Goal: Task Accomplishment & Management: Manage account settings

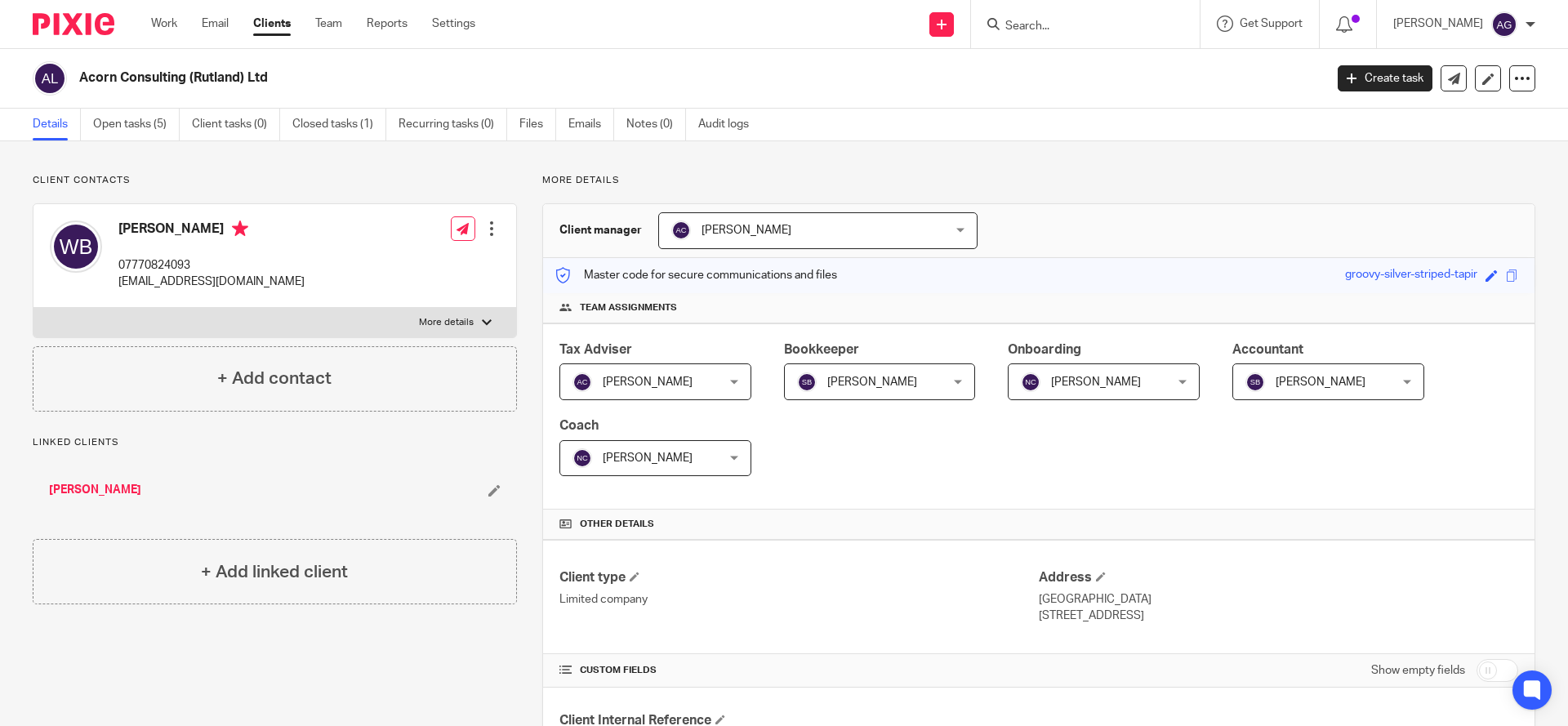
click at [1052, 25] on input "Search" at bounding box center [1077, 27] width 147 height 14
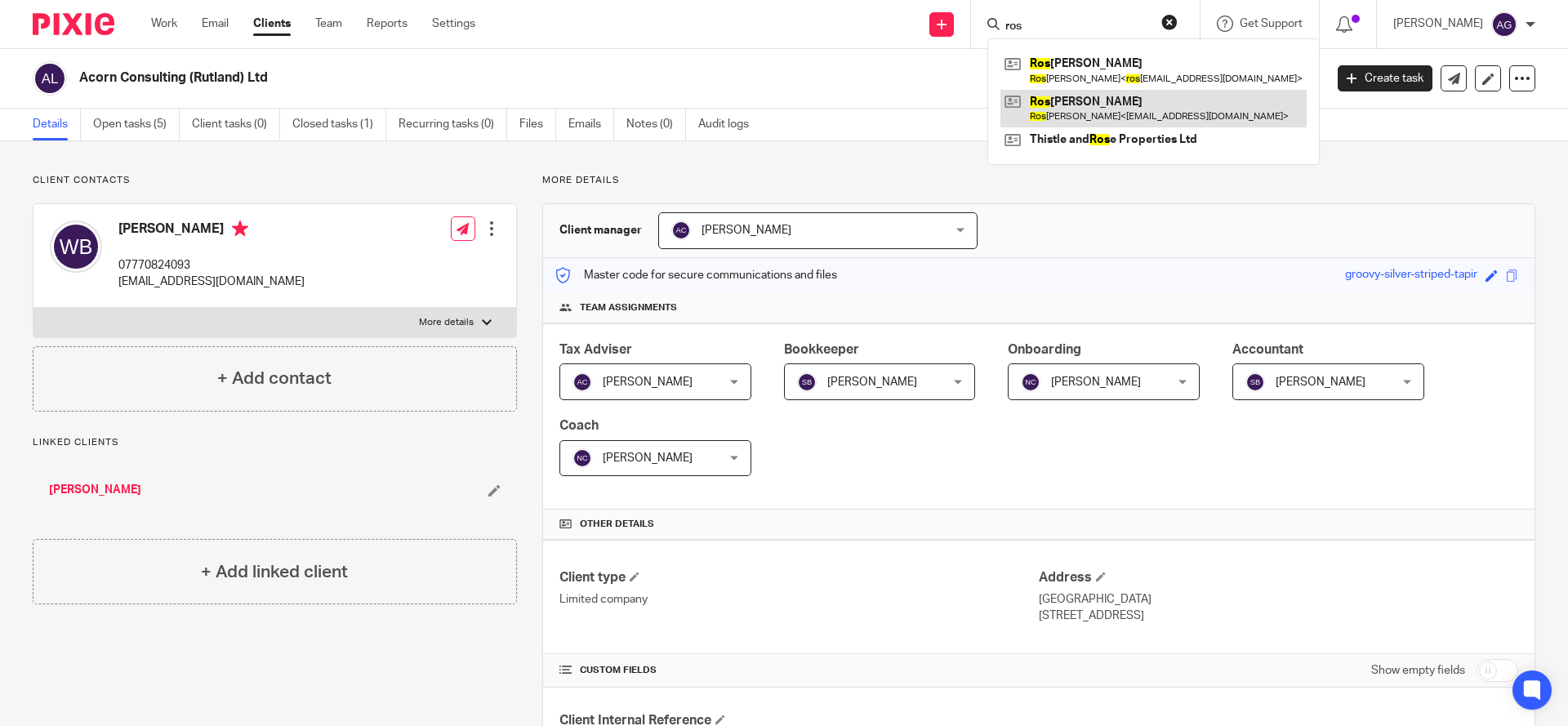
type input "ros"
click at [1092, 115] on link at bounding box center [1153, 108] width 306 height 38
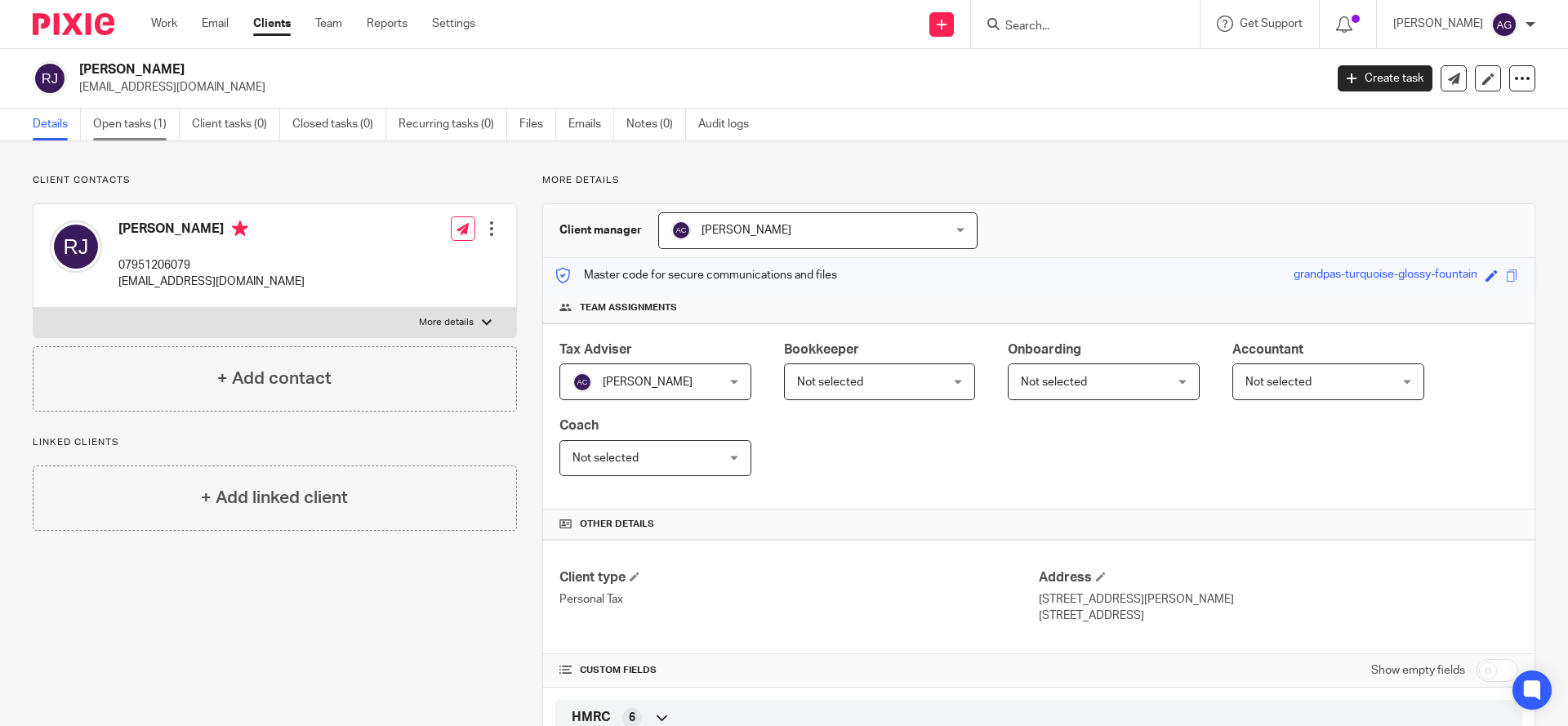
click at [120, 125] on link "Open tasks (1)" at bounding box center [136, 124] width 87 height 32
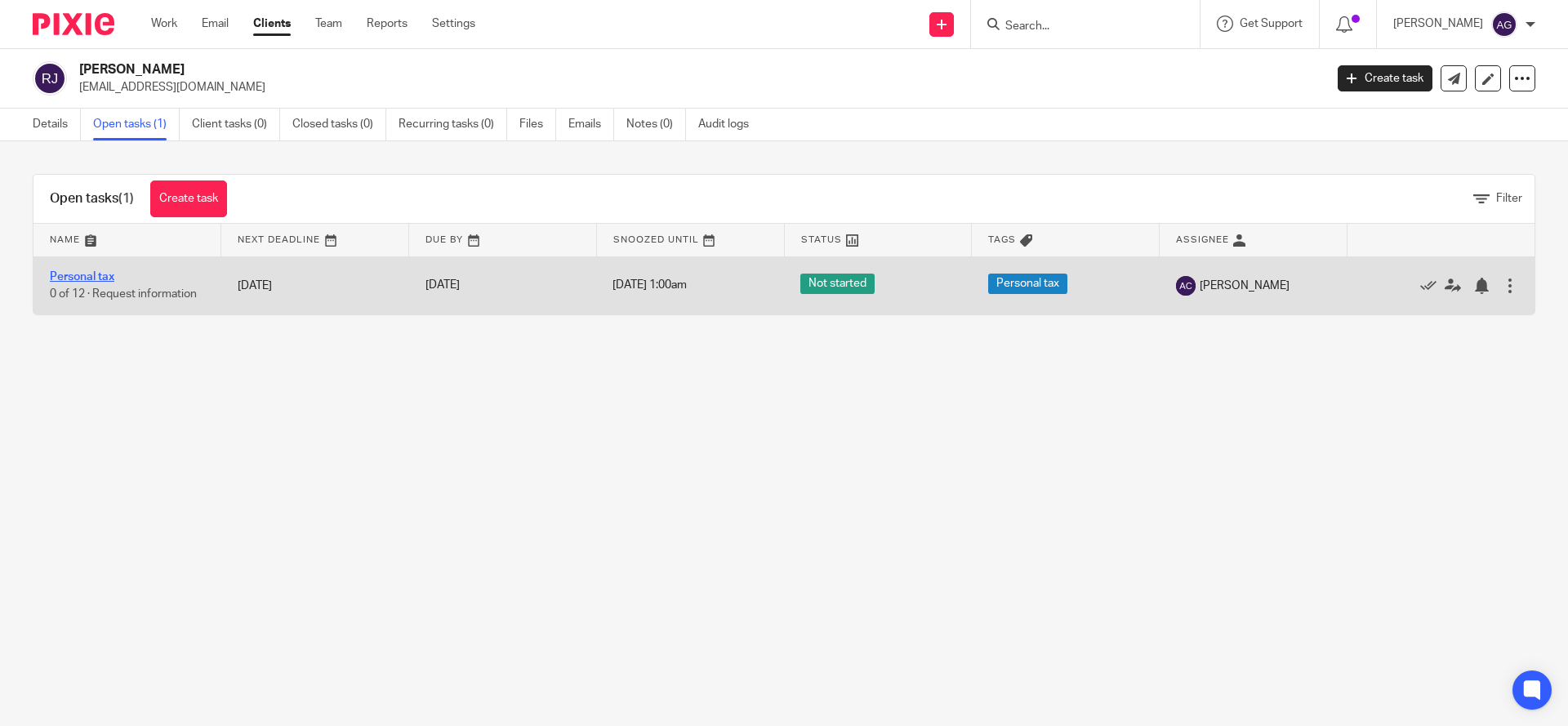
click at [82, 273] on link "Personal tax" at bounding box center [82, 276] width 64 height 12
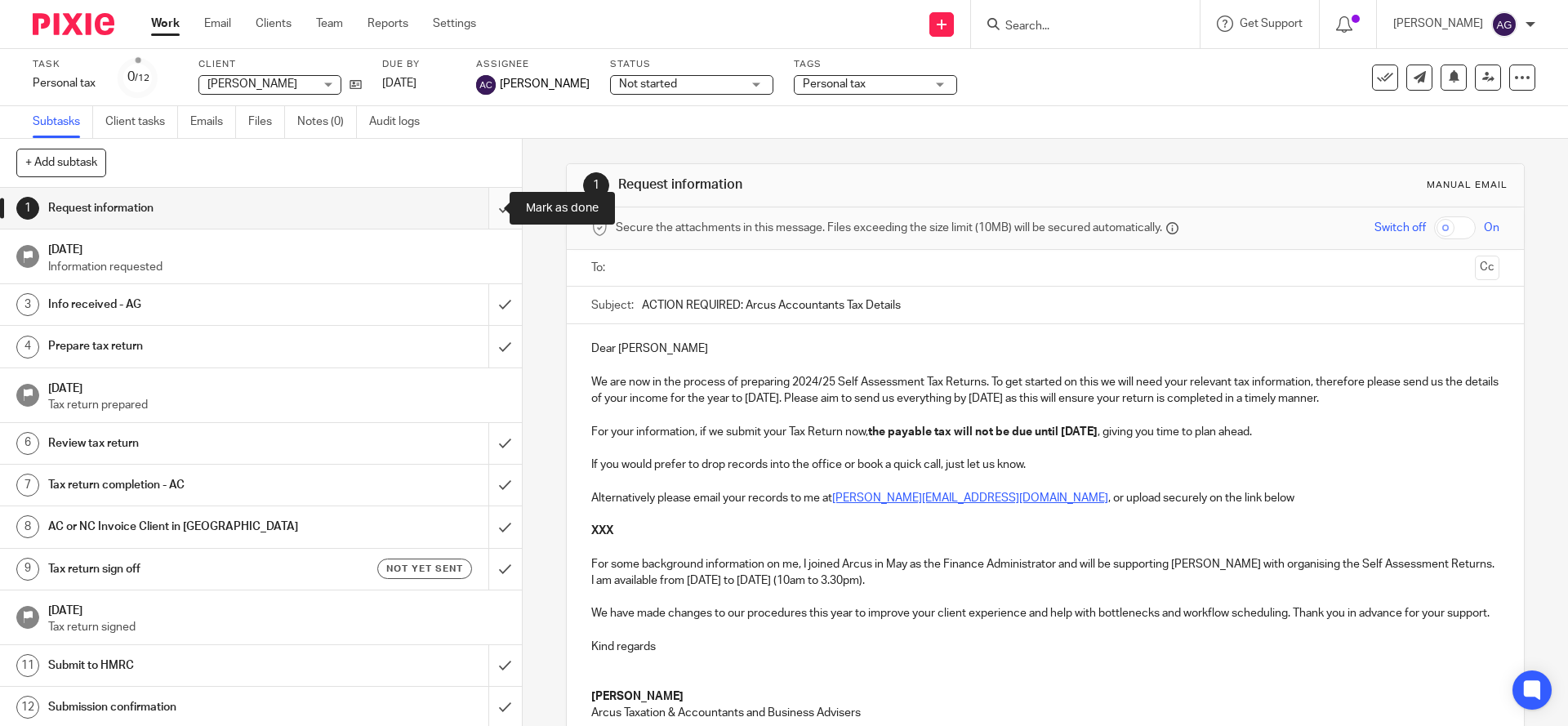
click at [489, 201] on input "submit" at bounding box center [260, 208] width 521 height 41
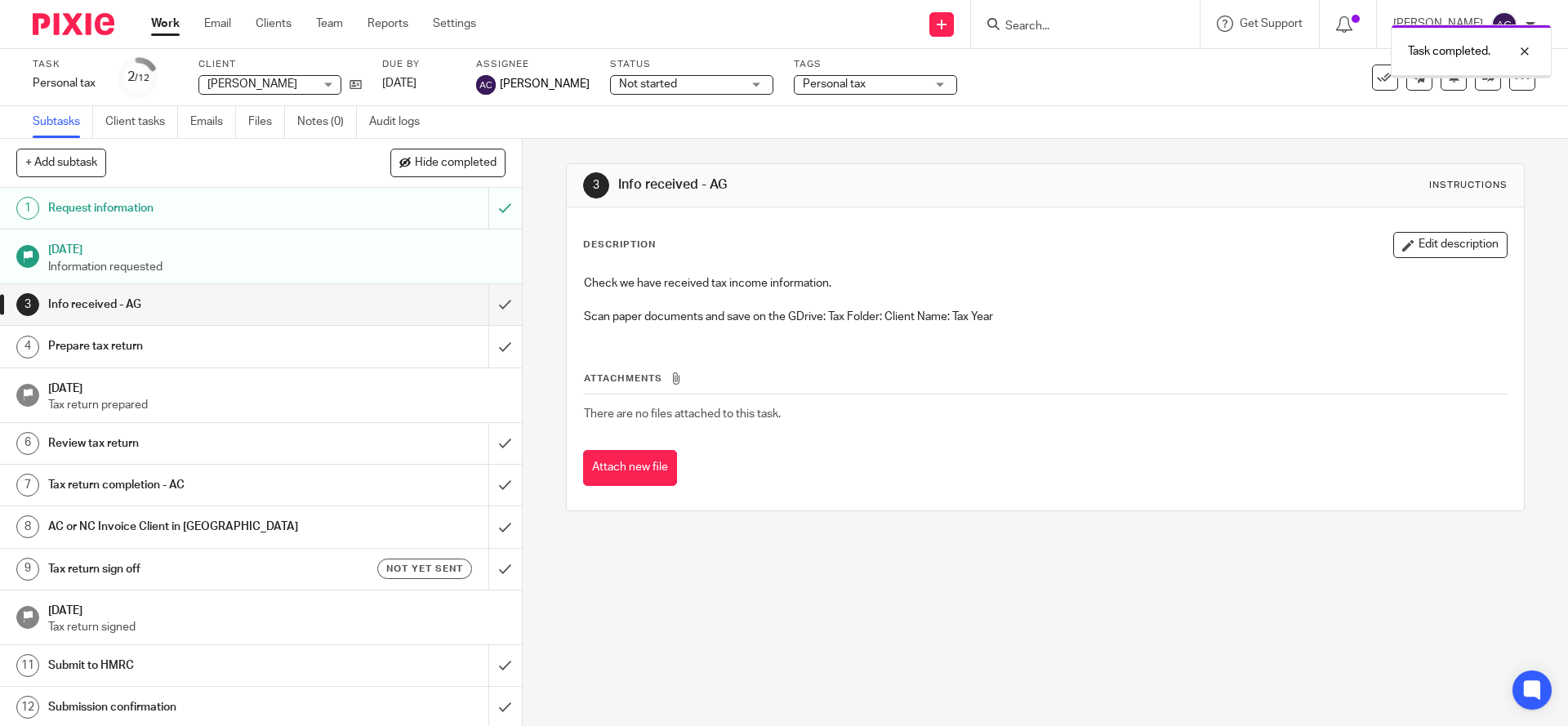
click at [485, 300] on input "submit" at bounding box center [260, 305] width 521 height 41
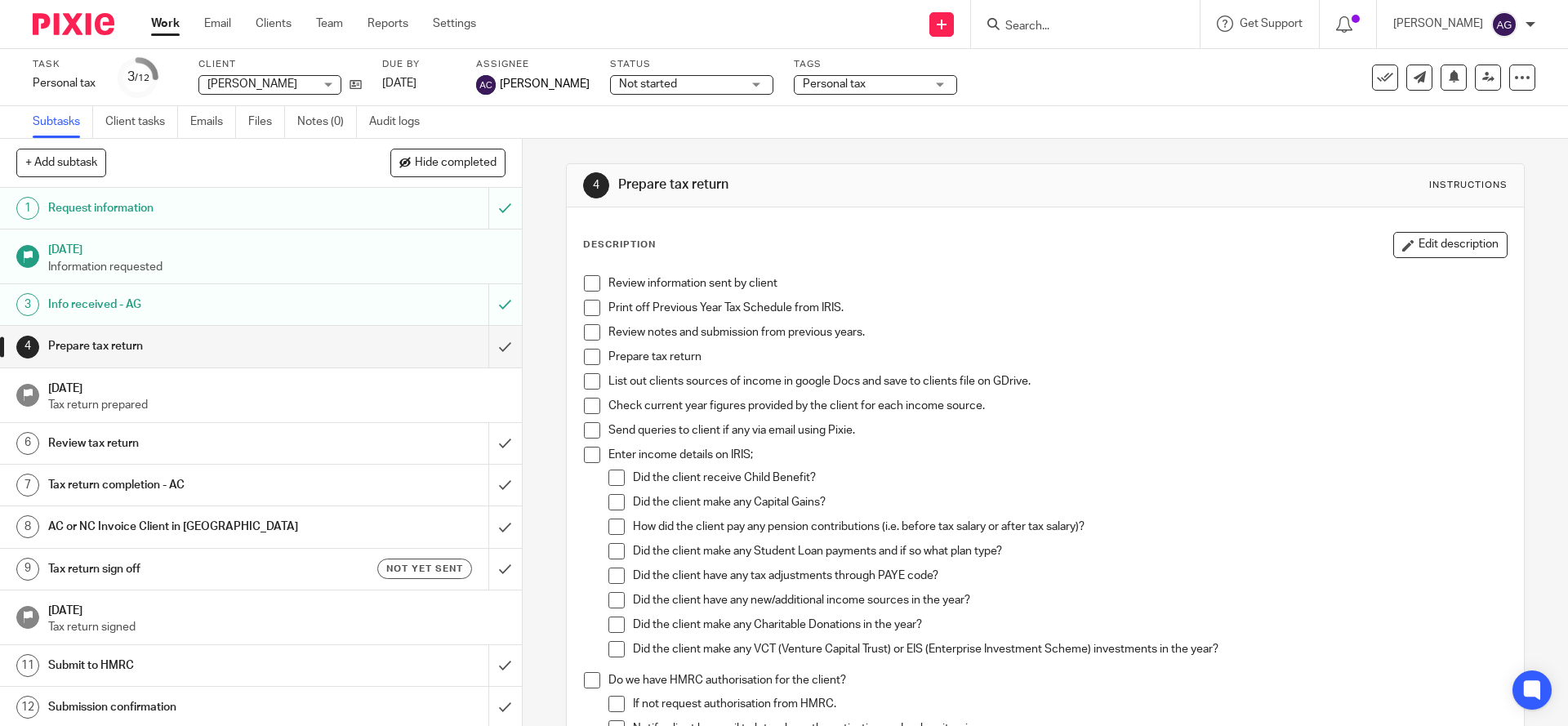
click at [1451, 80] on div "See template in use Advanced task editor Copy task Make recurring Delete" at bounding box center [1454, 77] width 164 height 26
click at [1152, 113] on div "Subtasks Client tasks Emails Files Notes (0) Audit logs" at bounding box center [784, 122] width 1568 height 33
click at [1107, 32] on input "Search" at bounding box center [1077, 27] width 147 height 14
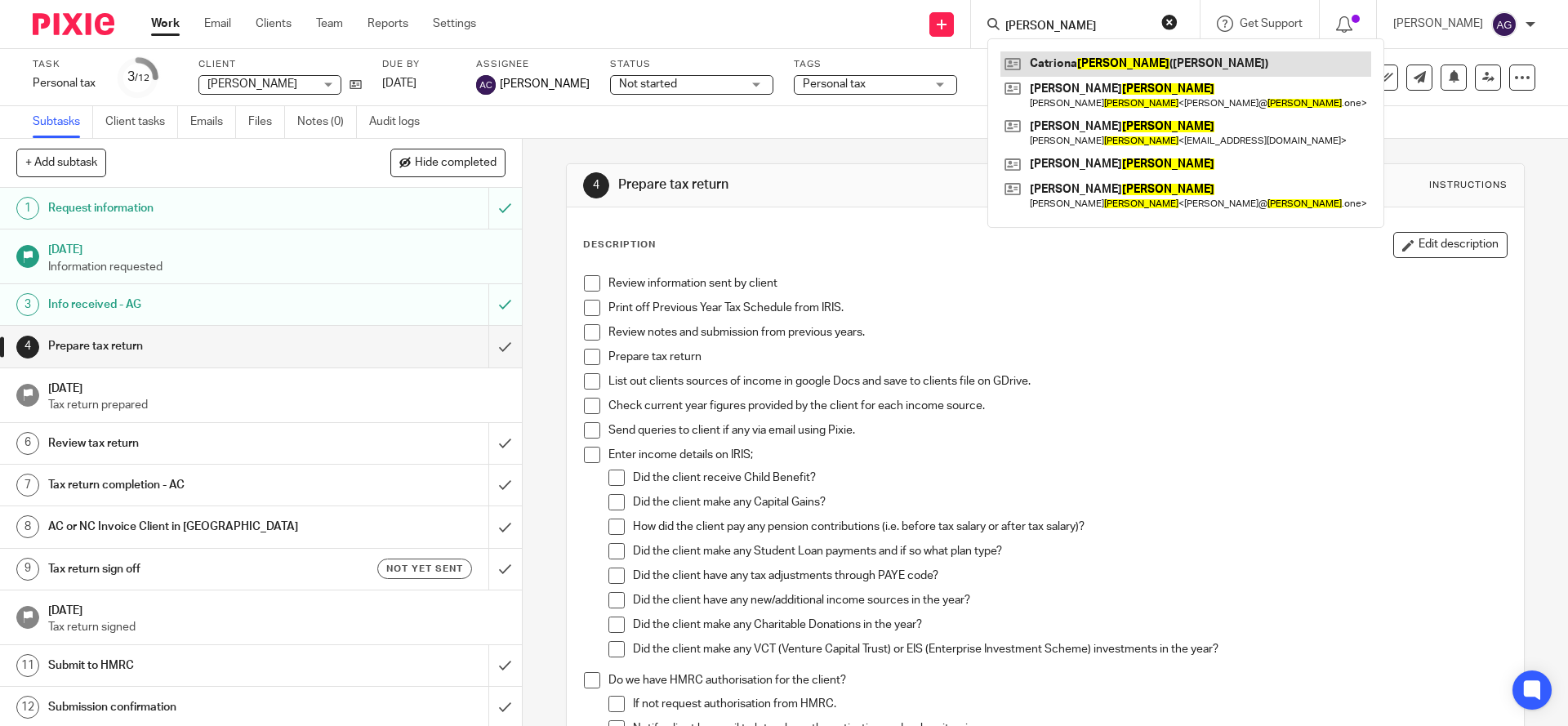
type input "mcdonald"
click at [1106, 66] on link at bounding box center [1185, 63] width 370 height 24
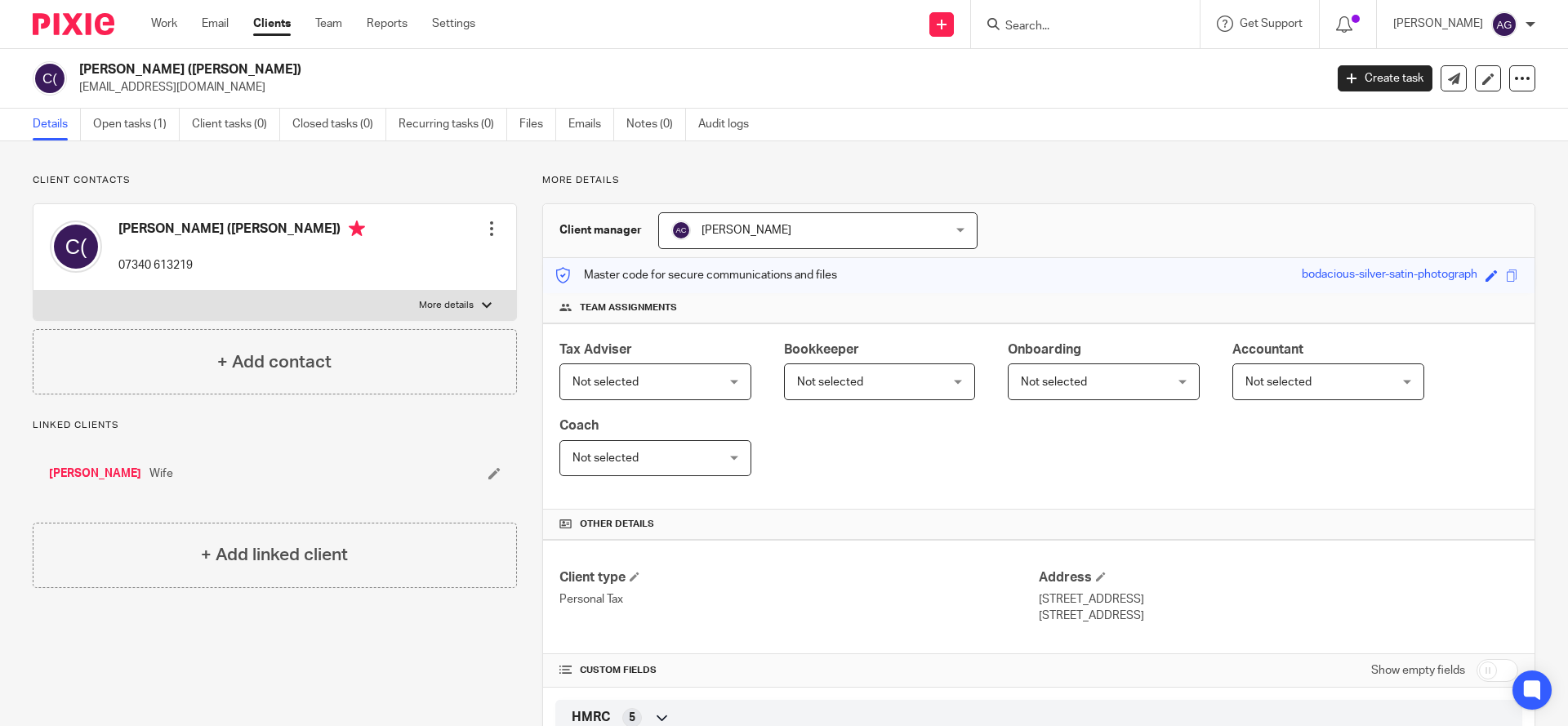
click at [1057, 14] on div at bounding box center [1085, 24] width 229 height 48
click at [1064, 31] on input "Search" at bounding box center [1077, 27] width 147 height 14
type input "catriona"
click at [1144, 66] on link at bounding box center [1137, 63] width 275 height 24
click at [1079, 25] on input "Search" at bounding box center [1077, 27] width 147 height 14
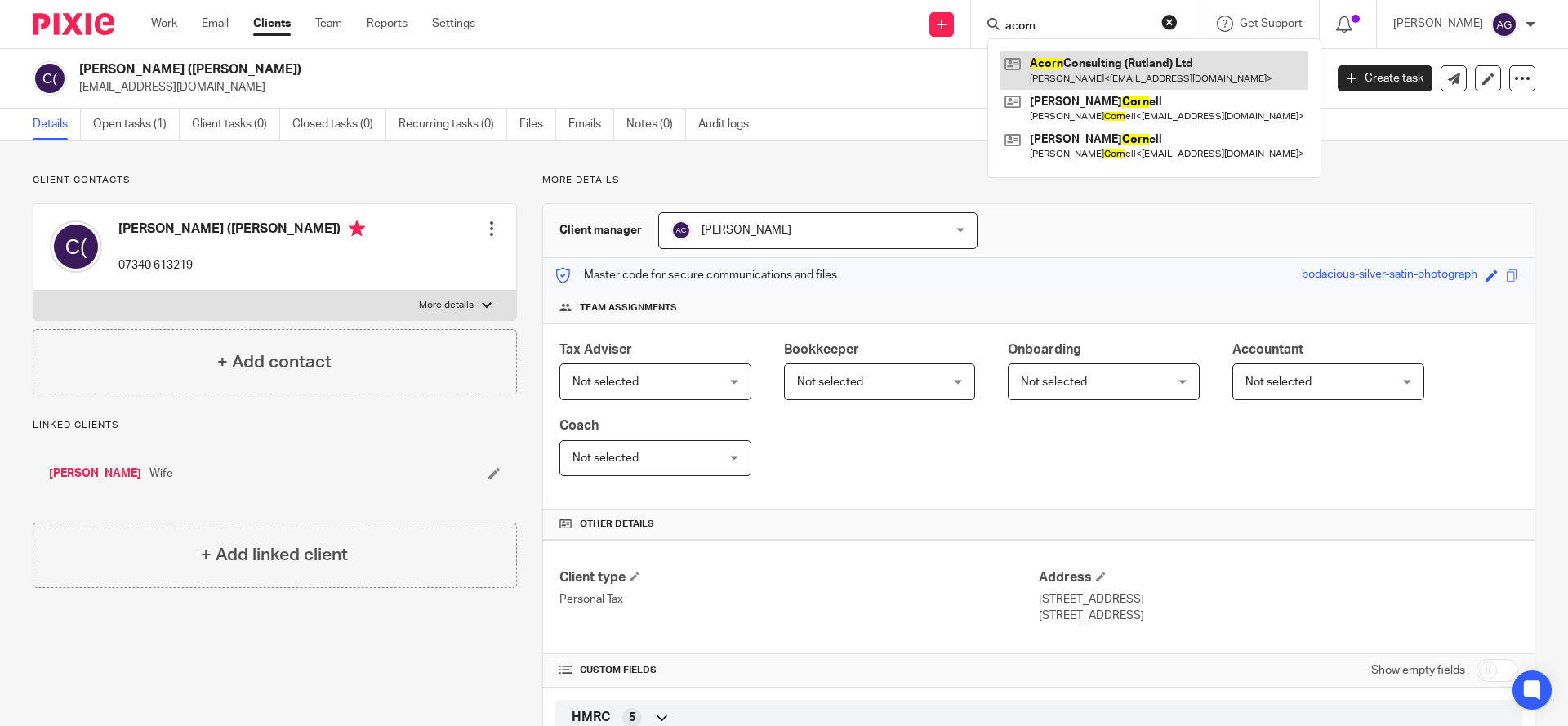
type input "acorn"
click at [1139, 66] on link at bounding box center [1154, 71] width 308 height 38
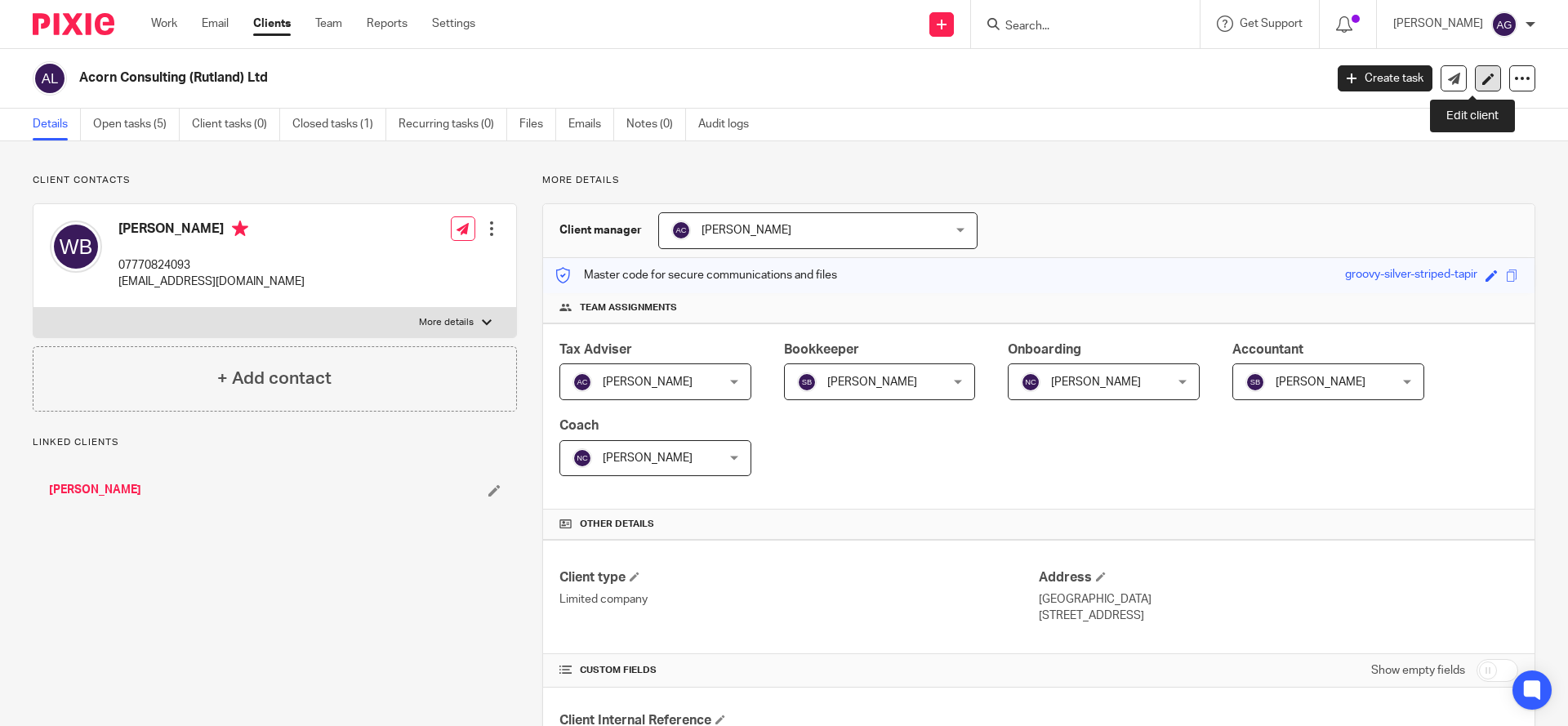
click at [1483, 76] on link at bounding box center [1487, 78] width 26 height 26
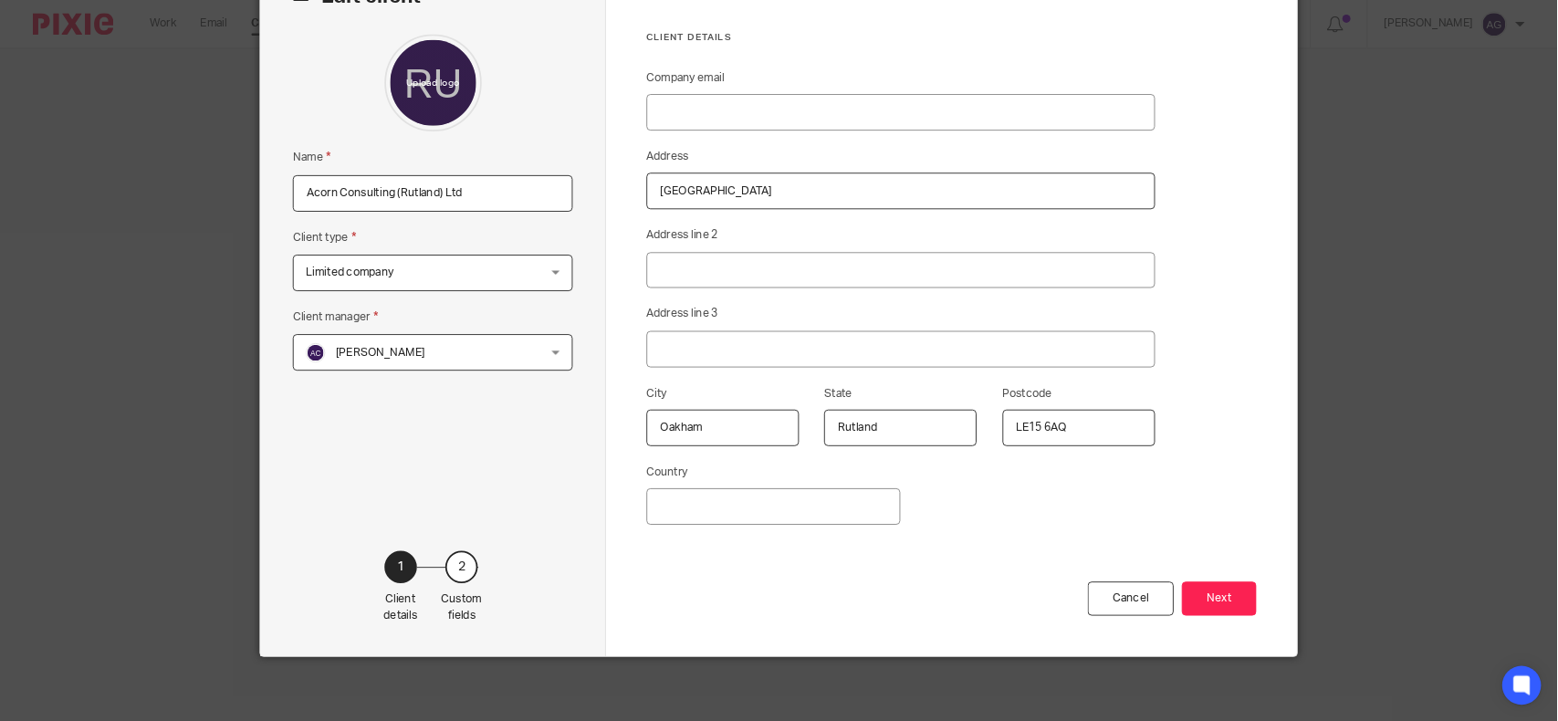
scroll to position [131, 0]
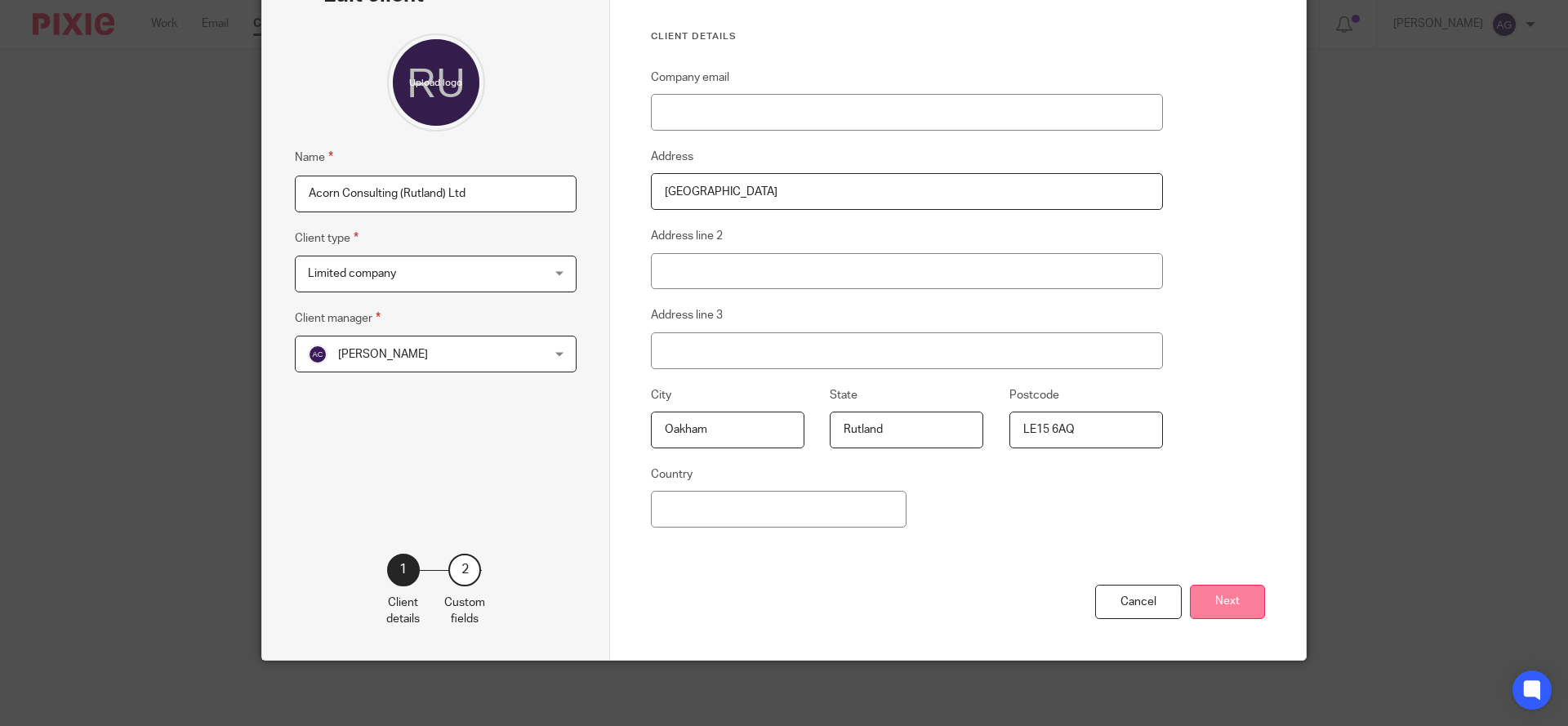
click at [1199, 604] on button "Next" at bounding box center [1227, 602] width 75 height 35
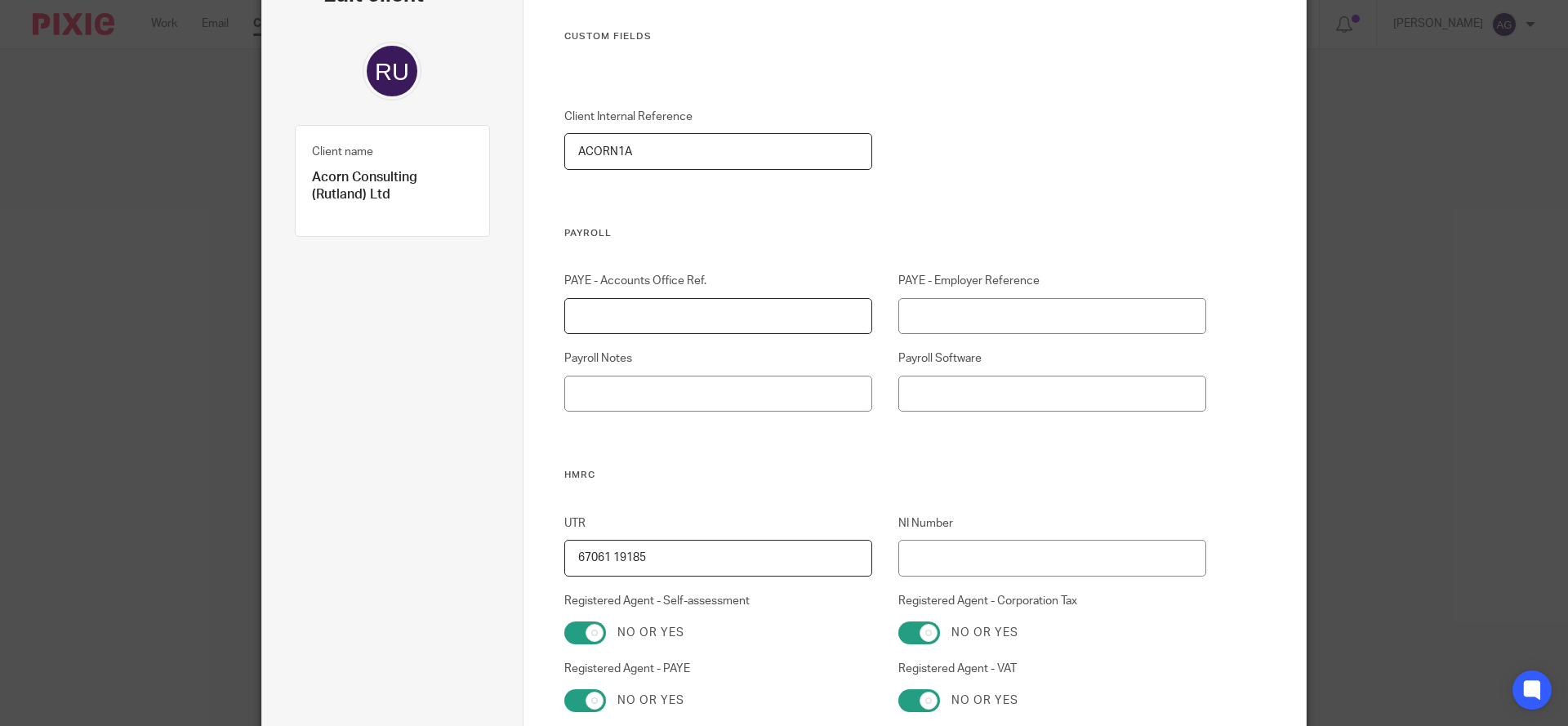
click at [718, 314] on input "PAYE - Accounts Office Ref." at bounding box center [718, 316] width 309 height 37
type input "120PQ02199702"
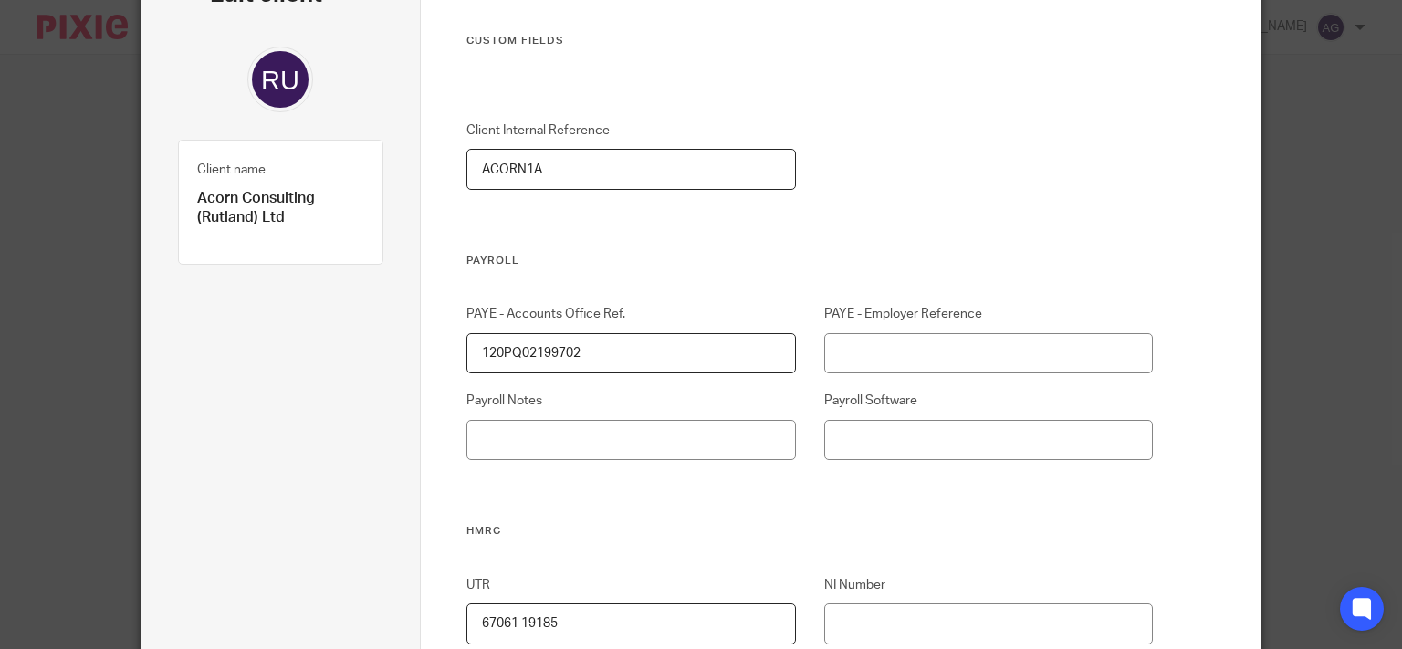
drag, startPoint x: 1696, startPoint y: 1, endPoint x: 684, endPoint y: 352, distance: 1071.6
click at [684, 352] on input "120PQ02199702" at bounding box center [630, 353] width 329 height 41
click at [544, 355] on input "120PQ02199702" at bounding box center [630, 353] width 329 height 41
click at [912, 353] on input "PAYE - Employer Reference" at bounding box center [988, 353] width 329 height 41
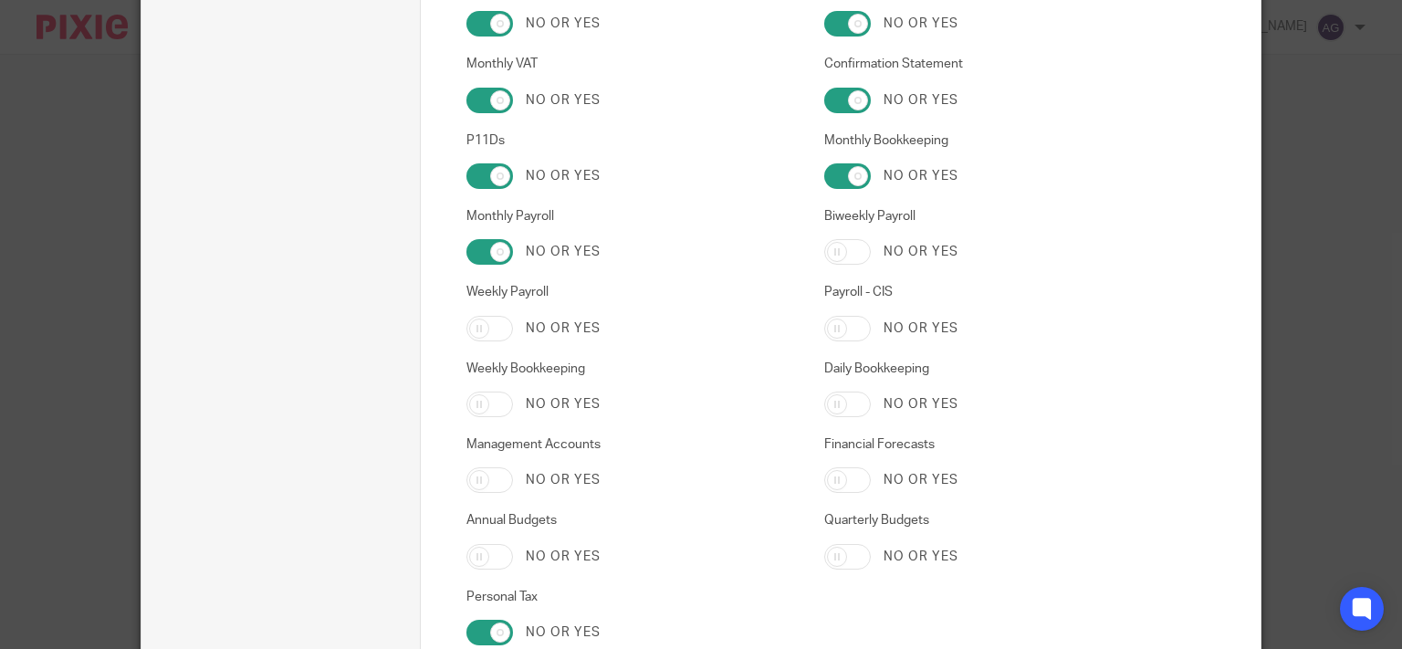
scroll to position [3088, 0]
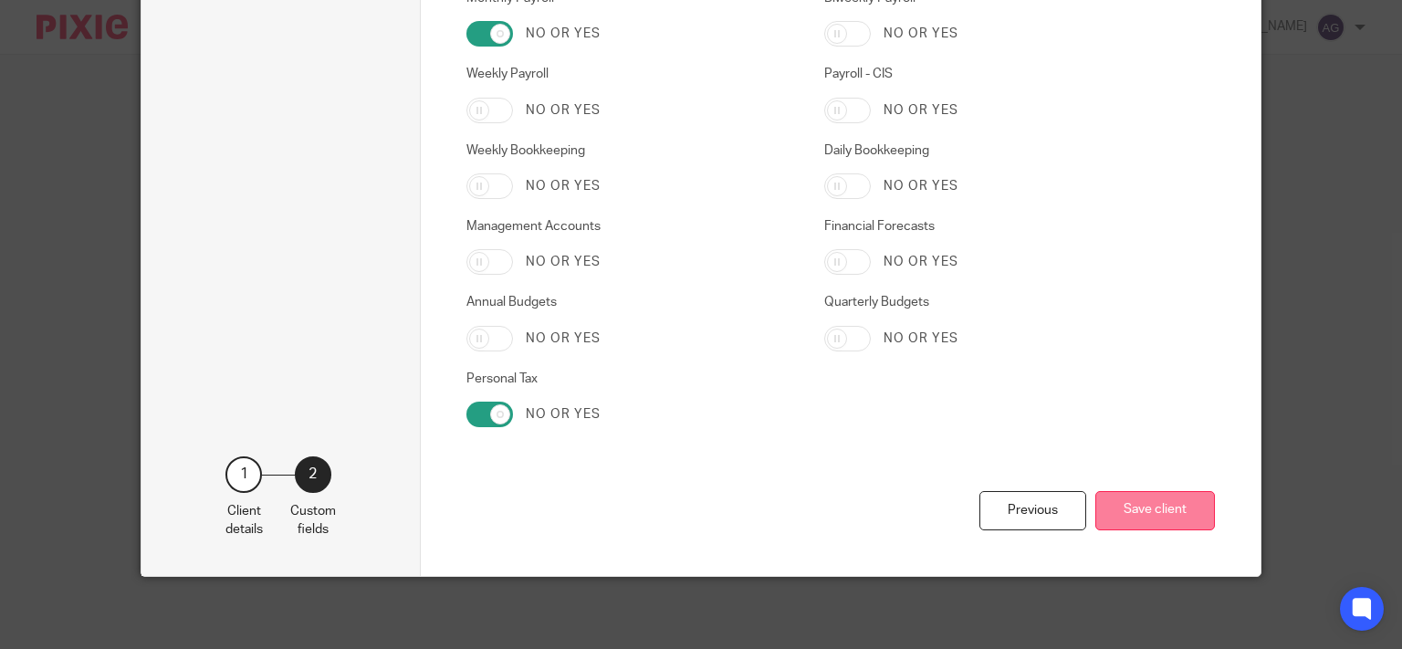
type input "120/VE20709"
click at [1132, 516] on button "Save client" at bounding box center [1155, 510] width 120 height 39
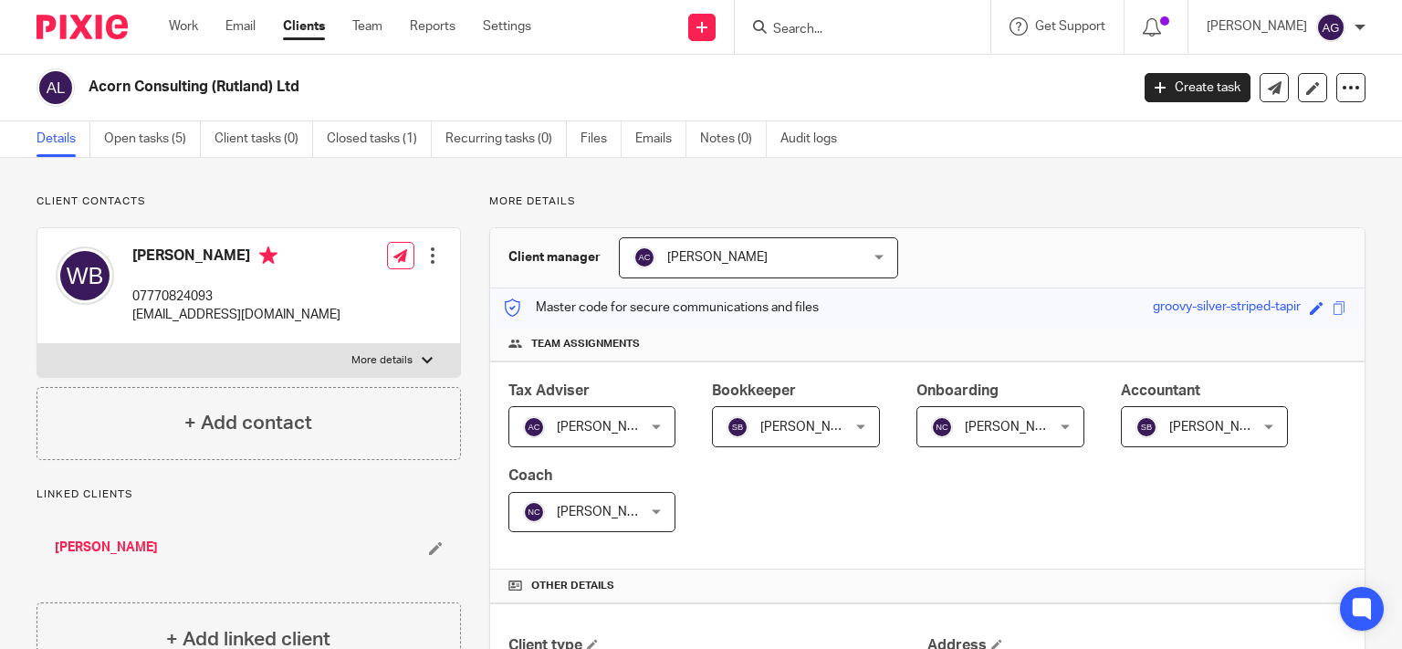
click at [832, 34] on input "Search" at bounding box center [853, 30] width 164 height 16
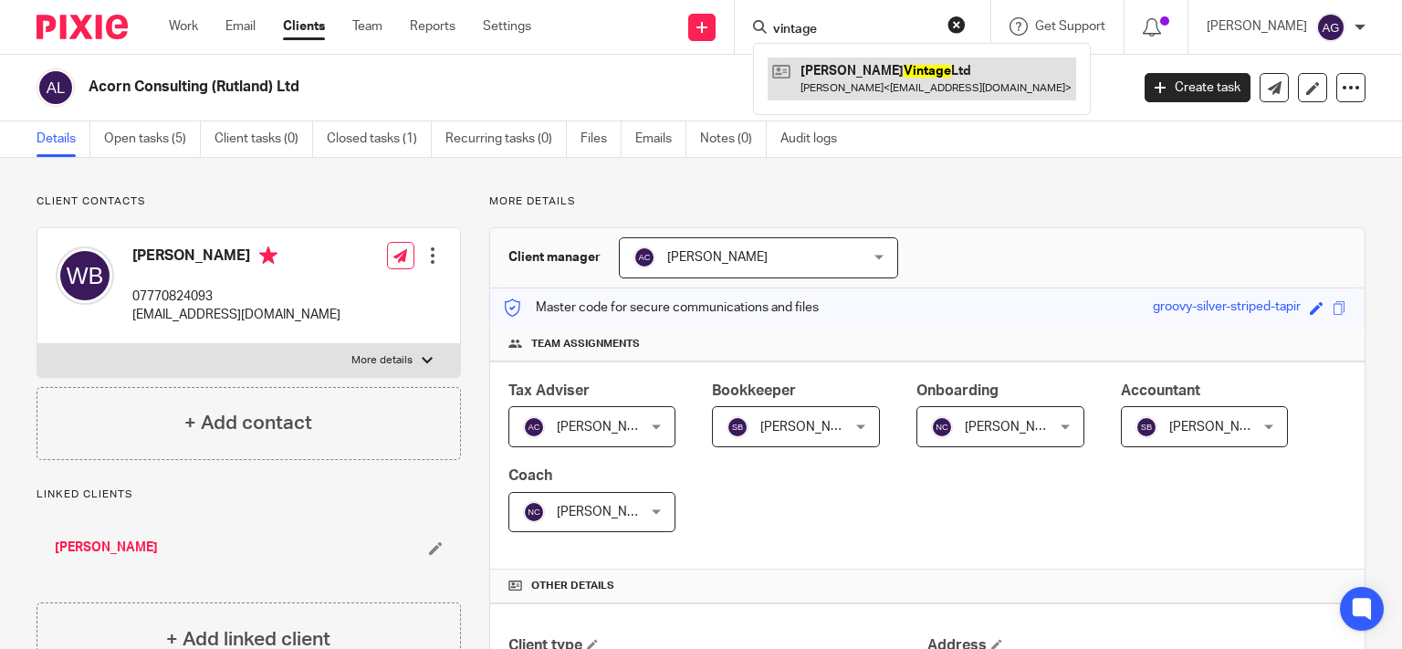
type input "vintage"
click at [900, 71] on link at bounding box center [922, 79] width 309 height 42
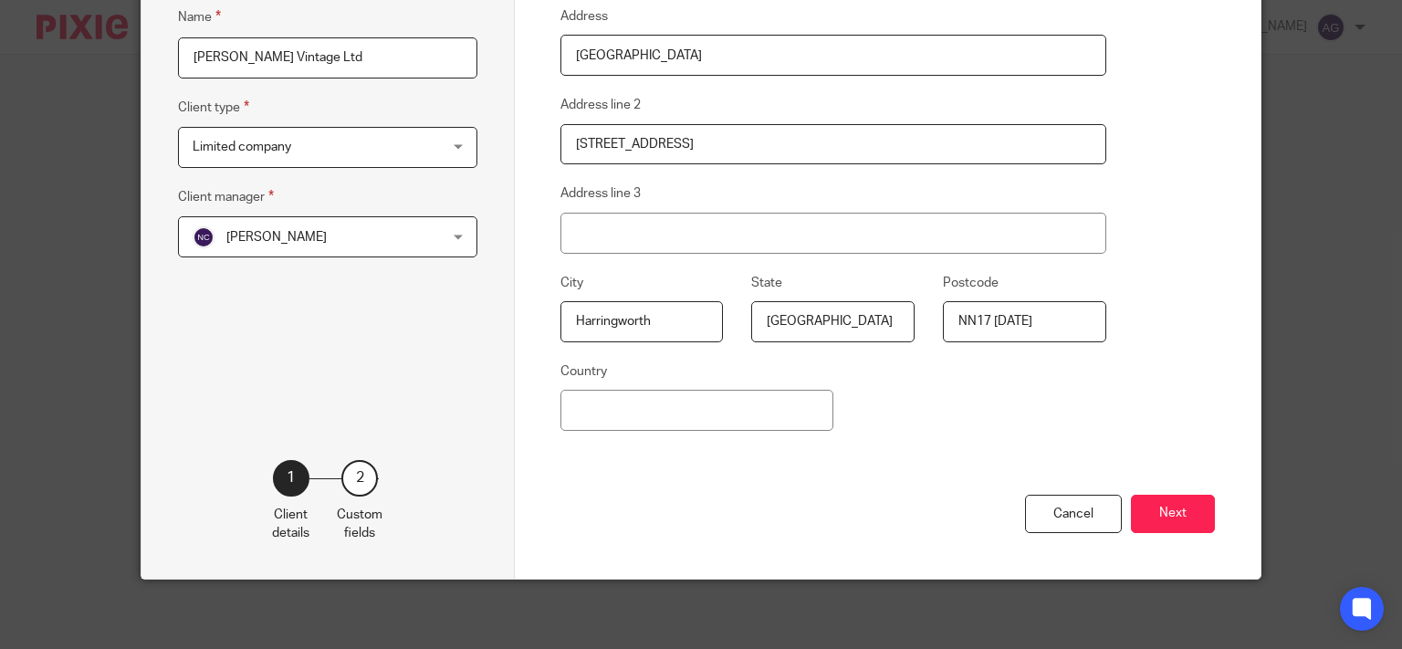
scroll to position [291, 0]
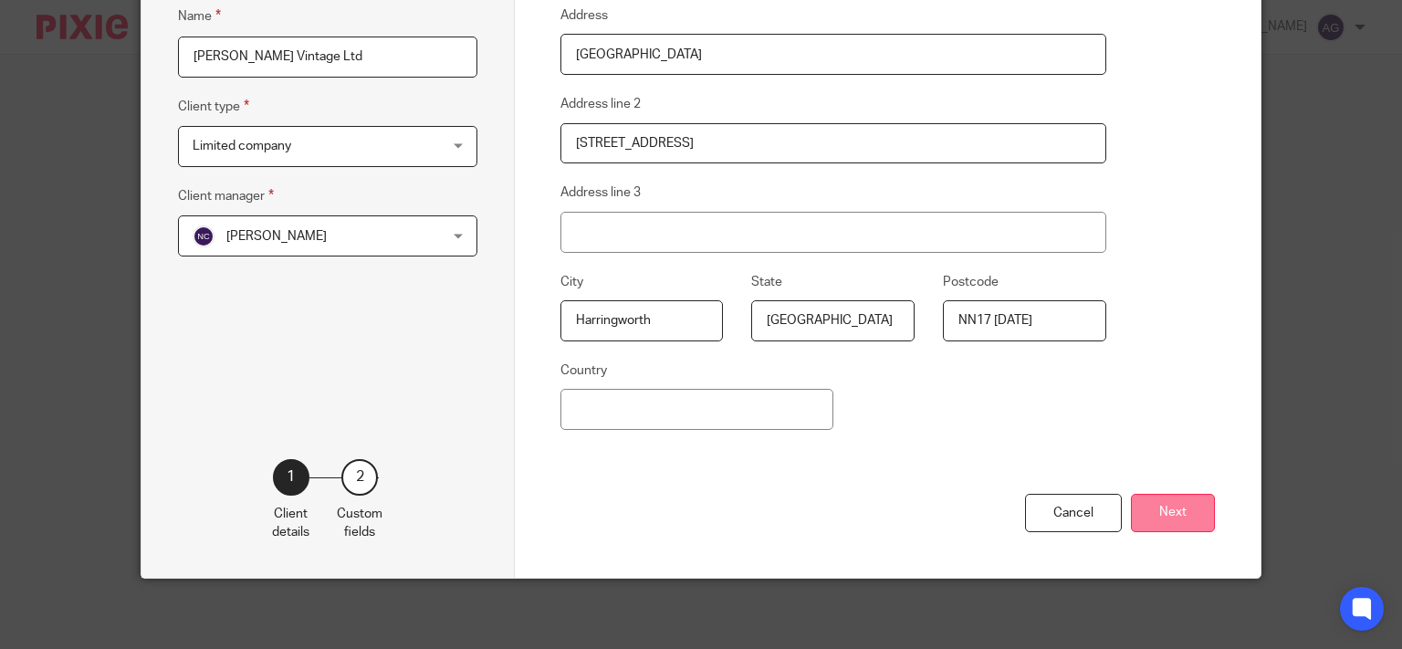
click at [1186, 512] on button "Next" at bounding box center [1173, 513] width 84 height 39
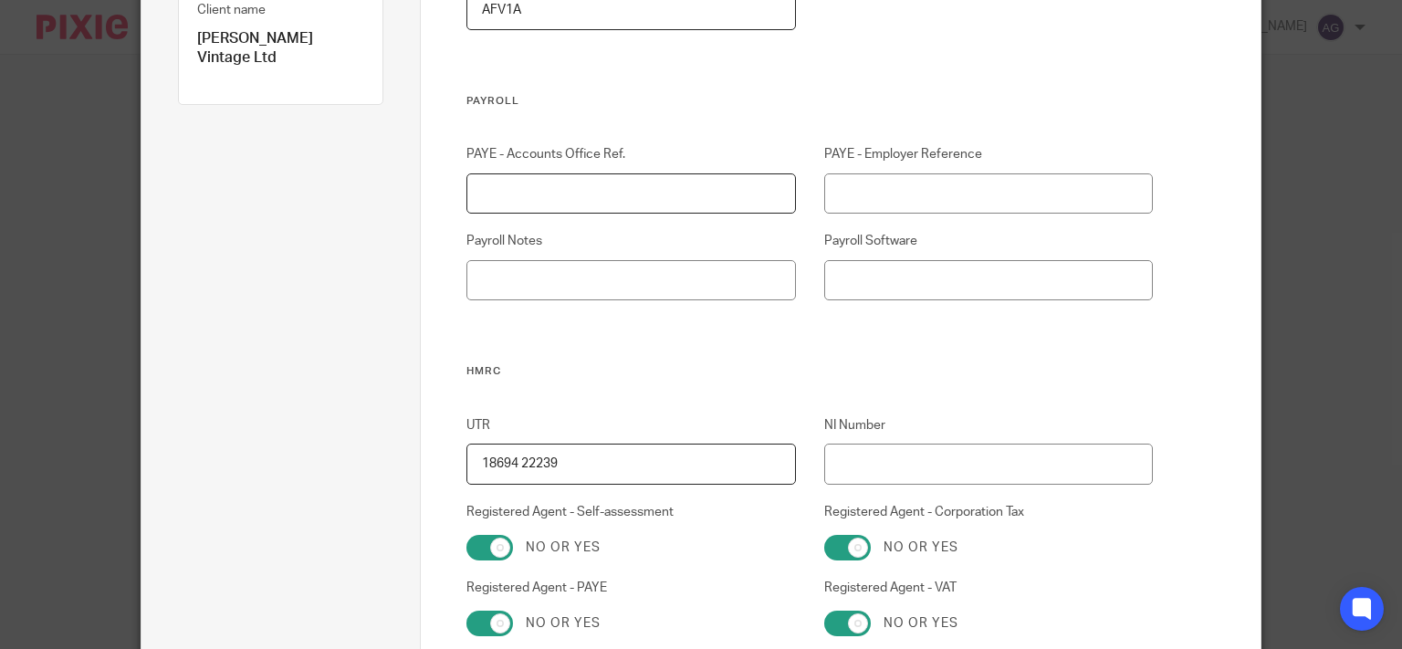
click at [661, 194] on input "PAYE - Accounts Office Ref." at bounding box center [630, 193] width 329 height 41
click at [486, 193] on input "10PE02193665" at bounding box center [630, 193] width 329 height 41
type input "120PE02193665"
click at [854, 196] on input "PAYE - Employer Reference" at bounding box center [988, 193] width 329 height 41
click at [528, 191] on input "120PE02193665" at bounding box center [630, 193] width 329 height 41
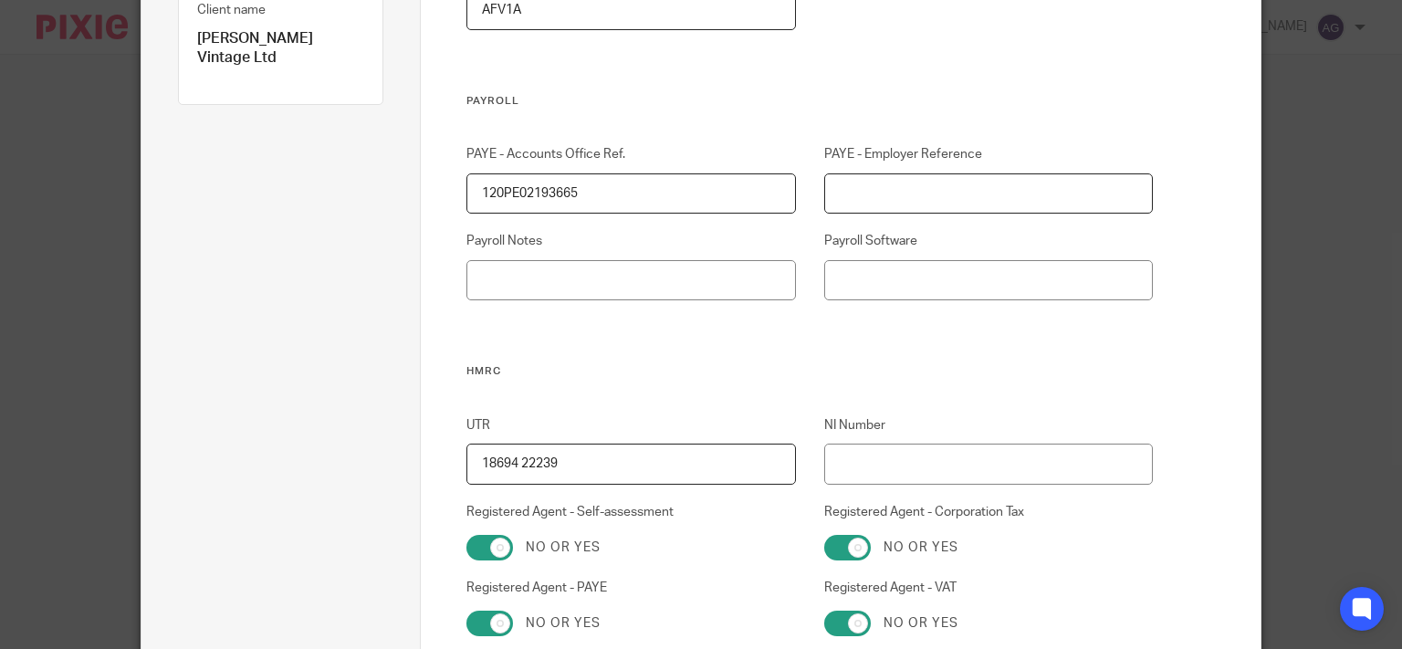
click at [906, 197] on input "PAYE - Employer Reference" at bounding box center [988, 193] width 329 height 41
click at [858, 197] on input "PAYE - Employer Reference" at bounding box center [988, 193] width 329 height 41
click at [939, 185] on input "120/LE" at bounding box center [988, 193] width 329 height 41
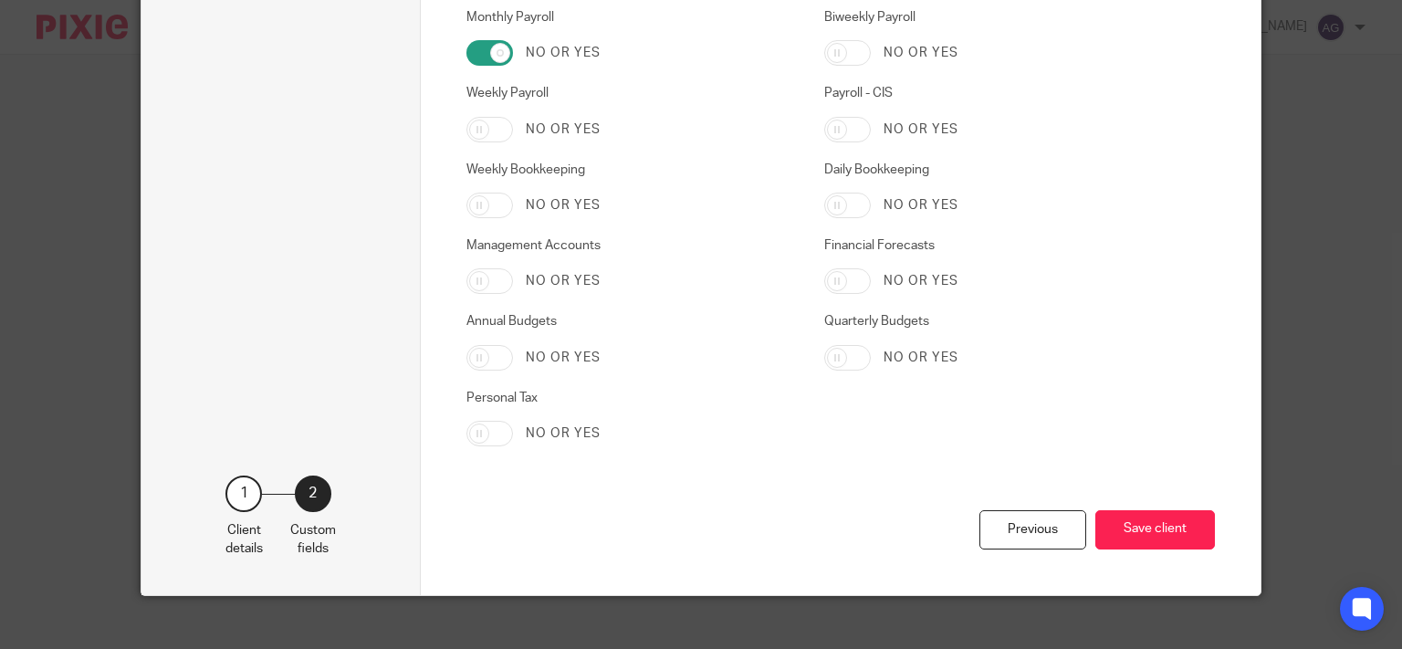
scroll to position [3088, 0]
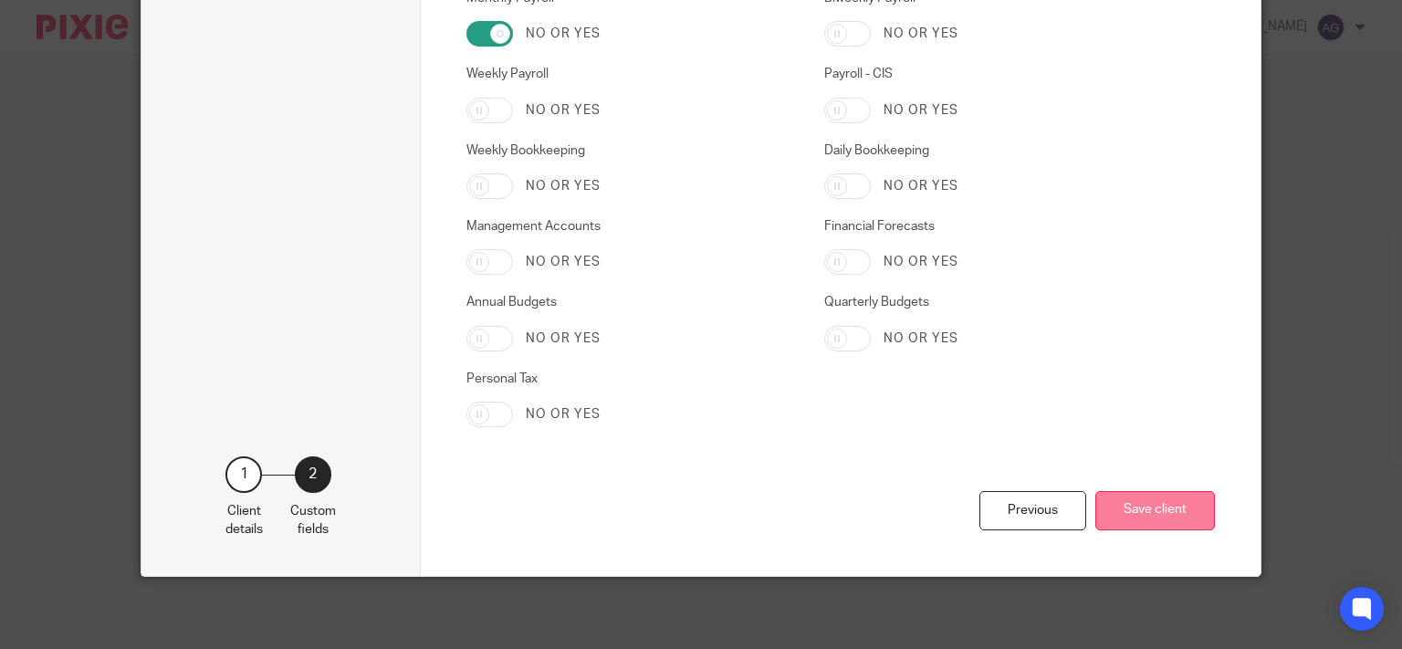
type input "120/LE20300"
click at [1142, 518] on button "Save client" at bounding box center [1155, 510] width 120 height 39
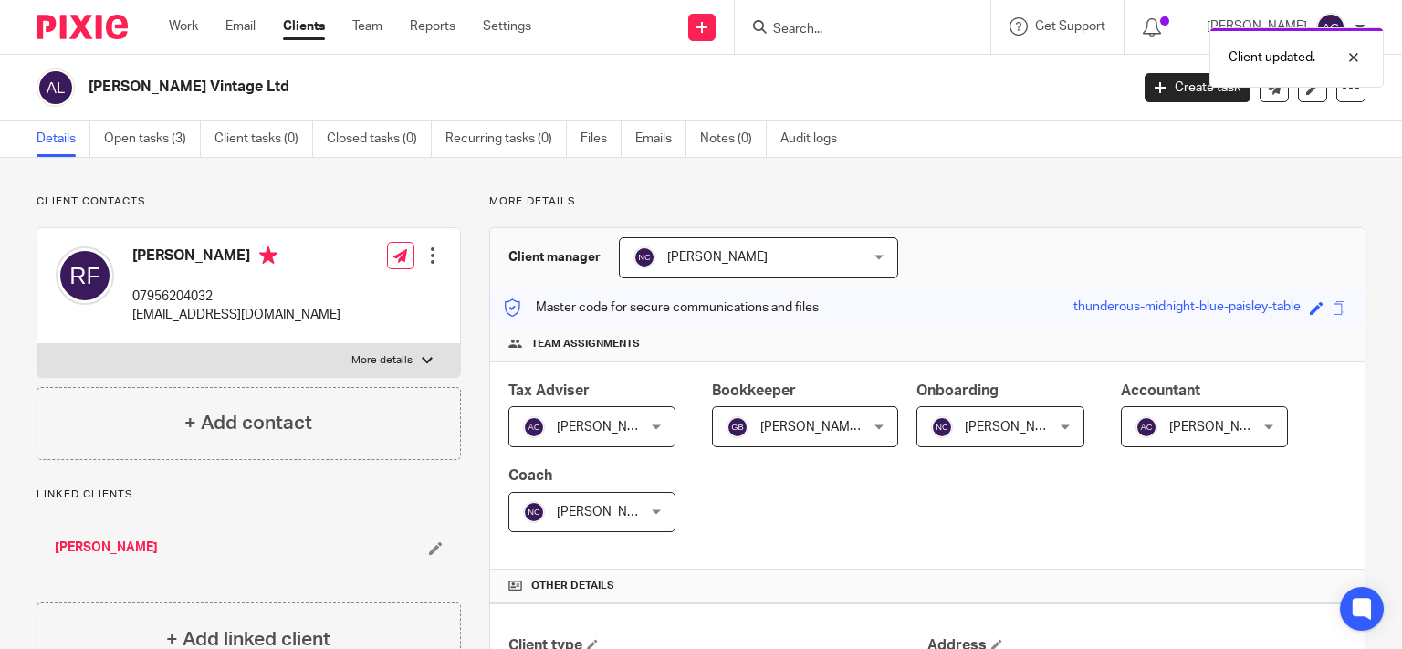
click at [930, 32] on div "Client updated." at bounding box center [1042, 52] width 683 height 69
click at [931, 19] on form at bounding box center [868, 27] width 194 height 23
click at [853, 27] on input "Search" at bounding box center [853, 30] width 164 height 16
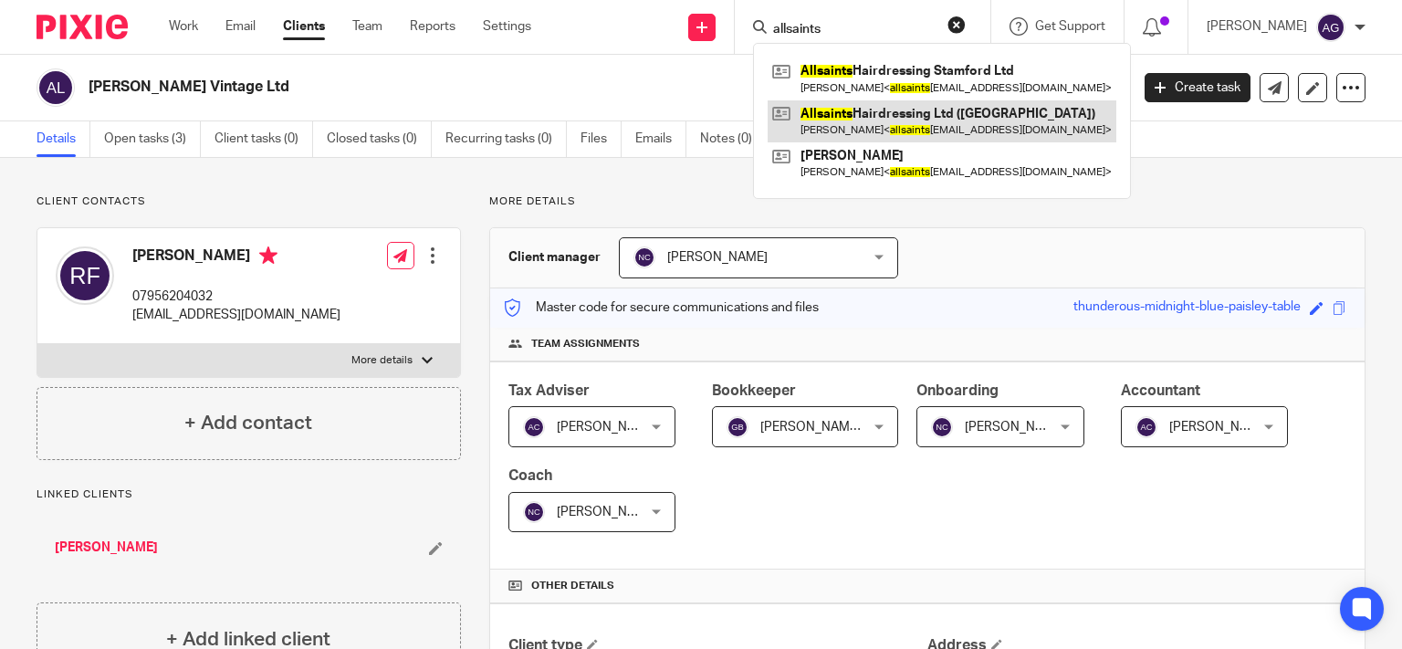
type input "allsaints"
click at [957, 120] on link at bounding box center [942, 121] width 349 height 42
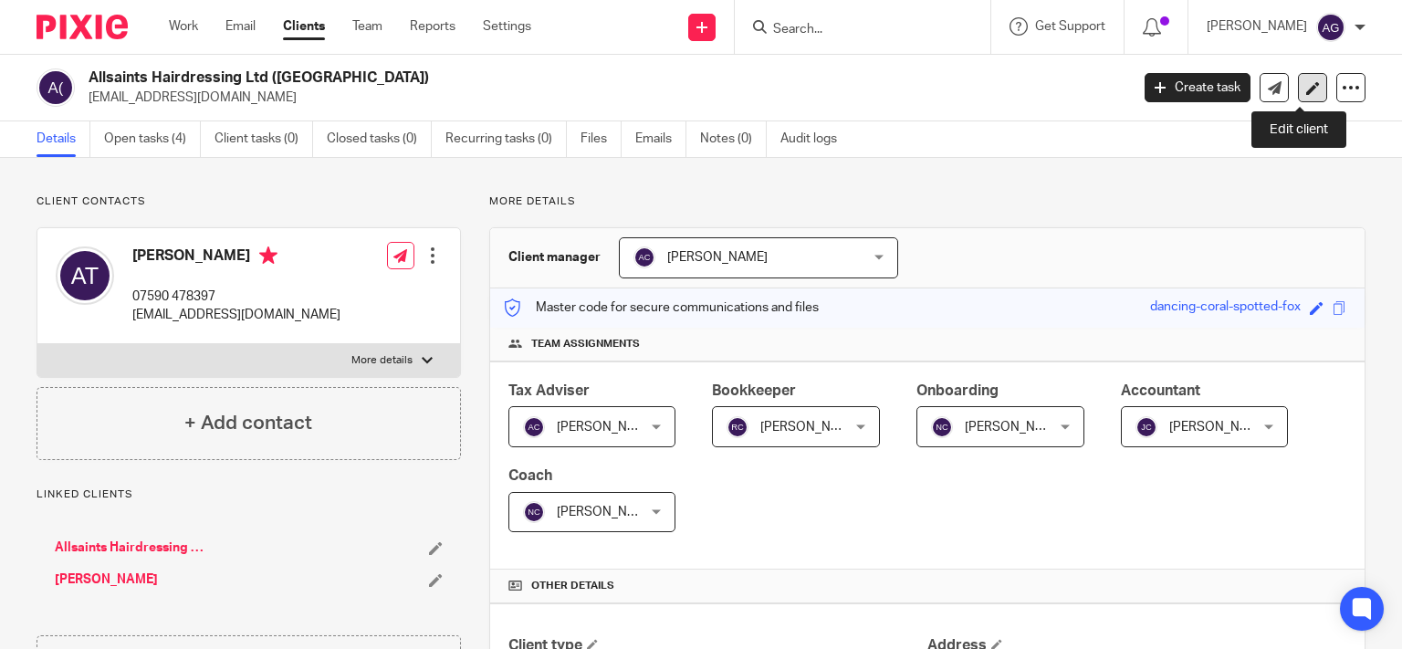
click at [1306, 89] on icon at bounding box center [1313, 88] width 14 height 14
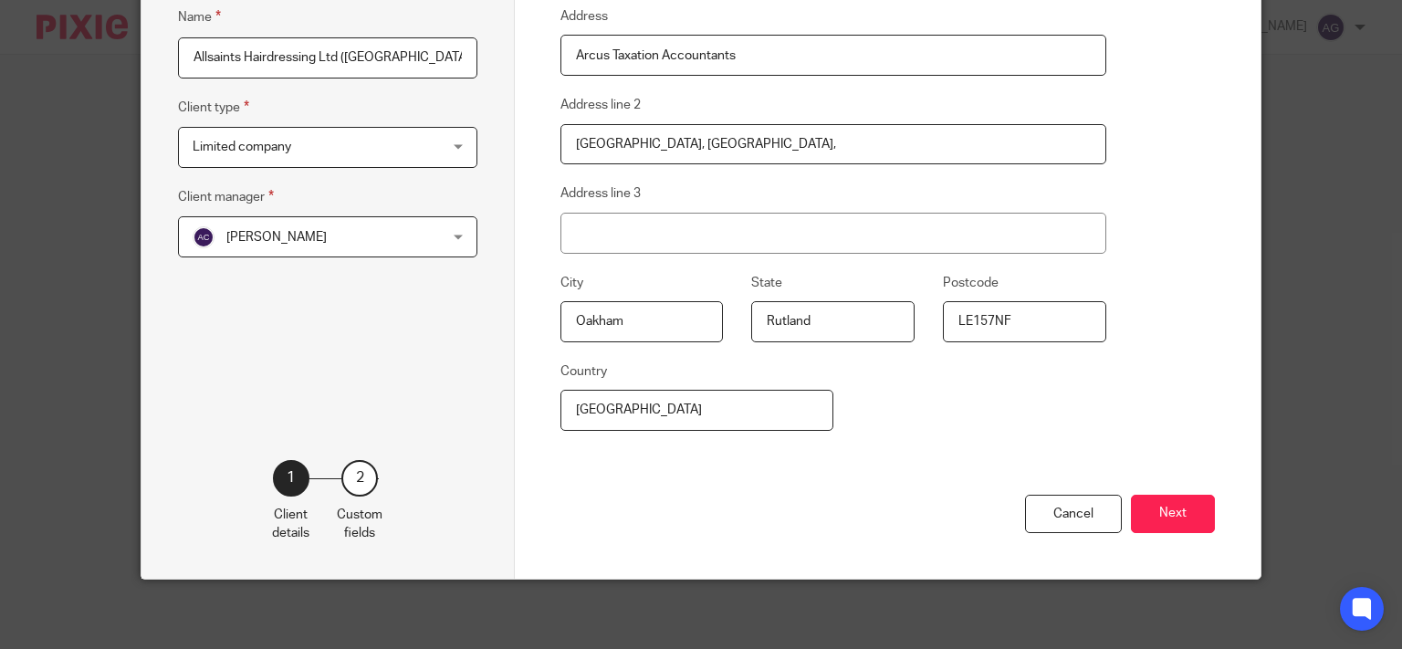
scroll to position [291, 0]
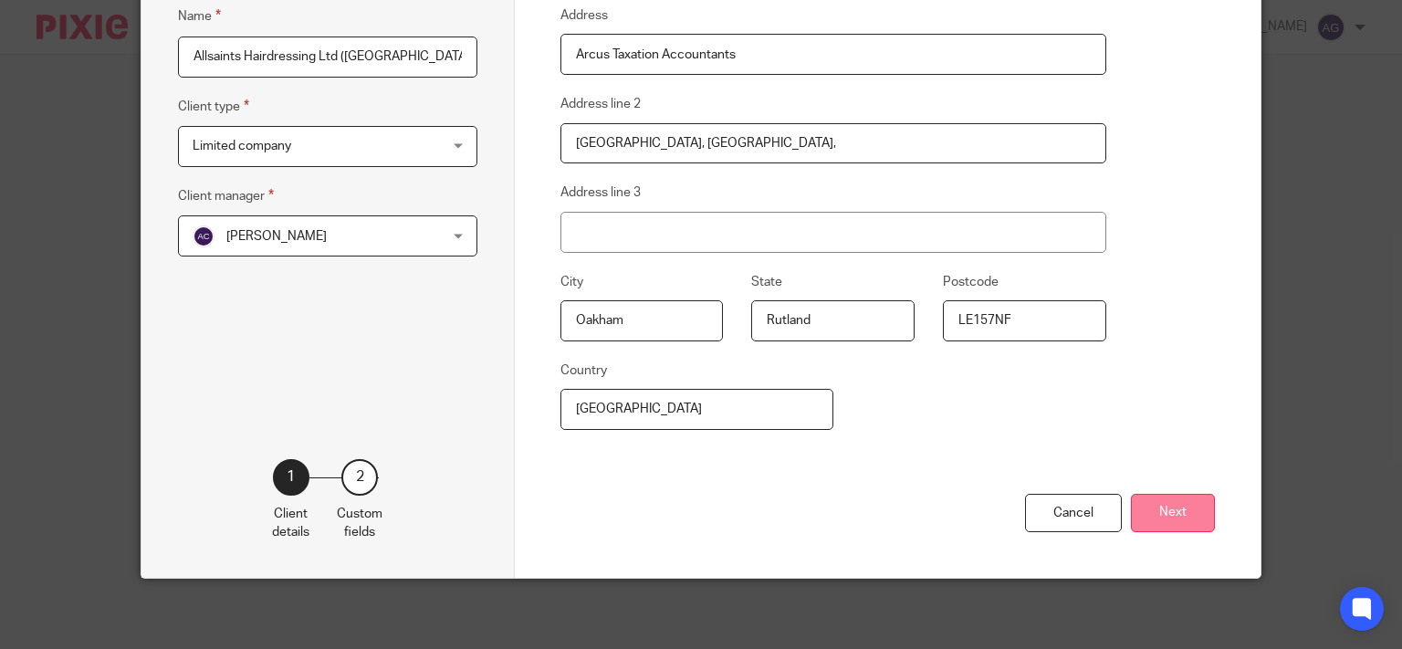
click at [1163, 511] on button "Next" at bounding box center [1173, 513] width 84 height 39
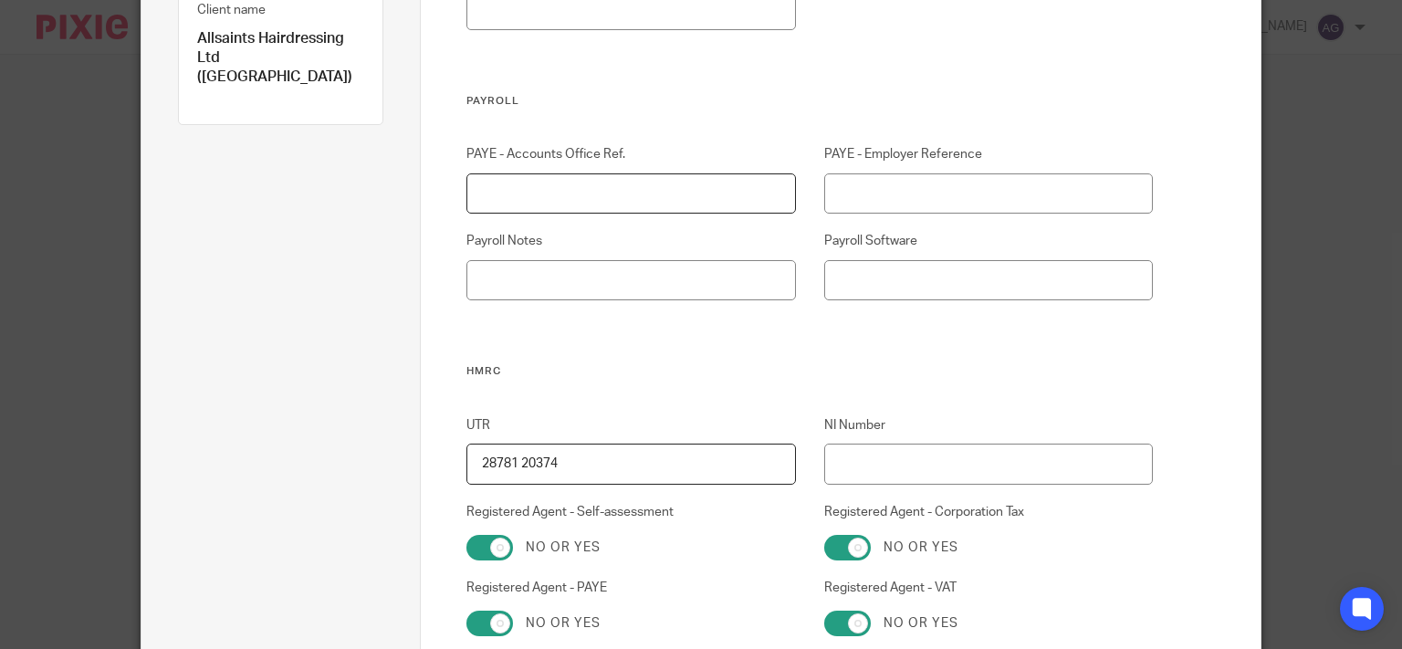
click at [669, 189] on input "PAYE - Accounts Office Ref." at bounding box center [630, 193] width 329 height 41
type input "120PS01784336"
click at [860, 190] on input "PAYE - Employer Reference" at bounding box center [988, 193] width 329 height 41
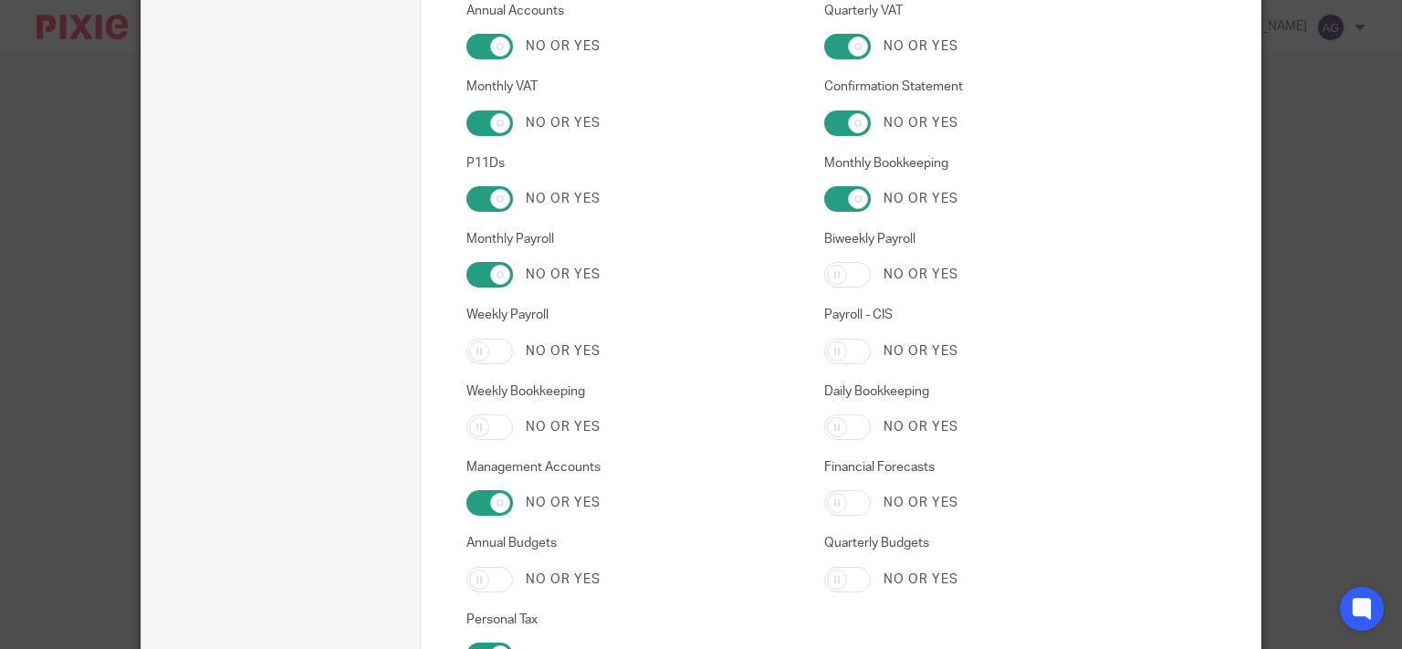
scroll to position [3088, 0]
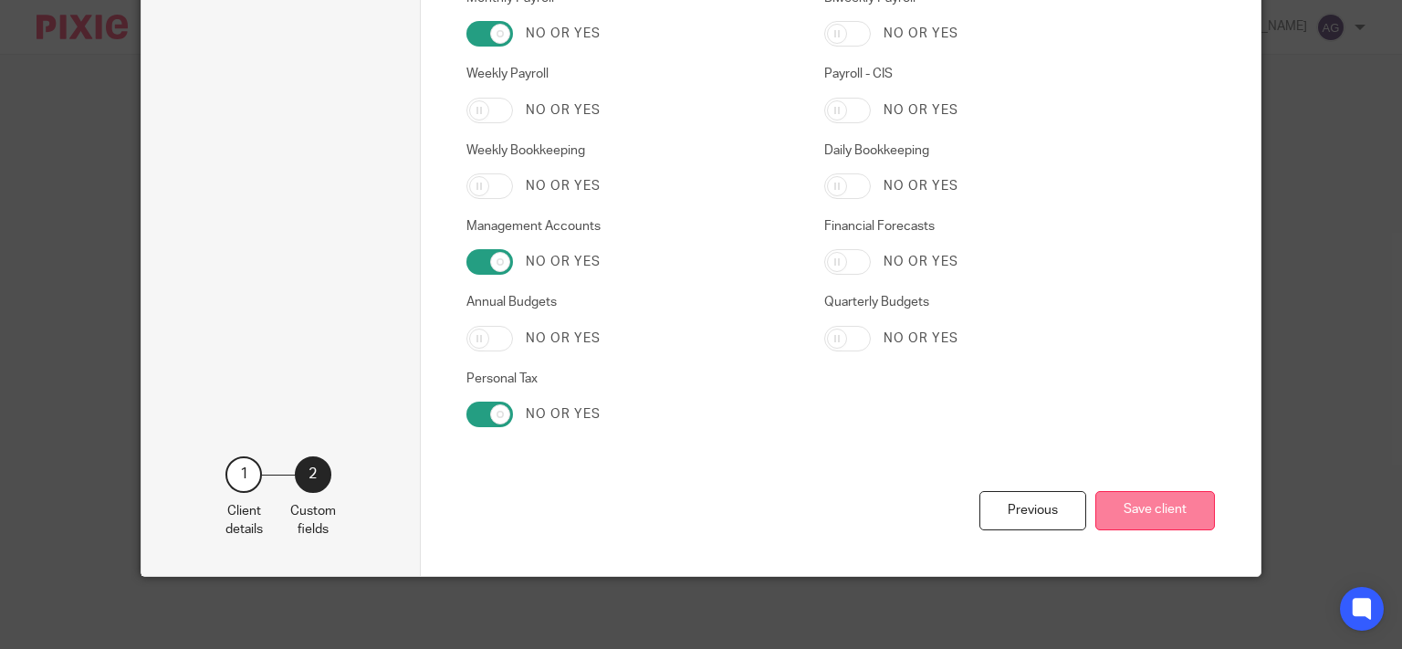
type input "120/RB90366"
click at [1154, 521] on button "Save client" at bounding box center [1155, 510] width 120 height 39
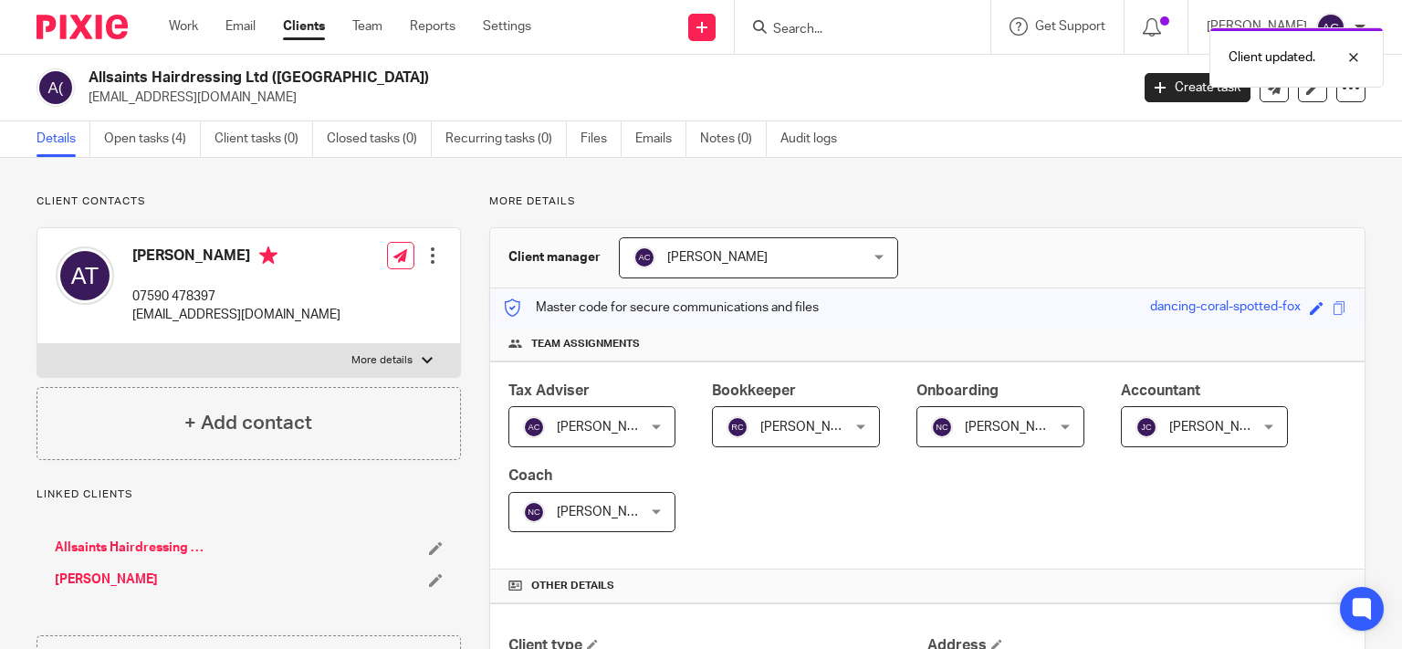
click at [843, 19] on div "Client updated." at bounding box center [1042, 52] width 683 height 69
click at [841, 31] on div "Client updated." at bounding box center [1042, 52] width 683 height 69
click at [841, 28] on input "Search" at bounding box center [853, 30] width 164 height 16
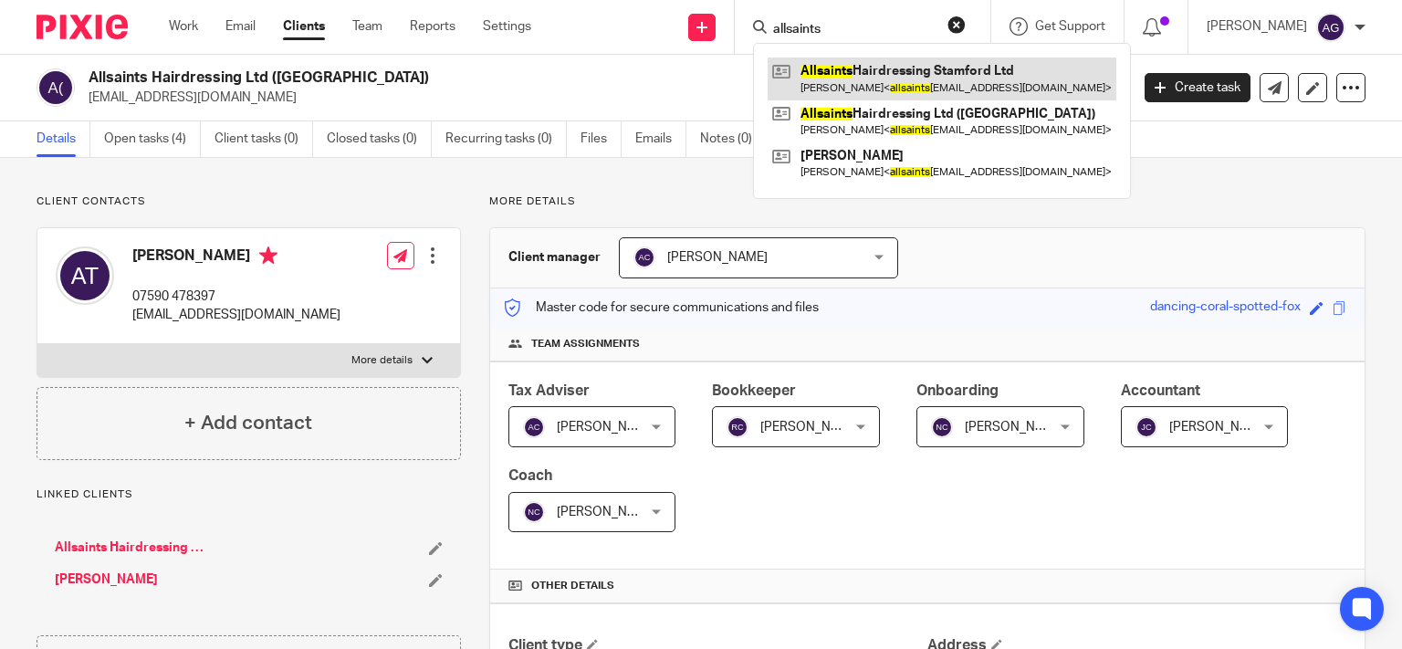
type input "allsaints"
click at [910, 65] on link at bounding box center [942, 79] width 349 height 42
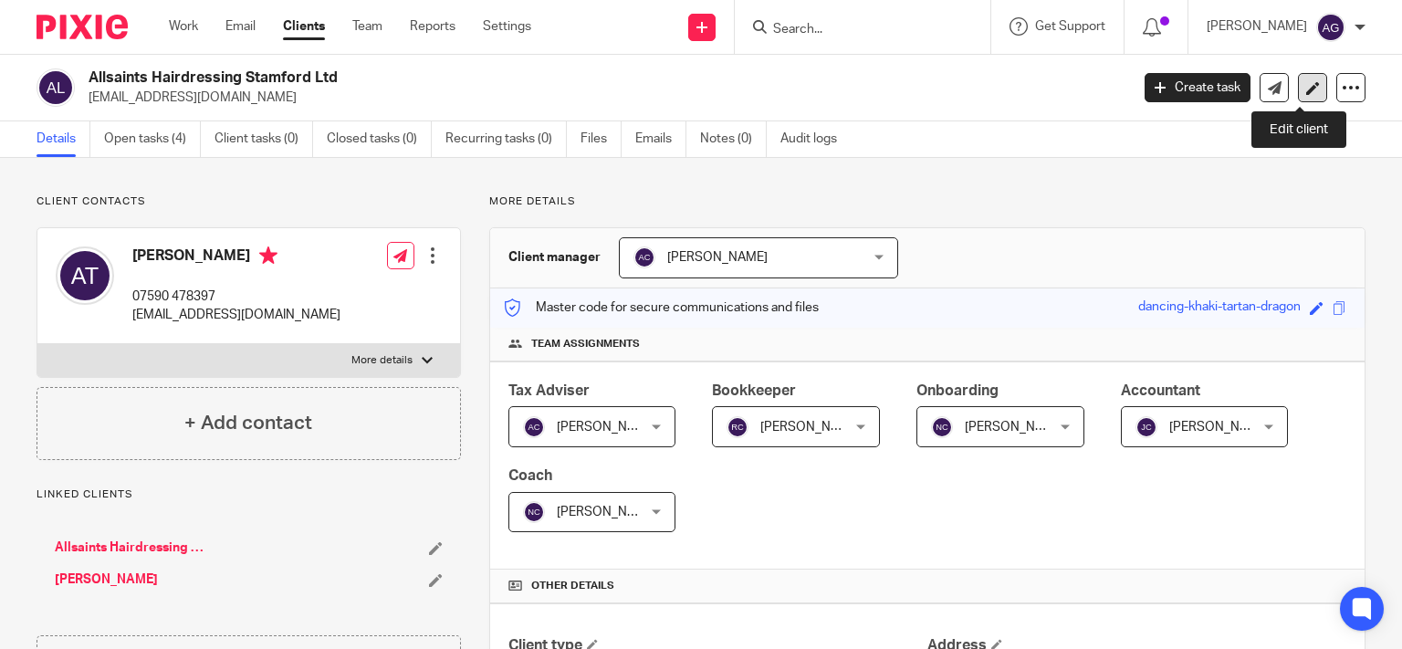
click at [1306, 87] on icon at bounding box center [1313, 88] width 14 height 14
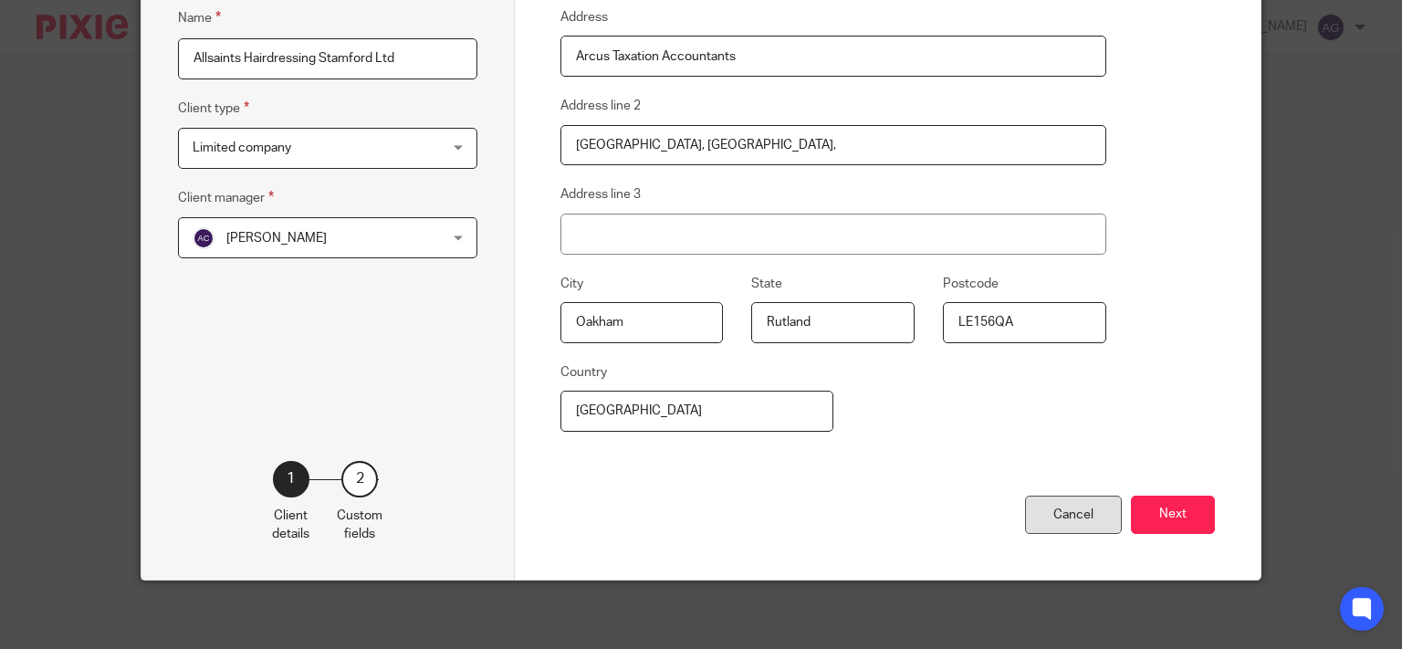
scroll to position [291, 0]
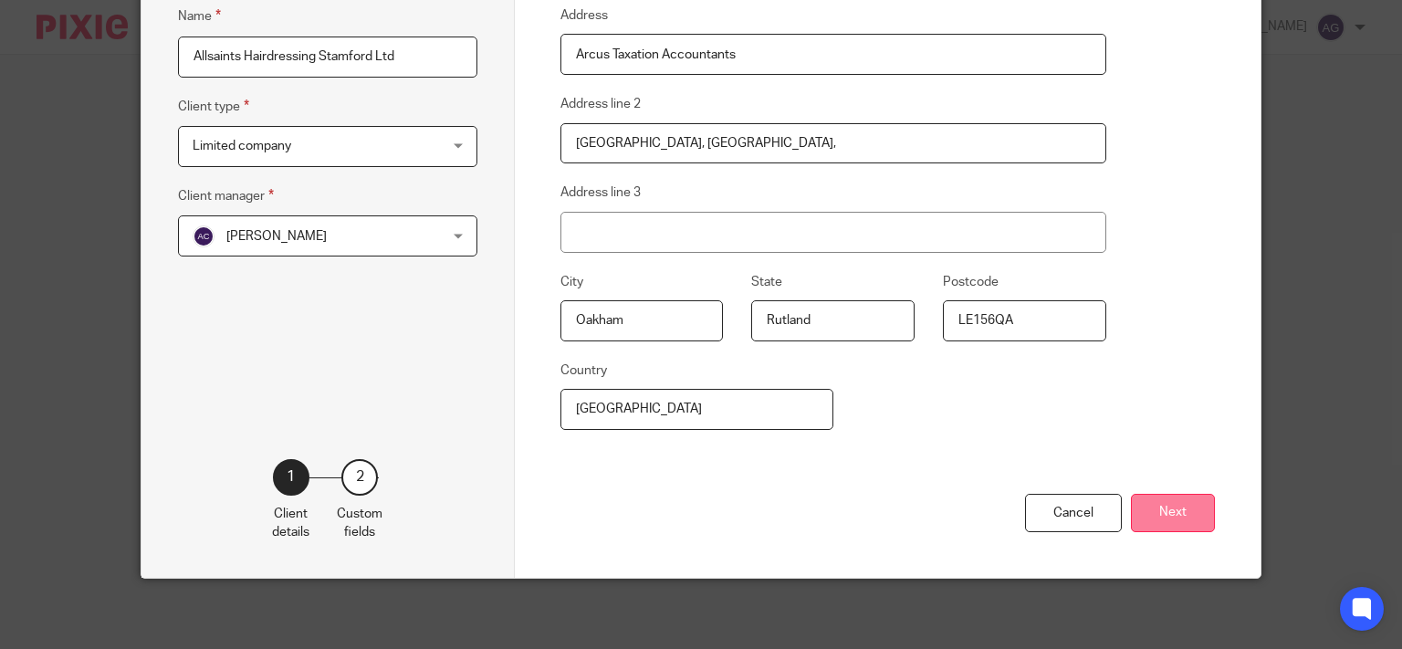
click at [1167, 519] on button "Next" at bounding box center [1173, 513] width 84 height 39
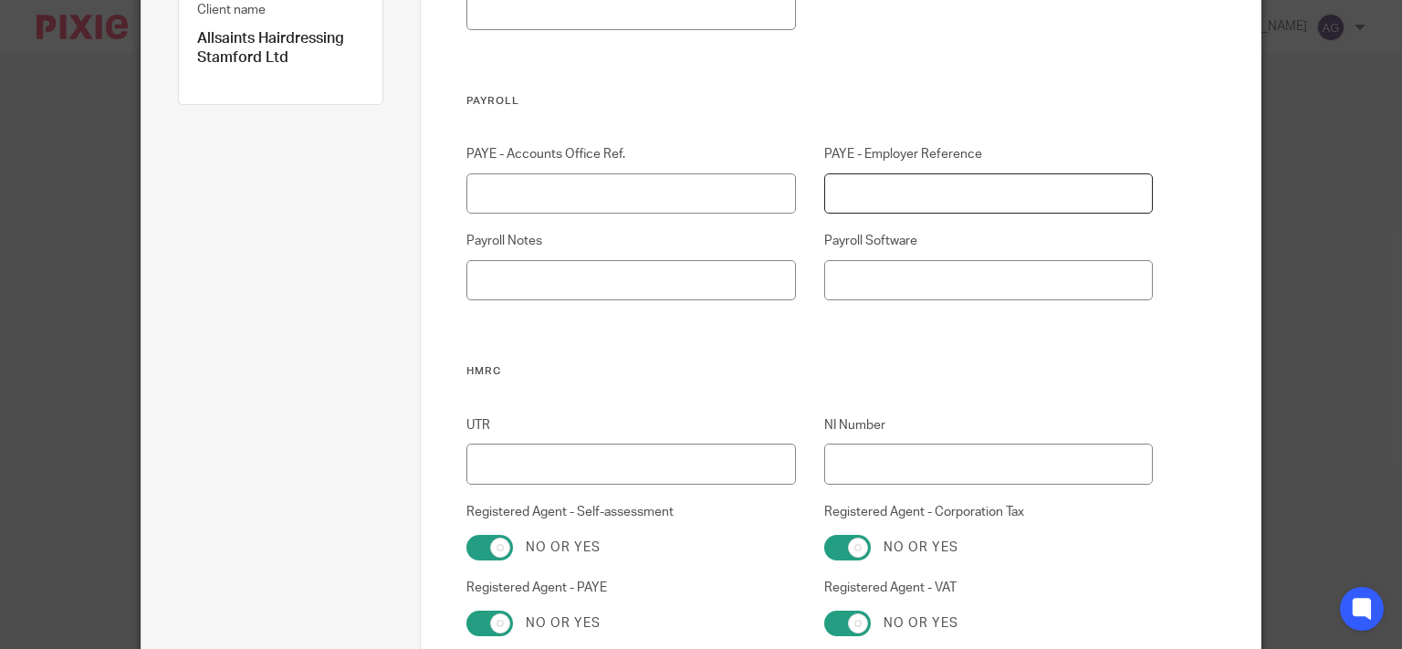
click at [894, 192] on input "PAYE - Employer Reference" at bounding box center [988, 193] width 329 height 41
click at [697, 196] on input "PAYE - Accounts Office Ref." at bounding box center [630, 193] width 329 height 41
type input "120PT03159218"
click at [920, 193] on input "PAYE - Employer Reference" at bounding box center [988, 193] width 329 height 41
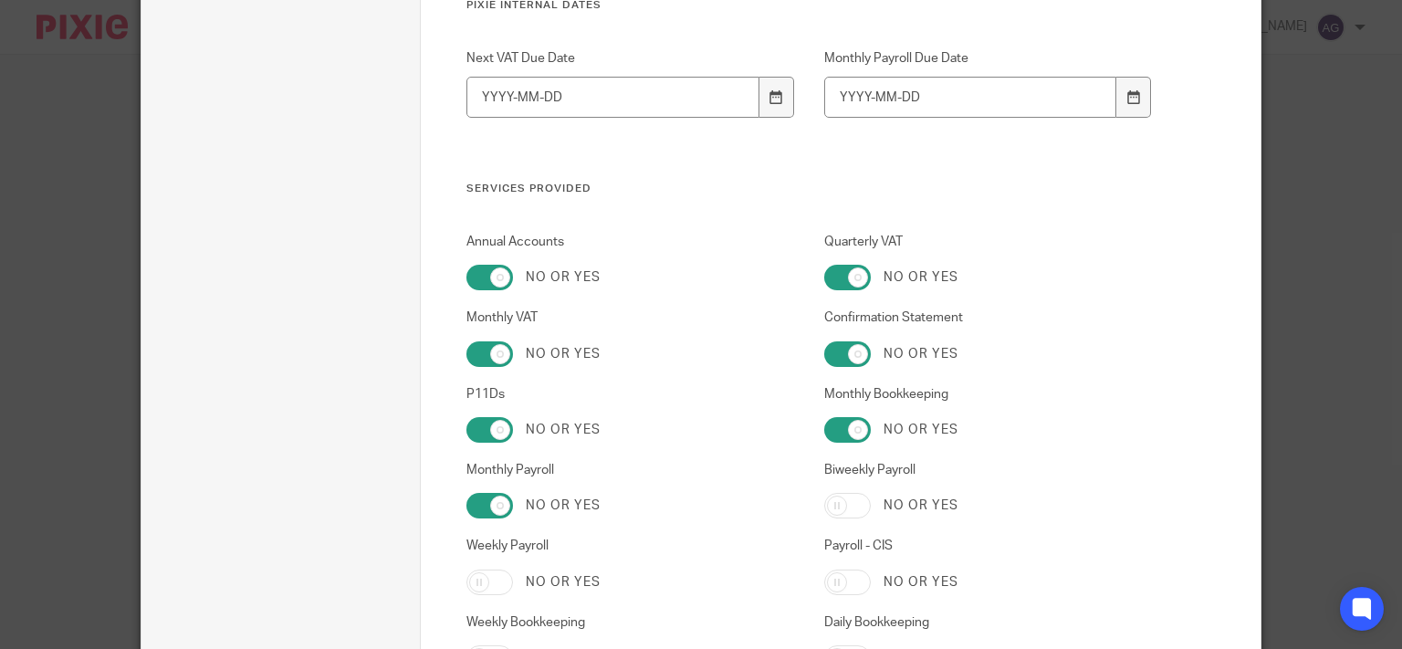
scroll to position [3030, 0]
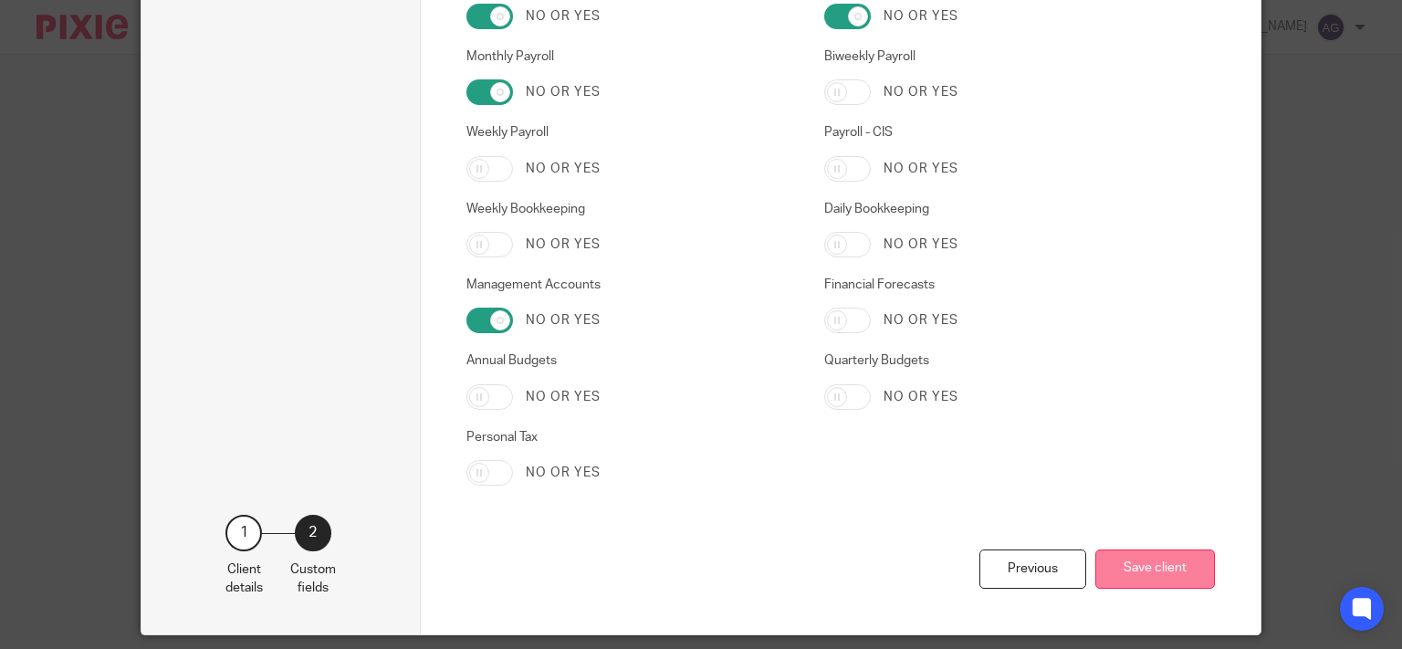
type input "120/SE76948"
click at [1147, 564] on button "Save client" at bounding box center [1155, 569] width 120 height 39
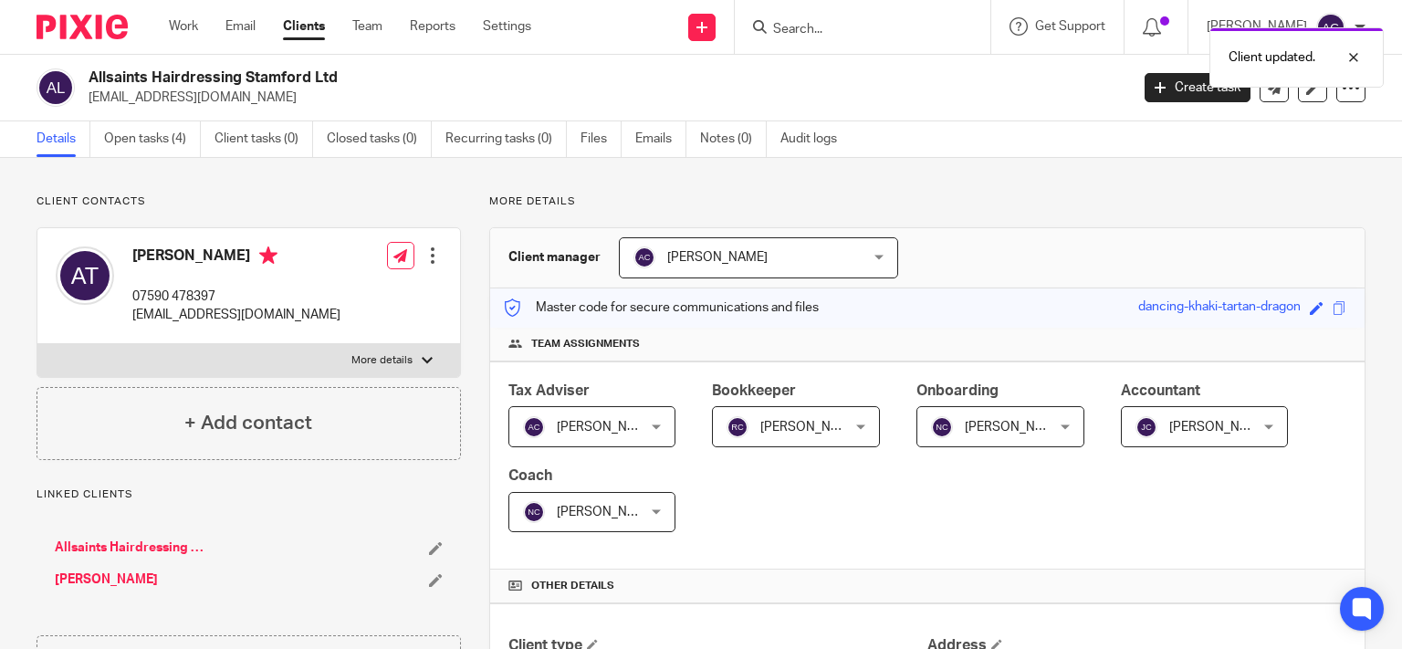
click at [894, 19] on div "Client updated." at bounding box center [1042, 52] width 683 height 69
click at [884, 26] on div "Client updated." at bounding box center [1042, 52] width 683 height 69
click at [849, 32] on div "Client updated." at bounding box center [1042, 52] width 683 height 69
click at [1355, 54] on div at bounding box center [1339, 58] width 49 height 22
click at [898, 32] on input "Search" at bounding box center [853, 30] width 164 height 16
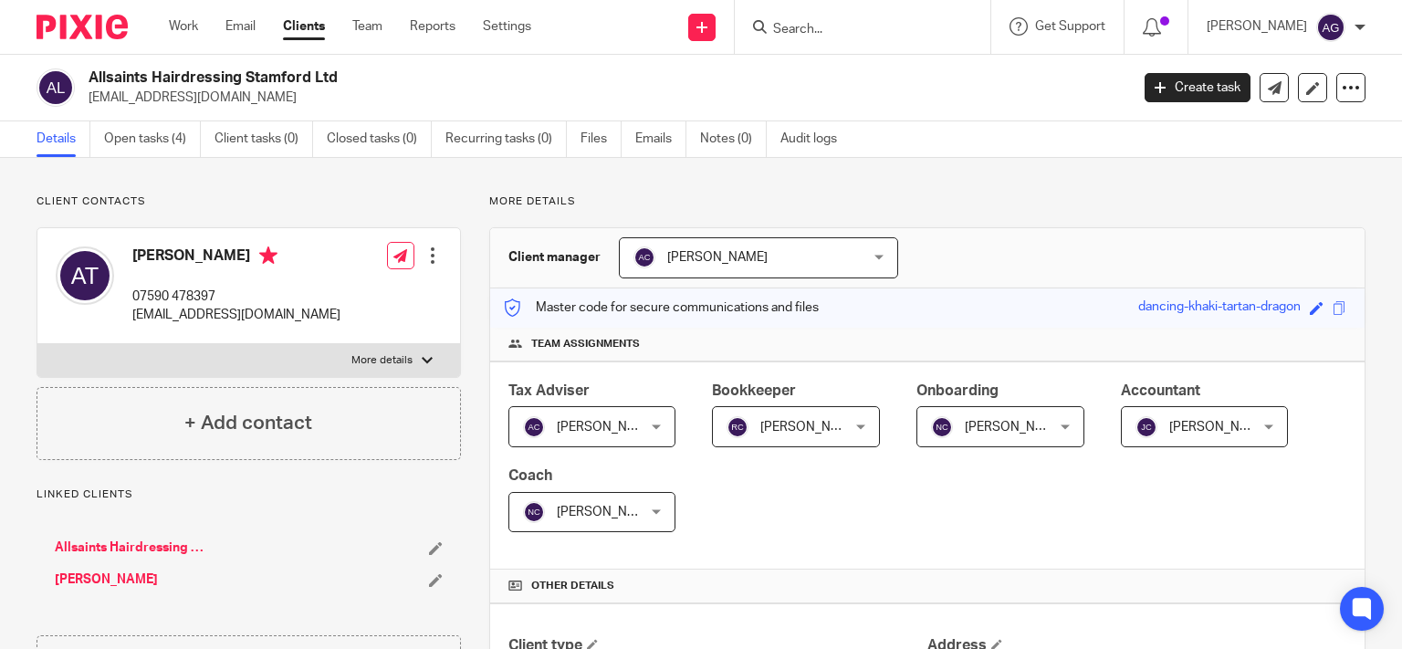
click at [898, 32] on input "Search" at bounding box center [853, 30] width 164 height 16
type input "r"
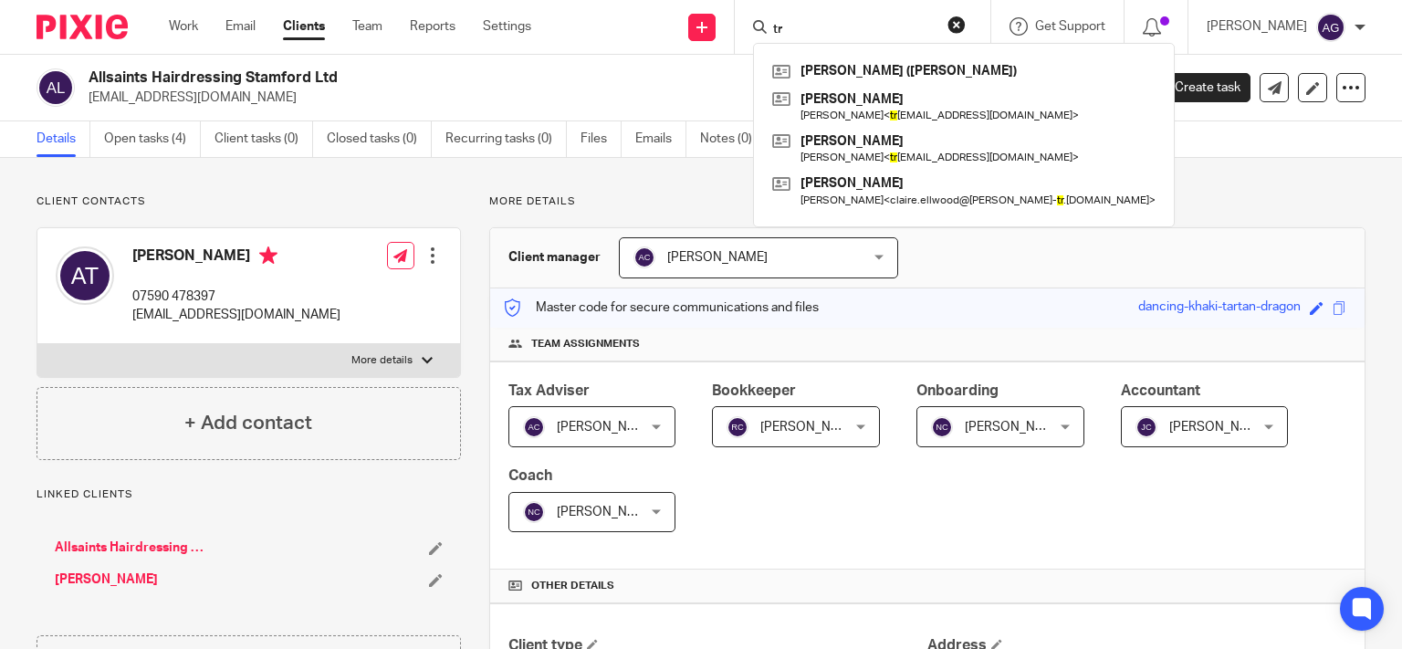
type input "t"
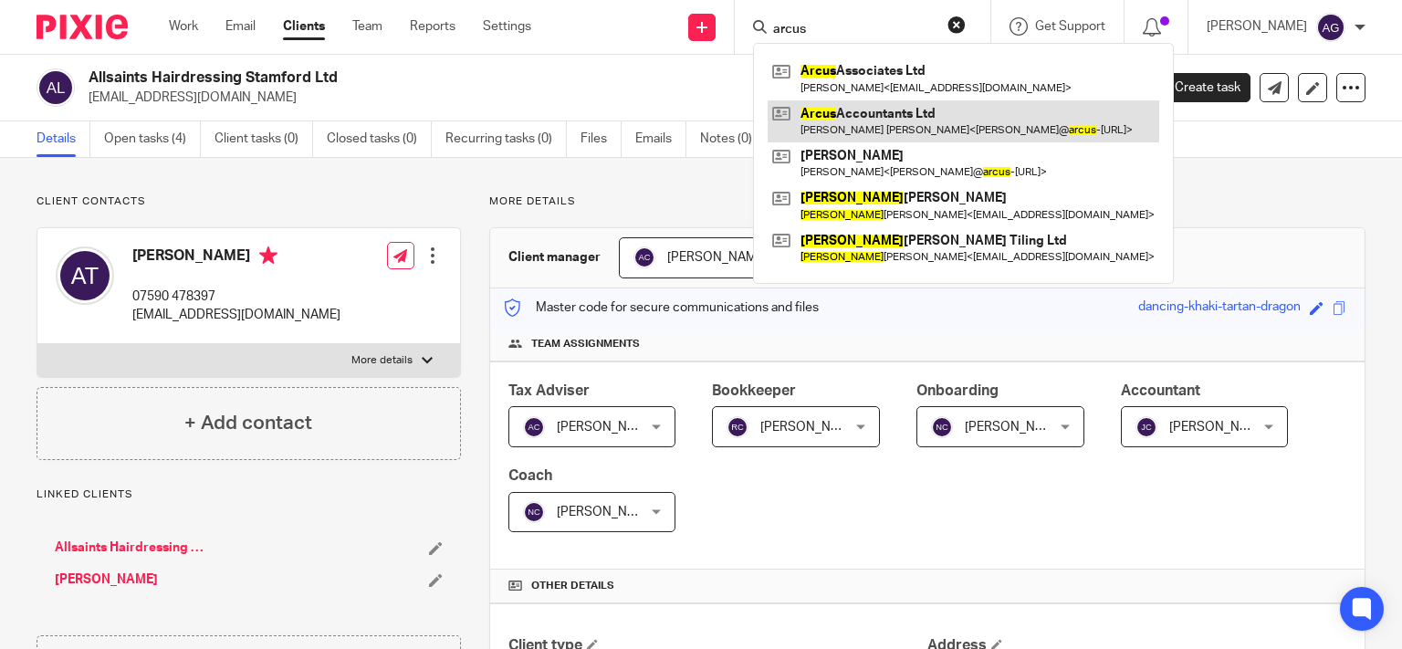
type input "arcus"
click at [943, 125] on link at bounding box center [964, 121] width 392 height 42
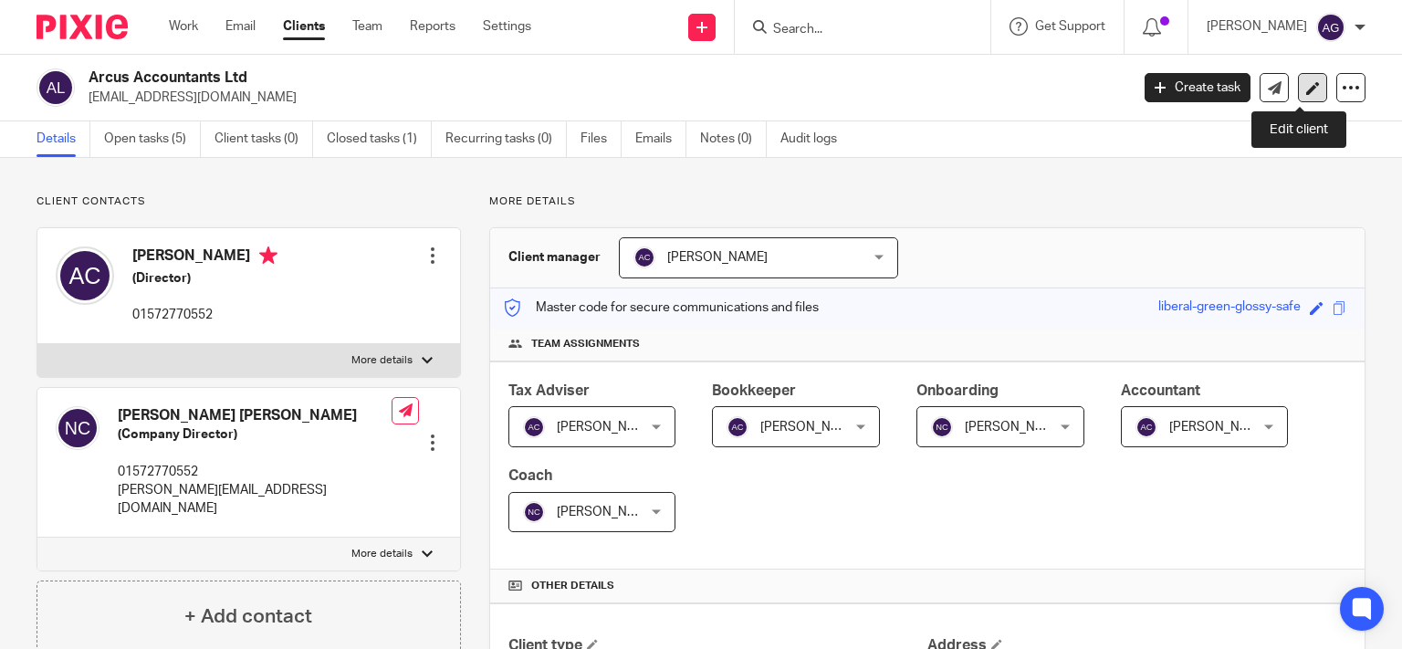
click at [1305, 89] on link at bounding box center [1312, 87] width 29 height 29
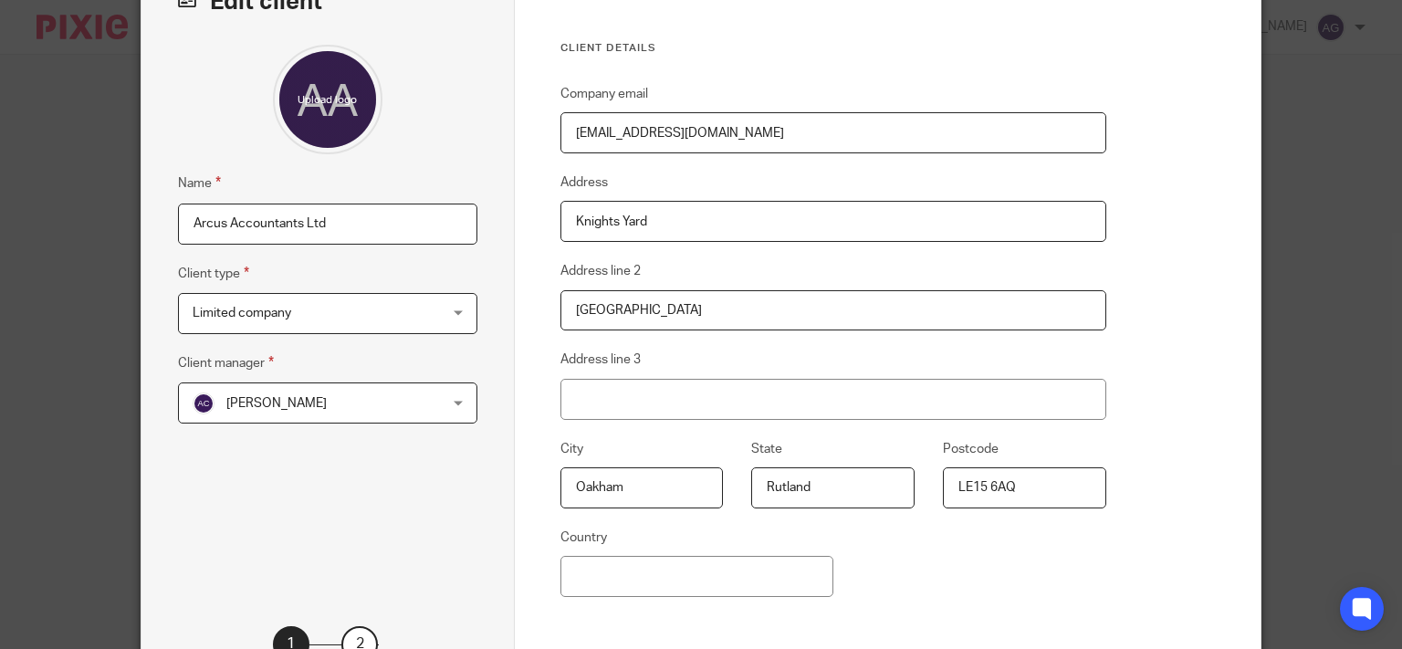
scroll to position [291, 0]
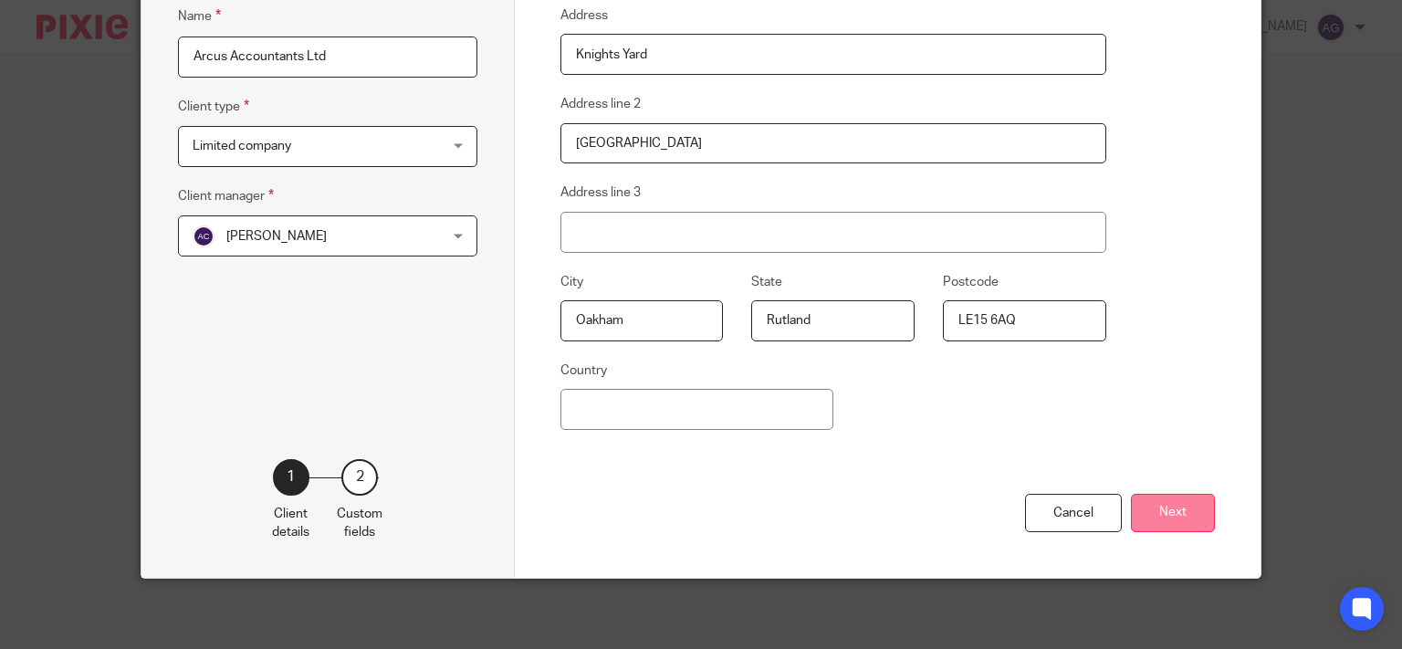
click at [1154, 513] on button "Next" at bounding box center [1173, 513] width 84 height 39
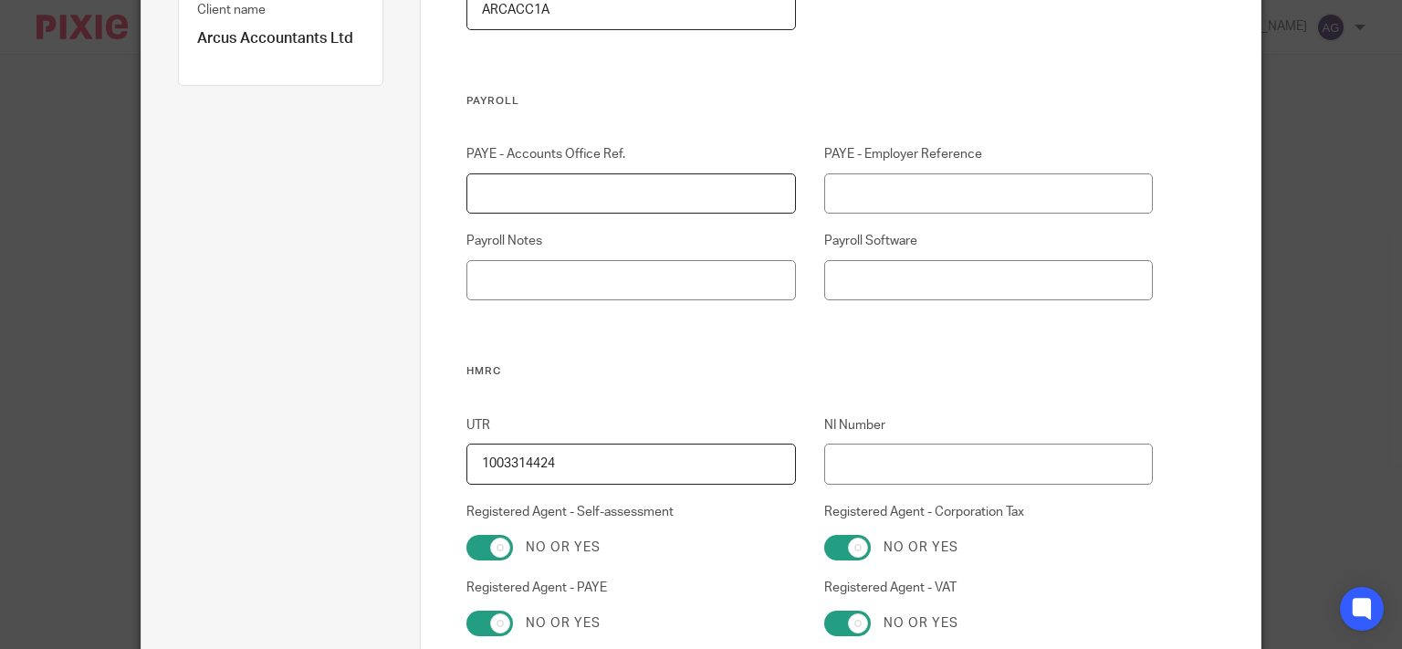
click at [633, 204] on input "PAYE - Accounts Office Ref." at bounding box center [630, 193] width 329 height 41
type input "475PF01393232"
click at [879, 200] on input "PAYE - Employer Reference" at bounding box center [988, 193] width 329 height 41
click at [948, 187] on input "475/HB96281" at bounding box center [988, 193] width 329 height 41
type input "475/HB96281"
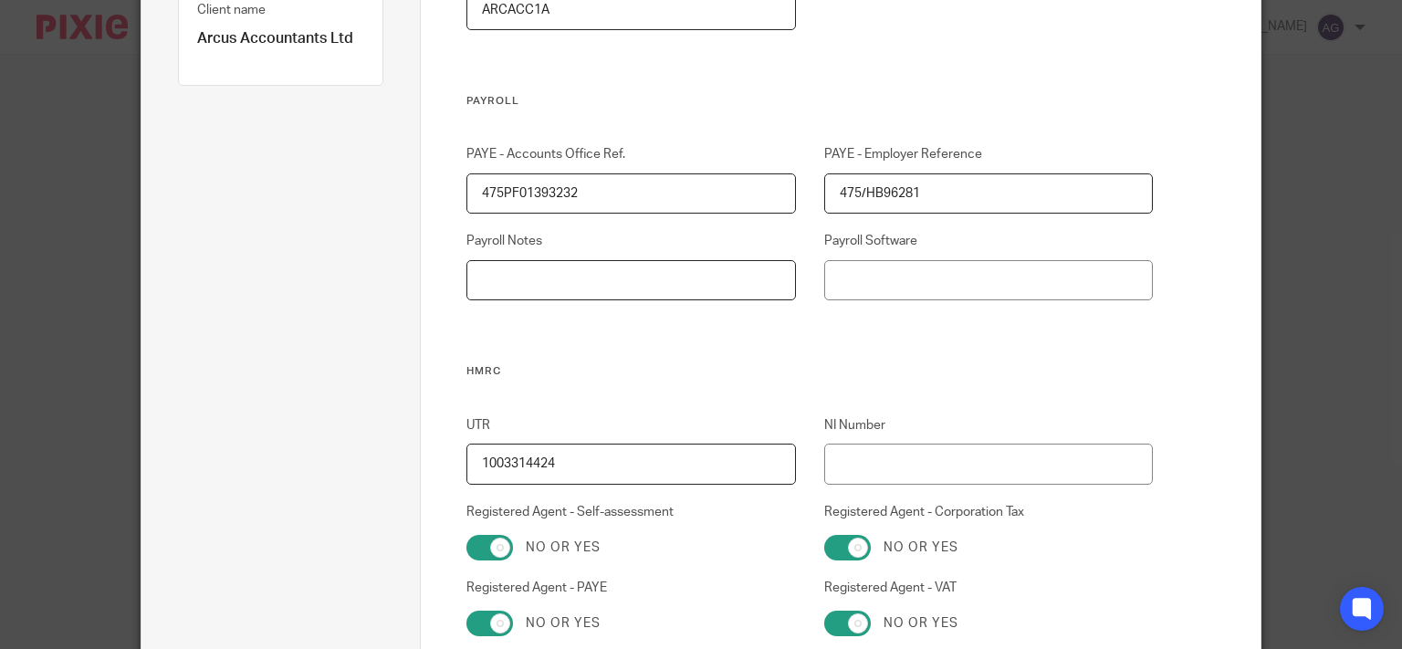
click at [752, 290] on input "Payroll Notes" at bounding box center [630, 280] width 329 height 41
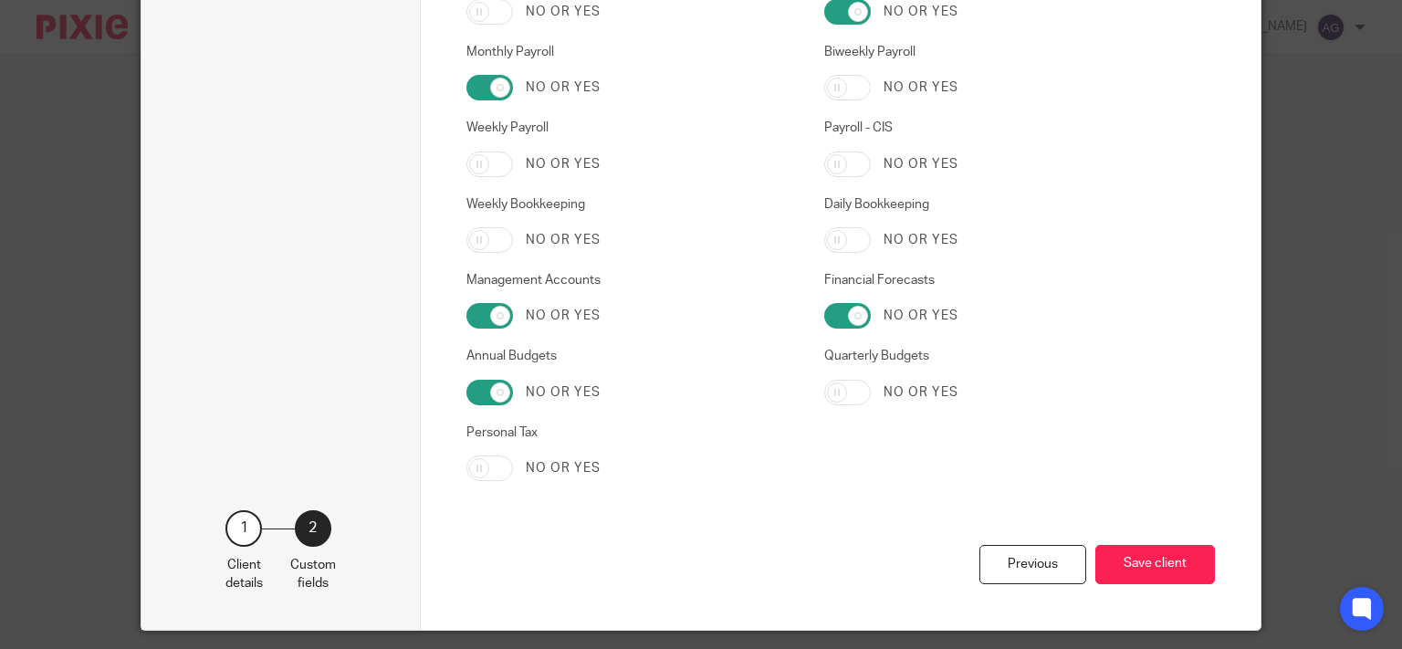
scroll to position [3088, 0]
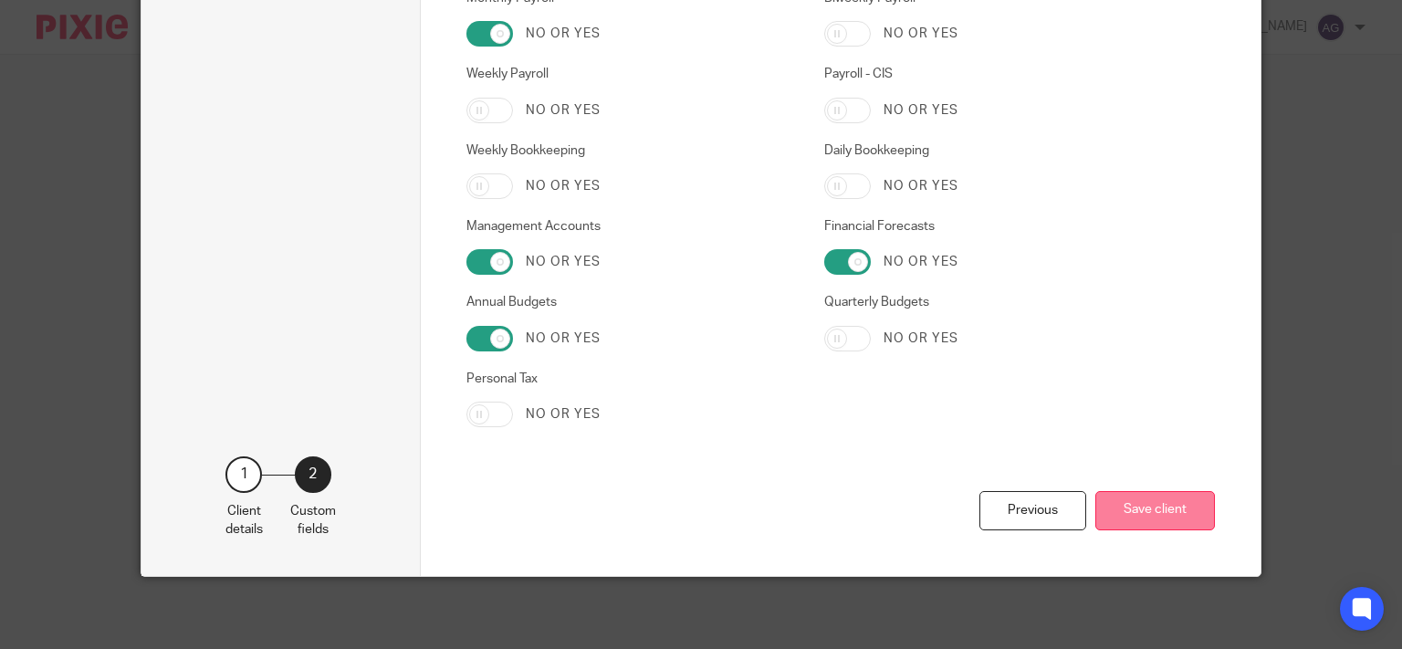
click at [1116, 509] on button "Save client" at bounding box center [1155, 510] width 120 height 39
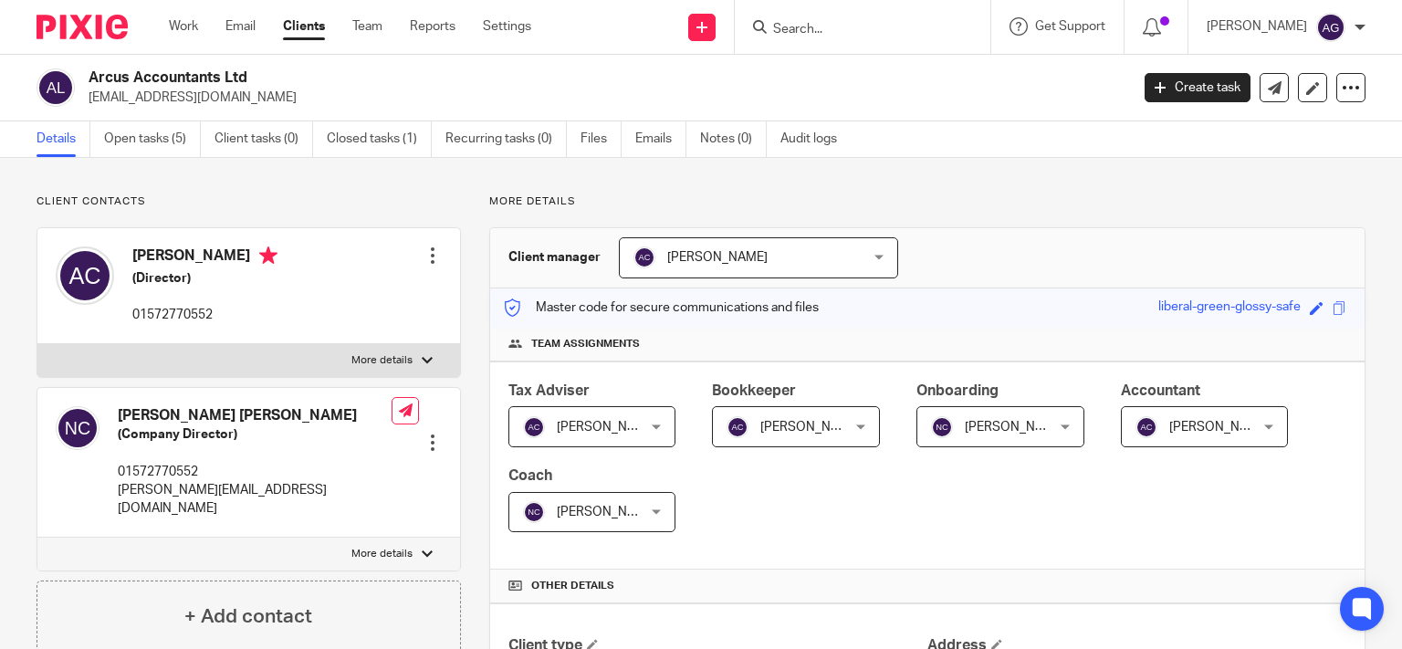
click at [889, 31] on input "Search" at bounding box center [853, 30] width 164 height 16
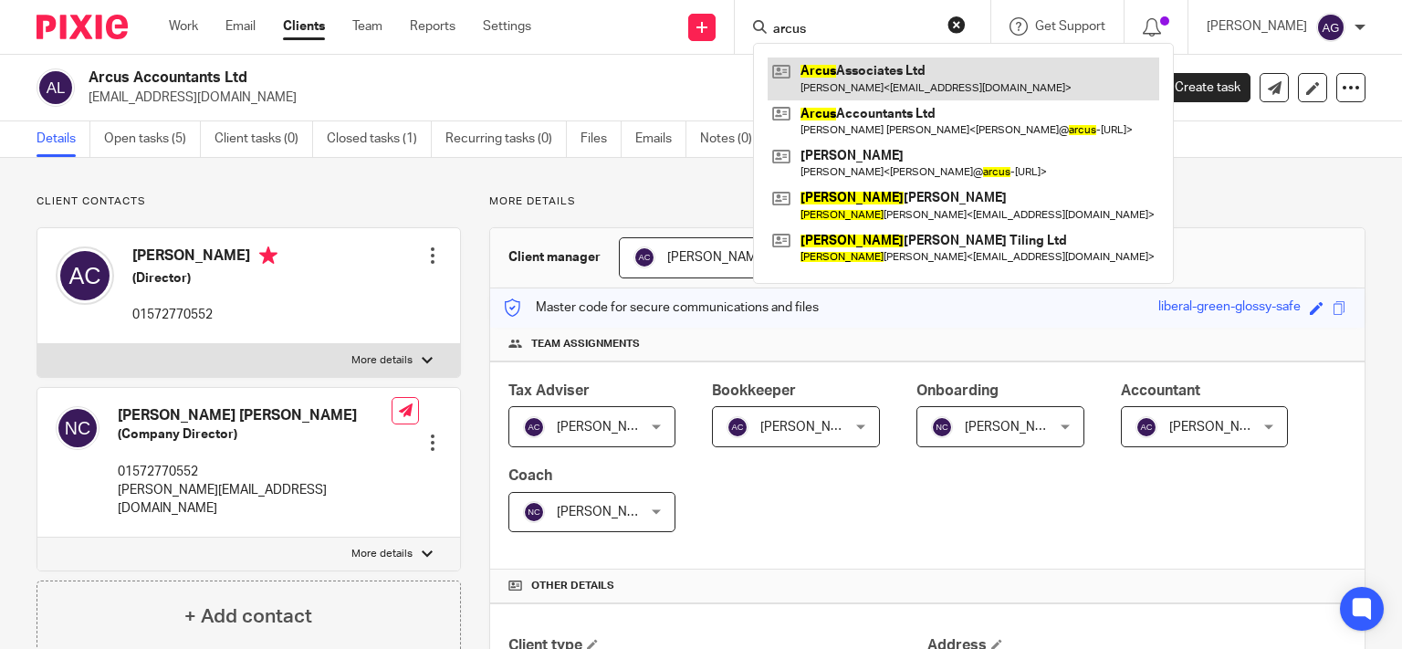
type input "arcus"
click at [907, 69] on link at bounding box center [964, 79] width 392 height 42
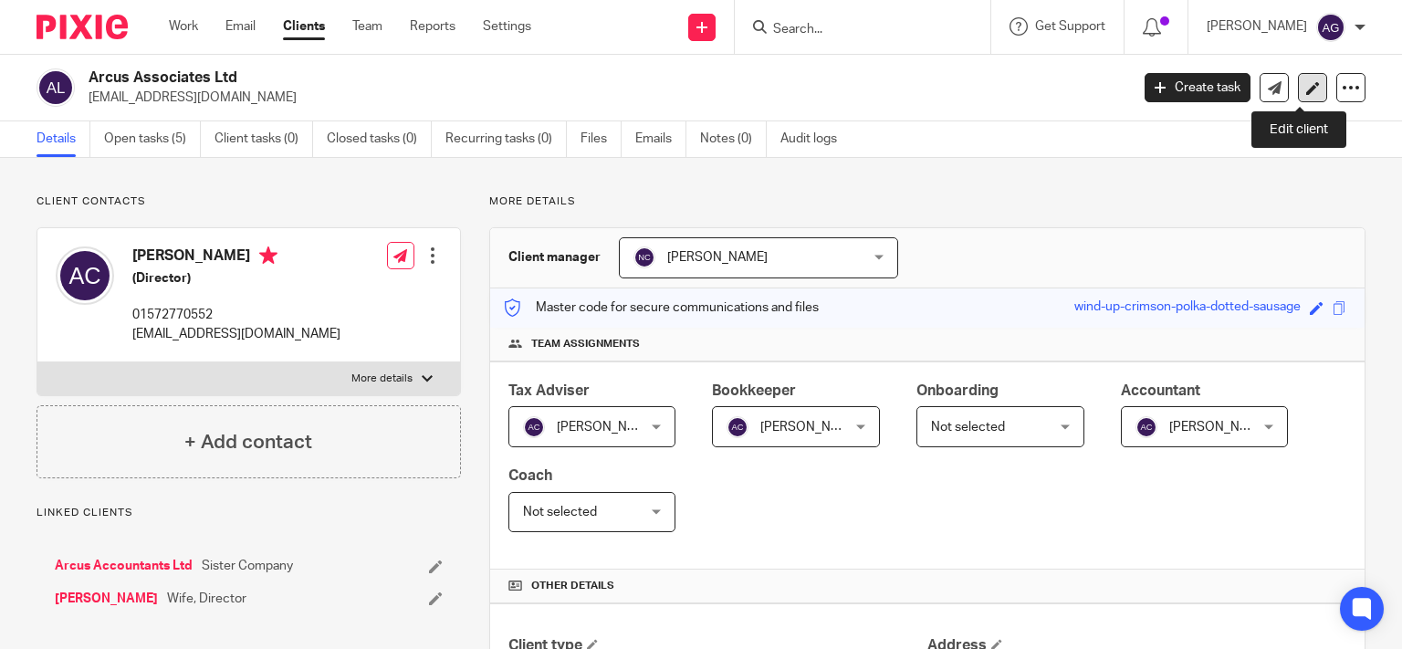
click at [1306, 84] on icon at bounding box center [1313, 88] width 14 height 14
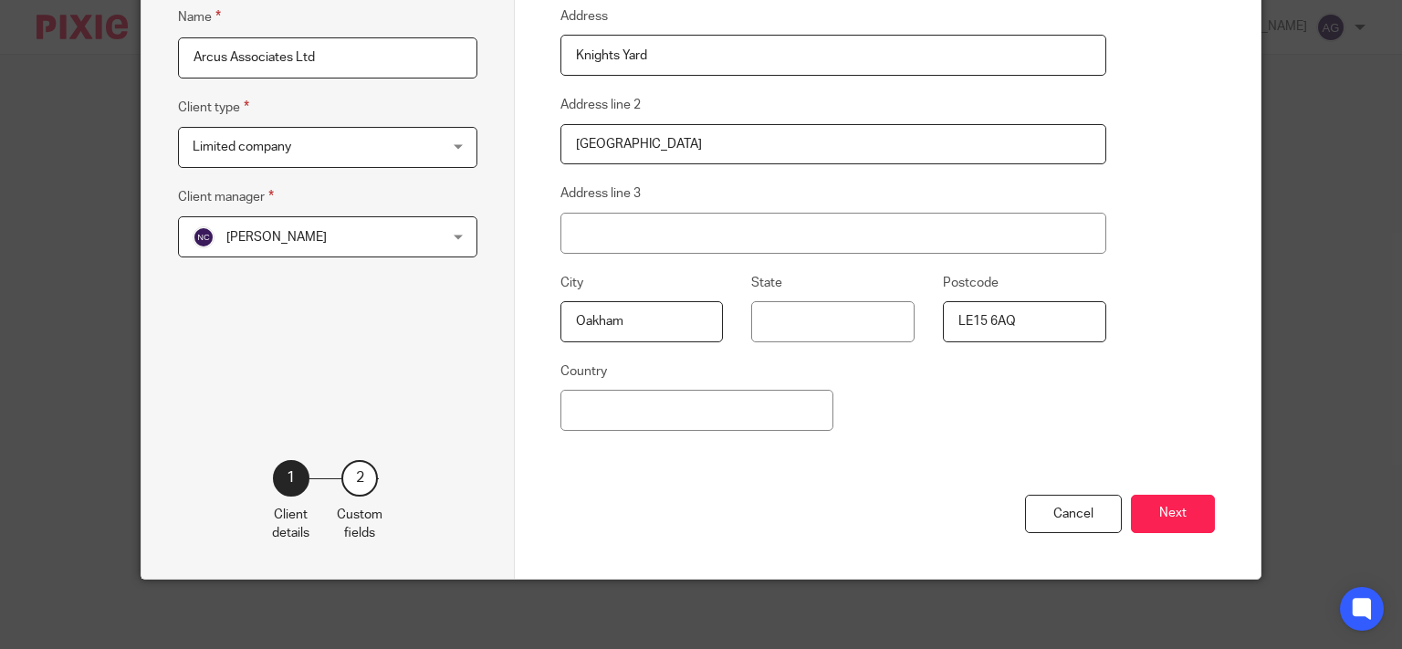
scroll to position [291, 0]
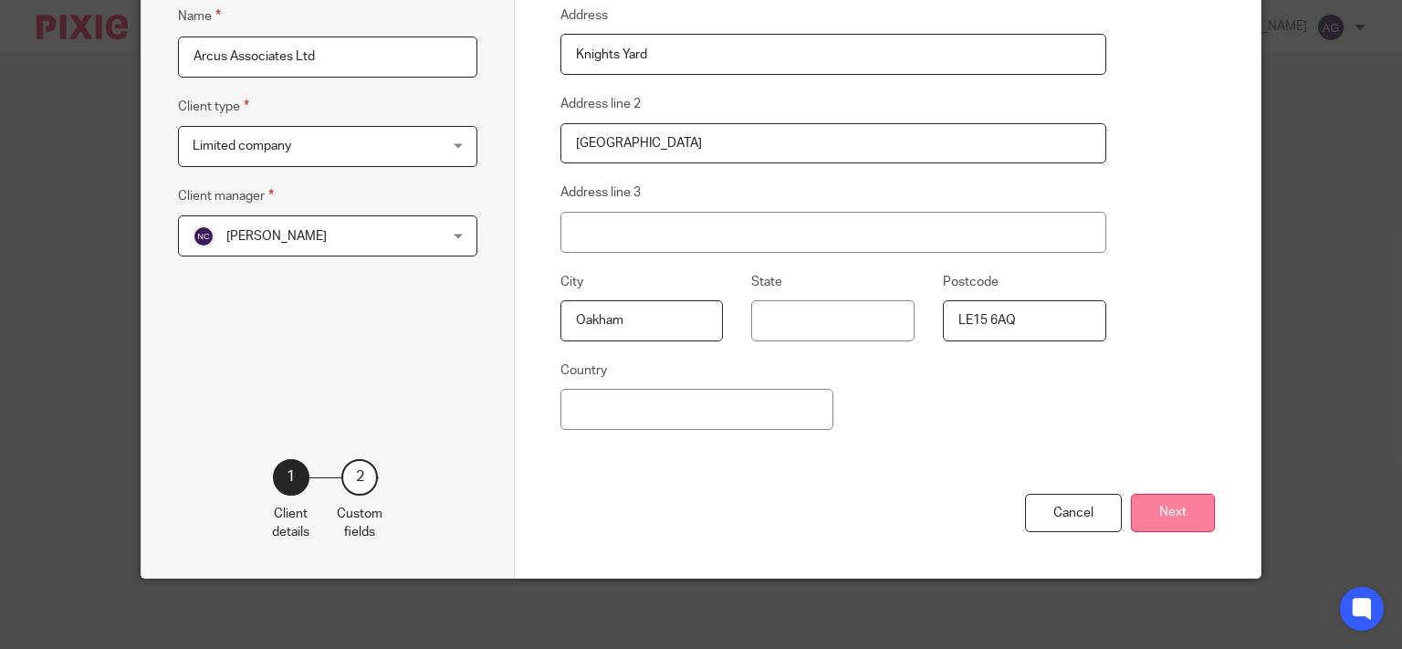
click at [1177, 520] on button "Next" at bounding box center [1173, 513] width 84 height 39
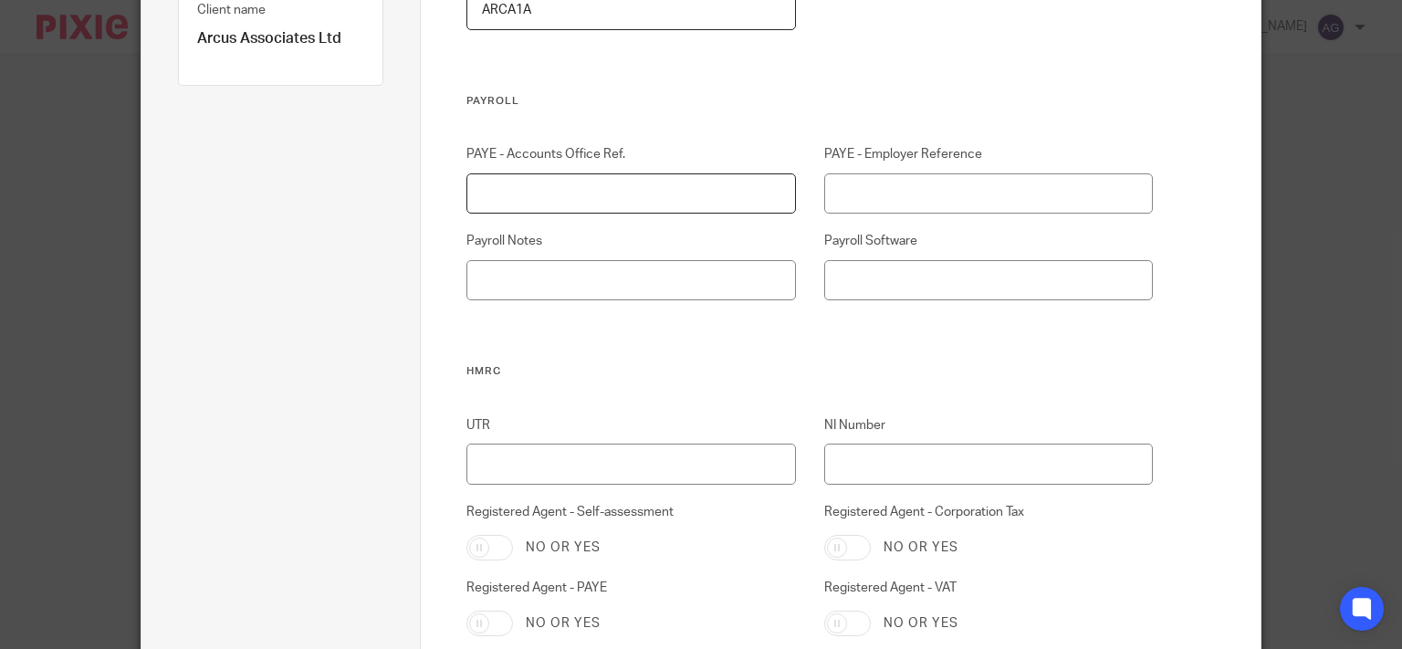
click at [547, 185] on input "PAYE - Accounts Office Ref." at bounding box center [630, 193] width 329 height 41
click at [515, 192] on input "267PC00181292" at bounding box center [630, 193] width 329 height 41
type input "267PC00181292"
click at [878, 196] on input "PAYE - Employer Reference" at bounding box center [988, 193] width 329 height 41
click at [854, 191] on input "267YZ72131" at bounding box center [988, 193] width 329 height 41
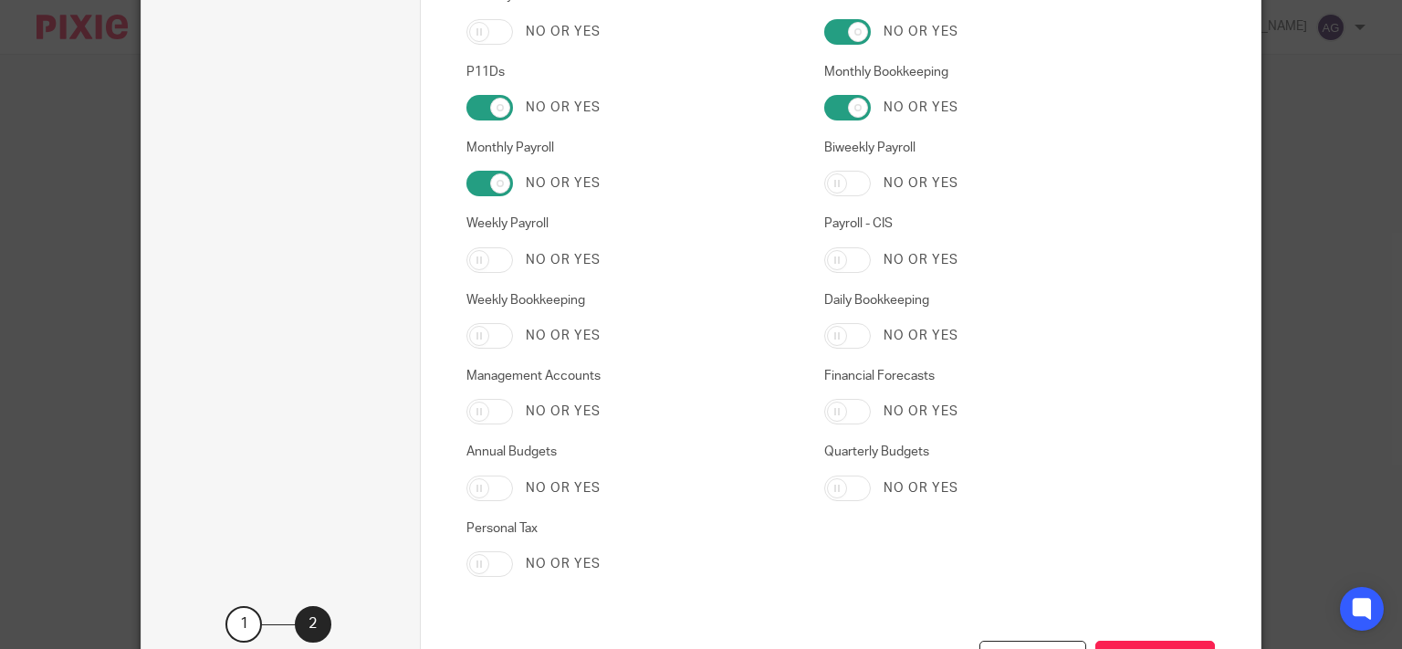
scroll to position [3088, 0]
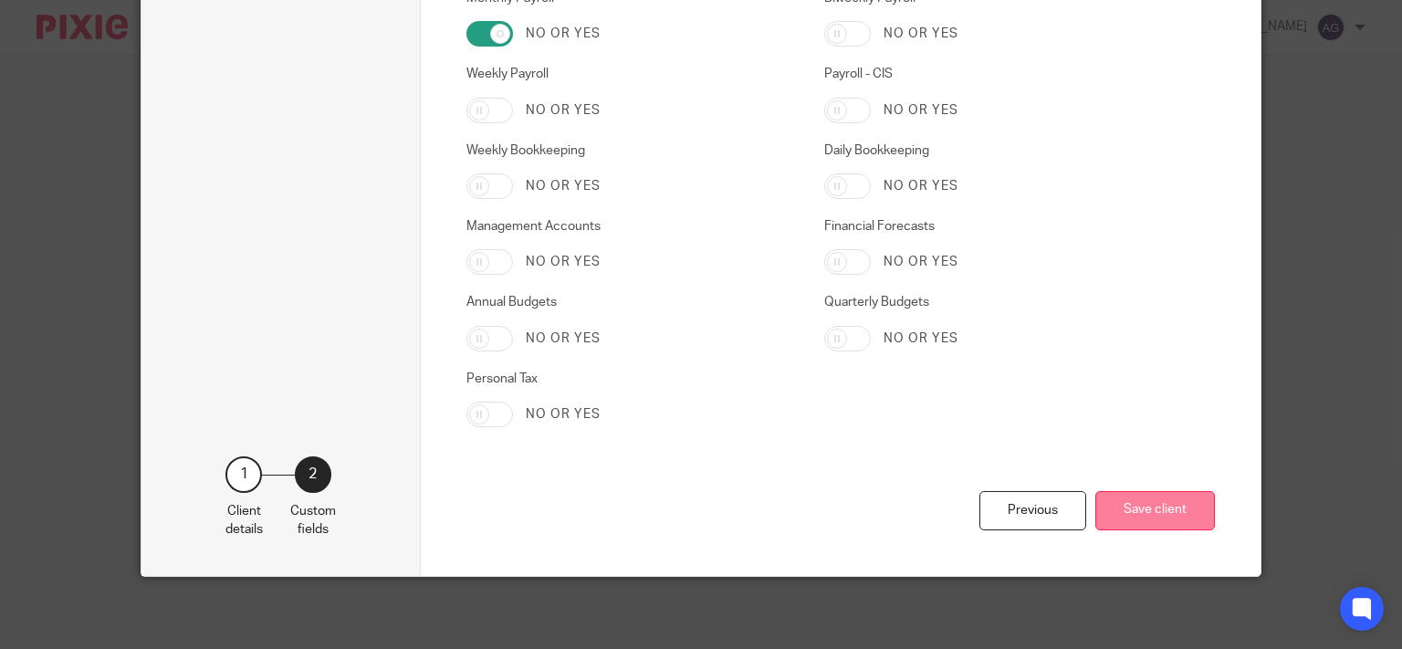
type input "267/YZ72131"
click at [1122, 517] on button "Save client" at bounding box center [1155, 510] width 120 height 39
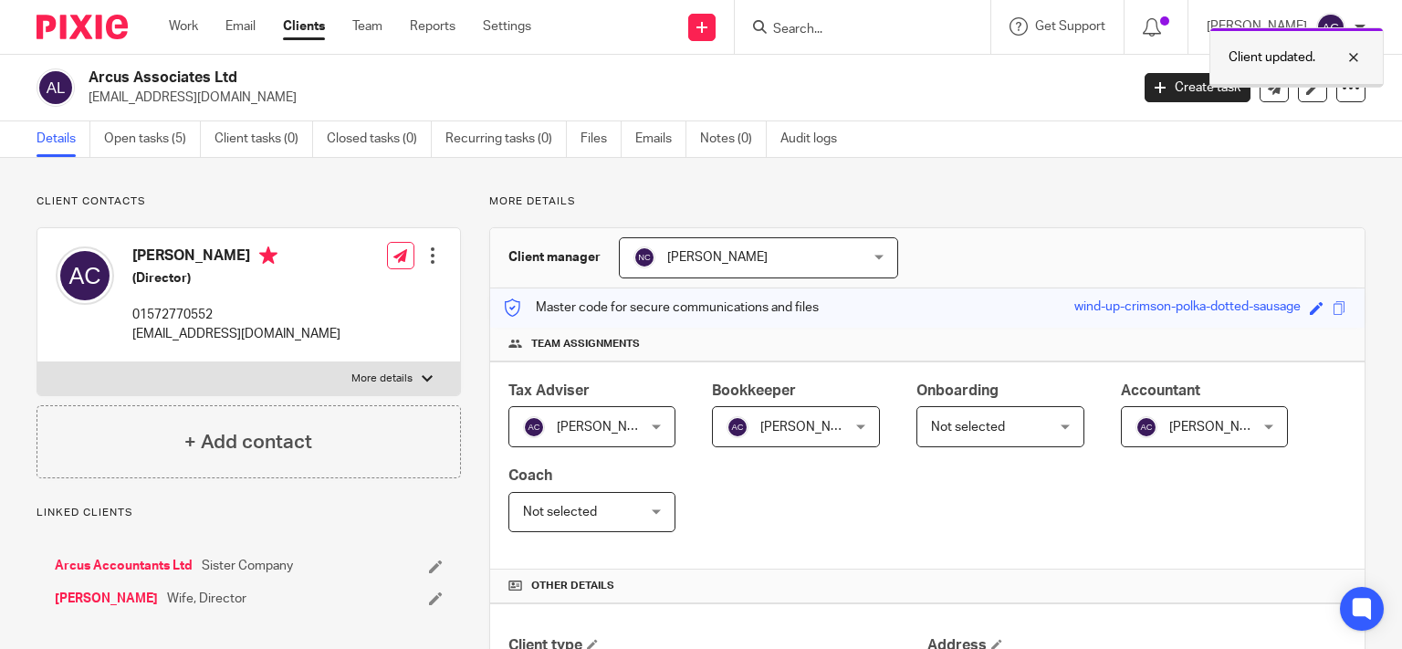
click at [1352, 53] on div at bounding box center [1339, 58] width 49 height 22
click at [906, 18] on form at bounding box center [868, 27] width 194 height 23
click at [846, 22] on input "Search" at bounding box center [853, 30] width 164 height 16
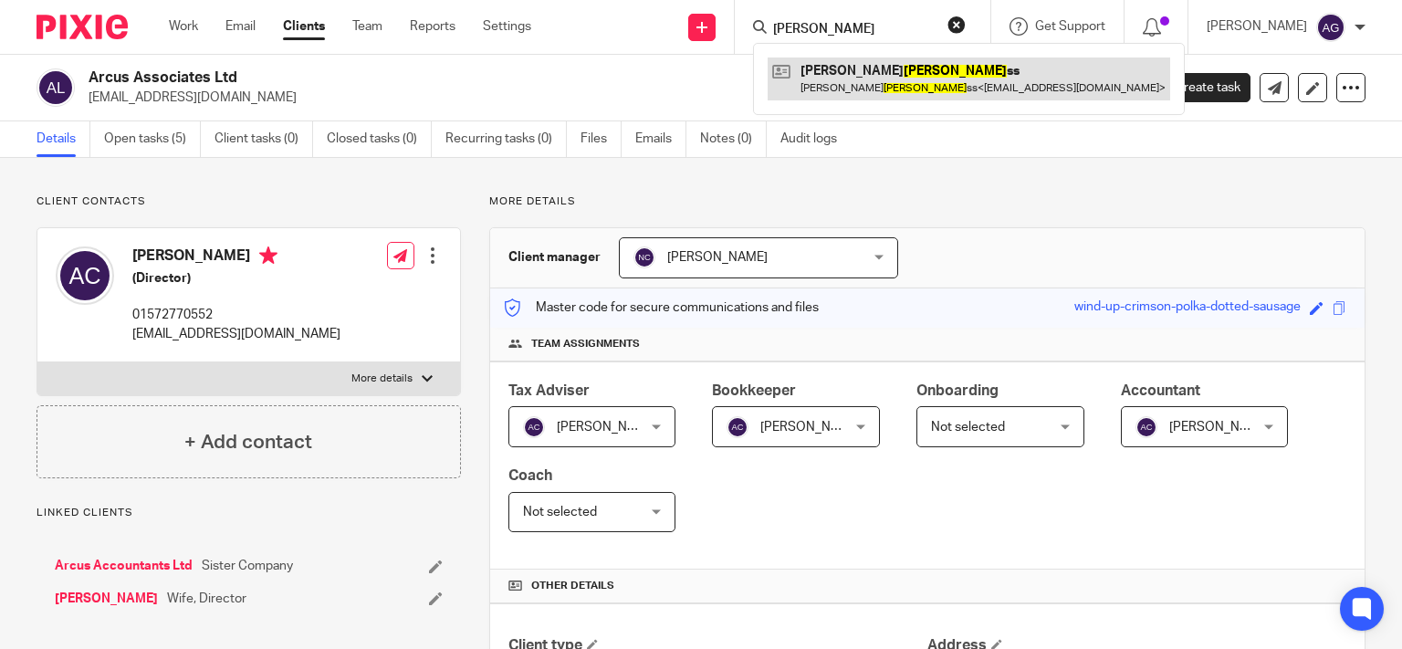
type input "burge"
click at [884, 83] on link at bounding box center [969, 79] width 403 height 42
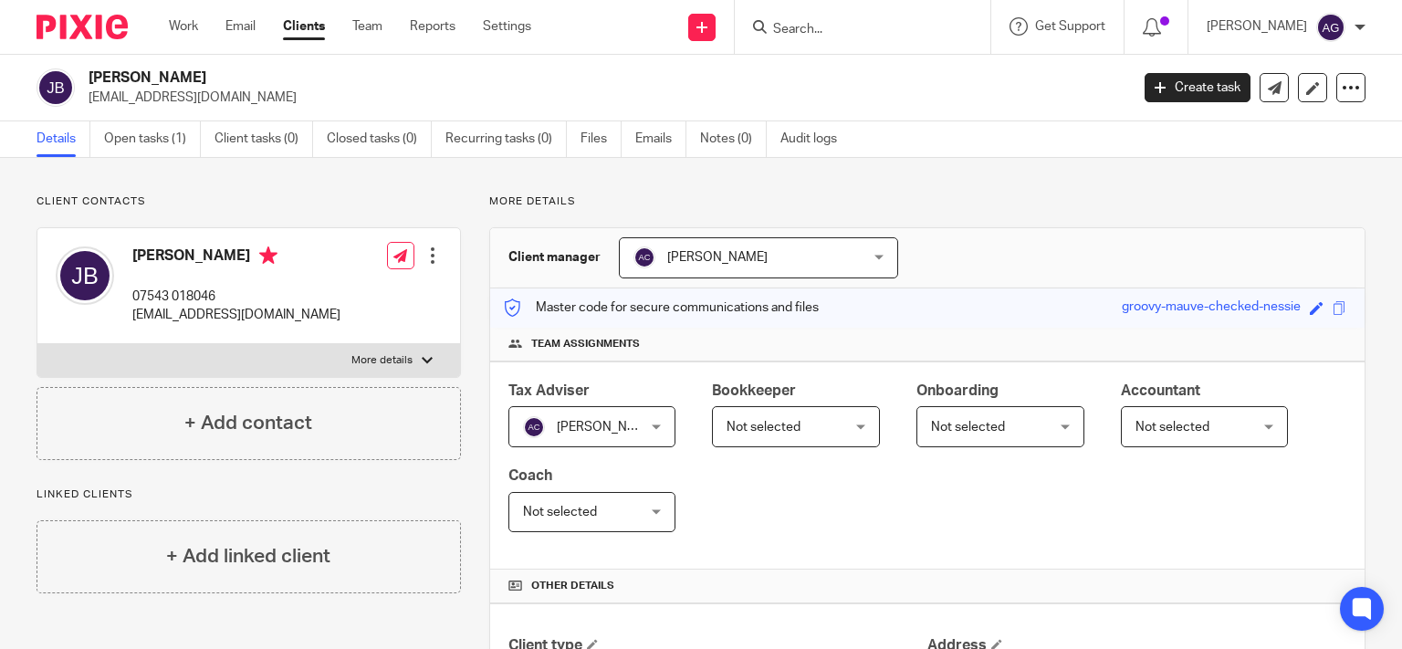
click at [909, 36] on form at bounding box center [868, 27] width 194 height 23
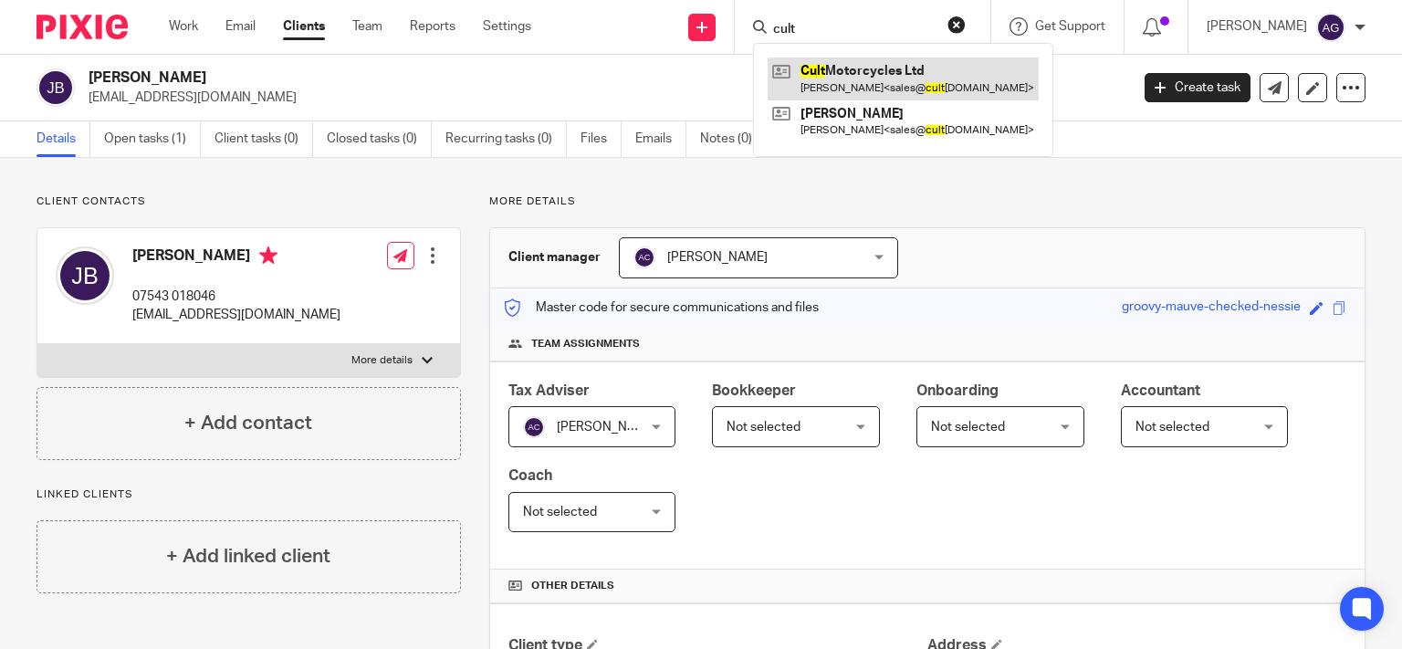
type input "cult"
click at [918, 73] on link at bounding box center [903, 79] width 271 height 42
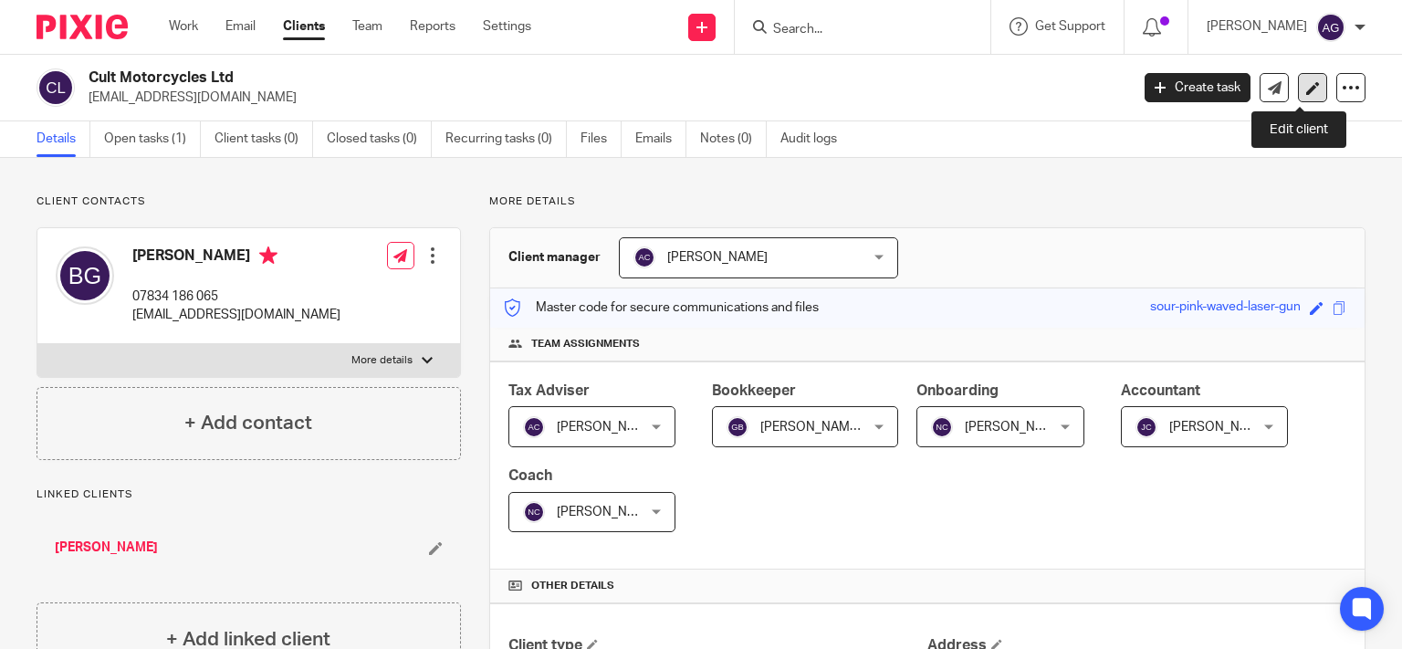
click at [1298, 83] on link at bounding box center [1312, 87] width 29 height 29
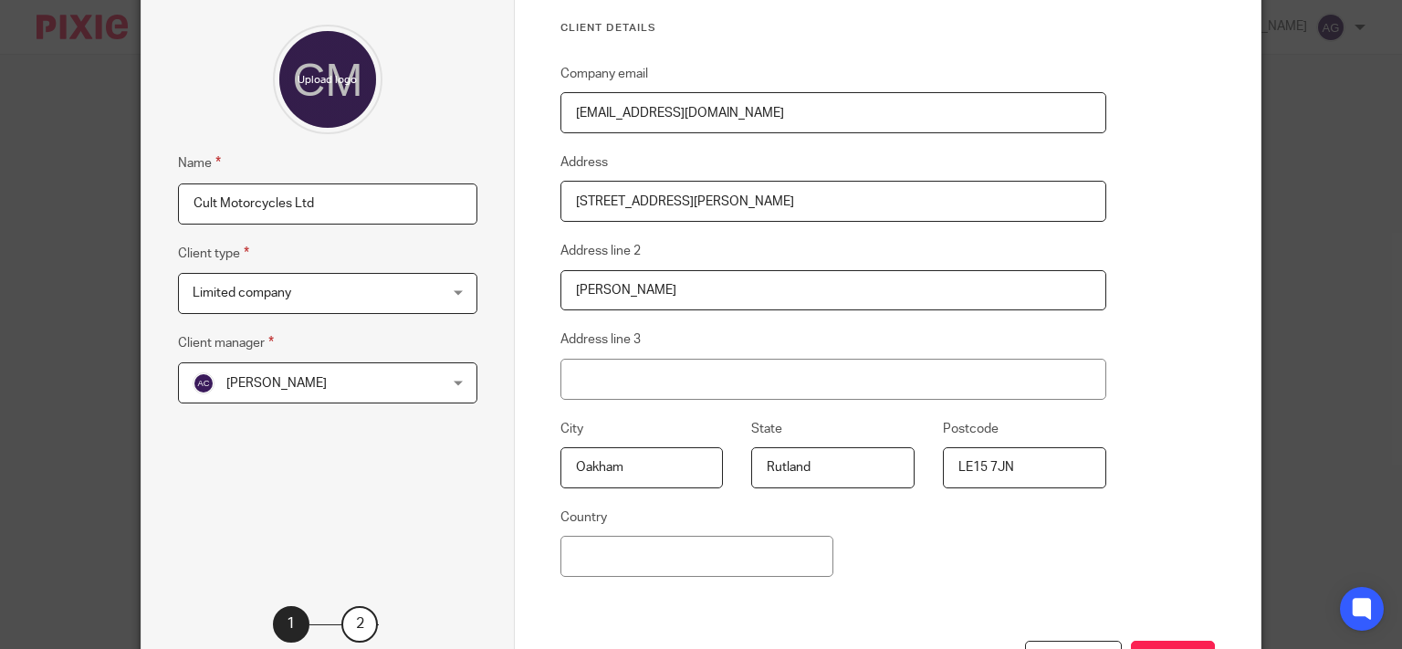
scroll to position [291, 0]
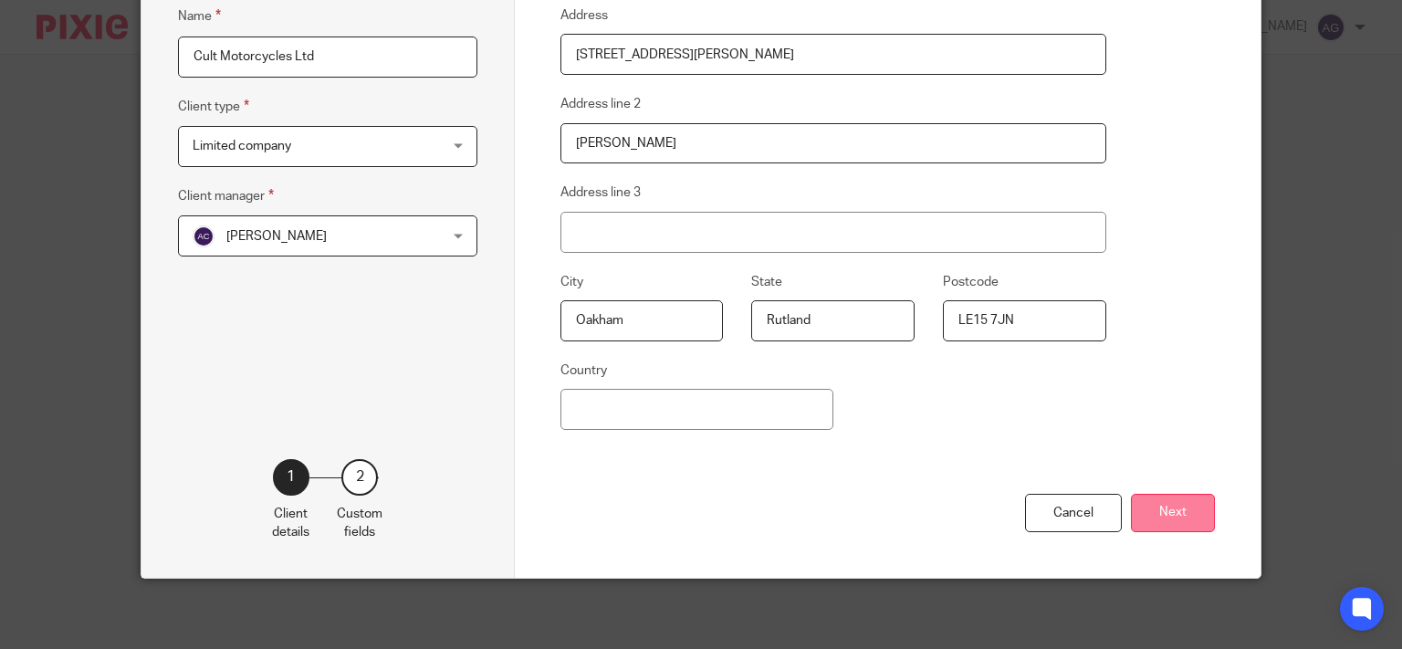
click at [1151, 505] on button "Next" at bounding box center [1173, 513] width 84 height 39
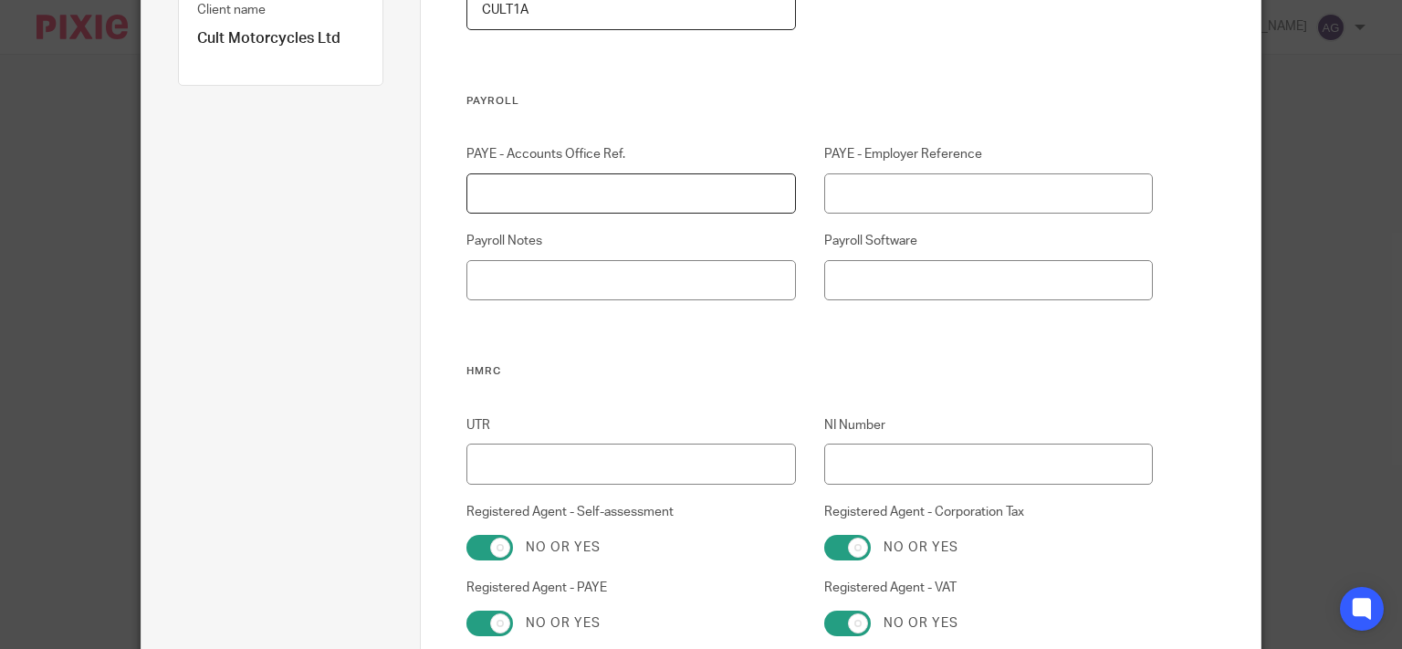
click at [696, 193] on input "PAYE - Accounts Office Ref." at bounding box center [630, 193] width 329 height 41
type input "120PN01923854"
click at [882, 187] on input "PAYE - Employer Reference" at bounding box center [988, 193] width 329 height 41
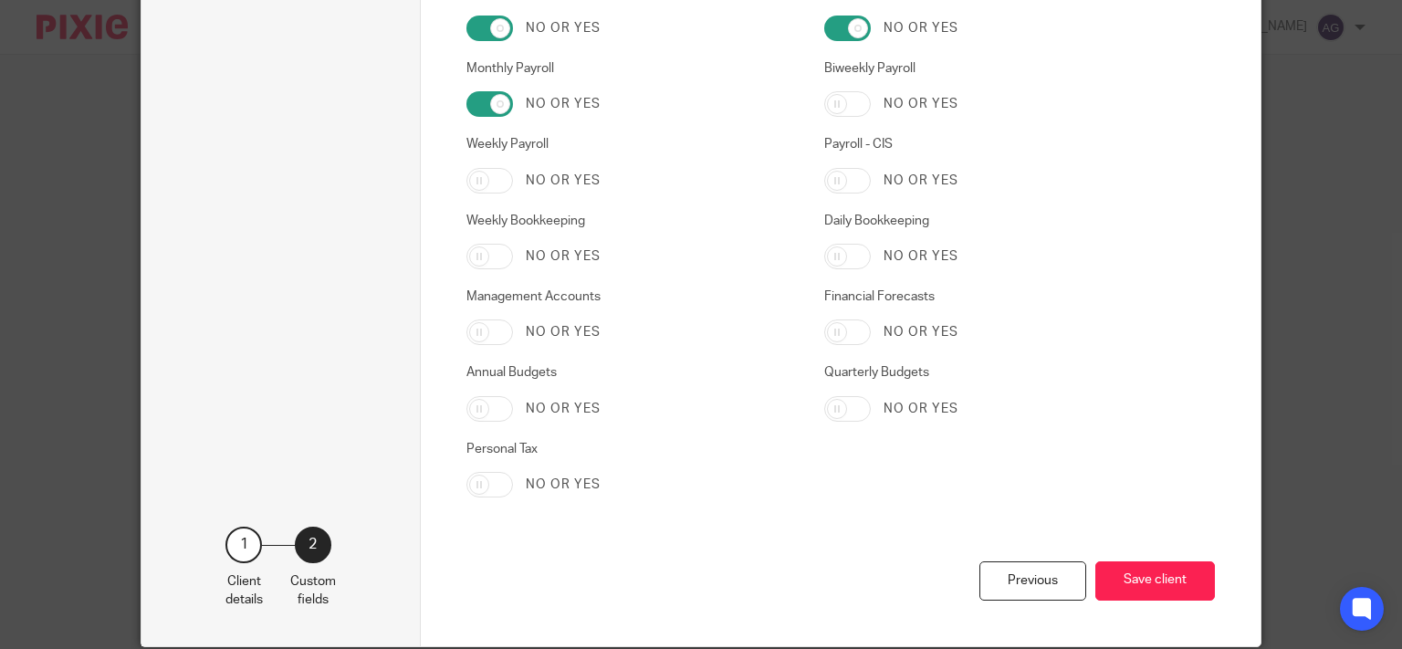
scroll to position [3088, 0]
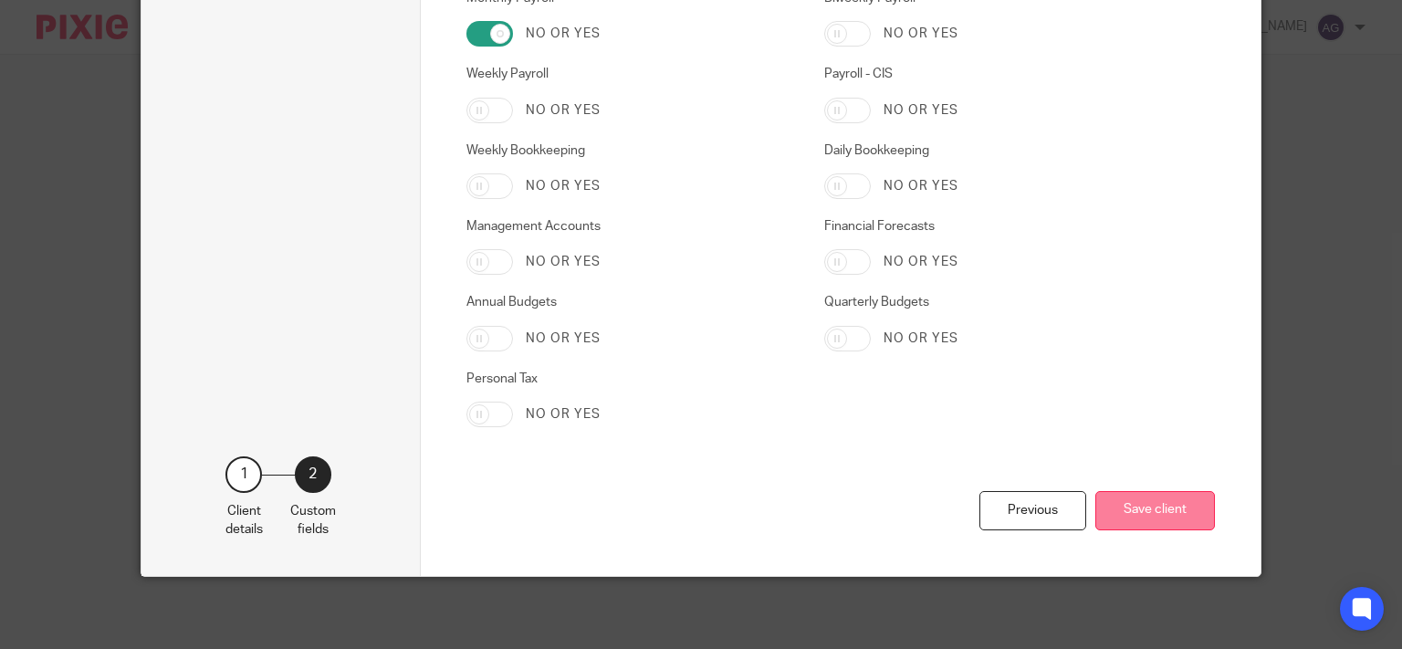
type input "120/ME01144"
click at [1160, 514] on button "Save client" at bounding box center [1155, 510] width 120 height 39
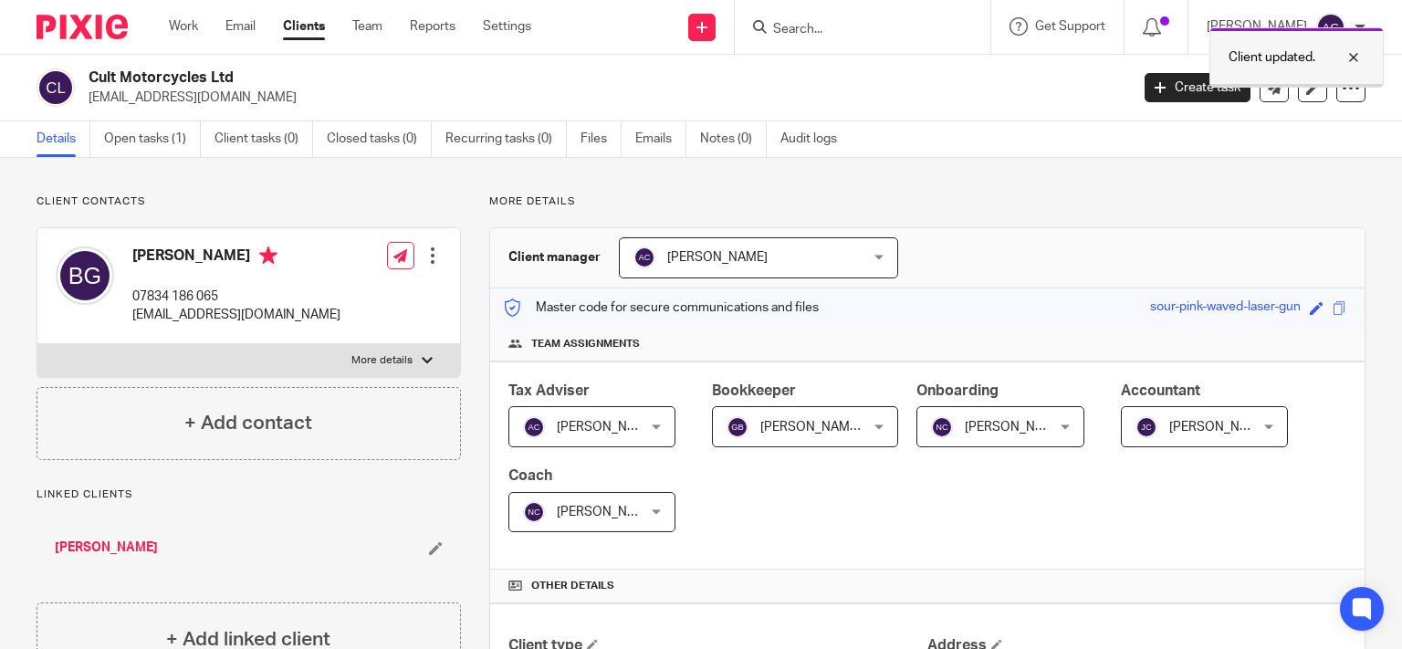
click at [1358, 58] on div at bounding box center [1339, 58] width 49 height 22
click at [936, 35] on input "Search" at bounding box center [853, 30] width 164 height 16
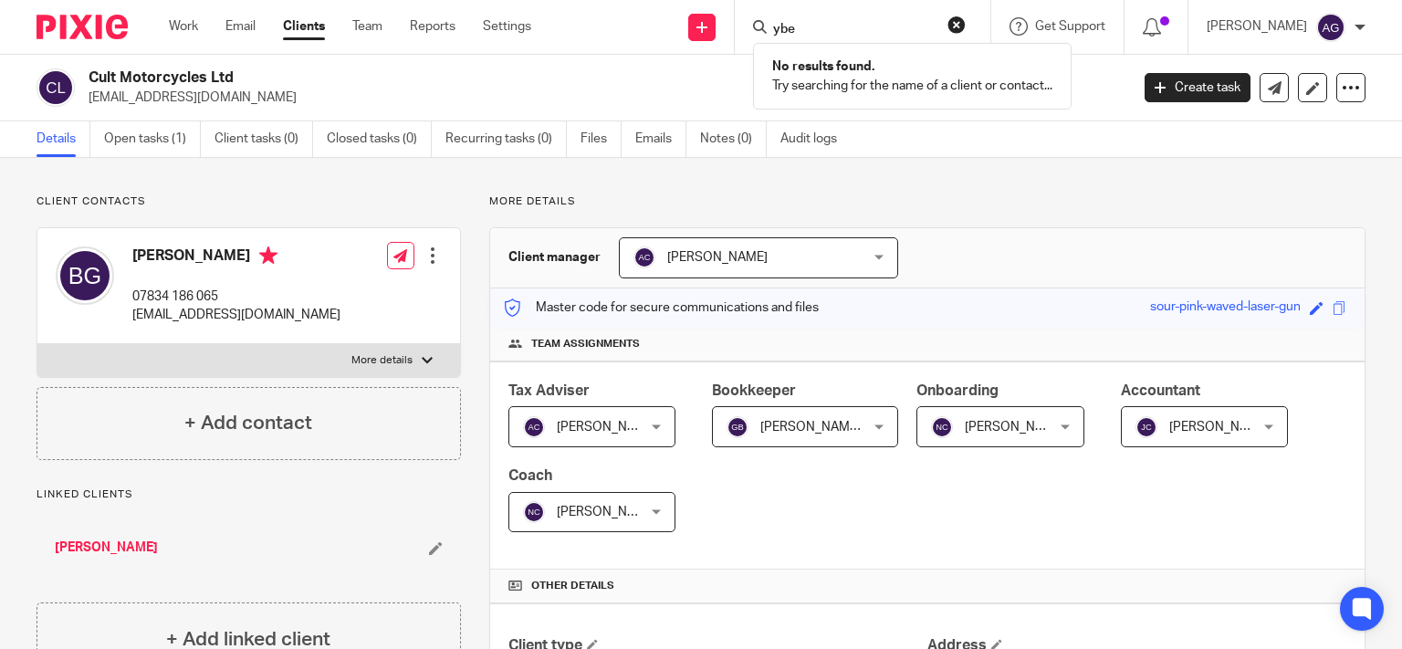
type input "ybe"
click at [813, 28] on div "ybe" at bounding box center [859, 27] width 213 height 23
click at [854, 18] on form "ybe" at bounding box center [868, 27] width 194 height 23
click at [852, 22] on input "ybe" at bounding box center [853, 30] width 164 height 16
click at [872, 22] on input "ybe" at bounding box center [853, 30] width 164 height 16
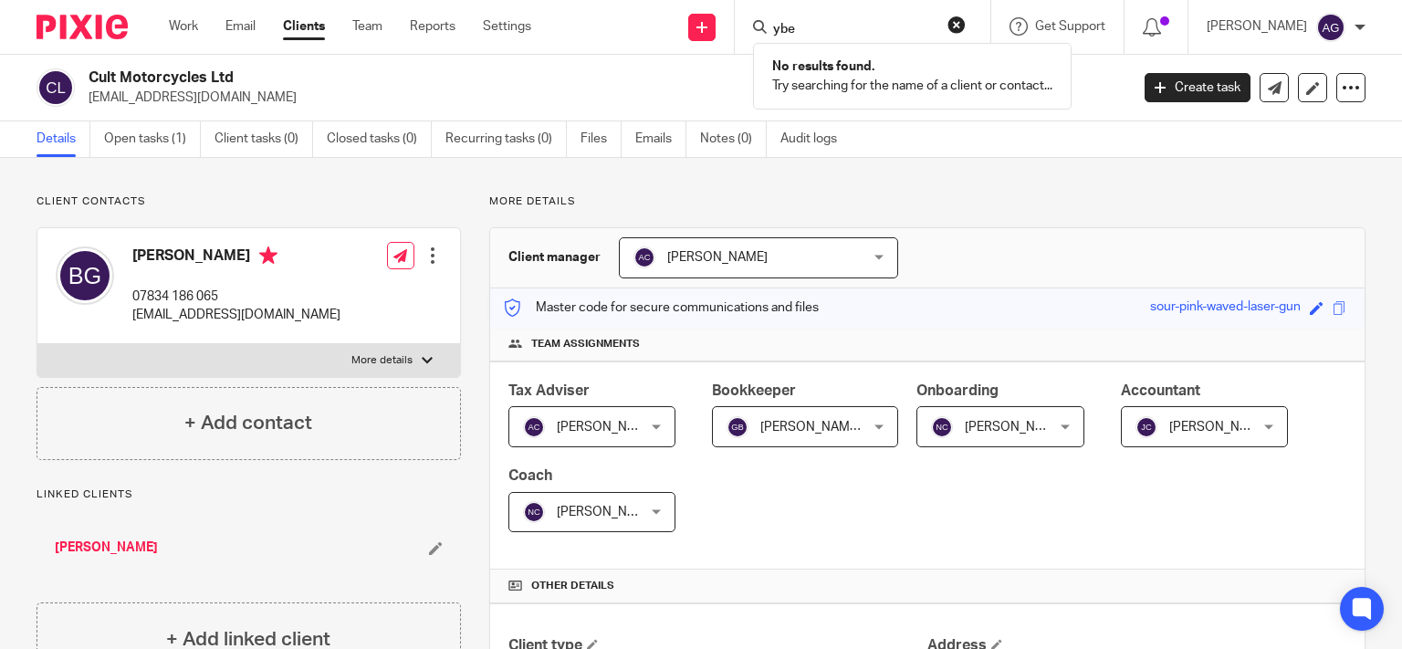
drag, startPoint x: 875, startPoint y: 25, endPoint x: 770, endPoint y: 10, distance: 106.0
click at [770, 10] on div "Send new email Create task Add client Request signature ybe No results found. T…" at bounding box center [980, 27] width 843 height 54
type input "rcyunb"
drag, startPoint x: 877, startPoint y: 29, endPoint x: 758, endPoint y: 16, distance: 120.3
click at [758, 16] on div "Send new email Create task Add client Request signature rcyunb No results found…" at bounding box center [980, 27] width 843 height 54
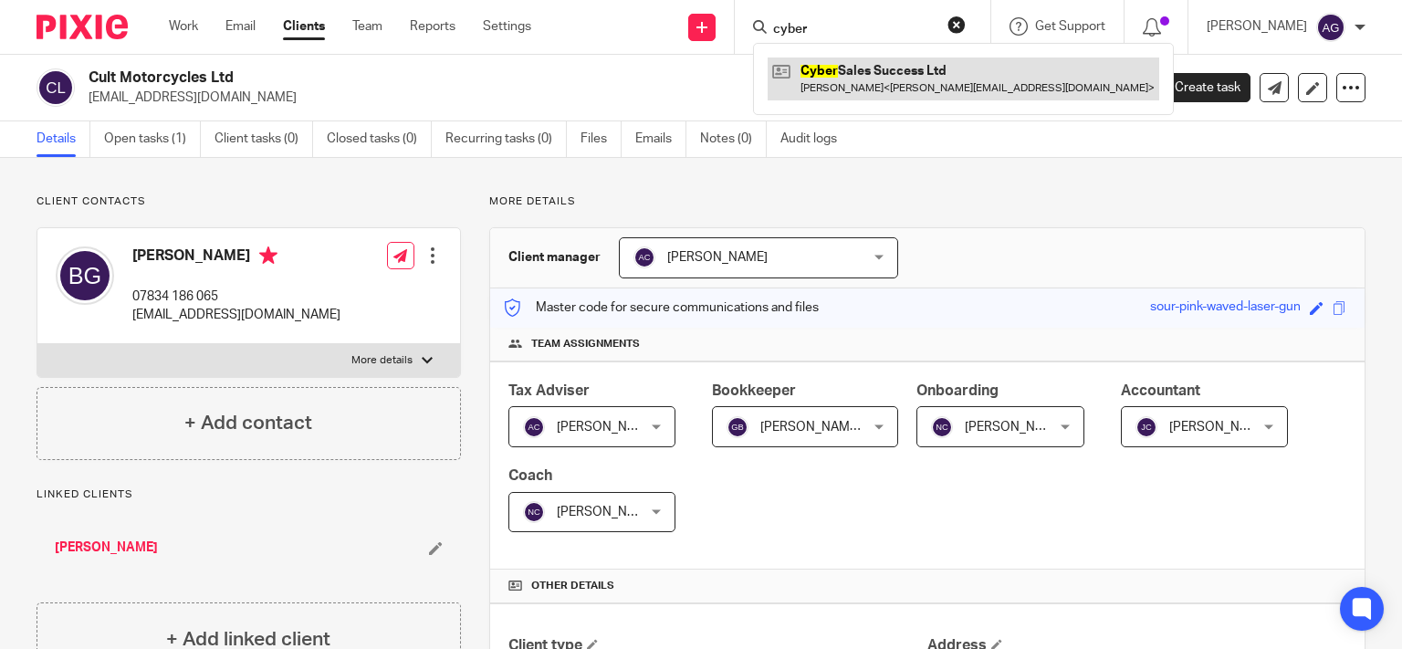
type input "cyber"
click at [871, 77] on link at bounding box center [964, 79] width 392 height 42
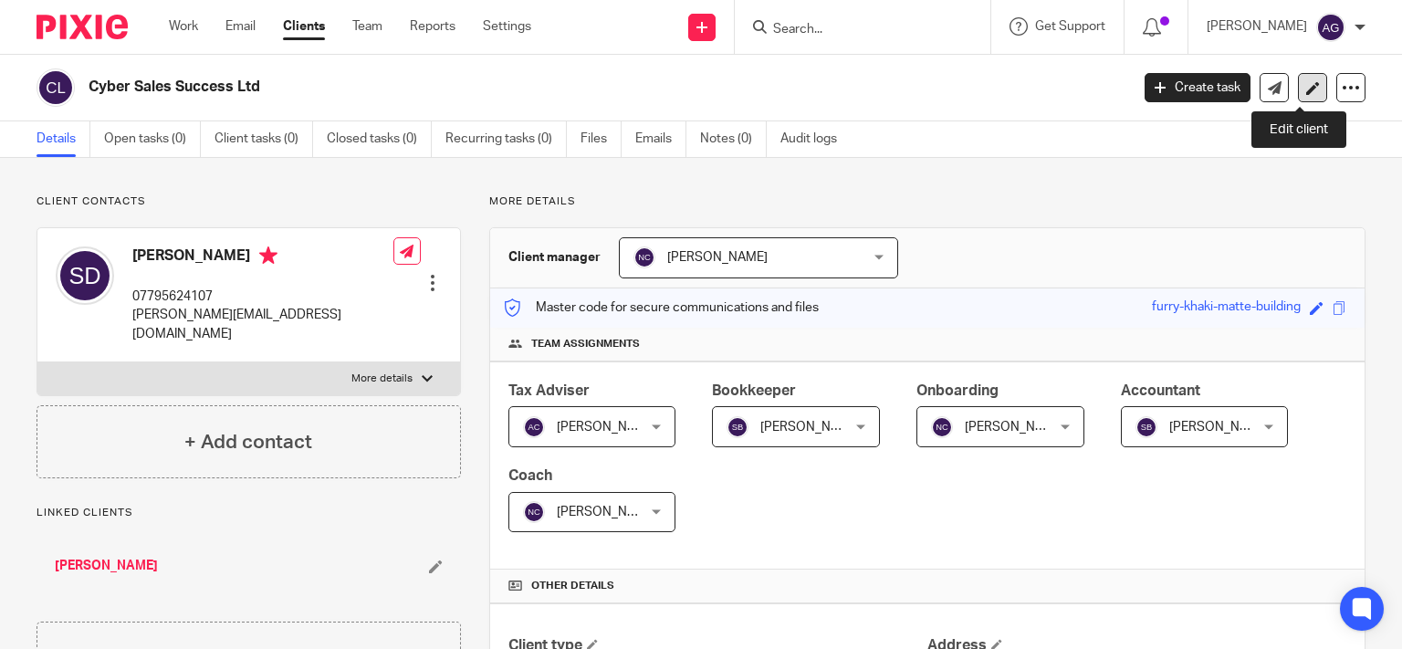
click at [1306, 86] on icon at bounding box center [1313, 88] width 14 height 14
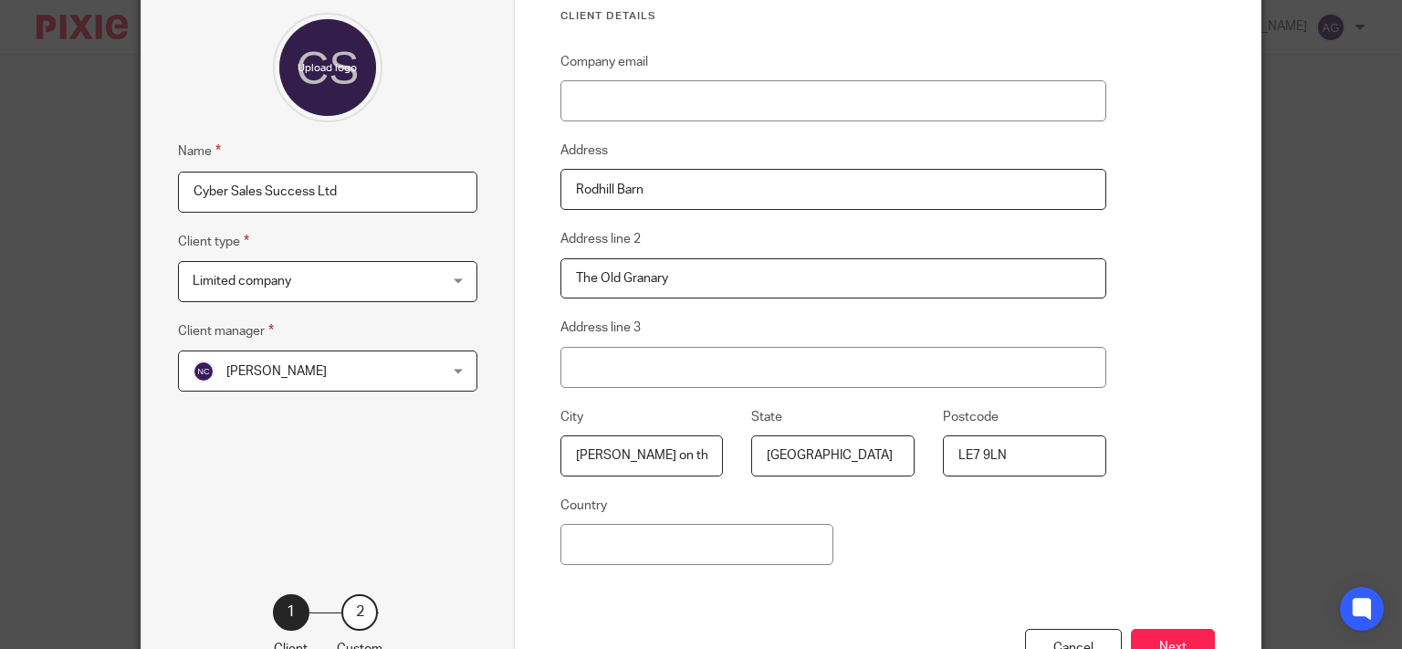
scroll to position [291, 0]
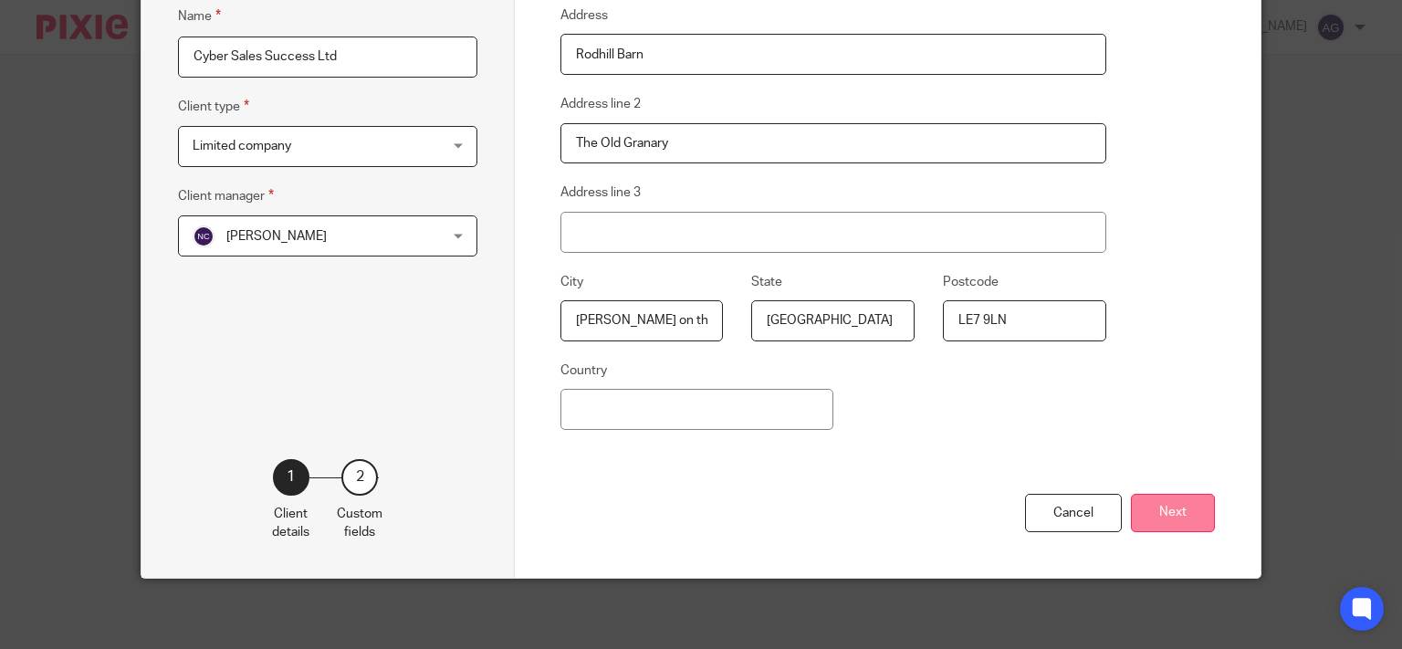
click at [1150, 518] on button "Next" at bounding box center [1173, 513] width 84 height 39
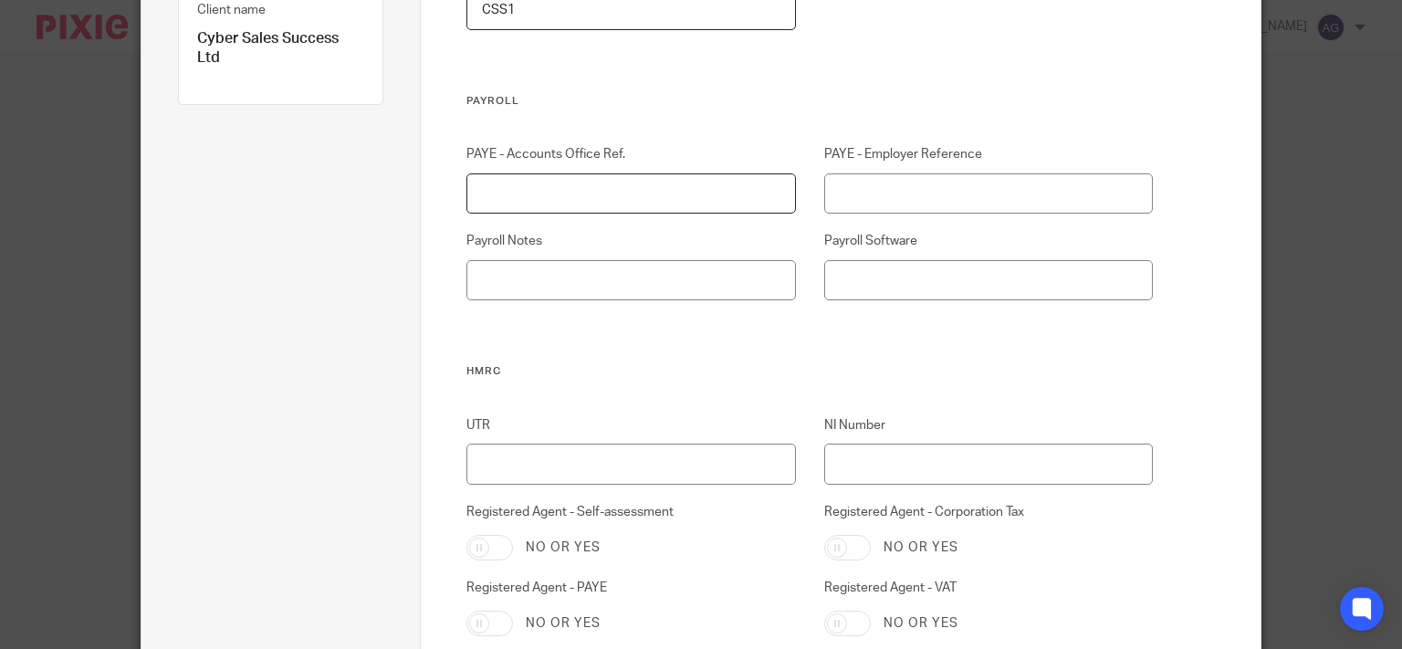
click at [676, 204] on input "PAYE - Accounts Office Ref." at bounding box center [630, 193] width 329 height 41
click at [676, 204] on input "120PQ" at bounding box center [630, 193] width 329 height 41
type input "120PQ02653861"
click at [857, 185] on input "PAYE - Employer Reference" at bounding box center [988, 193] width 329 height 41
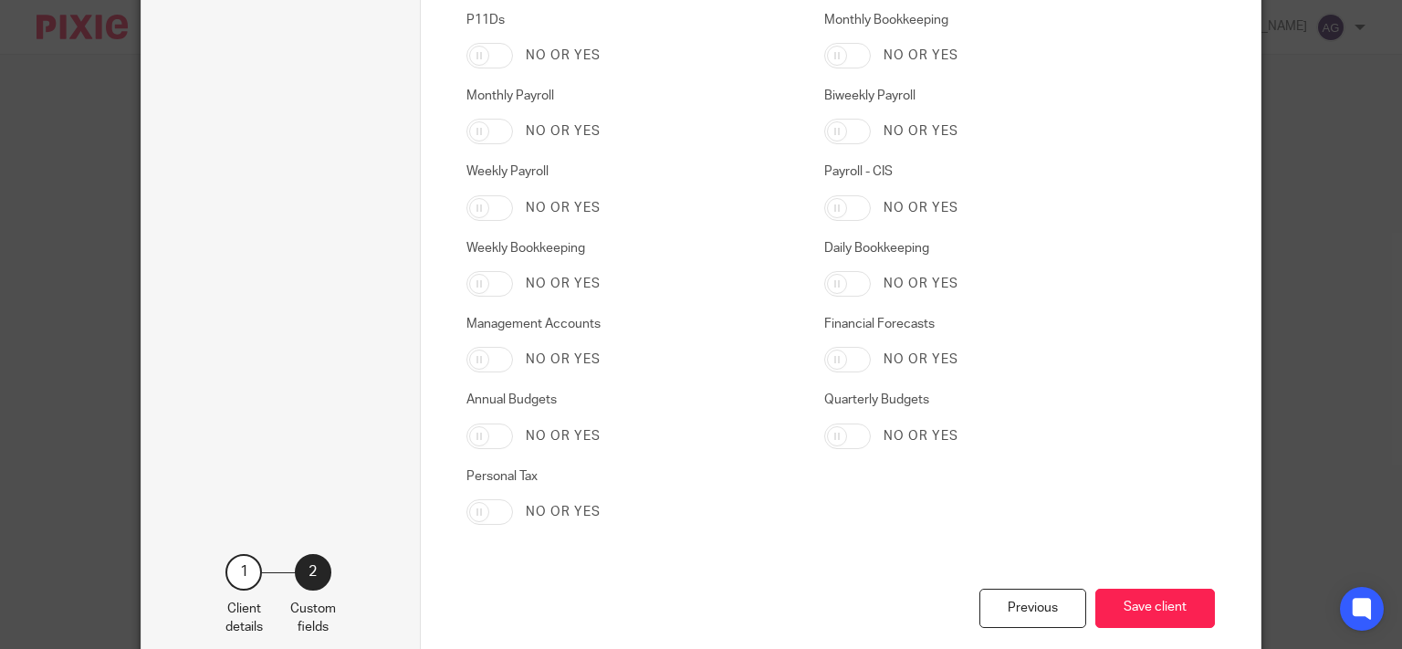
scroll to position [3088, 0]
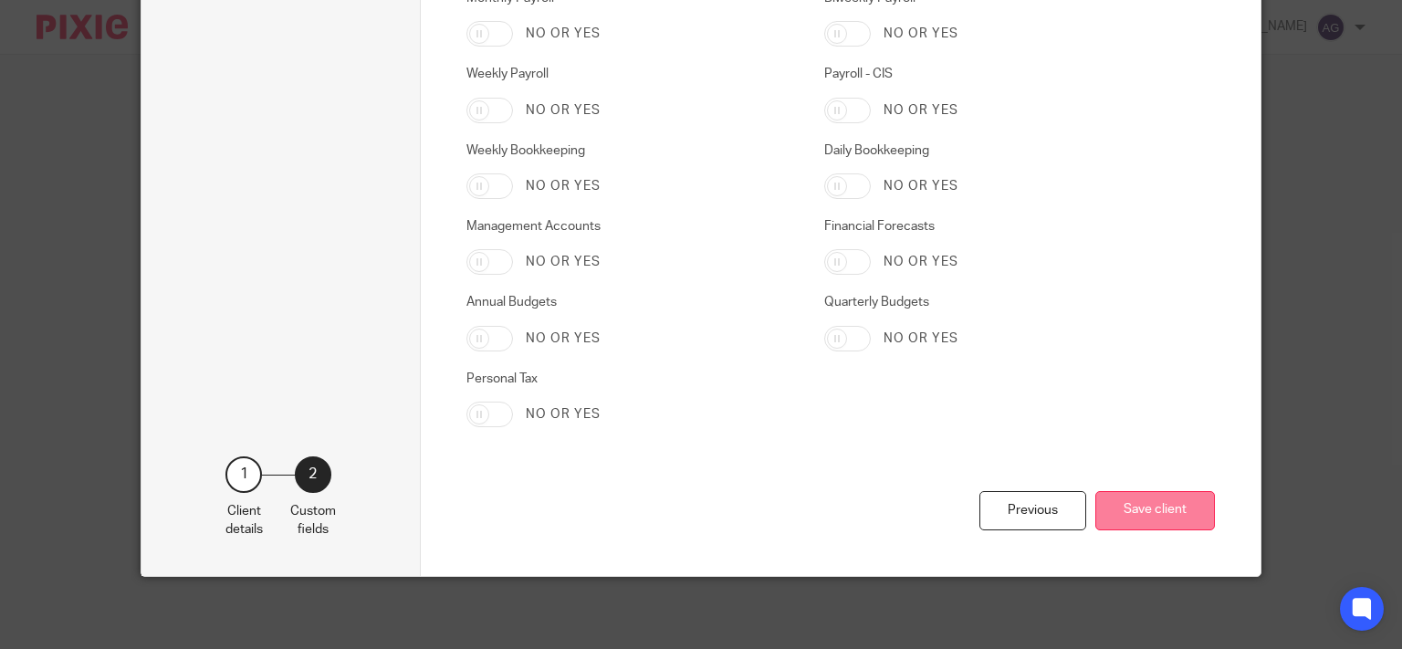
type input "120/RE48075"
click at [1152, 513] on button "Save client" at bounding box center [1155, 510] width 120 height 39
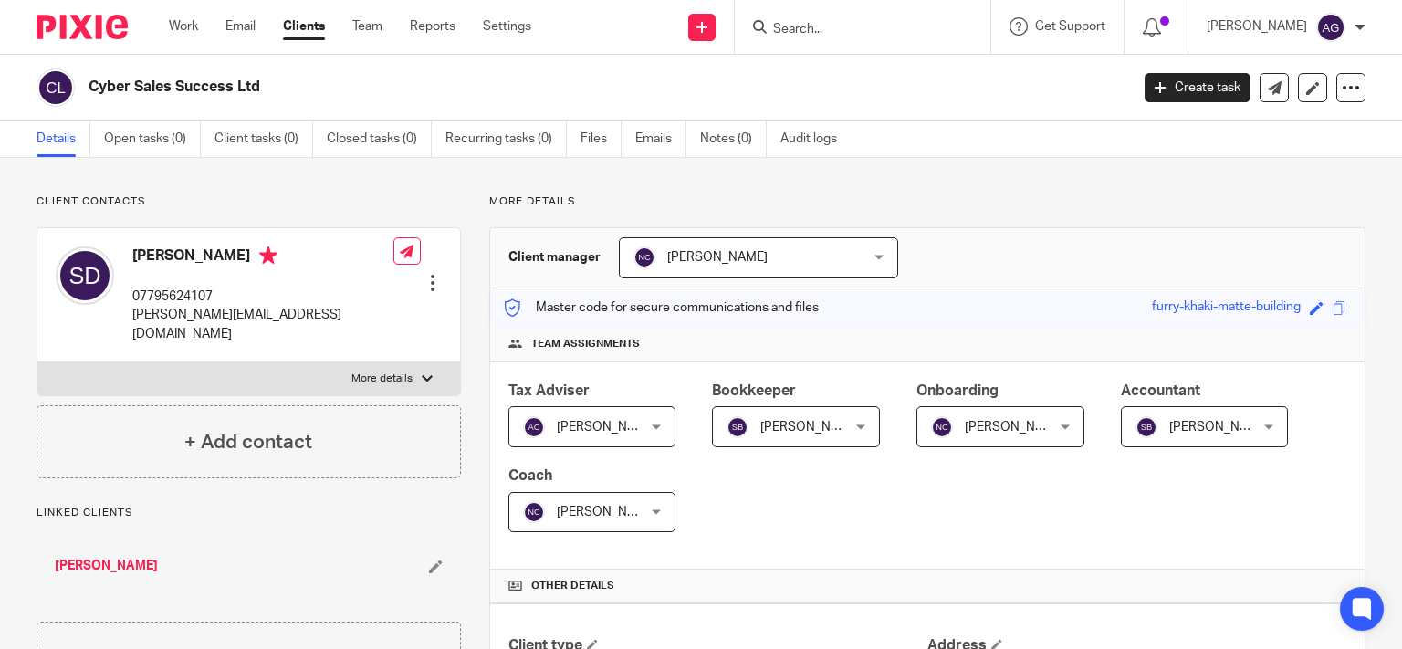
click at [901, 36] on input "Search" at bounding box center [853, 30] width 164 height 16
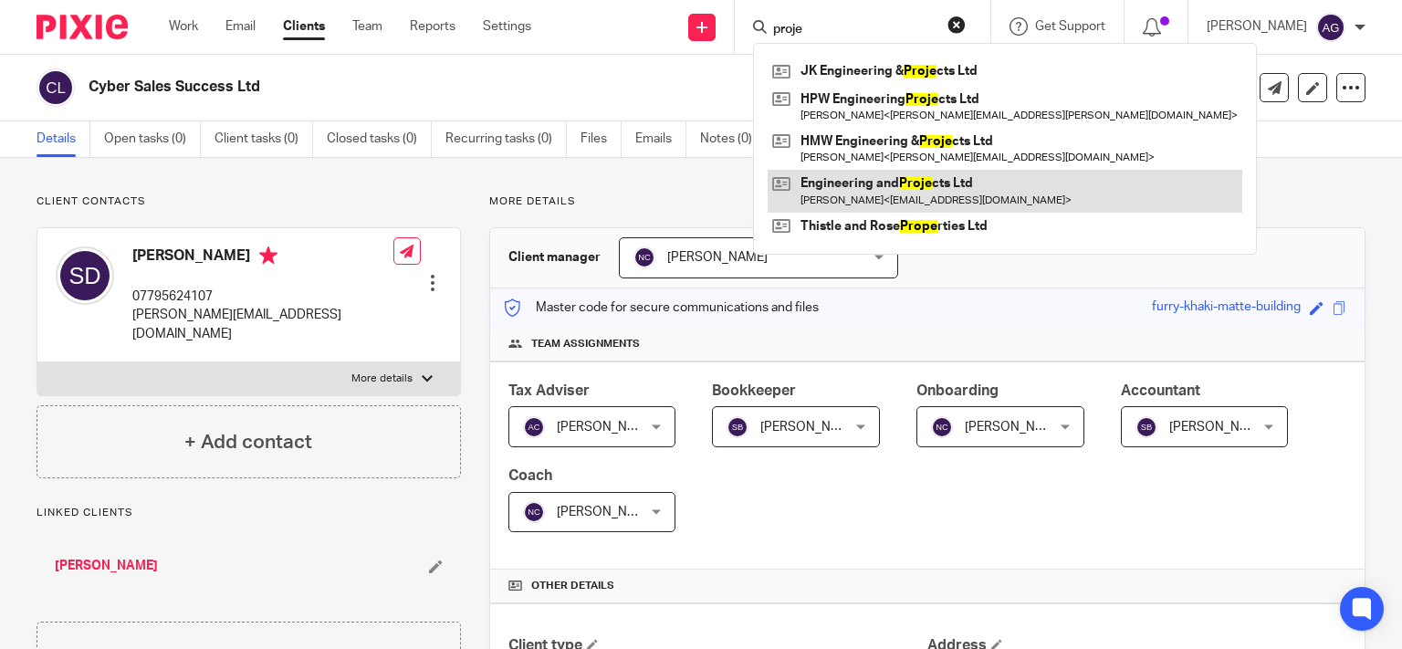
type input "proje"
click at [907, 186] on link at bounding box center [1005, 191] width 475 height 42
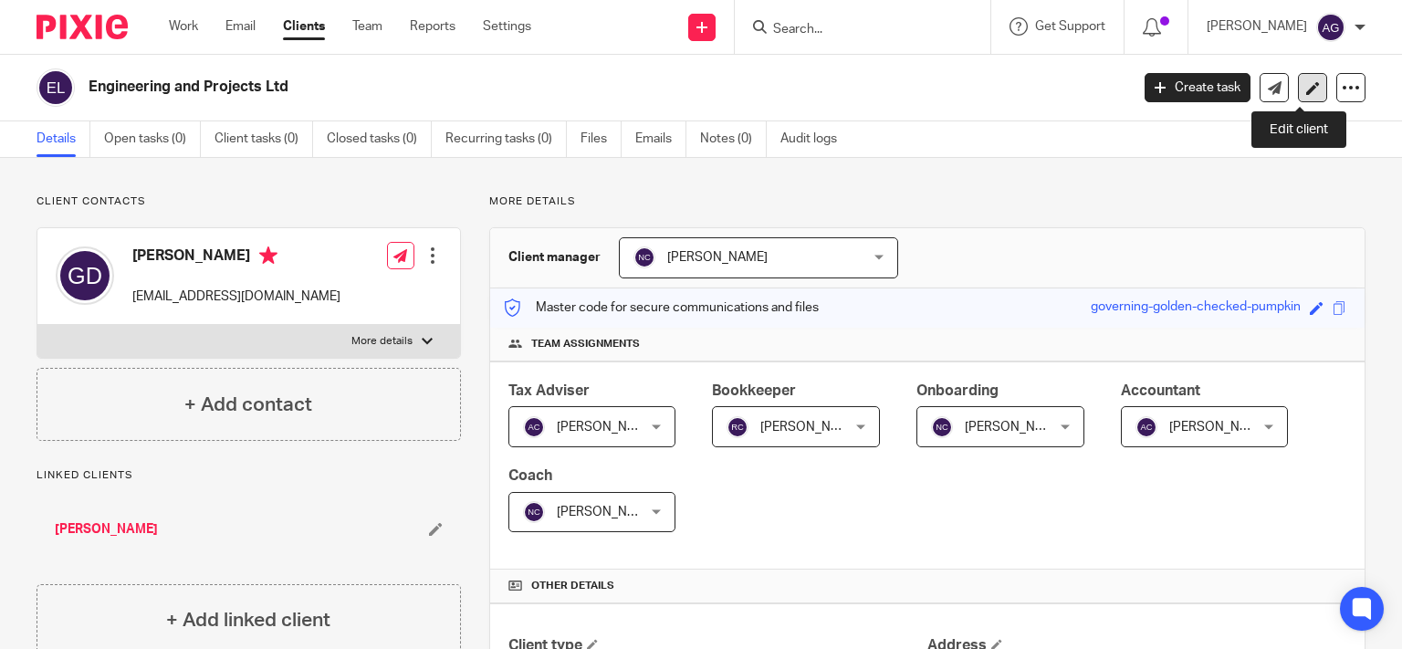
click at [1307, 88] on link at bounding box center [1312, 87] width 29 height 29
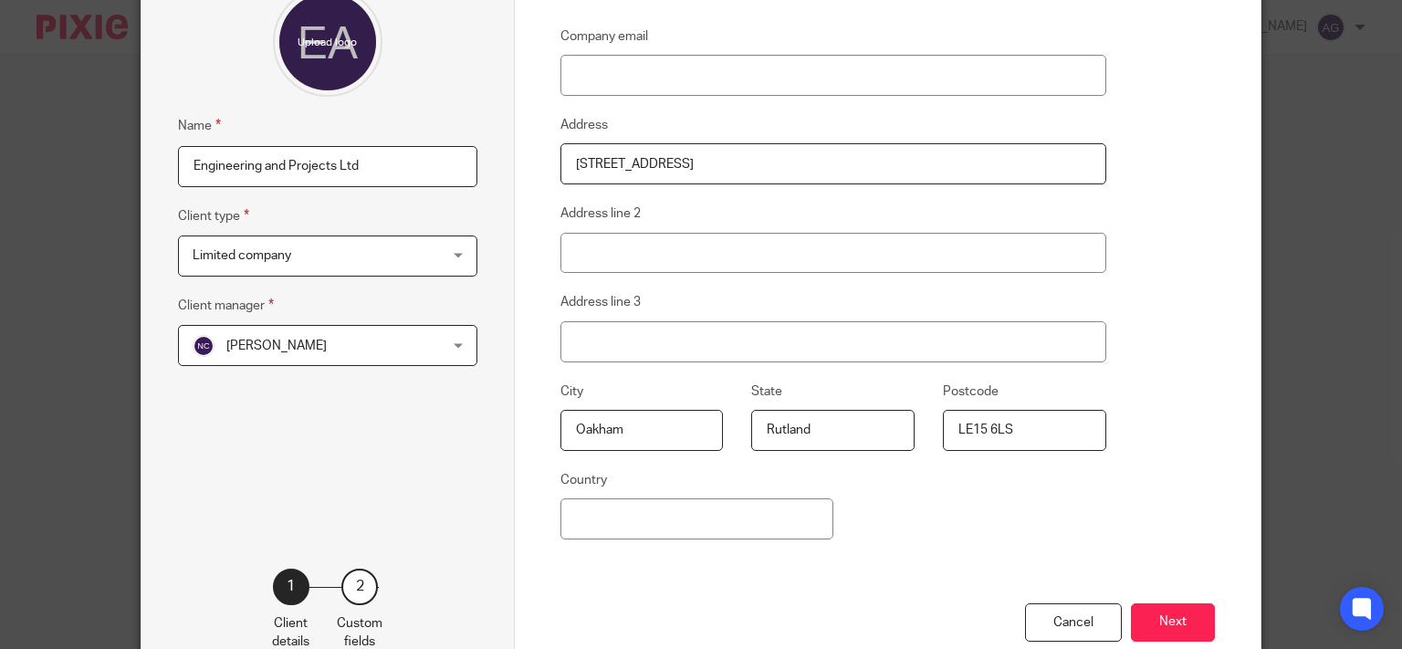
scroll to position [291, 0]
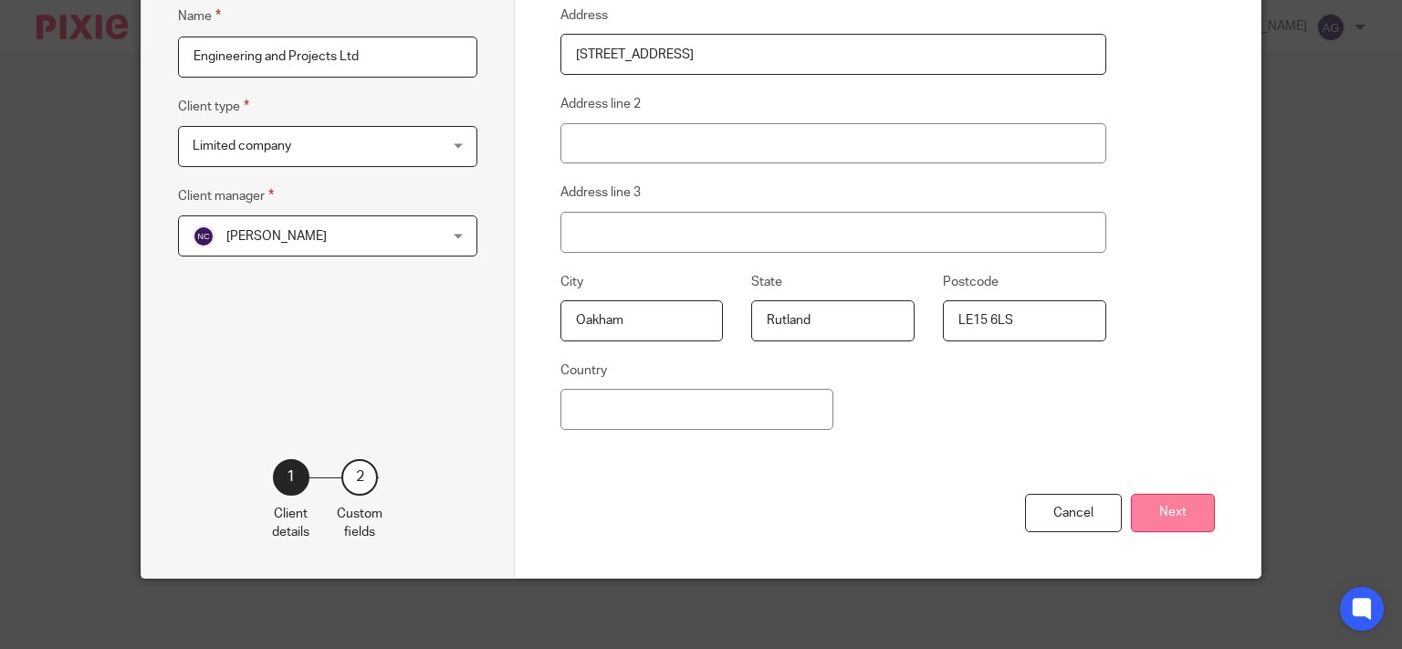
click at [1155, 505] on button "Next" at bounding box center [1173, 513] width 84 height 39
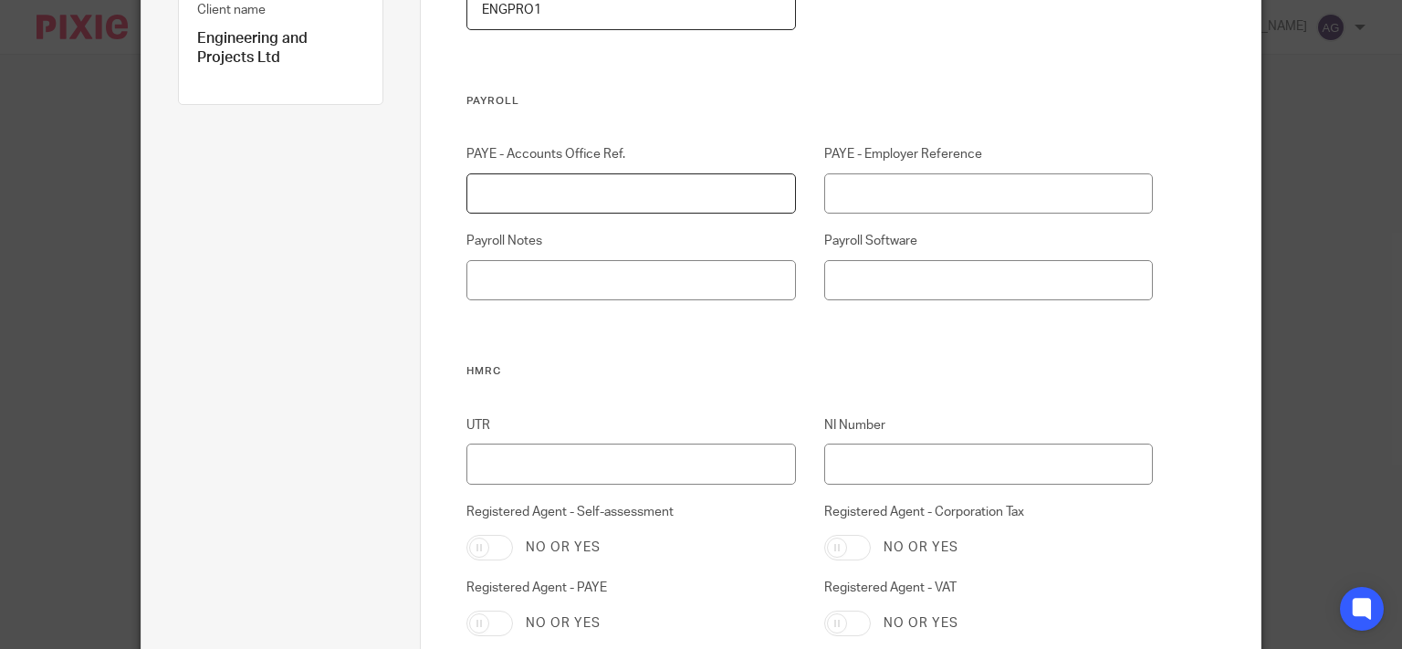
click at [610, 194] on input "PAYE - Accounts Office Ref." at bounding box center [630, 193] width 329 height 41
click at [520, 192] on input "120PX02828125" at bounding box center [630, 193] width 329 height 41
type input "120PX02828125"
click at [950, 202] on input "PAYE - Employer Reference" at bounding box center [988, 193] width 329 height 41
drag, startPoint x: 921, startPoint y: 194, endPoint x: 924, endPoint y: 181, distance: 13.1
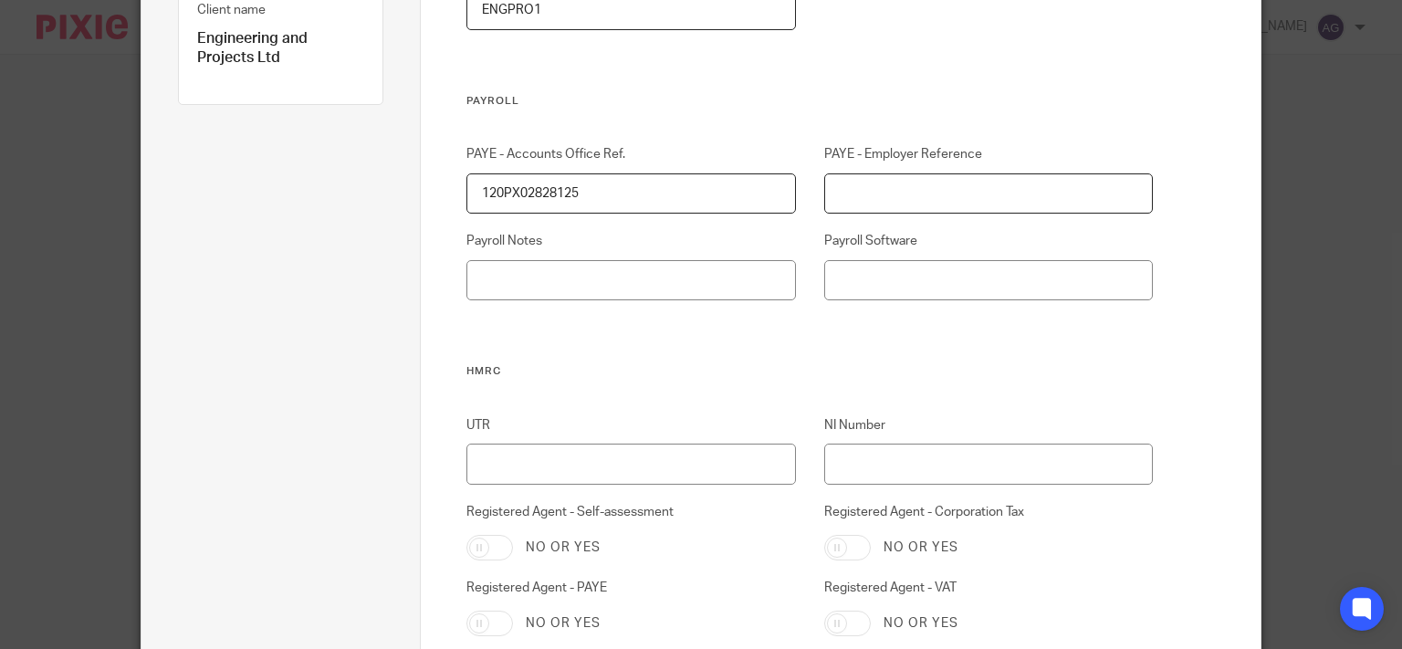
click at [921, 191] on input "PAYE - Employer Reference" at bounding box center [988, 193] width 329 height 41
click at [922, 195] on input "12" at bounding box center [988, 193] width 329 height 41
click at [927, 187] on input "12" at bounding box center [988, 193] width 329 height 41
click at [906, 271] on input "Payroll Software" at bounding box center [988, 280] width 329 height 41
click at [905, 184] on input "120/XE0/" at bounding box center [988, 193] width 329 height 41
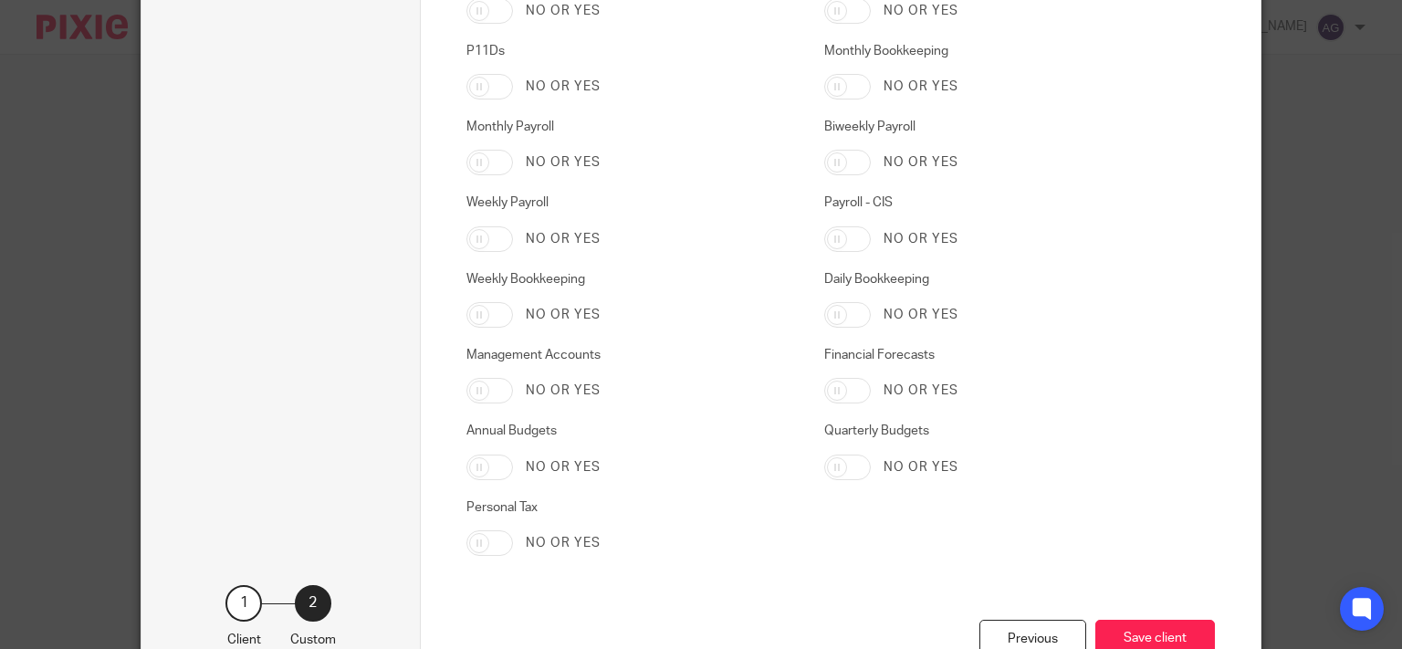
scroll to position [3088, 0]
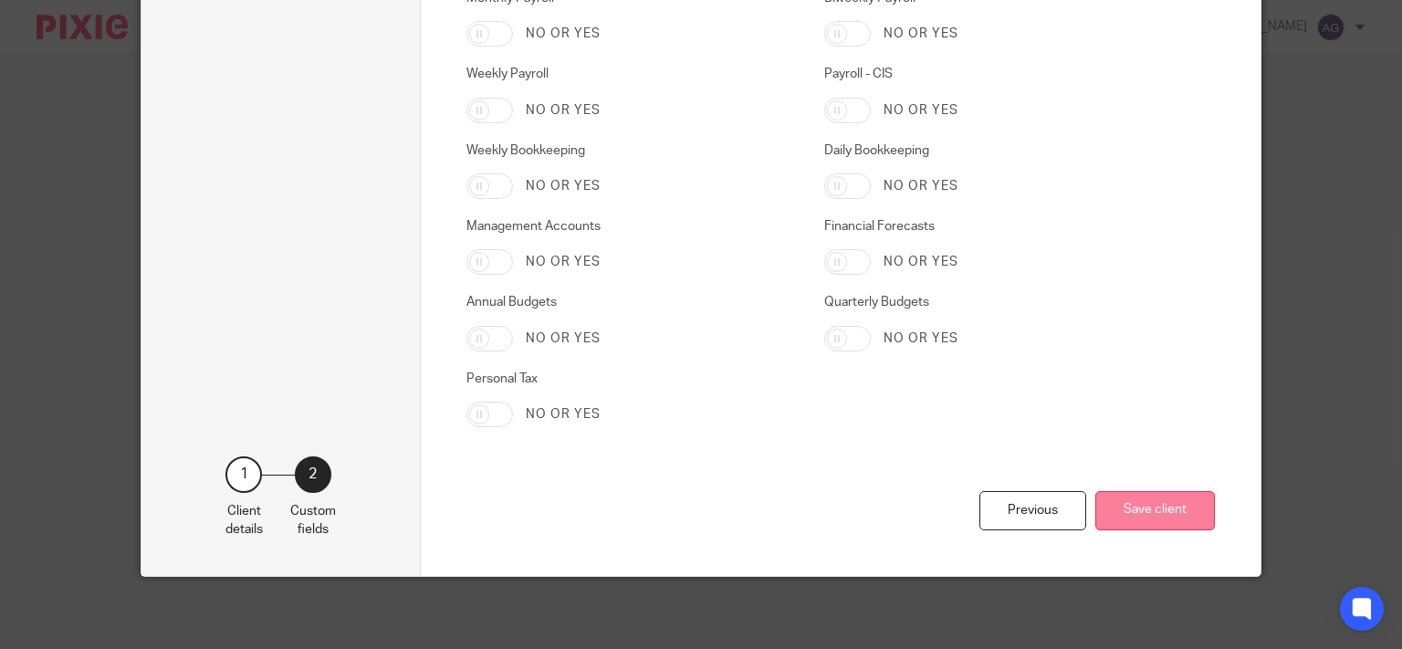
type input "120/XE58015"
click at [1143, 507] on button "Save client" at bounding box center [1155, 510] width 120 height 39
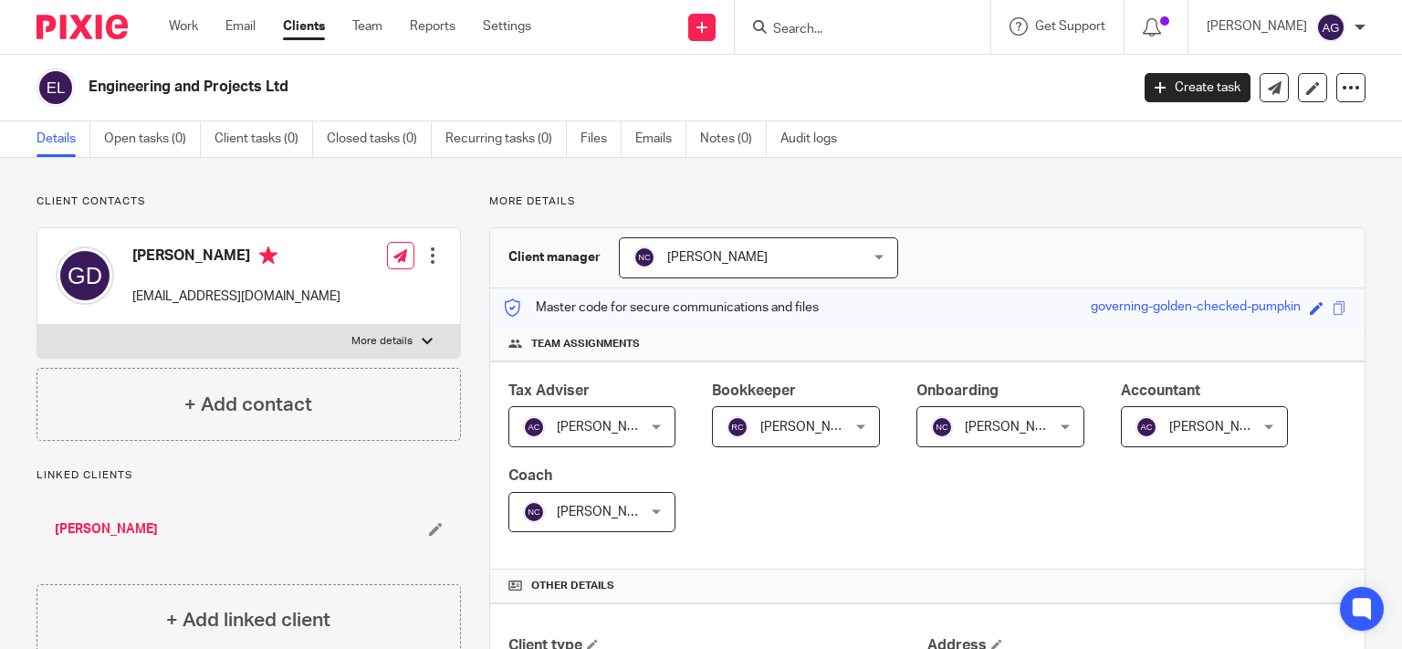
click at [890, 24] on input "Search" at bounding box center [853, 30] width 164 height 16
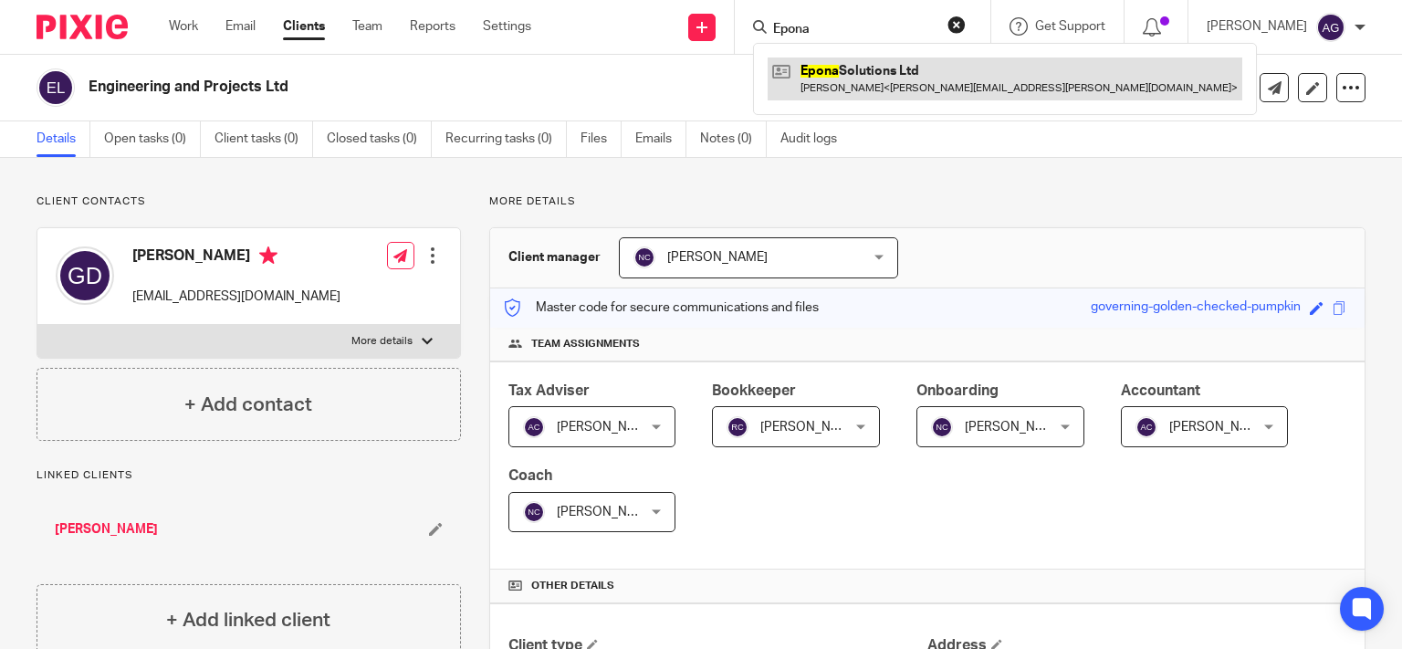
type input "Epona"
click at [917, 78] on link at bounding box center [1005, 79] width 475 height 42
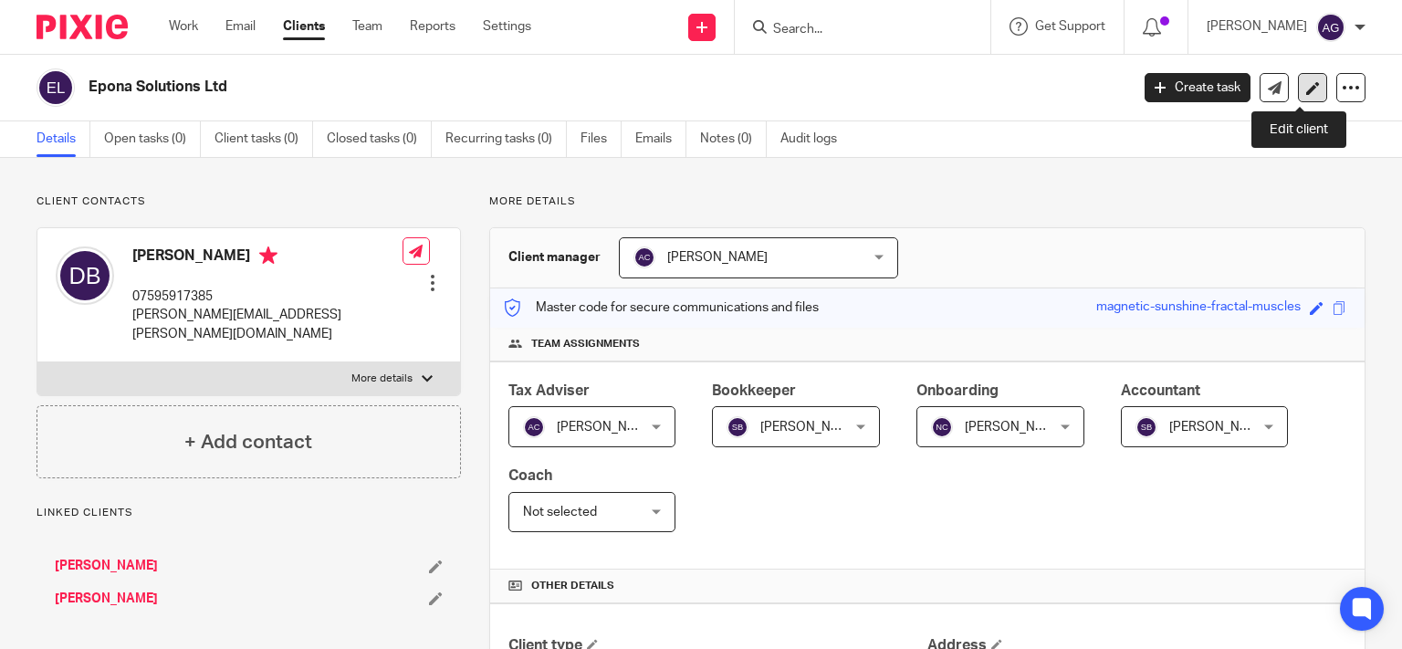
click at [1306, 91] on icon at bounding box center [1313, 88] width 14 height 14
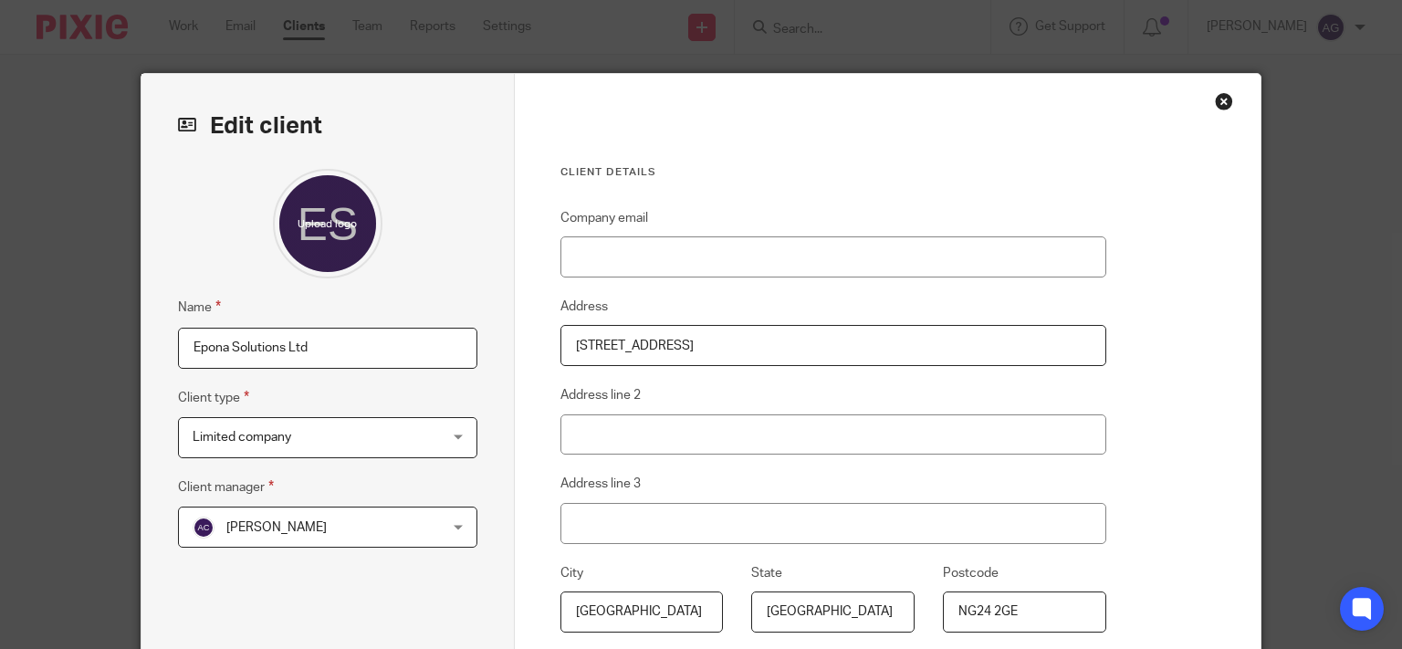
click at [1220, 100] on div "Close this dialog window" at bounding box center [1224, 101] width 18 height 18
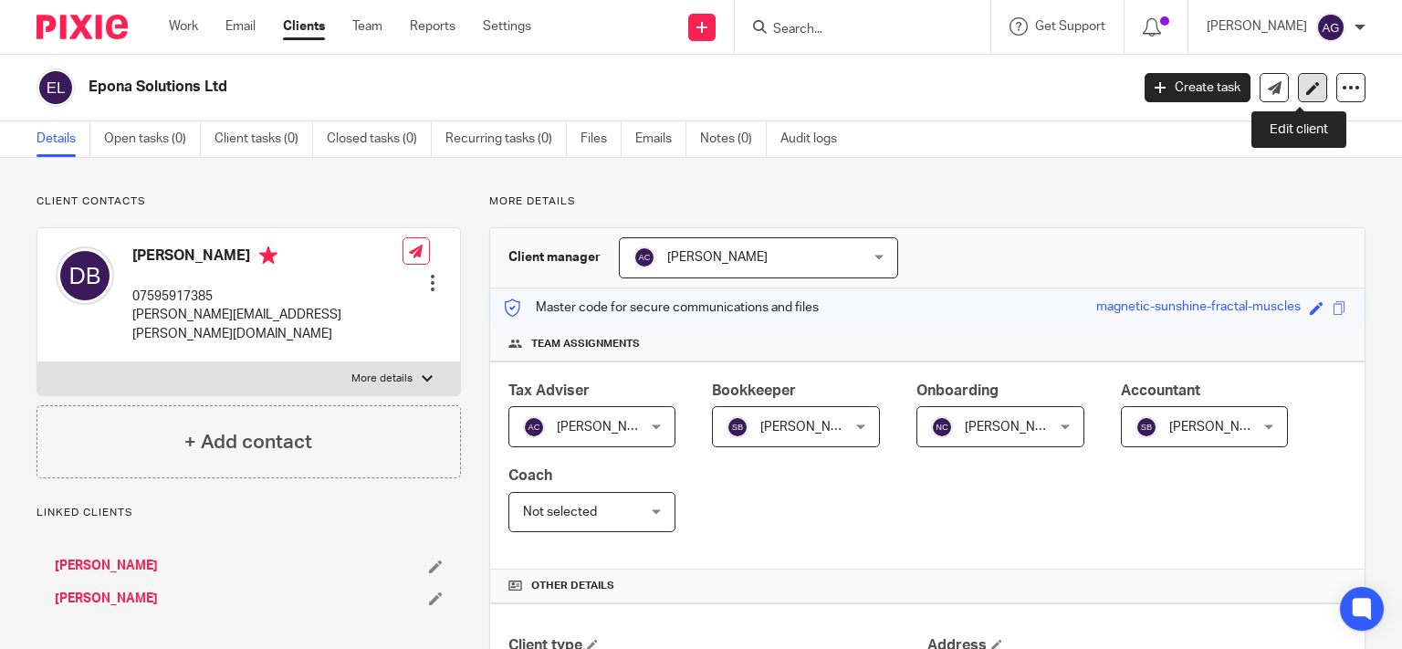
click at [1306, 84] on icon at bounding box center [1313, 88] width 14 height 14
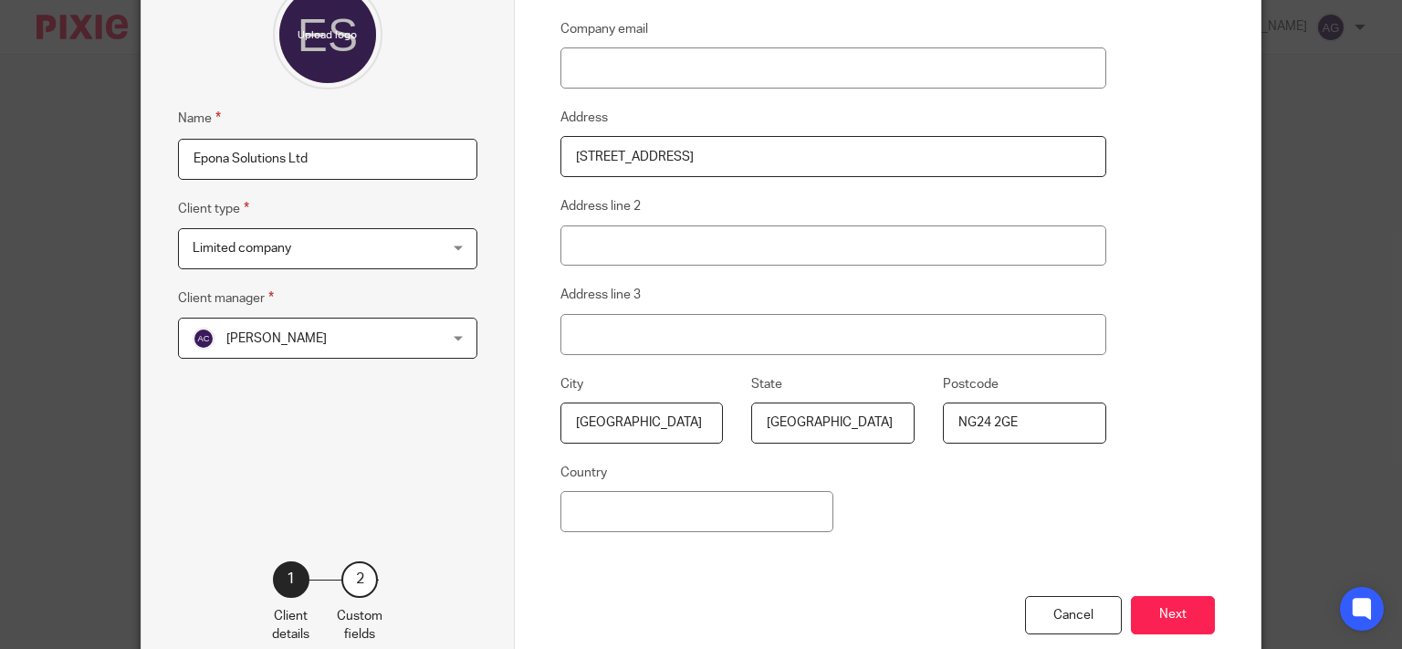
scroll to position [291, 0]
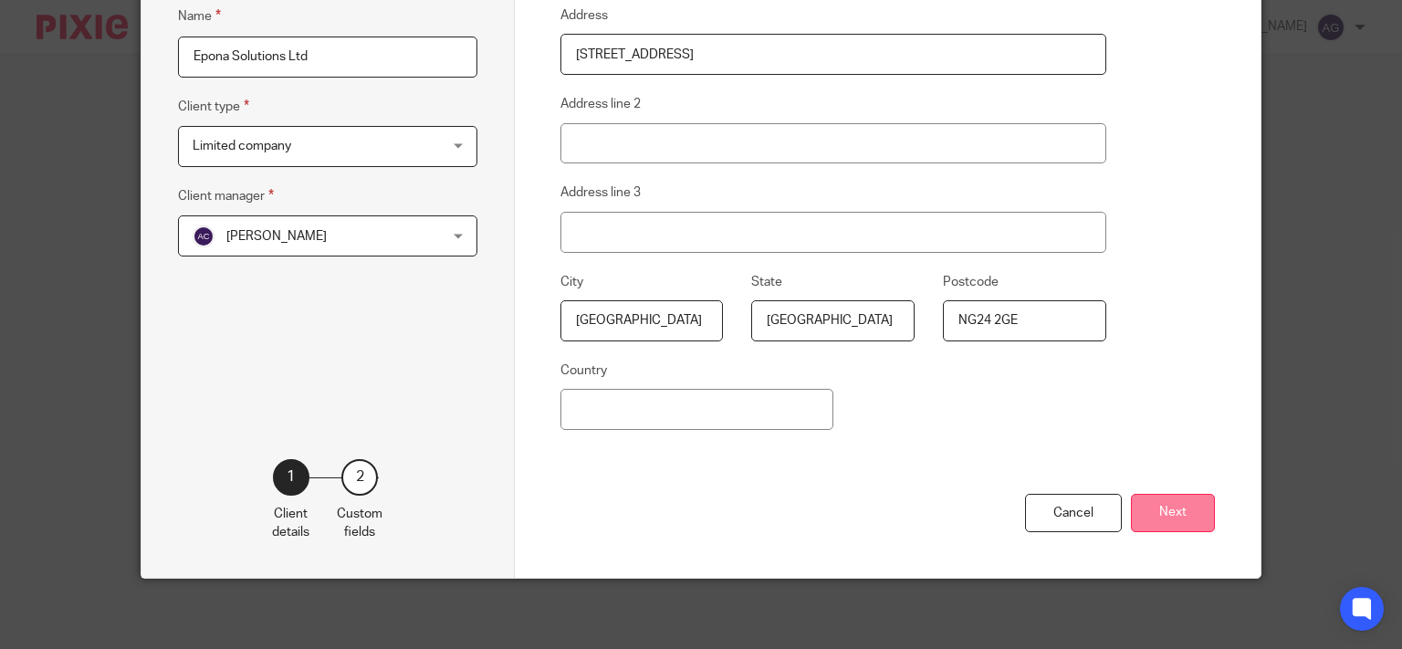
click at [1145, 503] on button "Next" at bounding box center [1173, 513] width 84 height 39
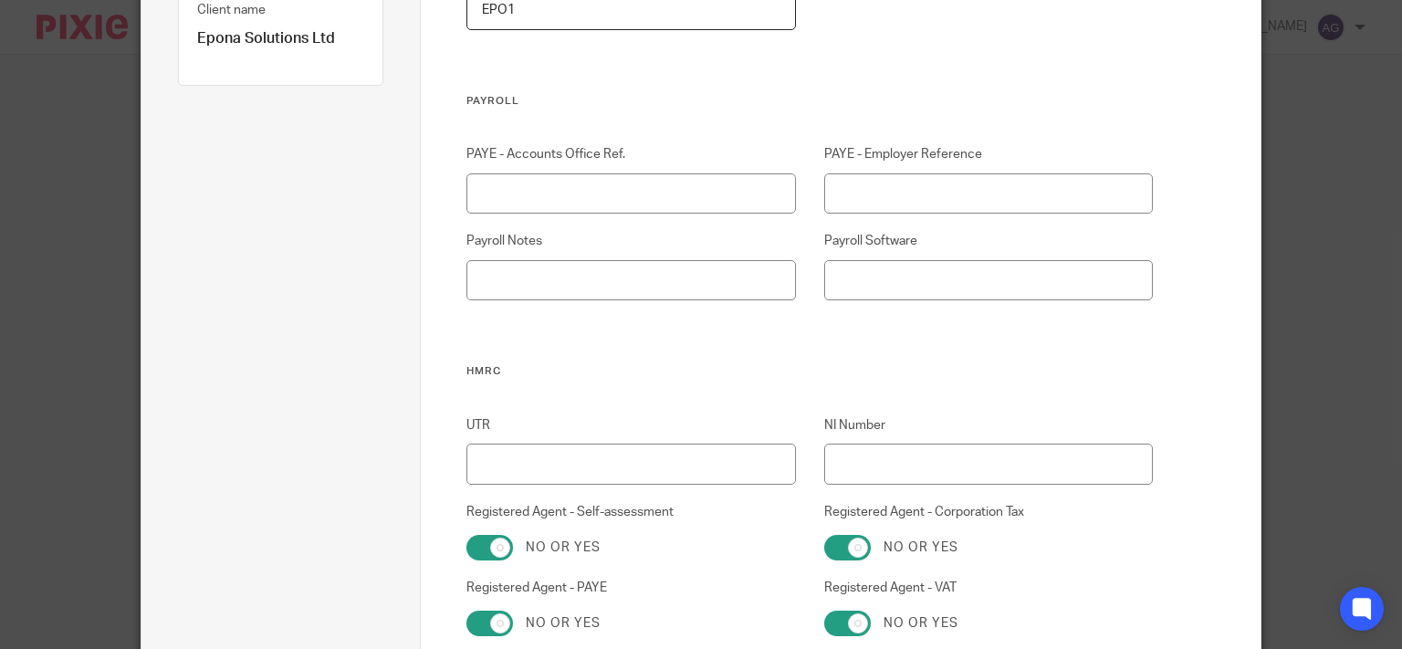
click at [588, 172] on div "PAYE - Accounts Office Ref." at bounding box center [616, 179] width 357 height 68
click at [588, 182] on input "PAYE - Accounts Office Ref." at bounding box center [630, 193] width 329 height 41
type input "475PX00246432"
click at [895, 197] on input "PAYE - Employer Reference" at bounding box center [988, 193] width 329 height 41
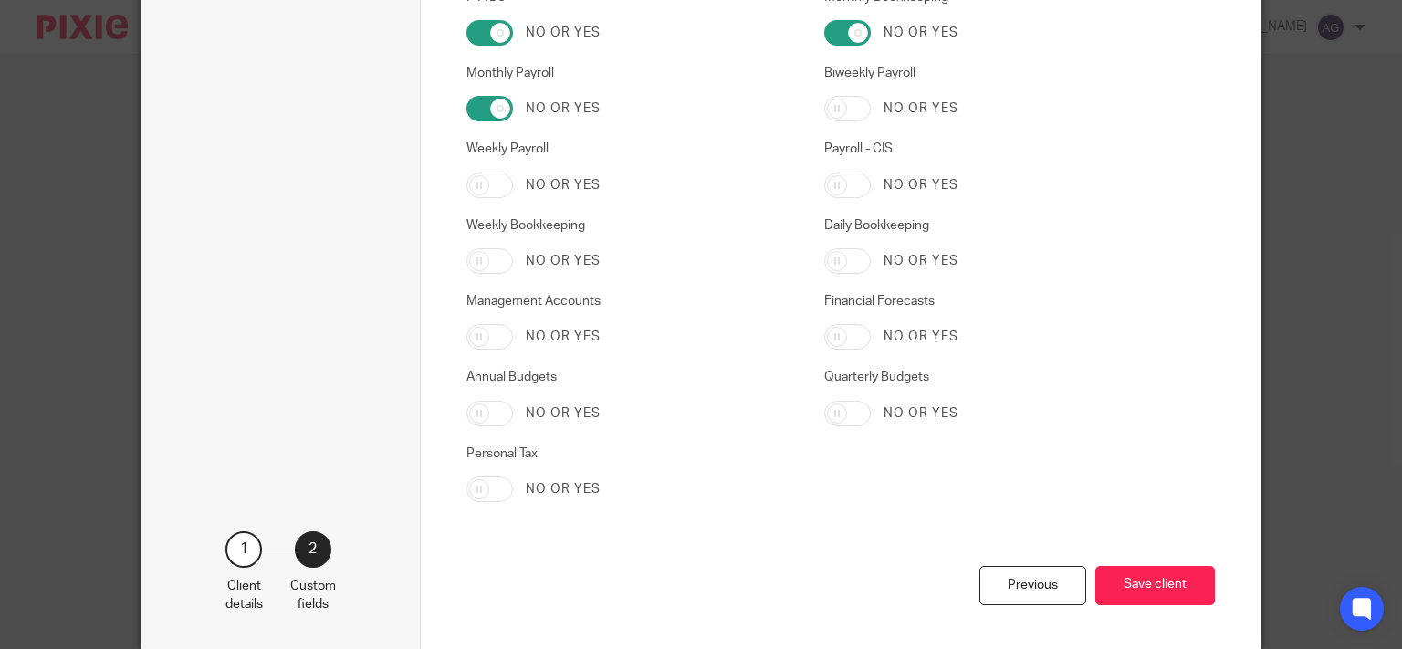
scroll to position [3088, 0]
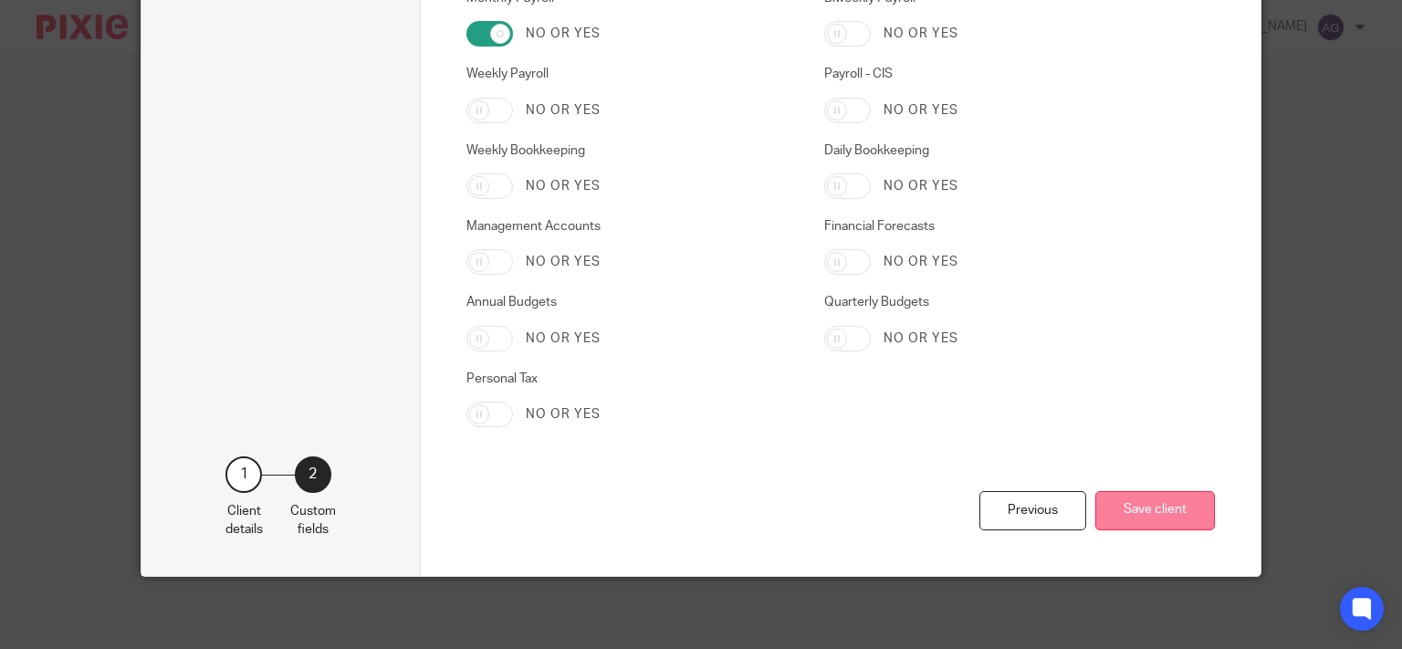
type input "475/MA62993"
click at [1123, 510] on button "Save client" at bounding box center [1155, 510] width 120 height 39
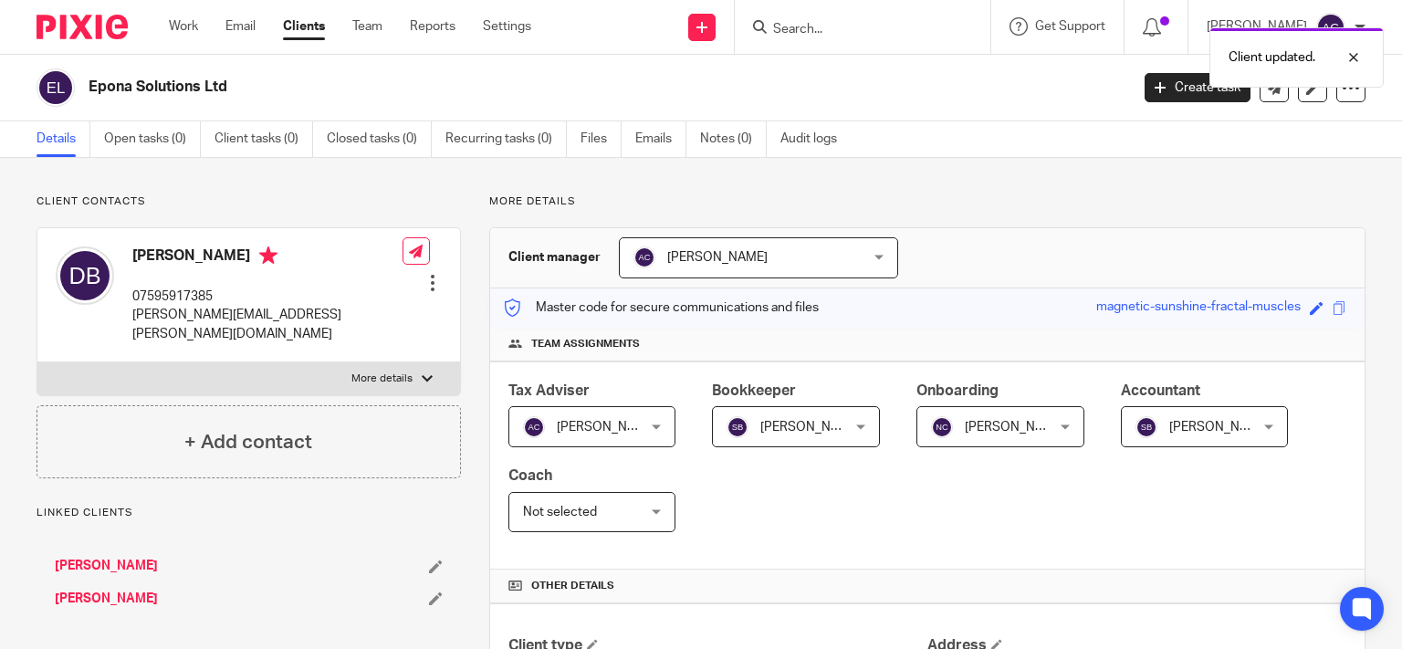
click at [913, 40] on div "Client updated." at bounding box center [1042, 52] width 683 height 69
click at [844, 29] on div "Client updated." at bounding box center [1042, 52] width 683 height 69
click at [842, 24] on input "Search" at bounding box center [853, 30] width 164 height 16
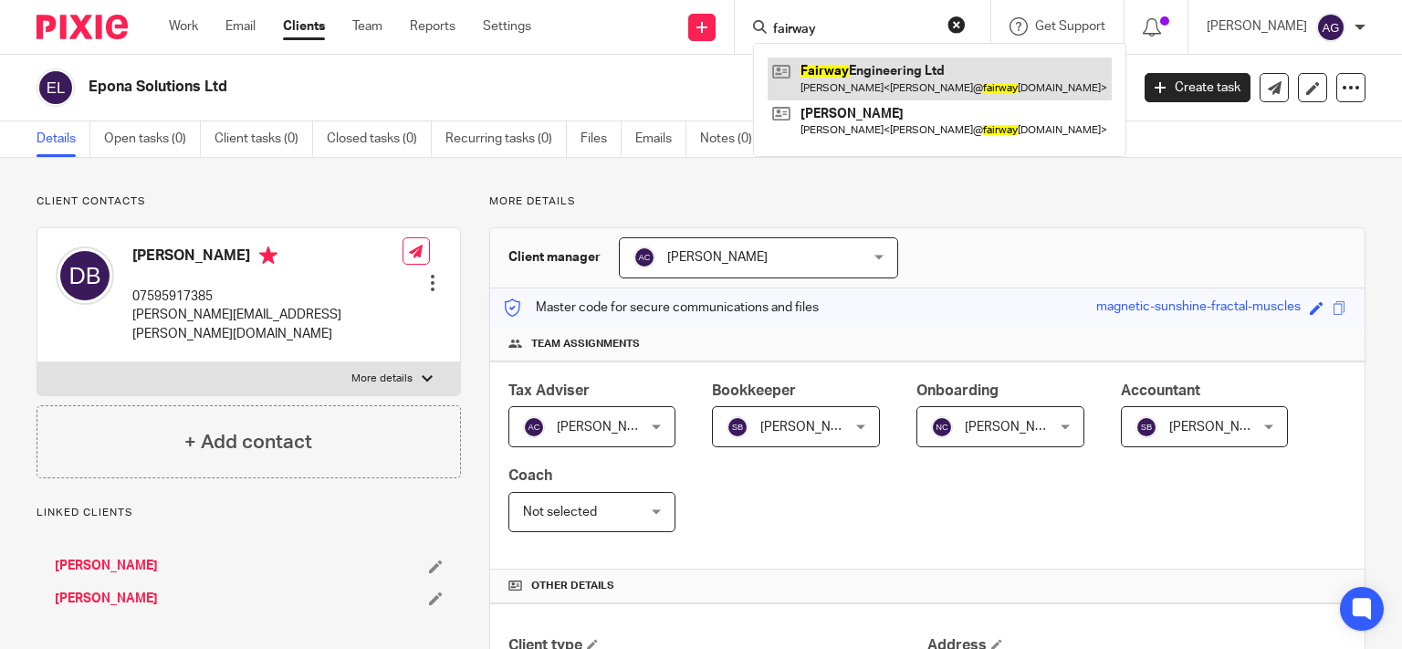
type input "fairway"
click at [929, 89] on link at bounding box center [940, 79] width 344 height 42
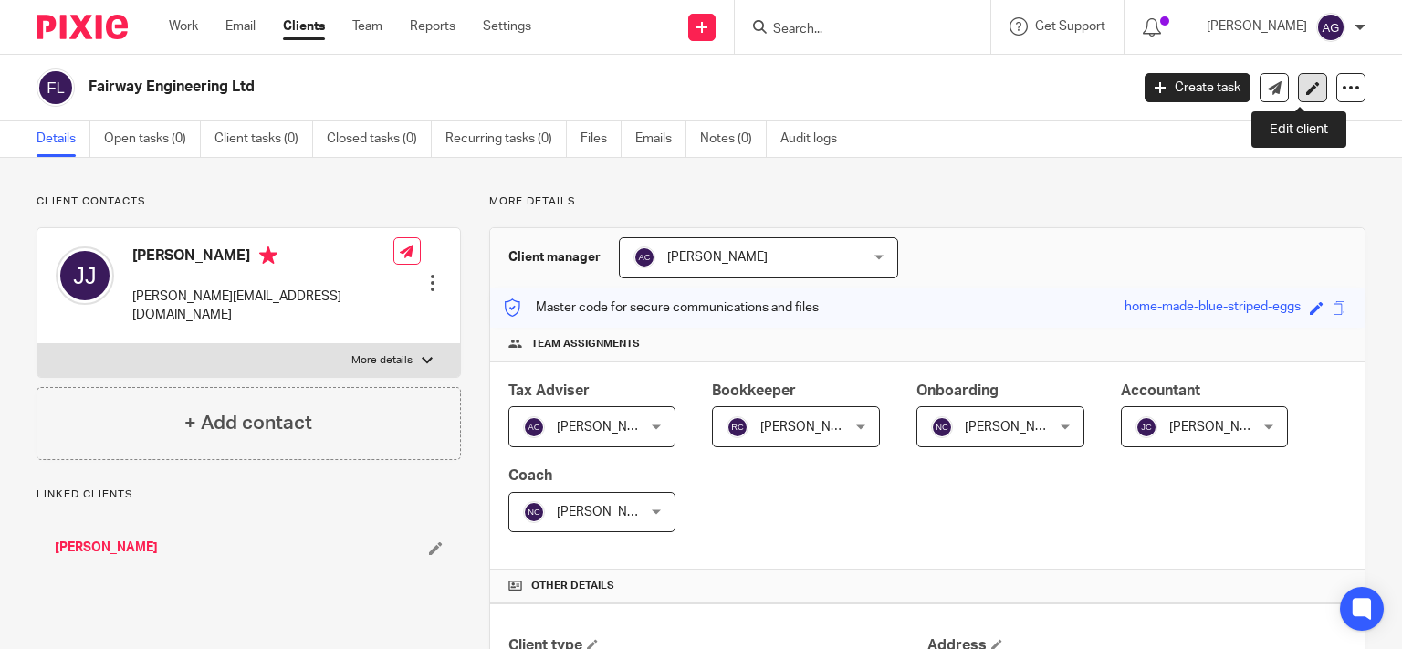
click at [1306, 87] on icon at bounding box center [1313, 88] width 14 height 14
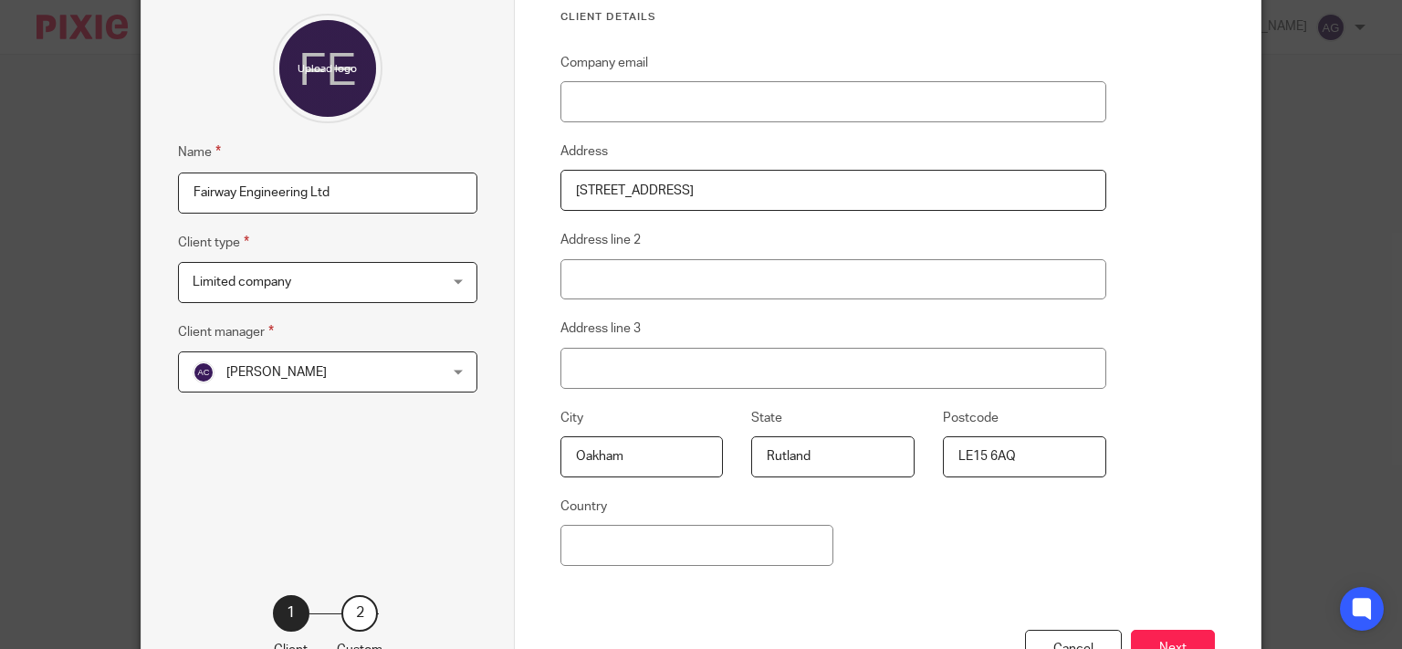
scroll to position [291, 0]
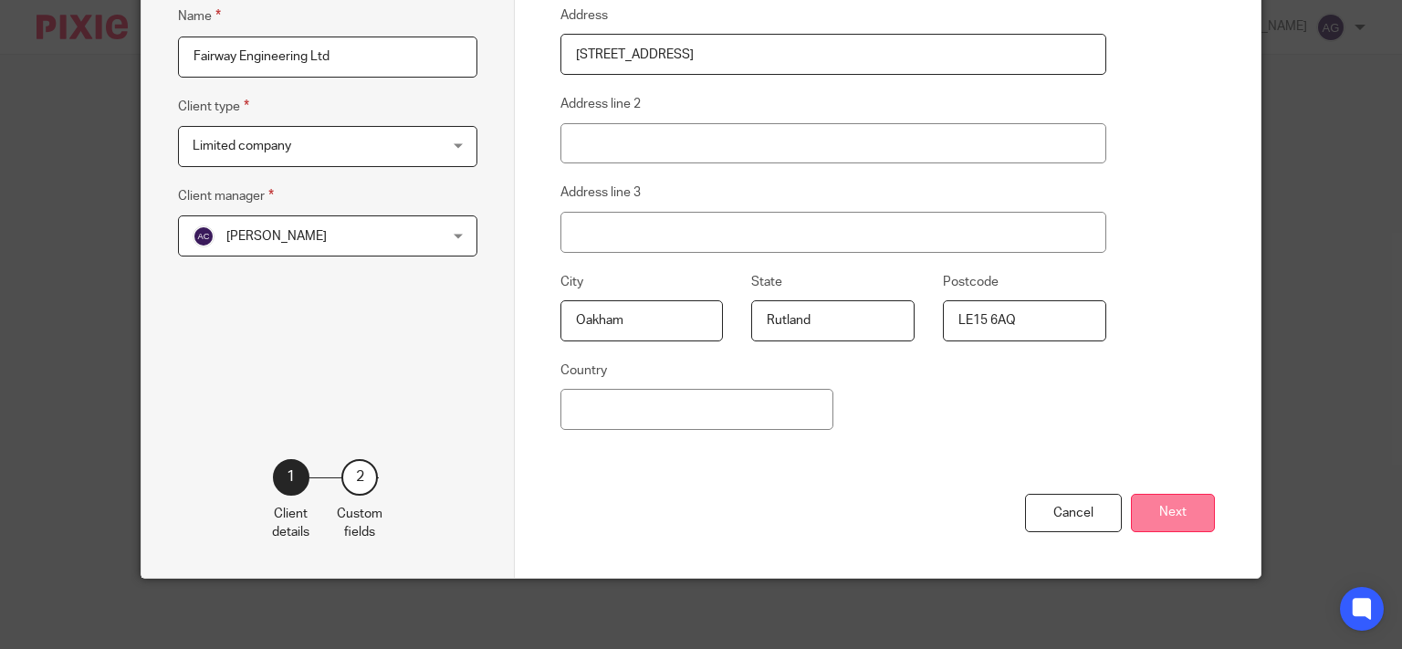
click at [1176, 504] on button "Next" at bounding box center [1173, 513] width 84 height 39
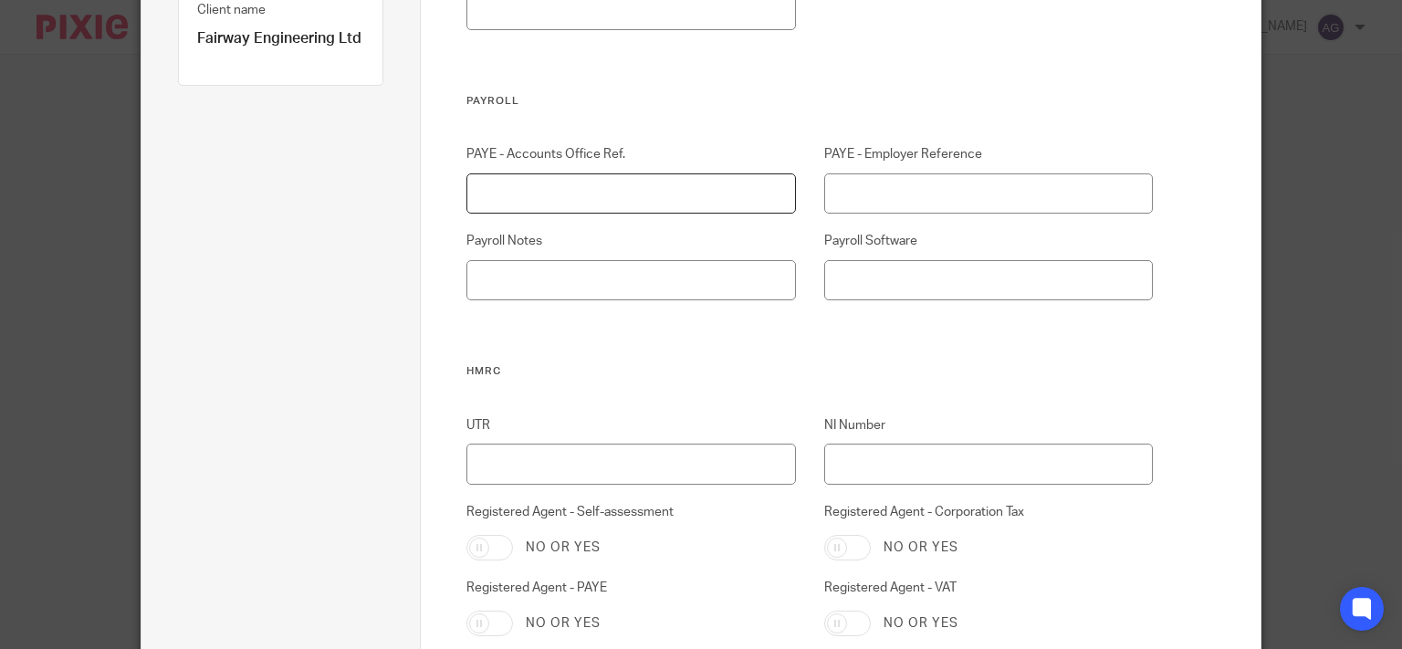
click at [604, 178] on input "PAYE - Accounts Office Ref." at bounding box center [630, 193] width 329 height 41
type input "120PF03198033"
click at [984, 200] on input "PAYE - Employer Reference" at bounding box center [988, 193] width 329 height 41
click at [984, 199] on input "PAYE - Employer Reference" at bounding box center [988, 193] width 329 height 41
type input "2"
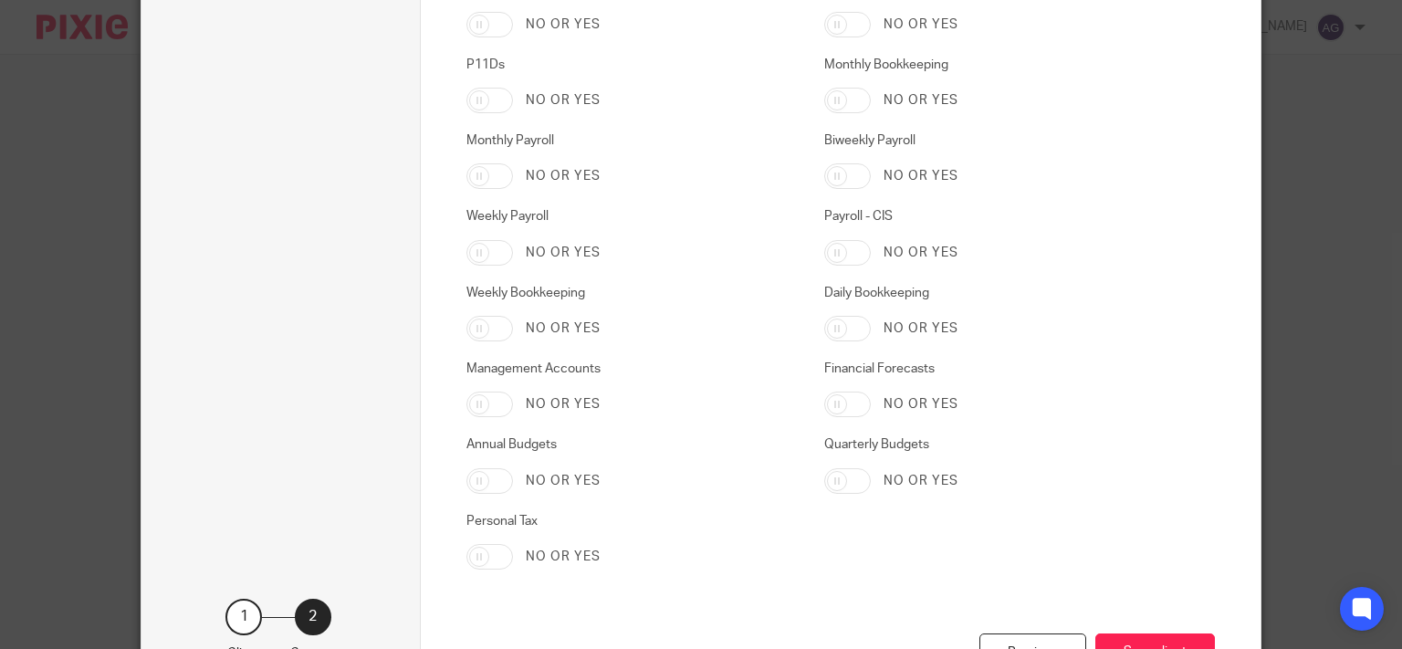
scroll to position [3088, 0]
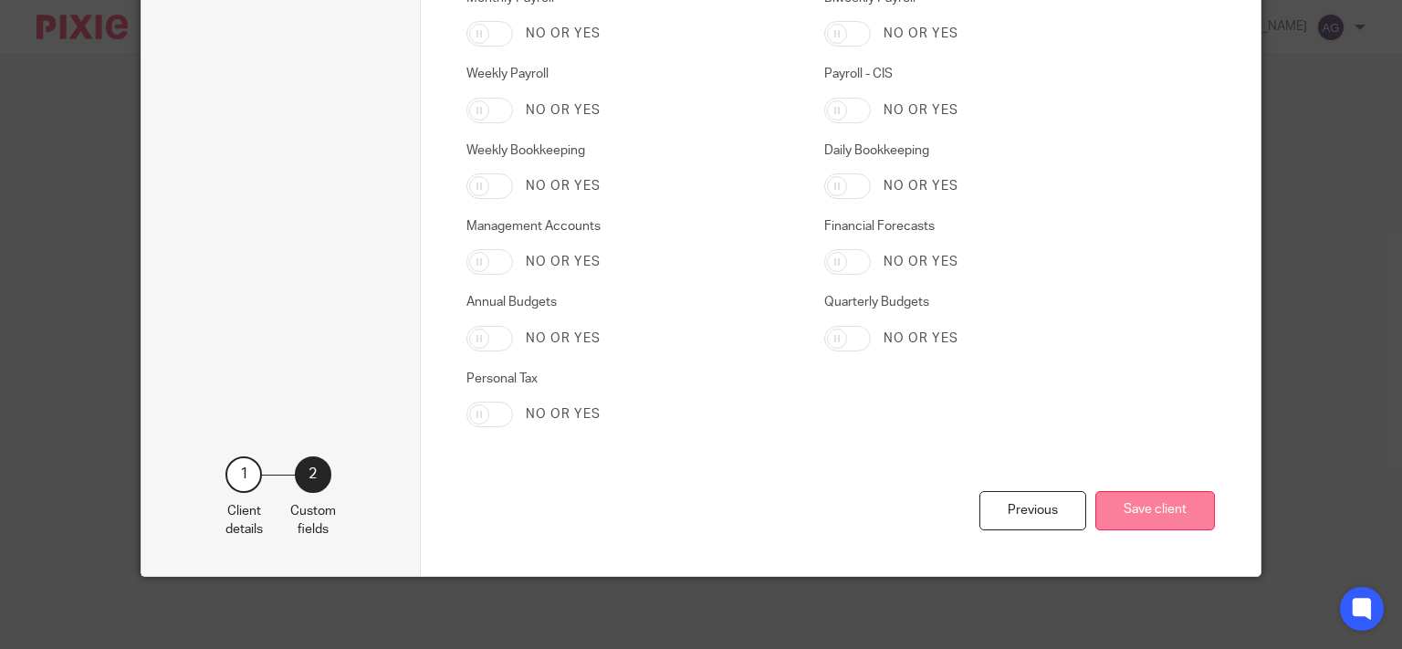
type input "120/UE79287"
click at [1139, 510] on button "Save client" at bounding box center [1155, 510] width 120 height 39
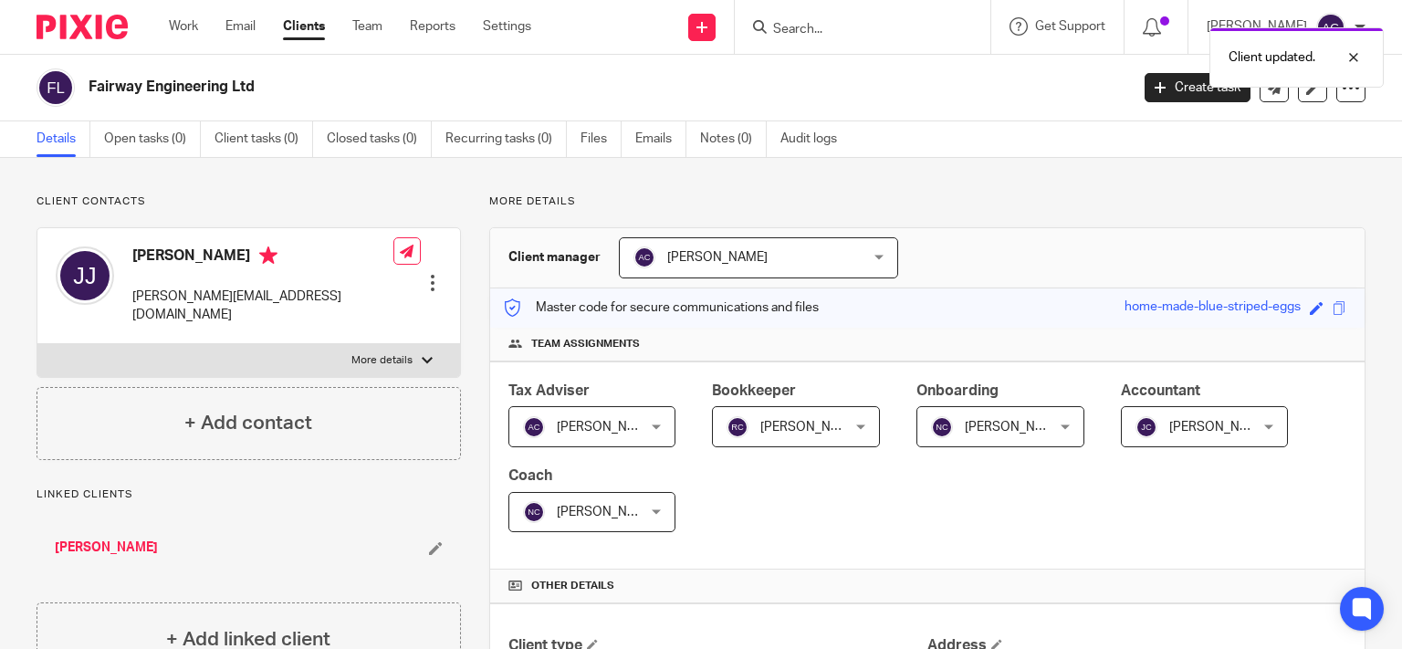
click at [876, 28] on div "Client updated." at bounding box center [1042, 52] width 683 height 69
click at [1359, 54] on div at bounding box center [1339, 58] width 49 height 22
click at [851, 23] on input "Search" at bounding box center [853, 30] width 164 height 16
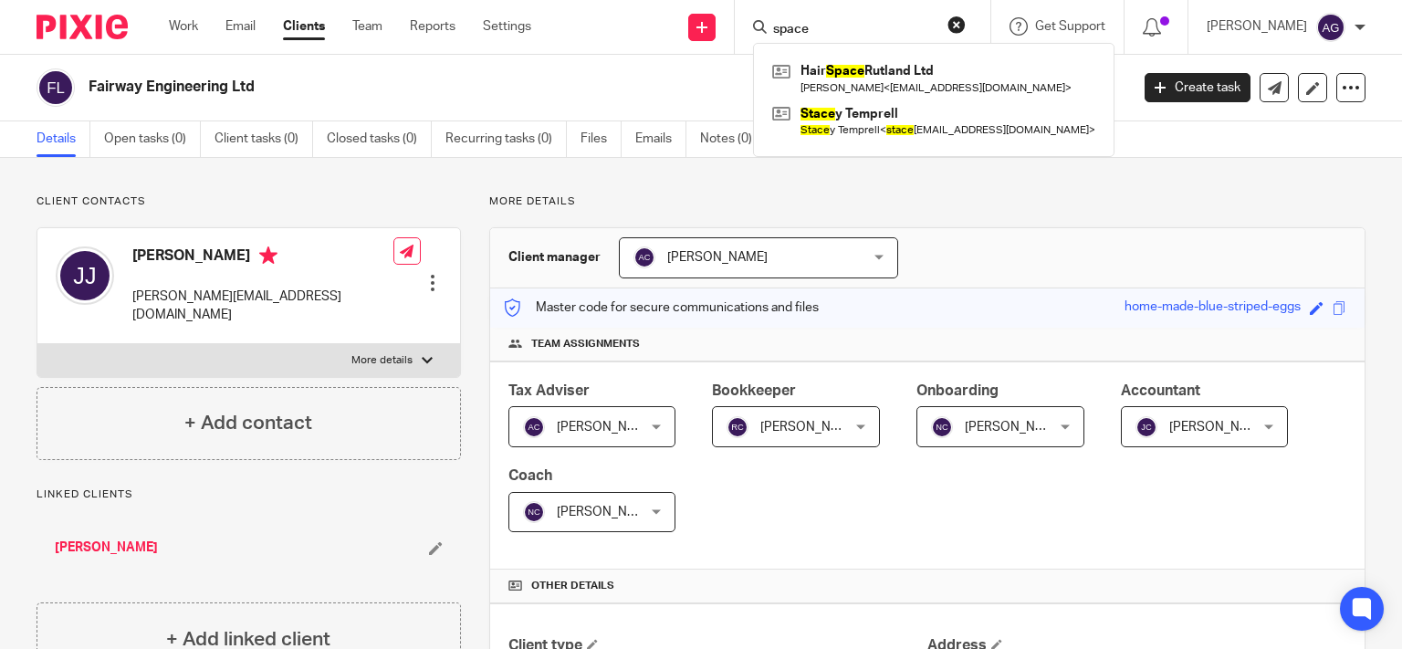
type input "space"
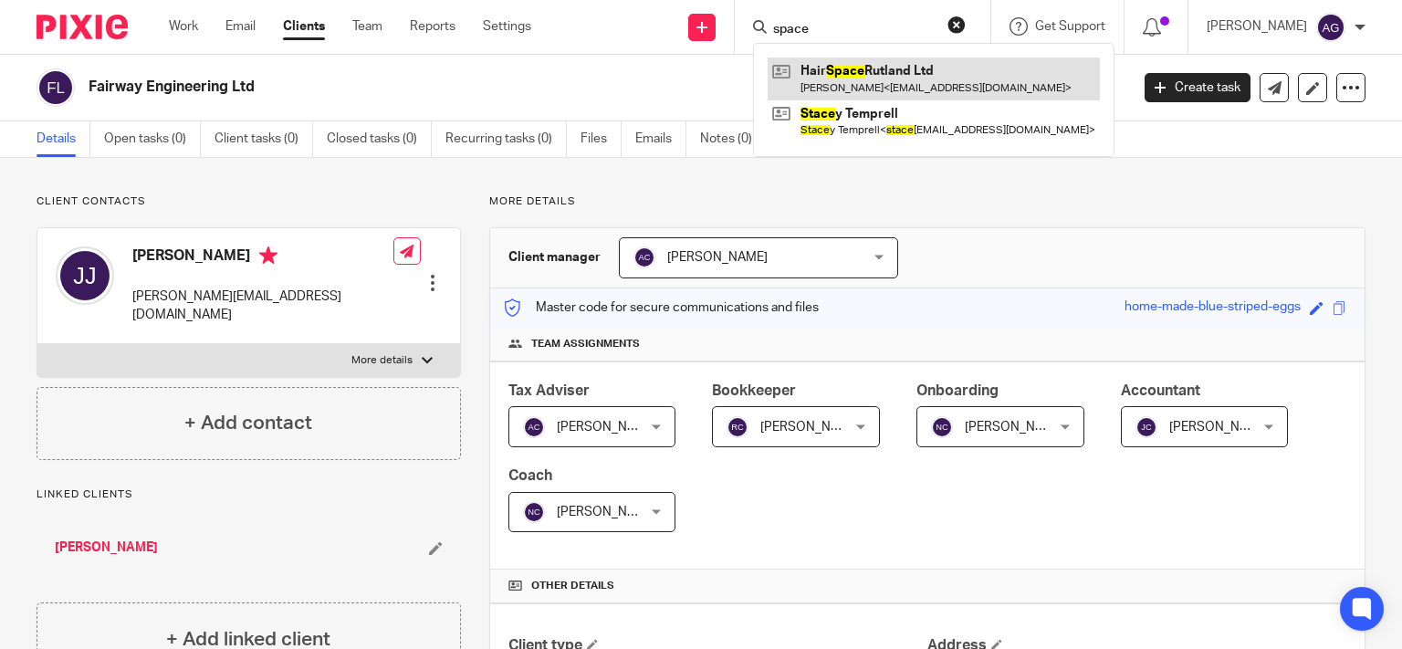
click at [920, 79] on link at bounding box center [934, 79] width 332 height 42
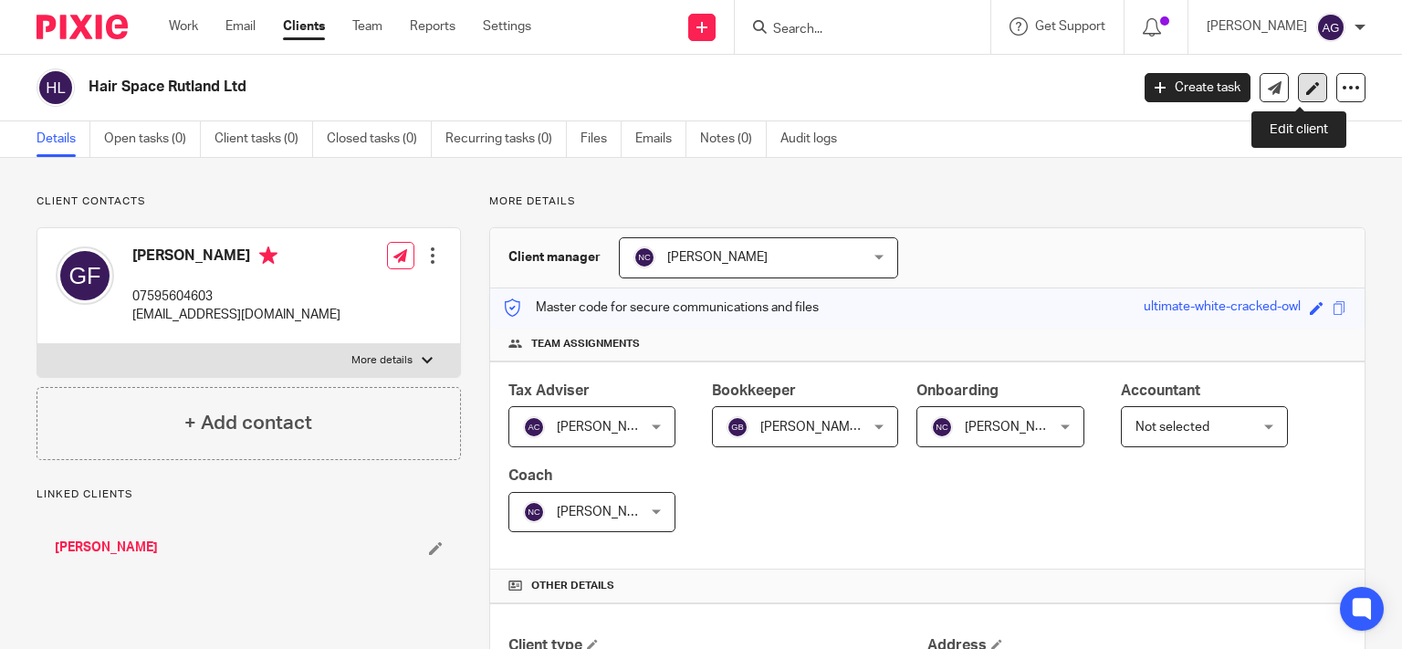
click at [1306, 85] on icon at bounding box center [1313, 88] width 14 height 14
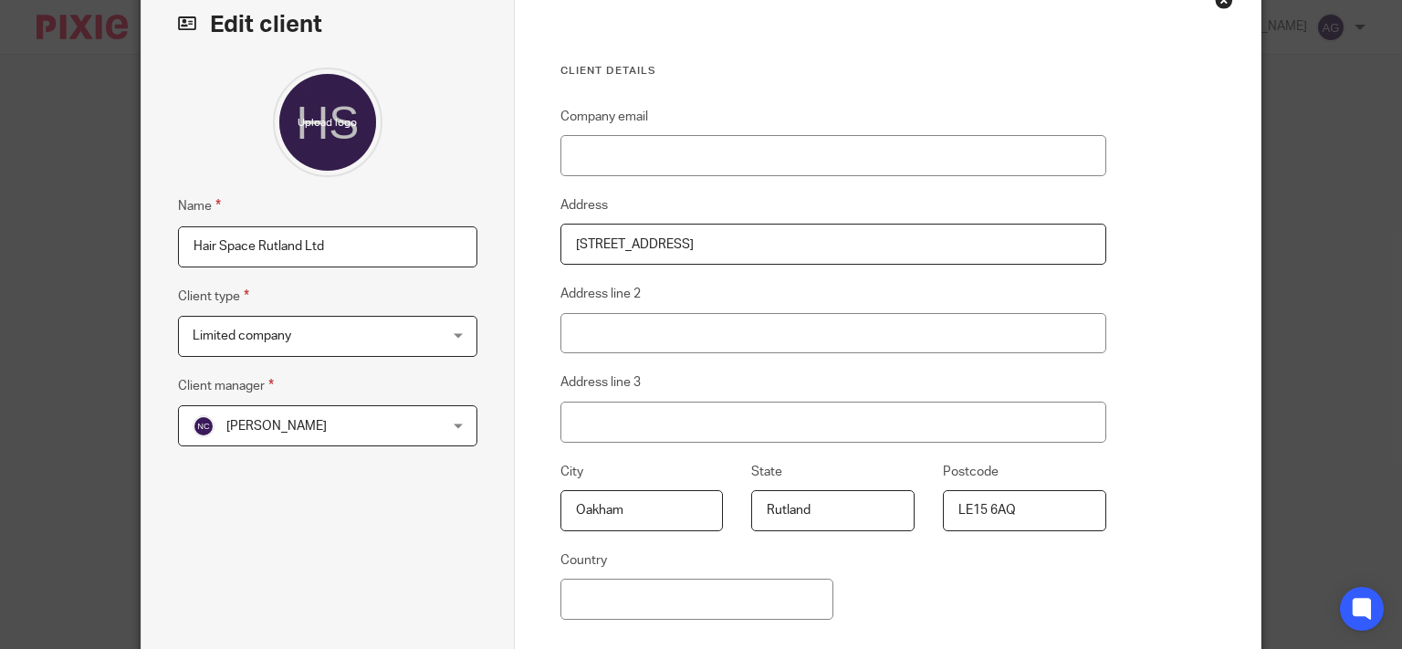
scroll to position [291, 0]
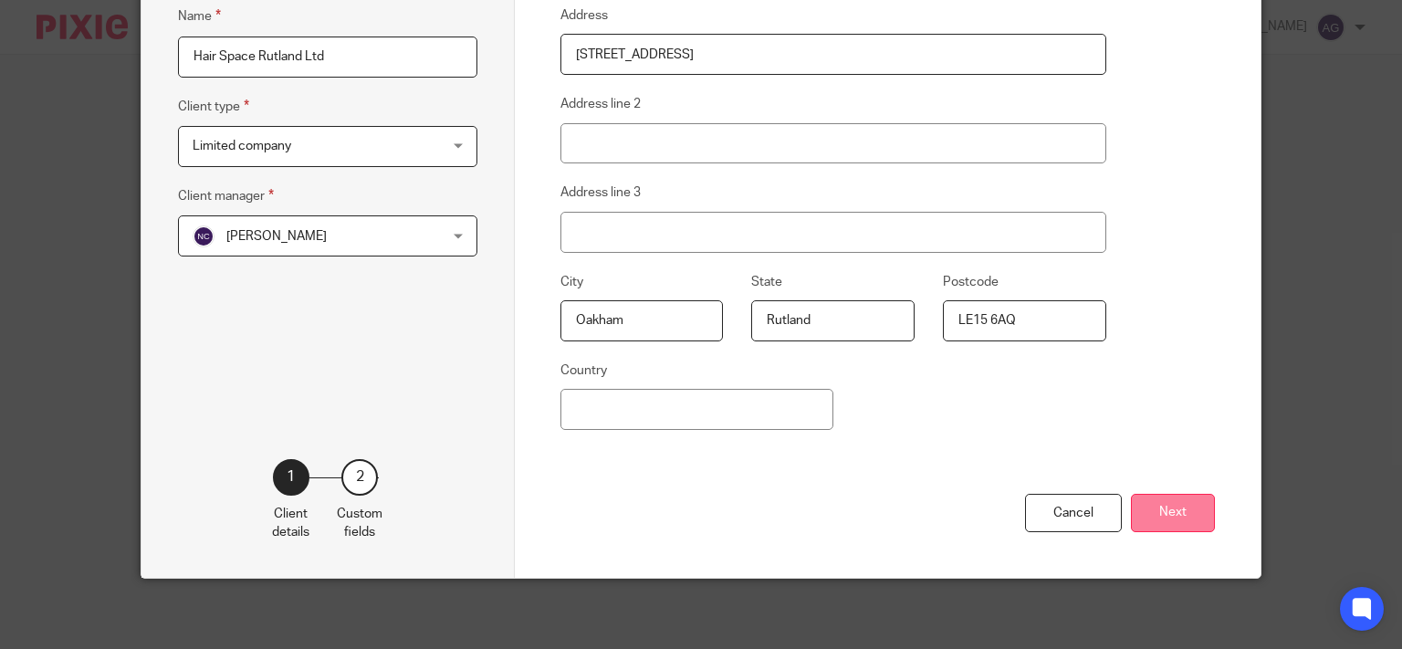
click at [1157, 515] on button "Next" at bounding box center [1173, 513] width 84 height 39
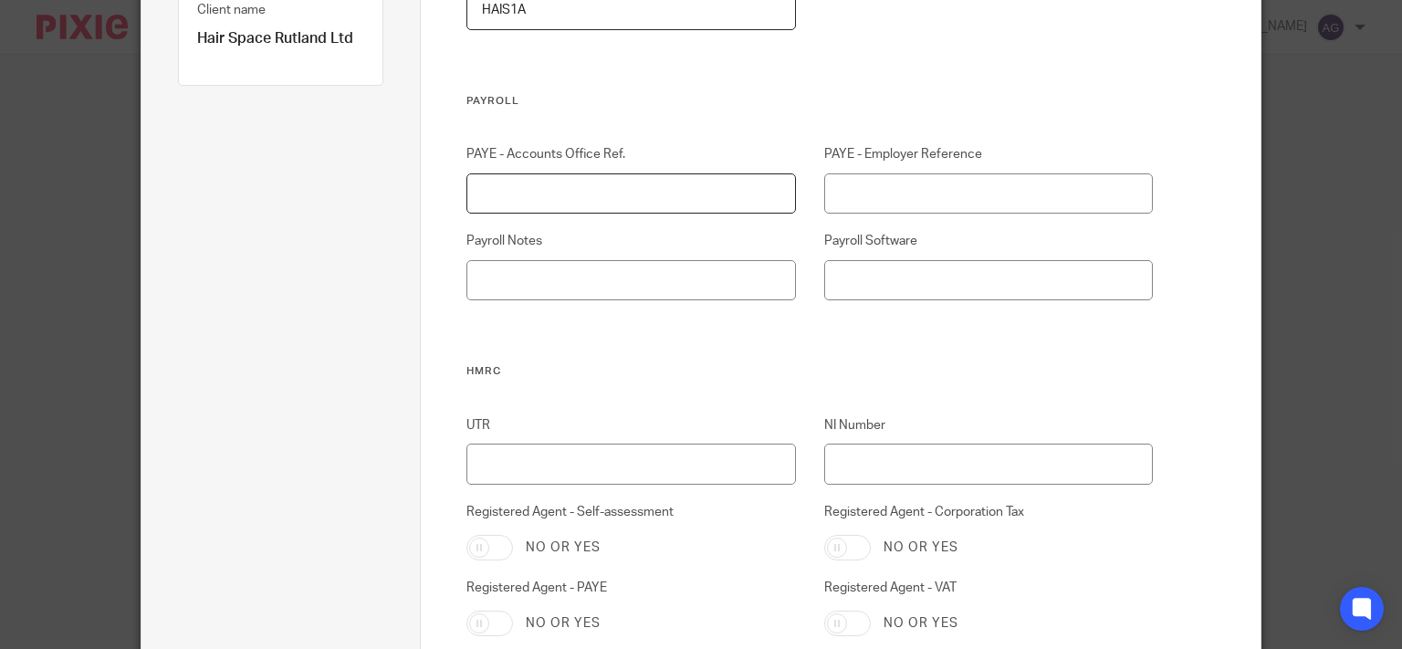
click at [639, 188] on input "PAYE - Accounts Office Ref." at bounding box center [630, 193] width 329 height 41
type input "120PV02228668"
click at [876, 200] on input "PAYE - Employer Reference" at bounding box center [988, 193] width 329 height 41
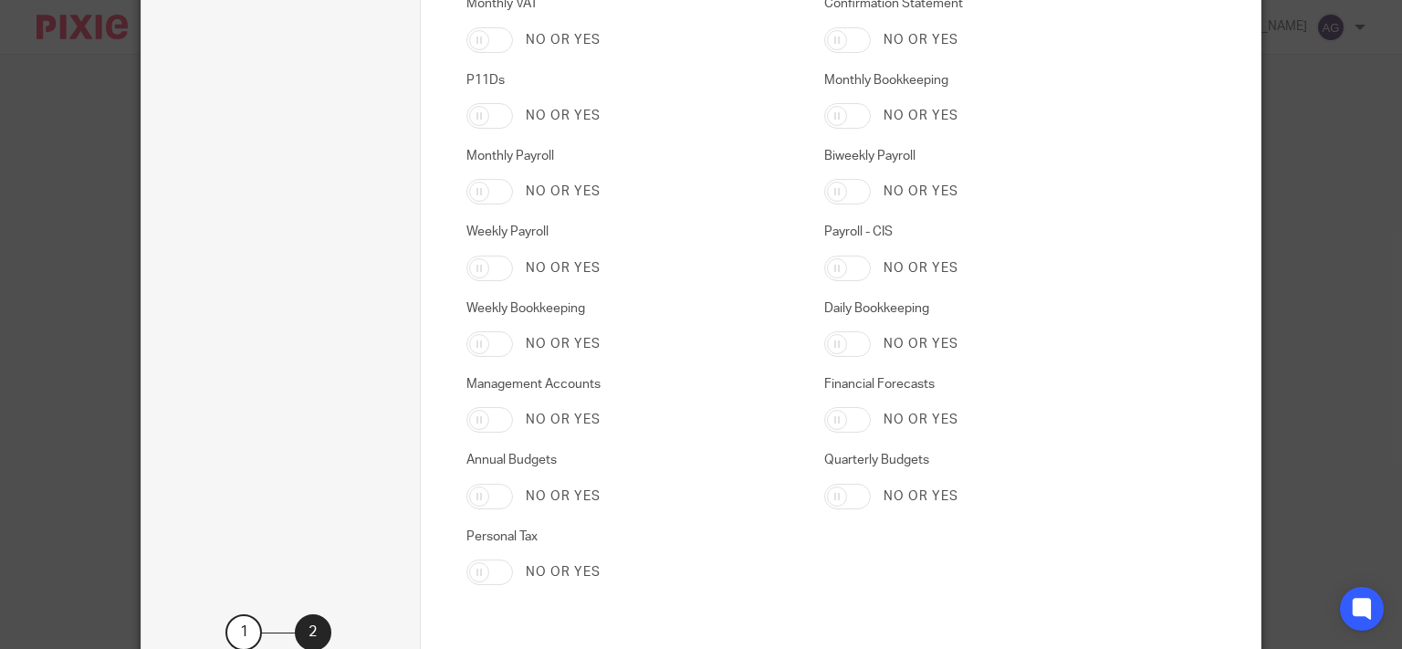
scroll to position [3088, 0]
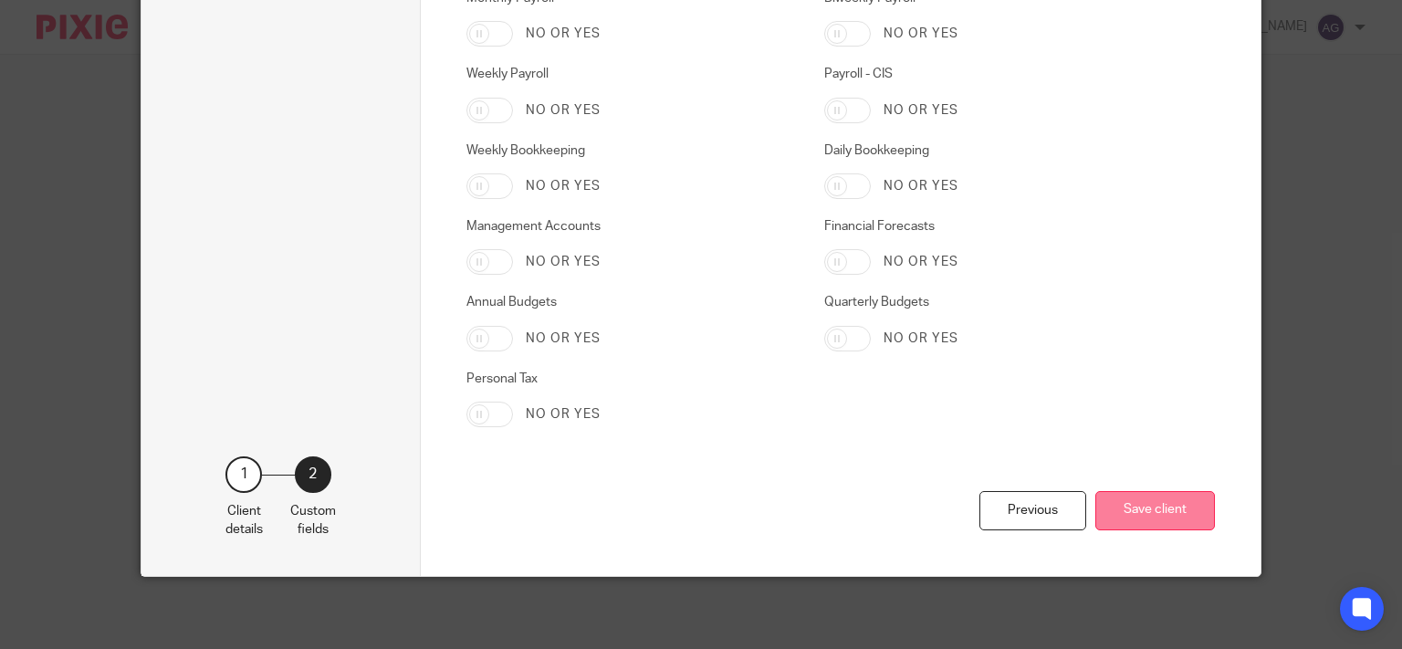
type input "120/YE22619"
click at [1150, 518] on button "Save client" at bounding box center [1155, 510] width 120 height 39
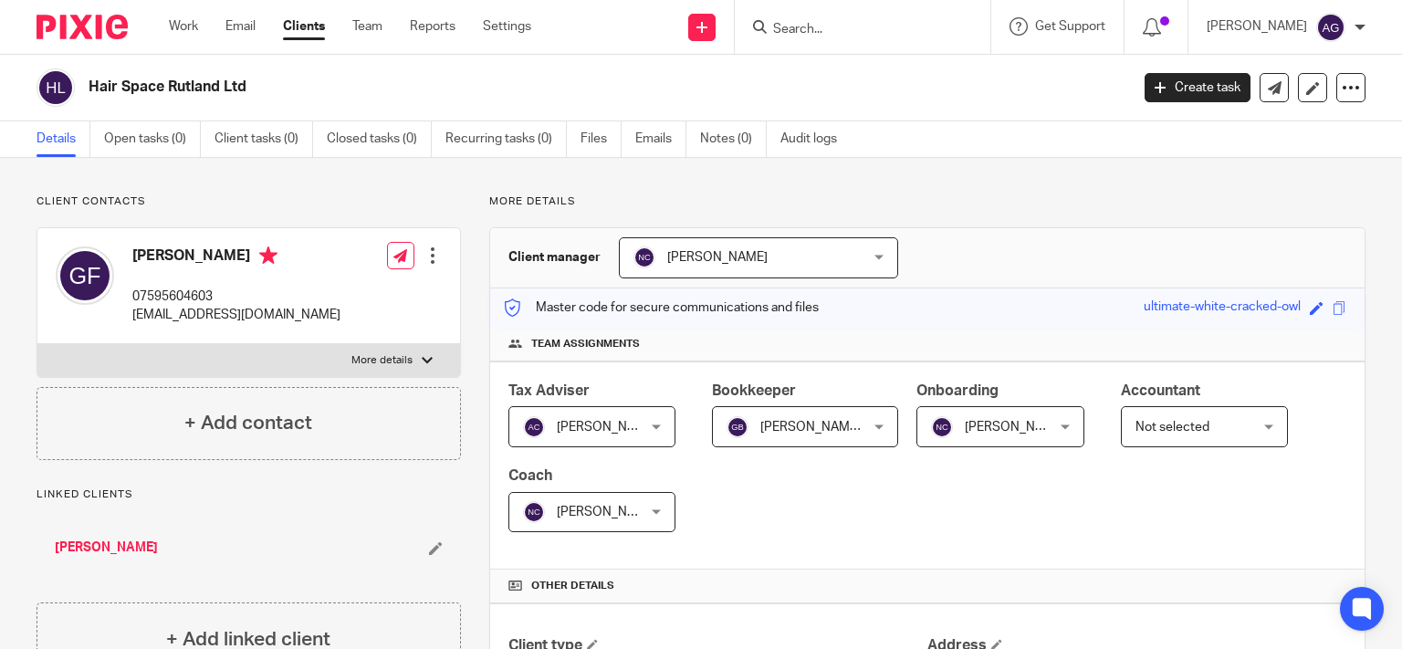
click at [847, 22] on input "Search" at bounding box center [853, 30] width 164 height 16
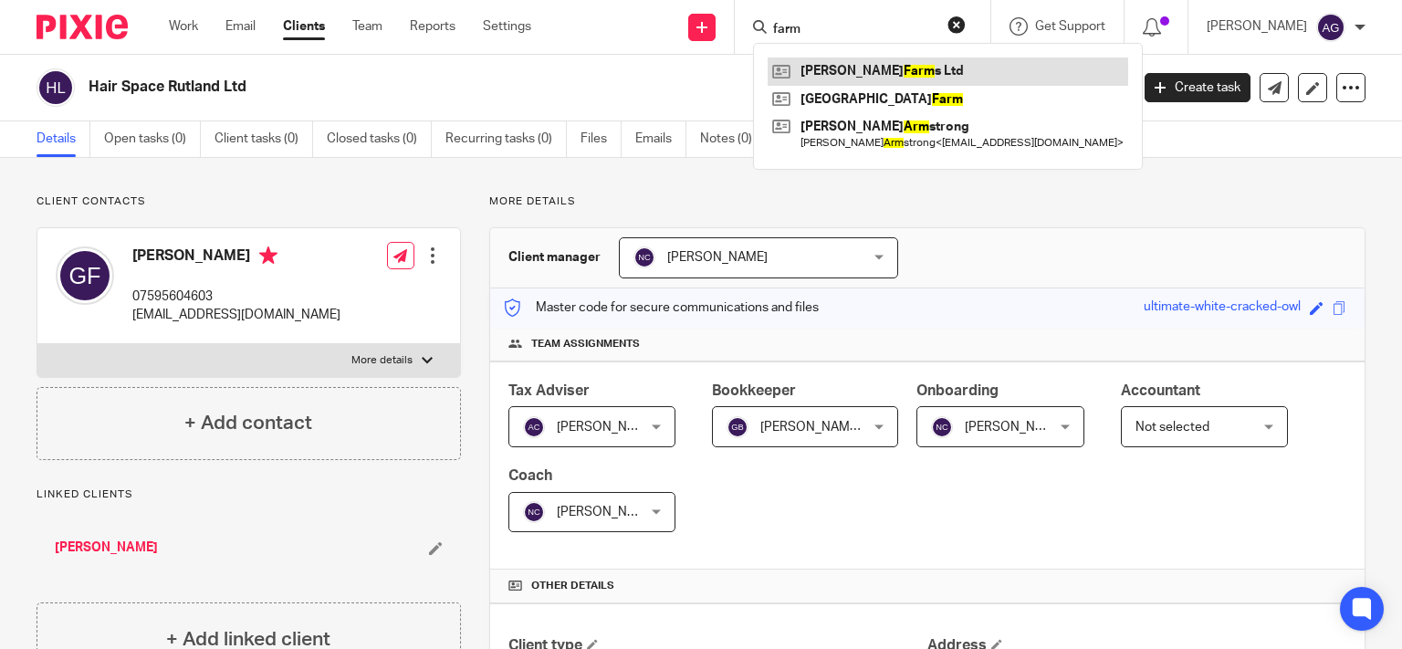
type input "farm"
click at [905, 74] on link at bounding box center [948, 71] width 361 height 27
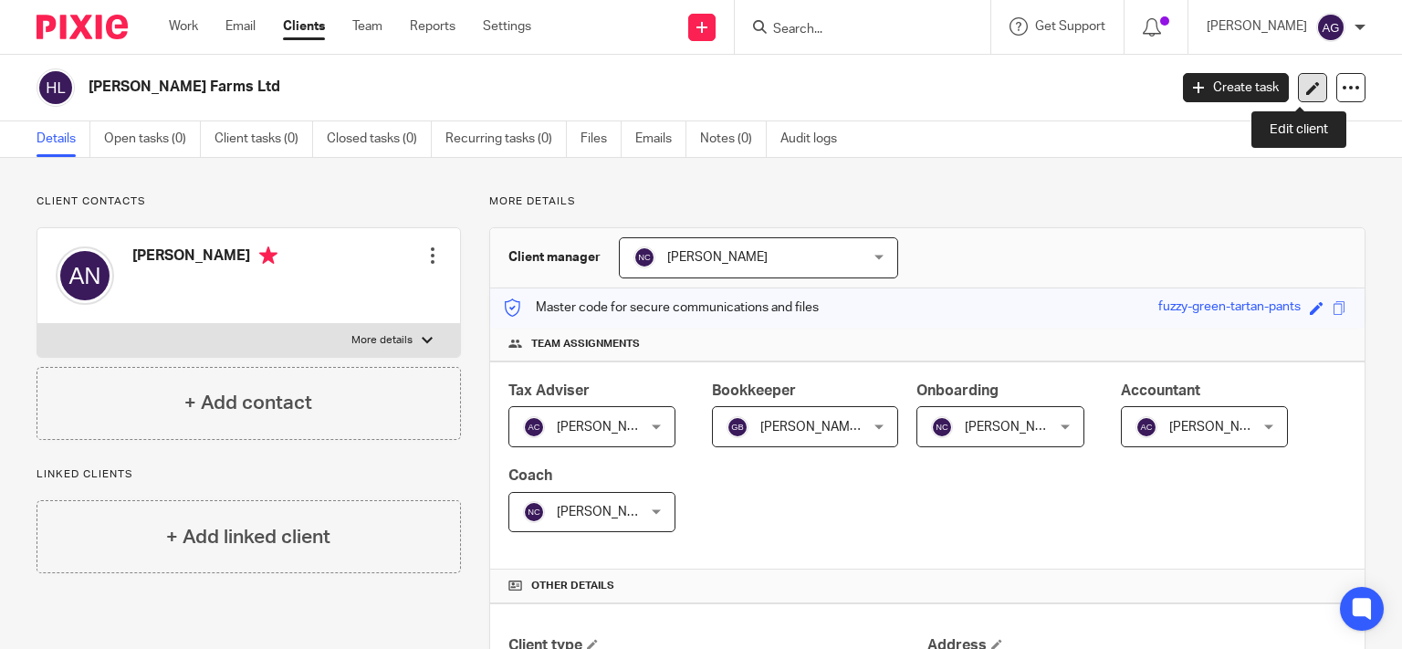
click at [1307, 89] on link at bounding box center [1312, 87] width 29 height 29
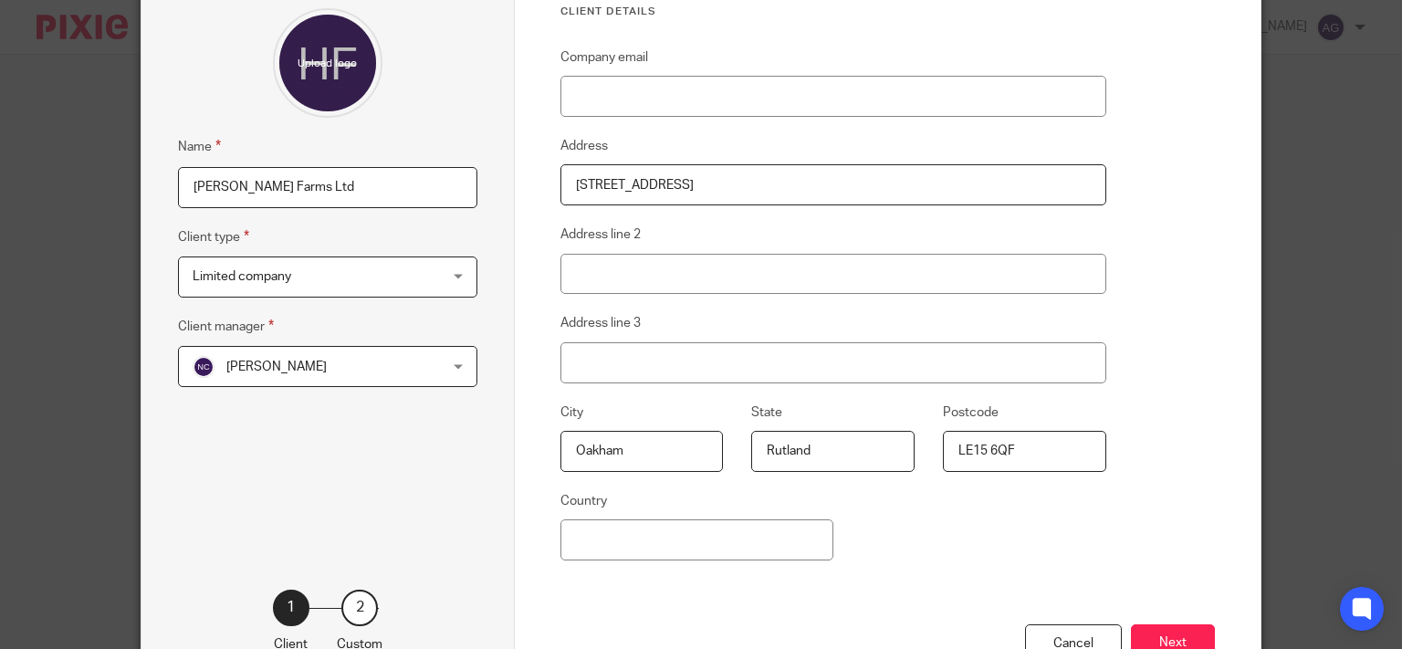
scroll to position [291, 0]
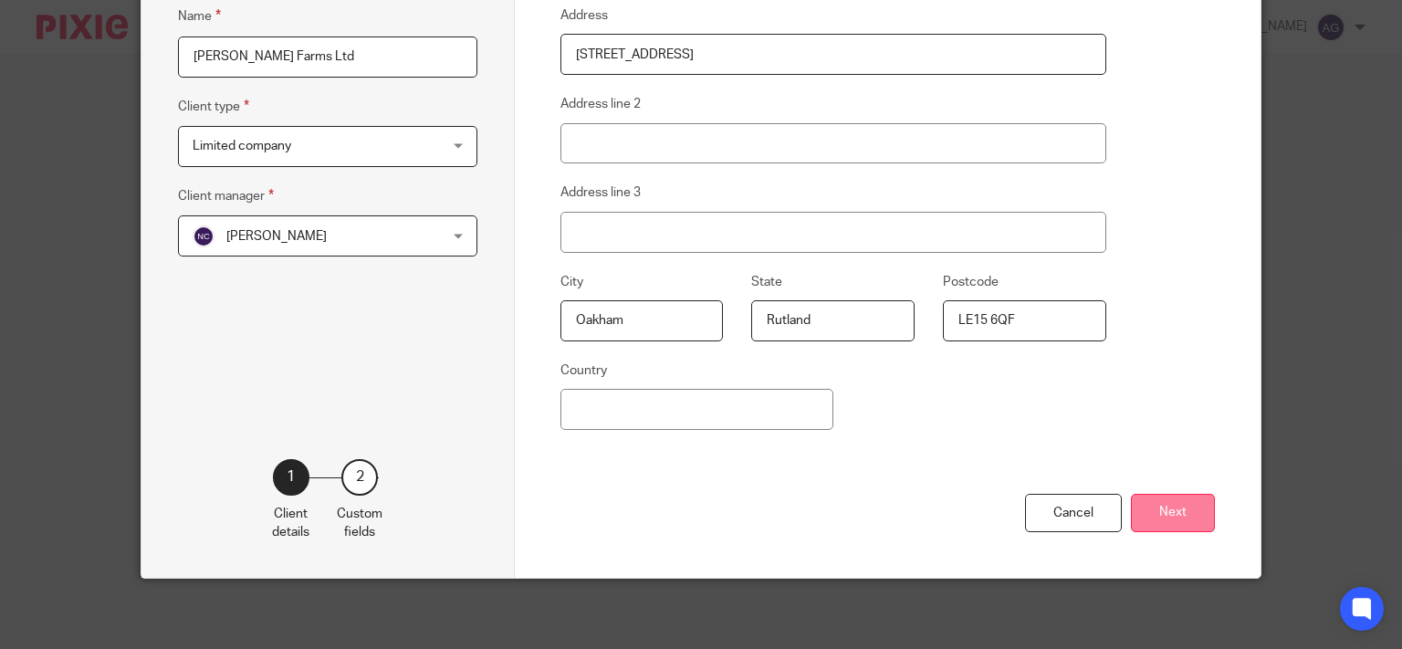
click at [1157, 519] on button "Next" at bounding box center [1173, 513] width 84 height 39
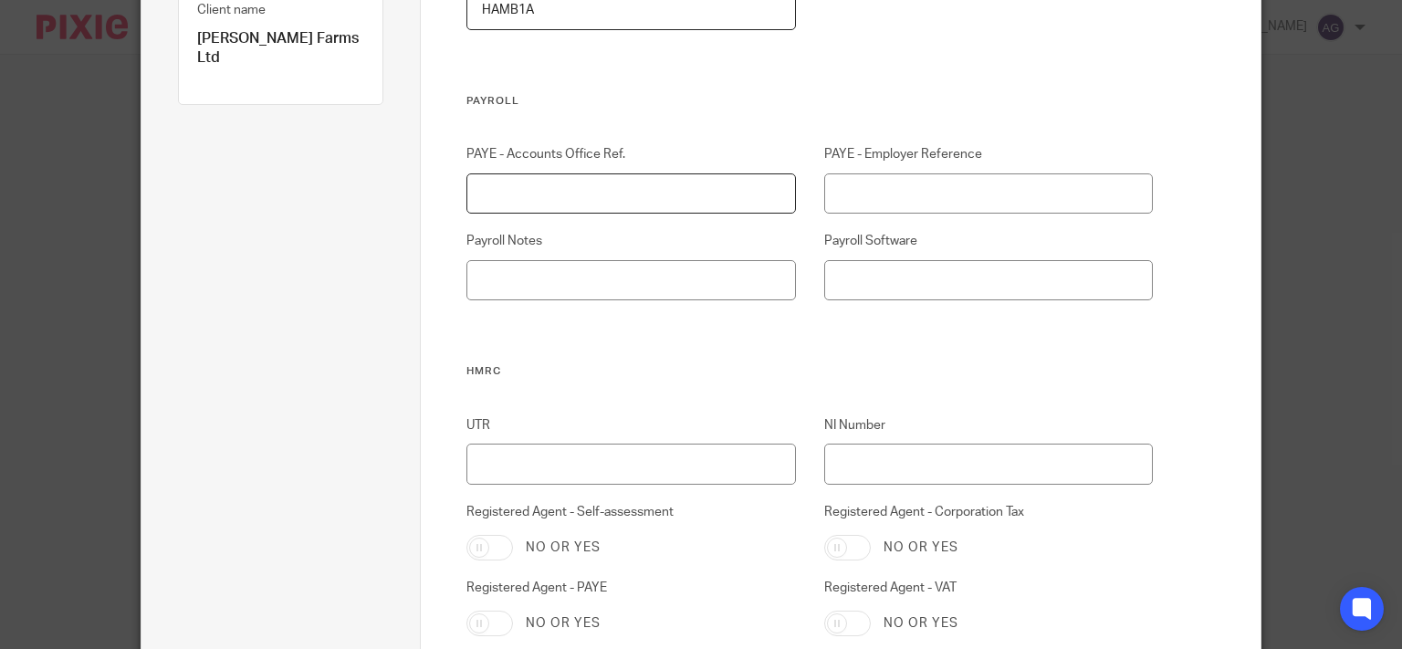
click at [623, 193] on input "PAYE - Accounts Office Ref." at bounding box center [630, 193] width 329 height 41
type input "267PS00187171"
click at [911, 182] on input "PAYE - Employer Reference" at bounding box center [988, 193] width 329 height 41
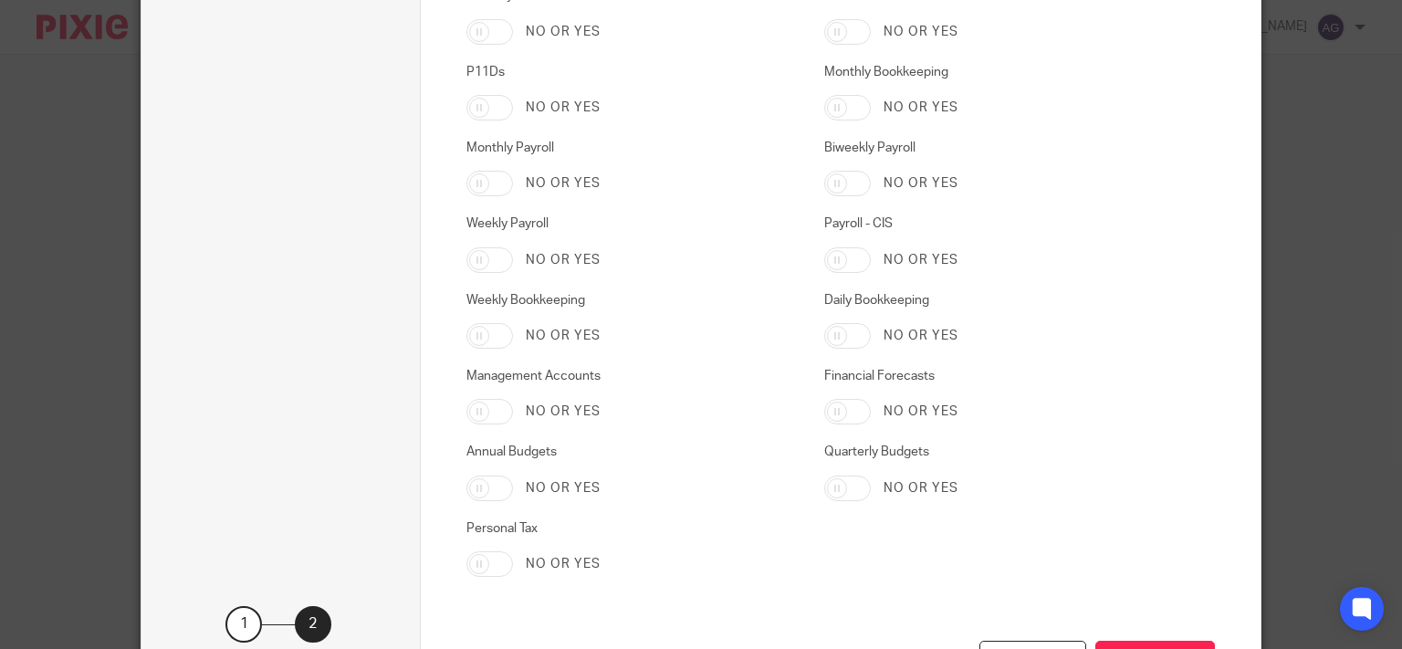
scroll to position [3088, 0]
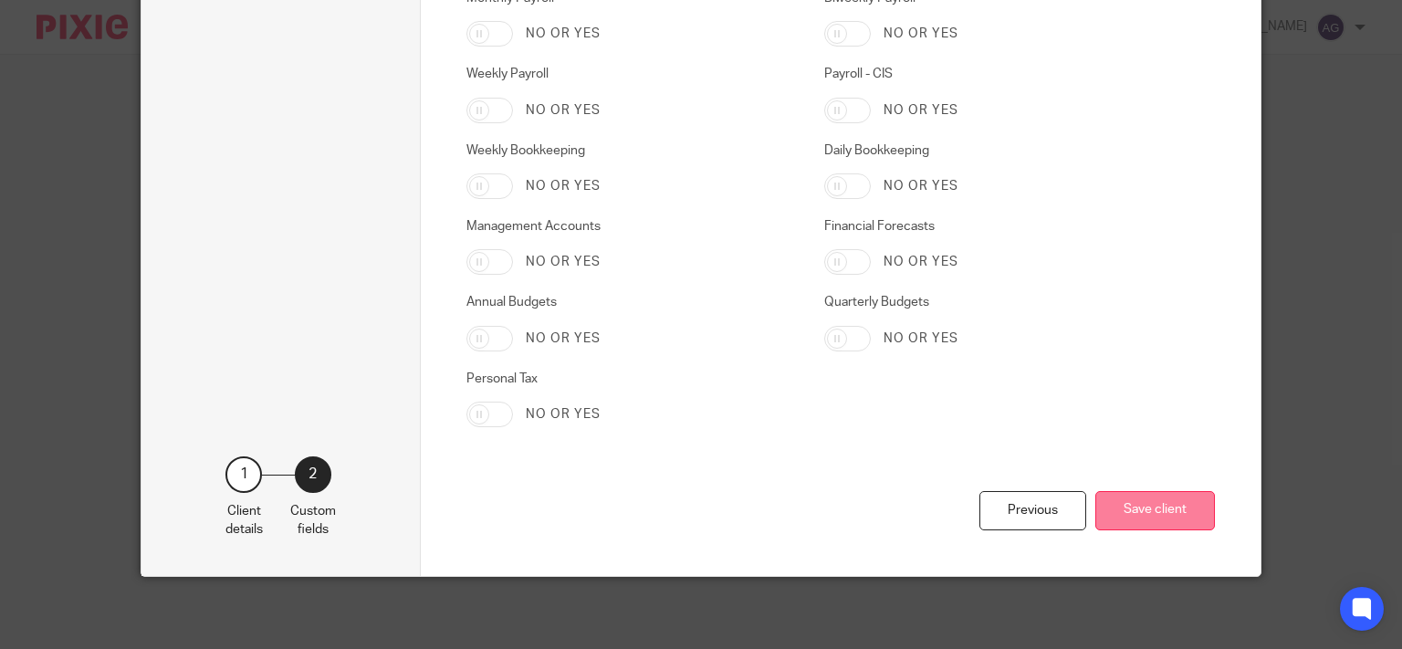
type input "267/MZ86929"
click at [1114, 508] on button "Save client" at bounding box center [1155, 510] width 120 height 39
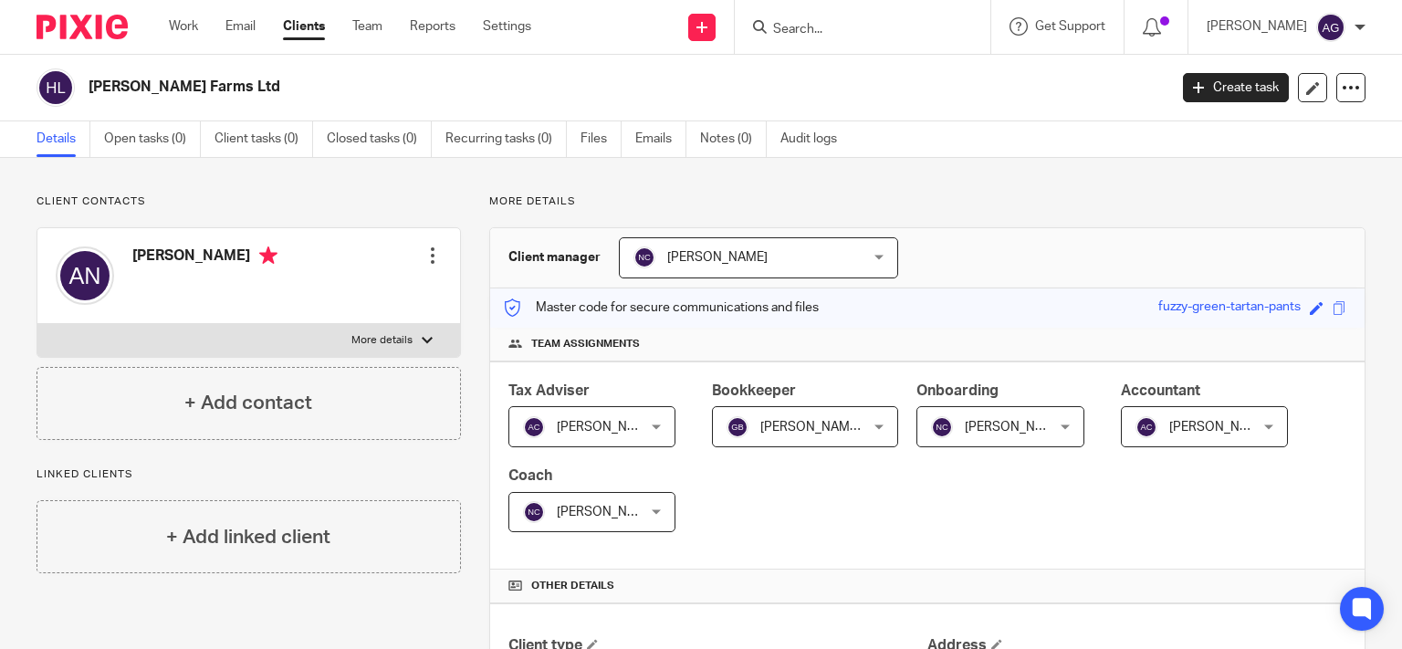
click at [856, 35] on input "Search" at bounding box center [853, 30] width 164 height 16
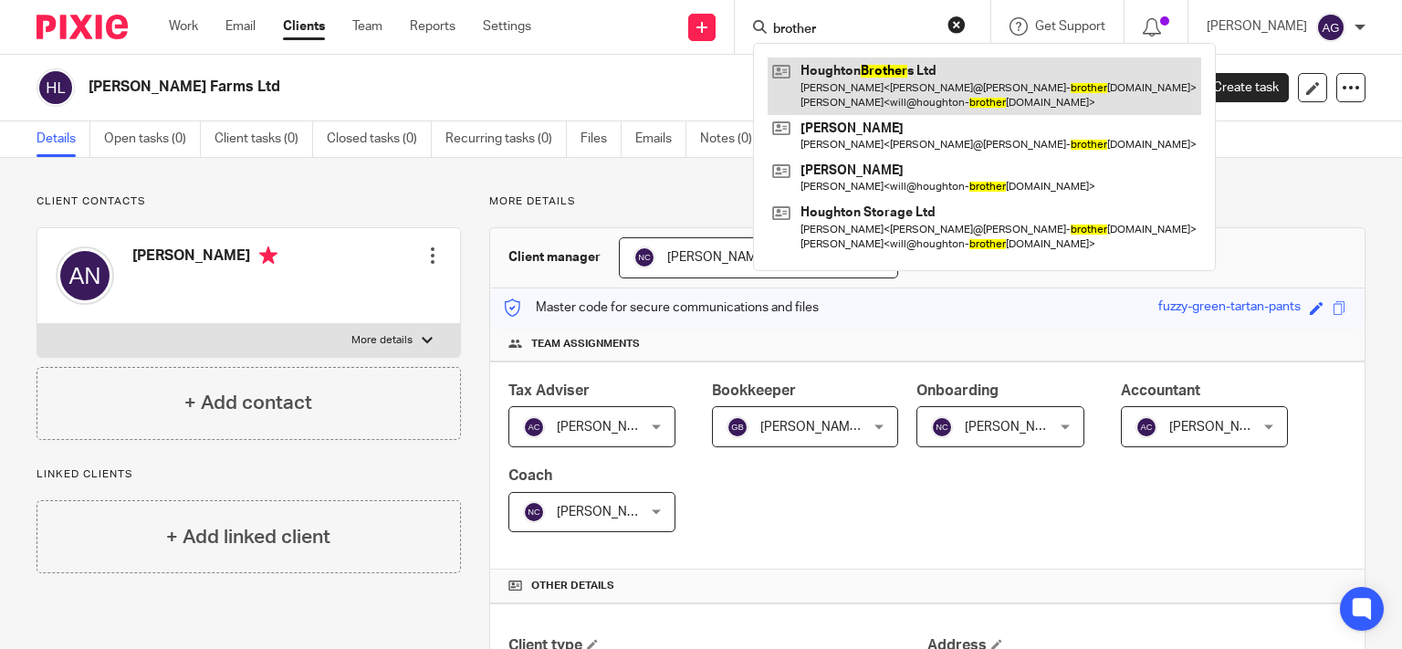
type input "brother"
click at [936, 89] on link at bounding box center [985, 86] width 434 height 57
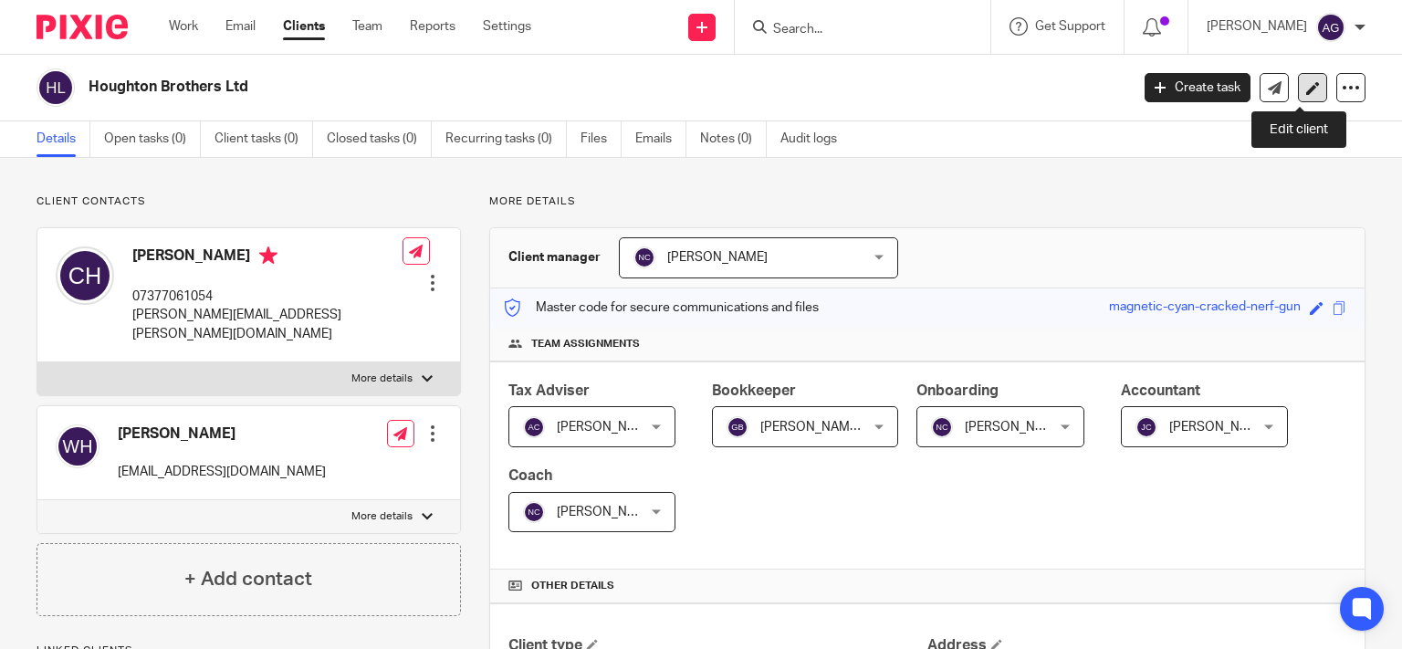
click at [1305, 87] on link at bounding box center [1312, 87] width 29 height 29
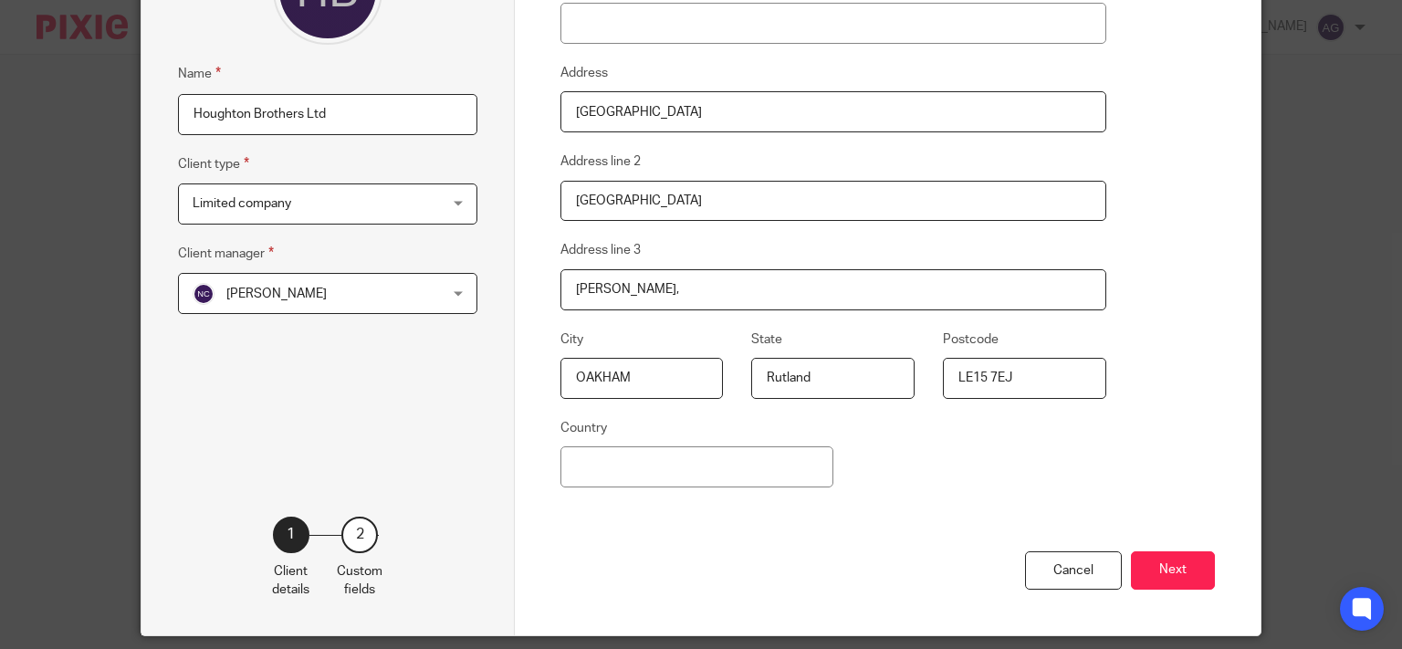
scroll to position [291, 0]
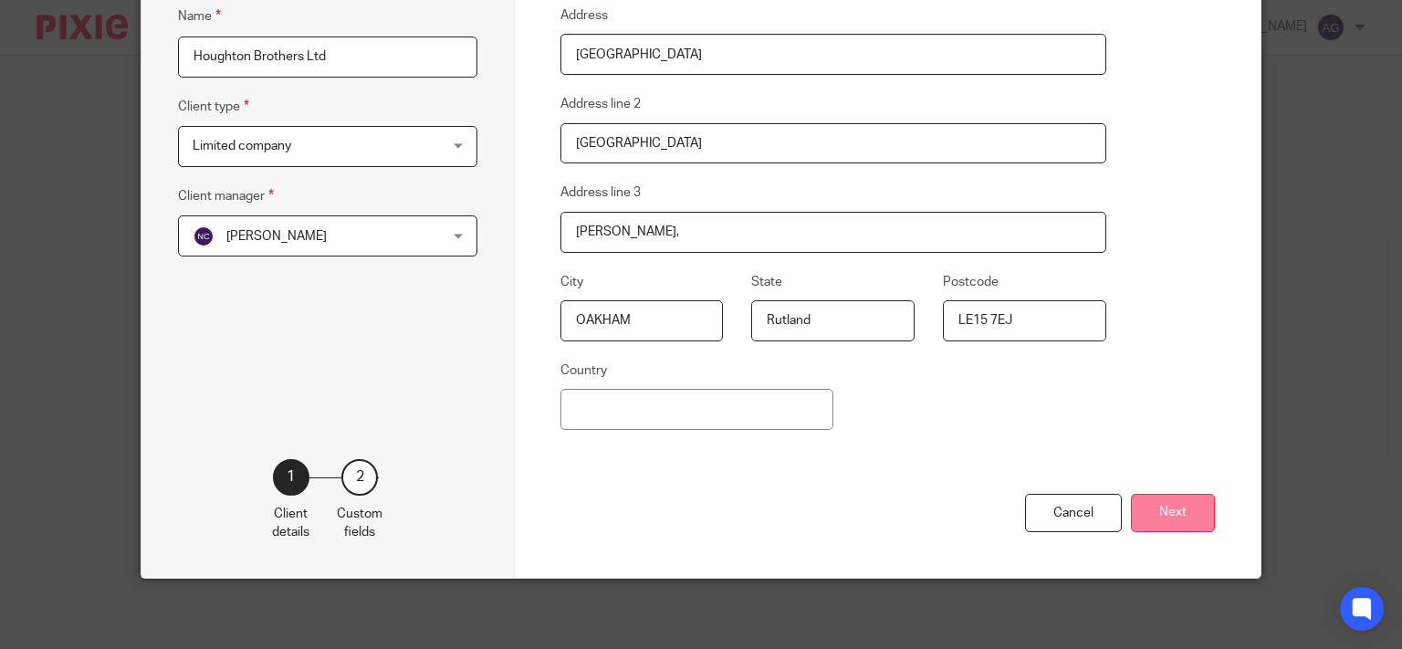
click at [1161, 510] on button "Next" at bounding box center [1173, 513] width 84 height 39
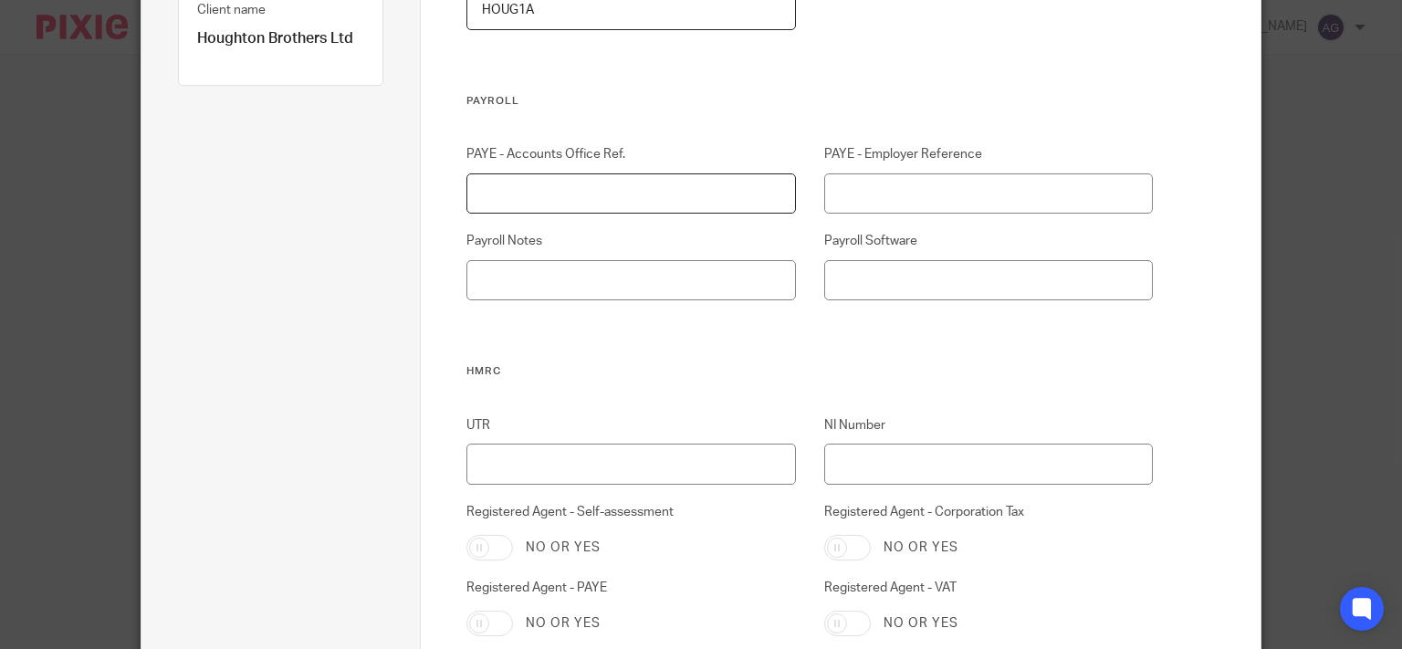
click at [665, 197] on input "PAYE - Accounts Office Ref." at bounding box center [630, 193] width 329 height 41
type input "475PR01286542"
click at [931, 200] on input "PAYE - Employer Reference" at bounding box center [988, 193] width 329 height 41
click at [964, 194] on input "PAYE - Employer Reference" at bounding box center [988, 193] width 329 height 41
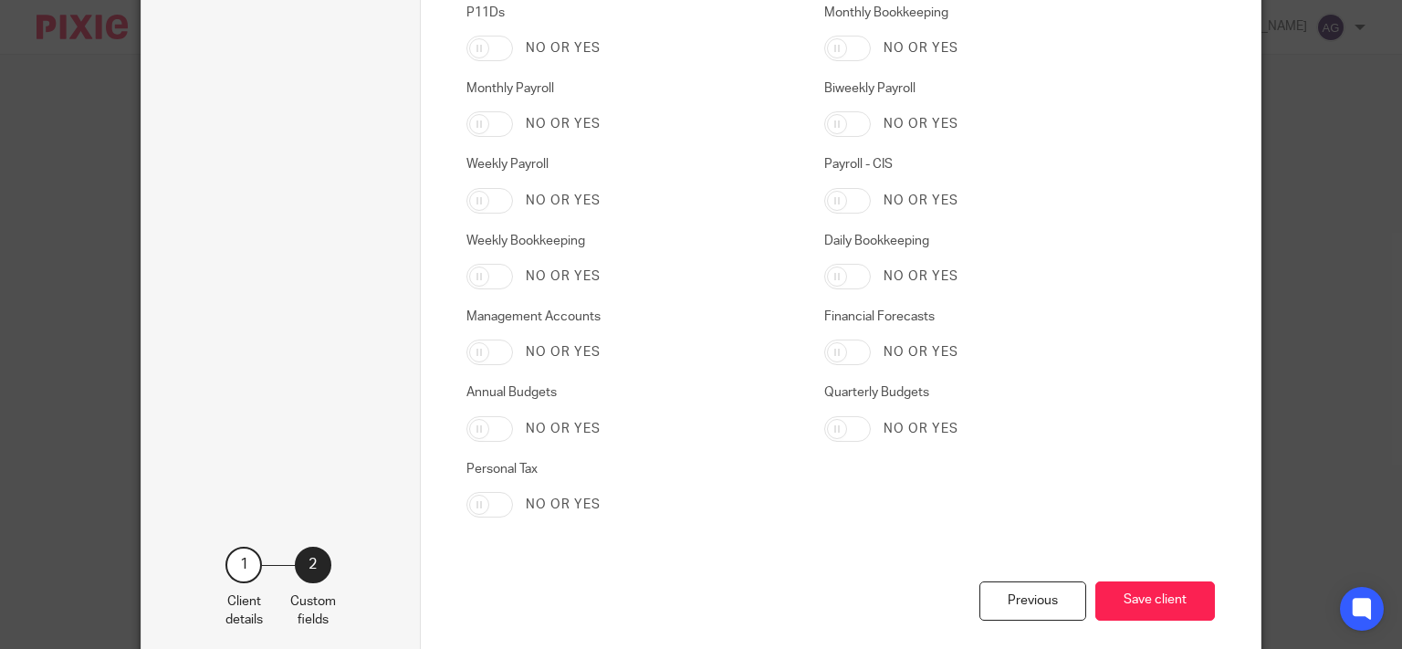
scroll to position [3088, 0]
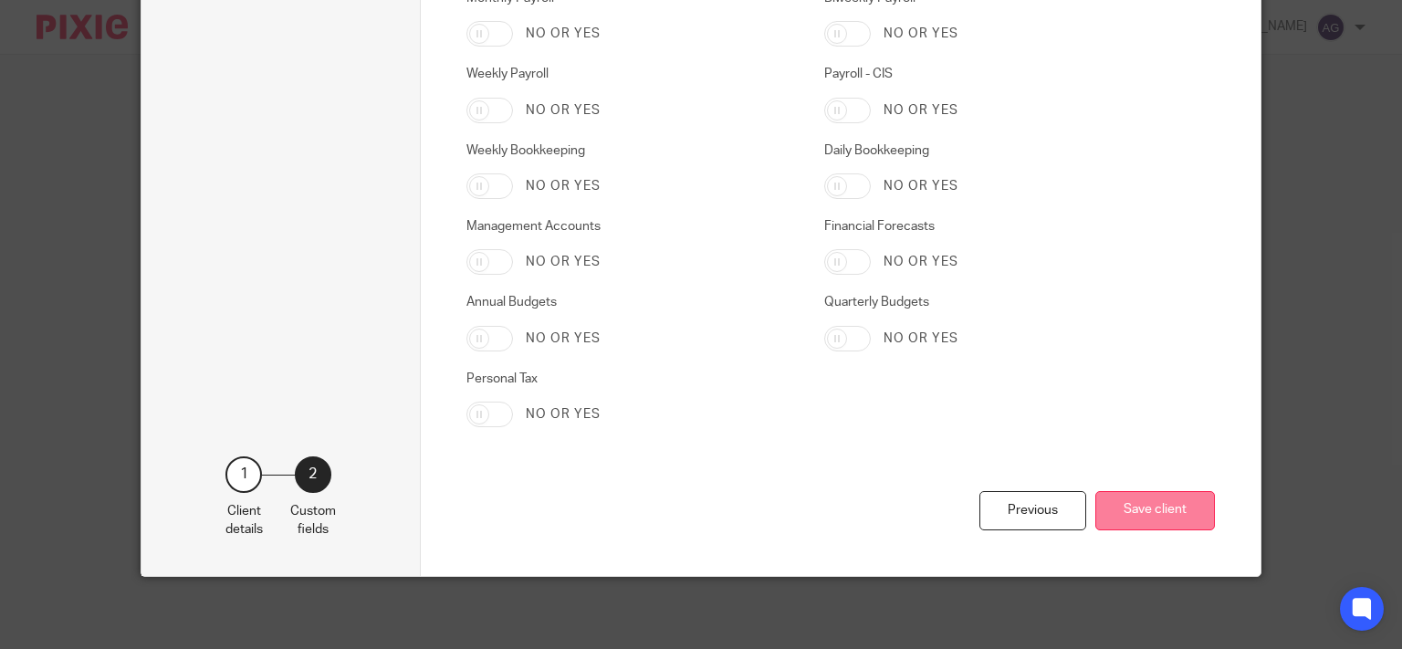
type input "475/WB81730"
click at [1128, 499] on button "Save client" at bounding box center [1155, 510] width 120 height 39
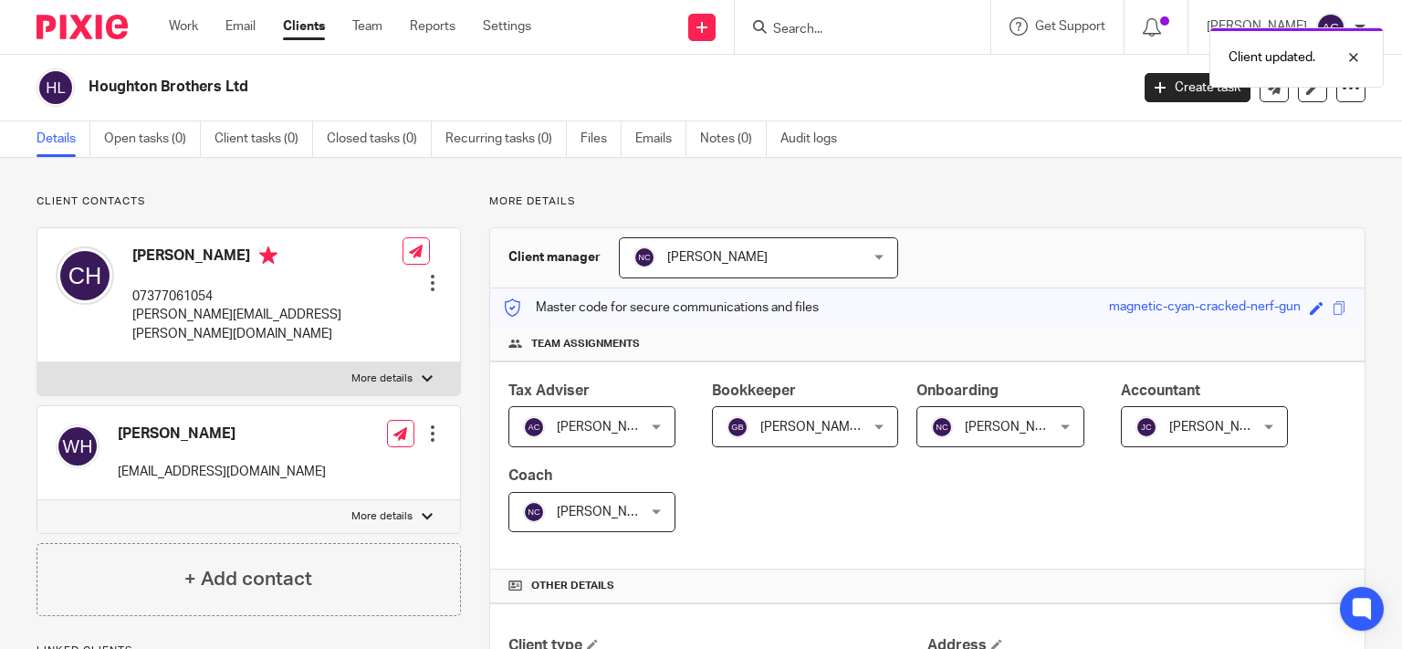
click at [906, 25] on div "Client updated." at bounding box center [1042, 52] width 683 height 69
click at [906, 25] on input "Search" at bounding box center [853, 30] width 164 height 16
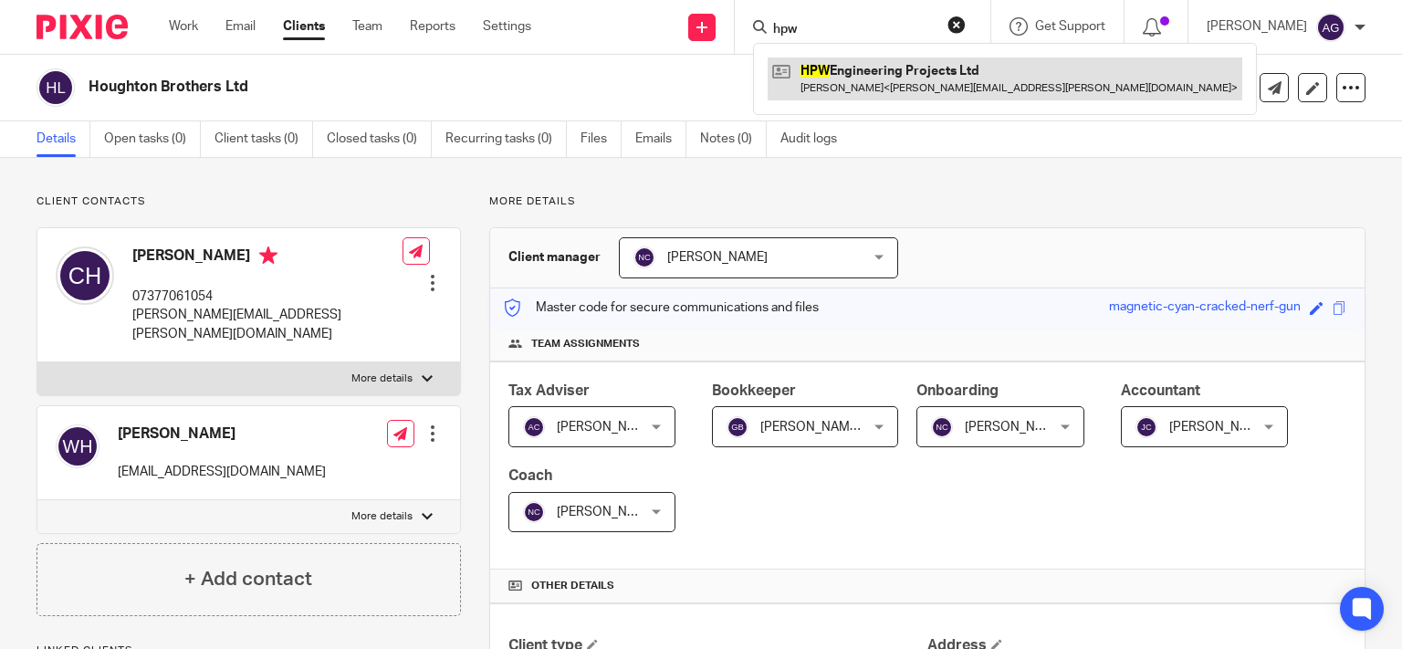
type input "hpw"
click at [909, 74] on link at bounding box center [1005, 79] width 475 height 42
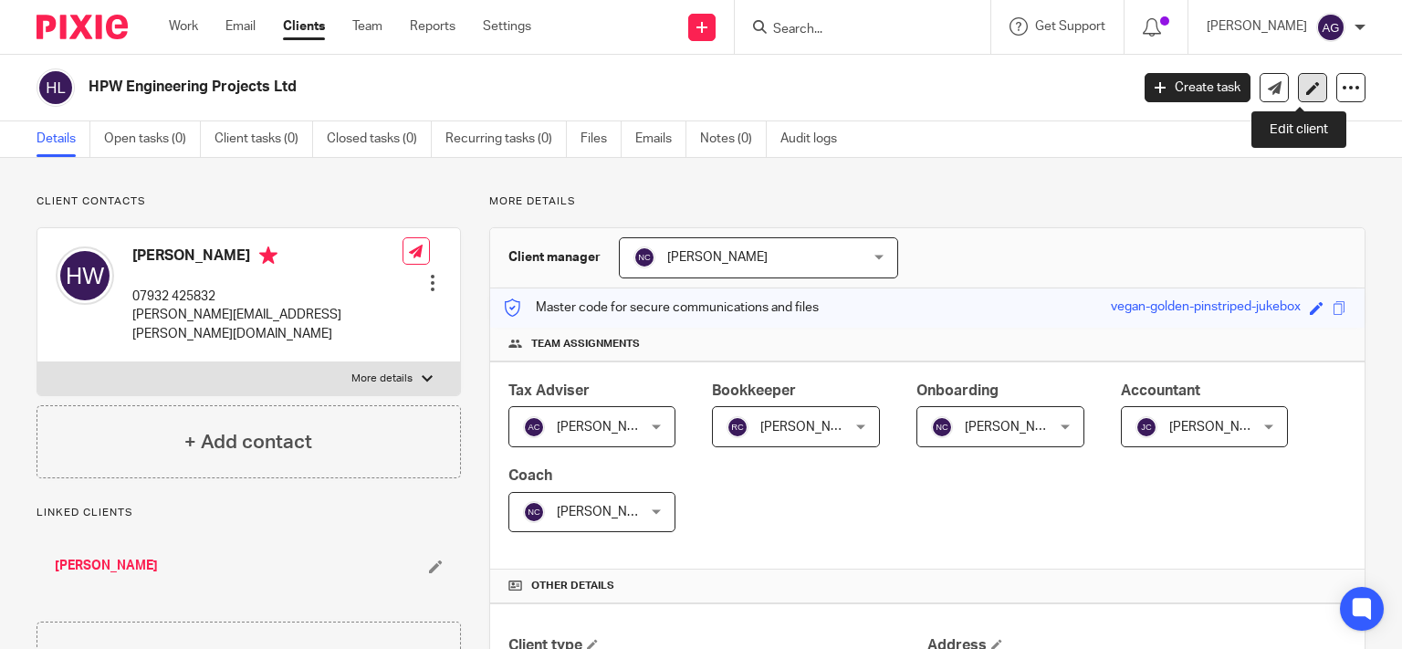
click at [1306, 90] on icon at bounding box center [1313, 88] width 14 height 14
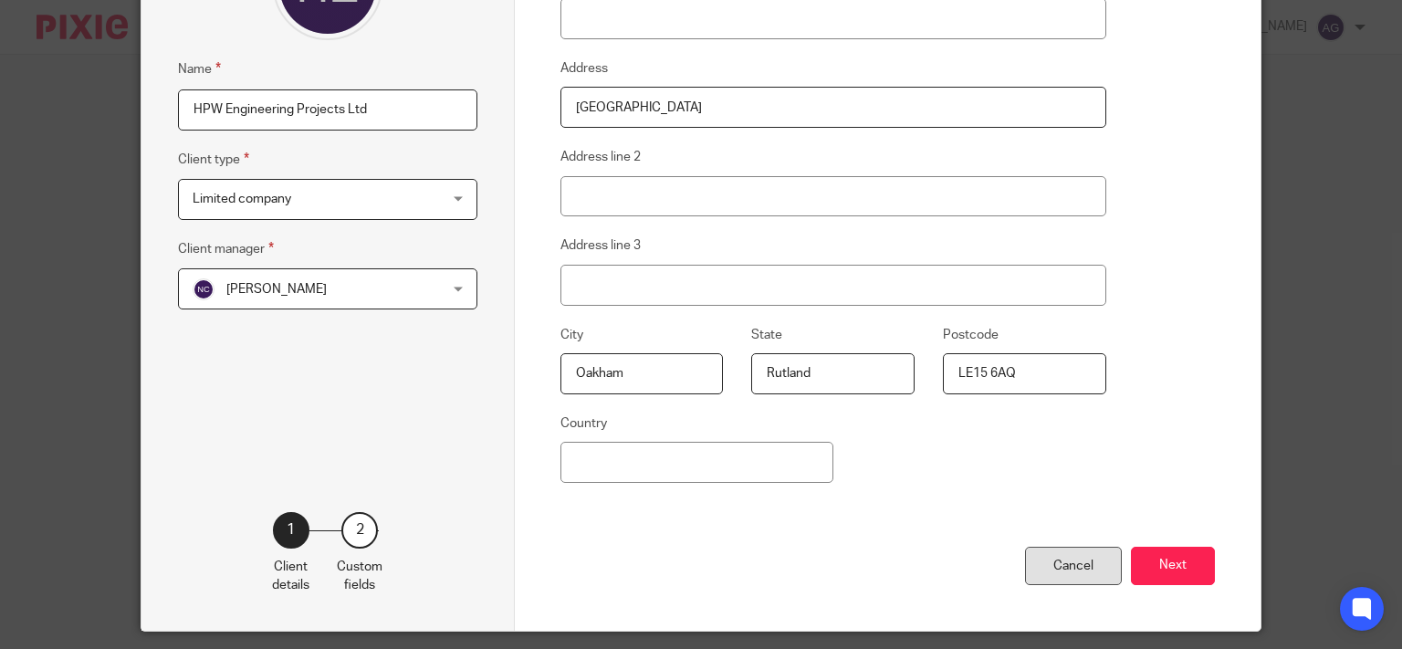
scroll to position [291, 0]
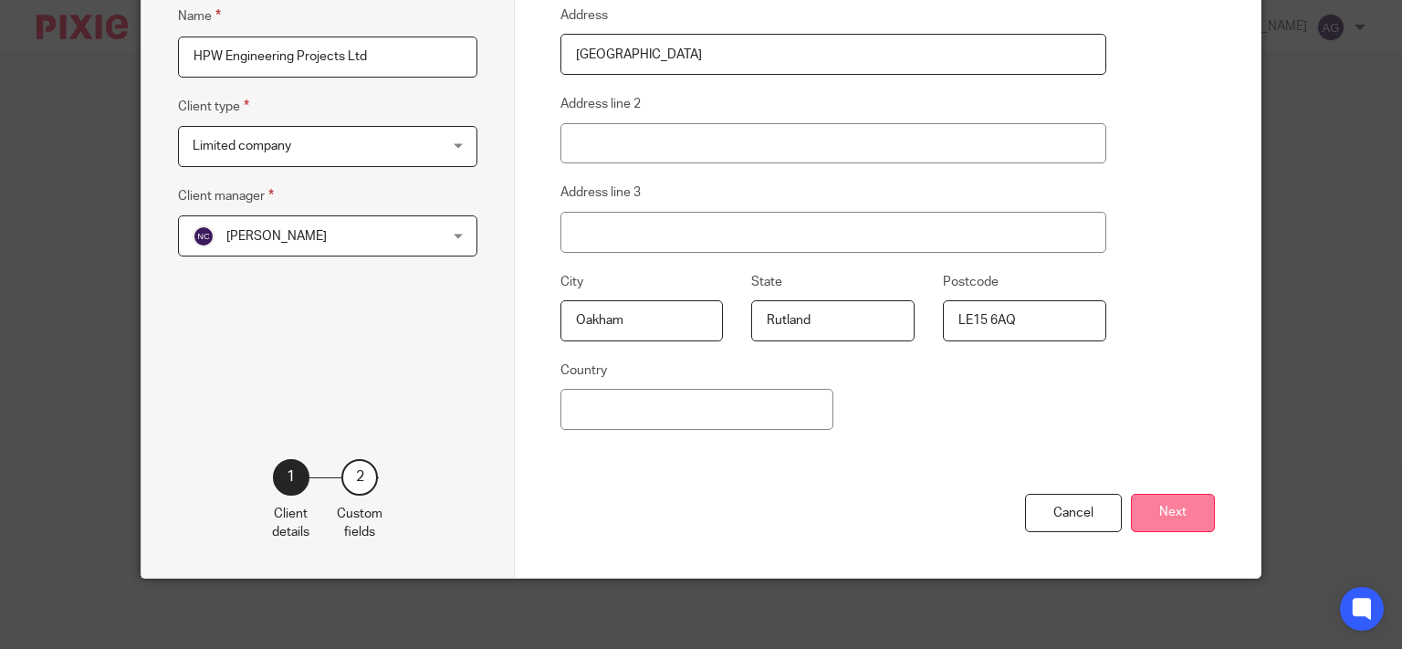
click at [1146, 508] on button "Next" at bounding box center [1173, 513] width 84 height 39
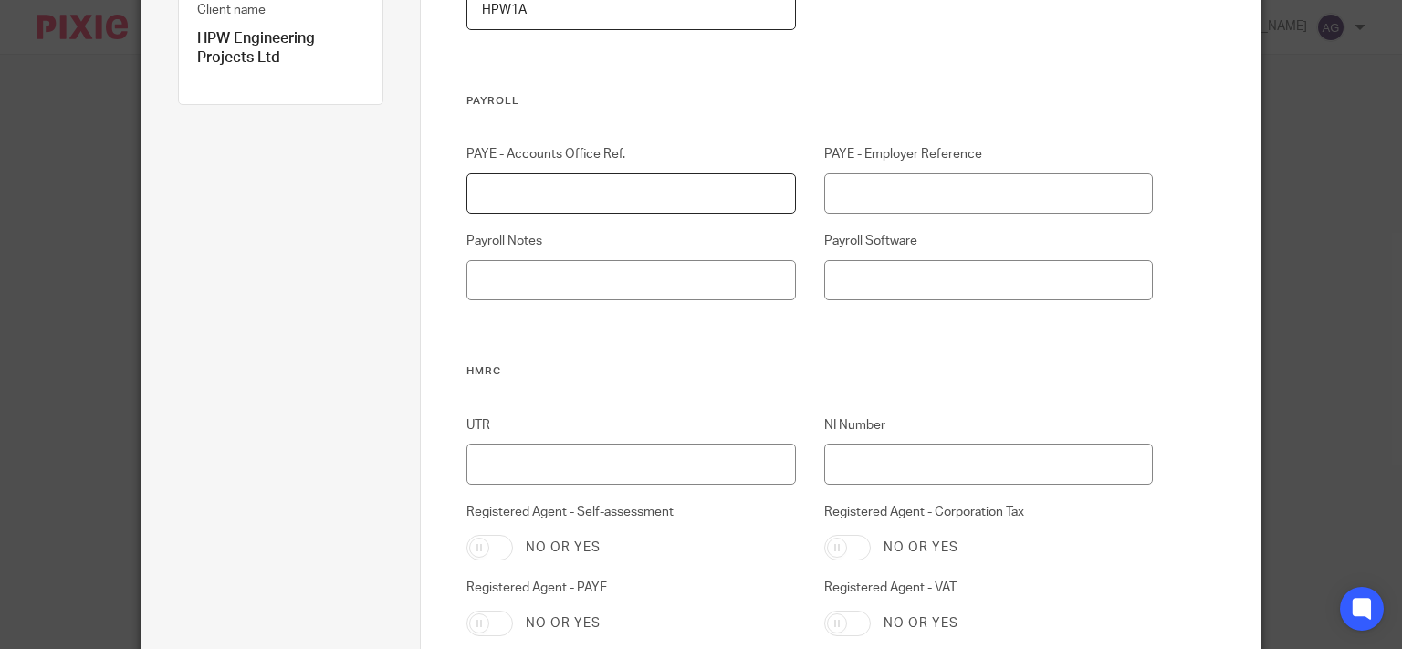
click at [575, 185] on input "PAYE - Accounts Office Ref." at bounding box center [630, 193] width 329 height 41
click at [531, 189] on input "120PM03012405" at bounding box center [630, 193] width 329 height 41
type input "120PM03012405"
click at [898, 185] on input "PAYE - Employer Reference" at bounding box center [988, 193] width 329 height 41
click at [898, 185] on input "120/FE" at bounding box center [988, 193] width 329 height 41
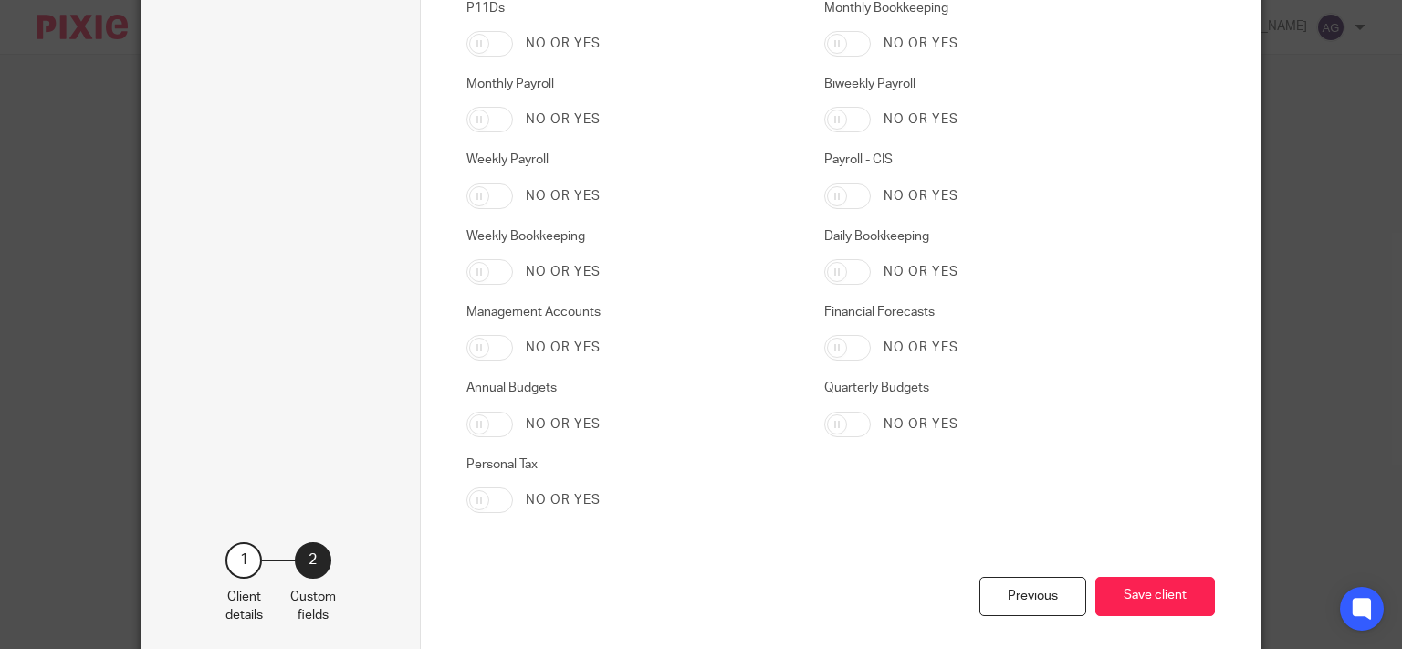
scroll to position [3088, 0]
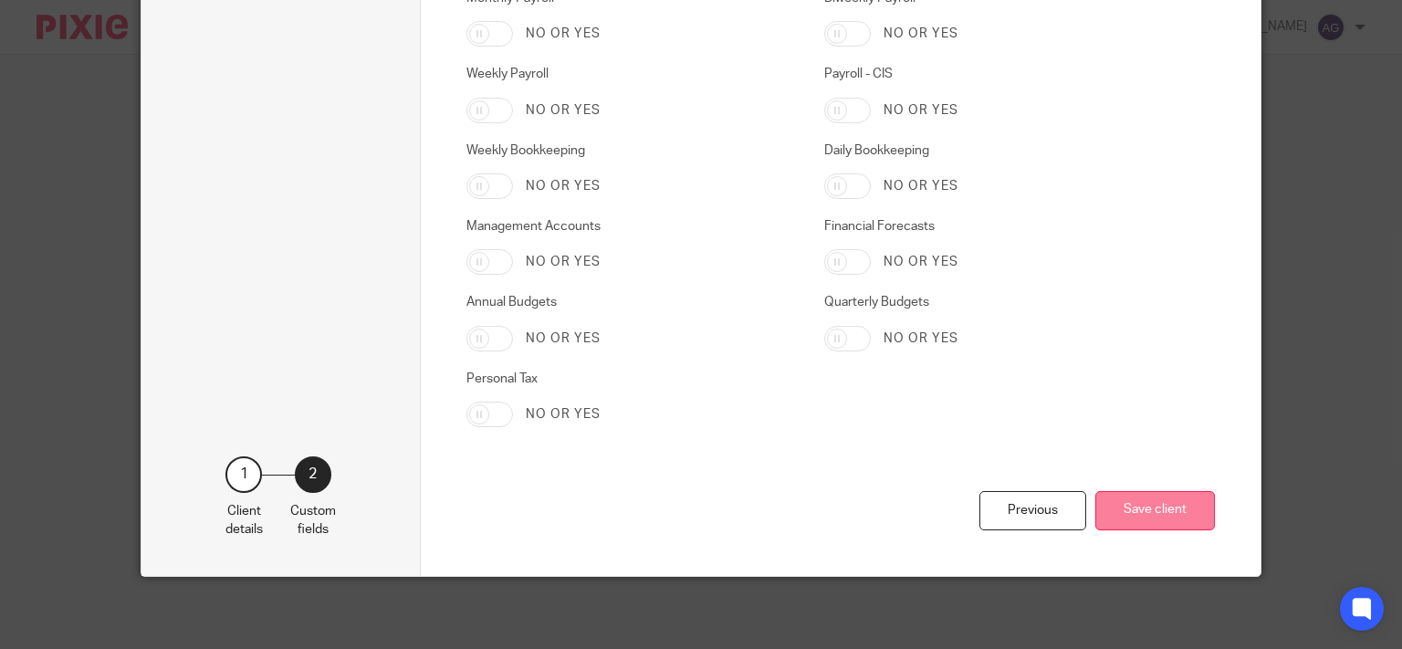
type input "120/FE68524"
click at [1134, 512] on button "Save client" at bounding box center [1155, 510] width 120 height 39
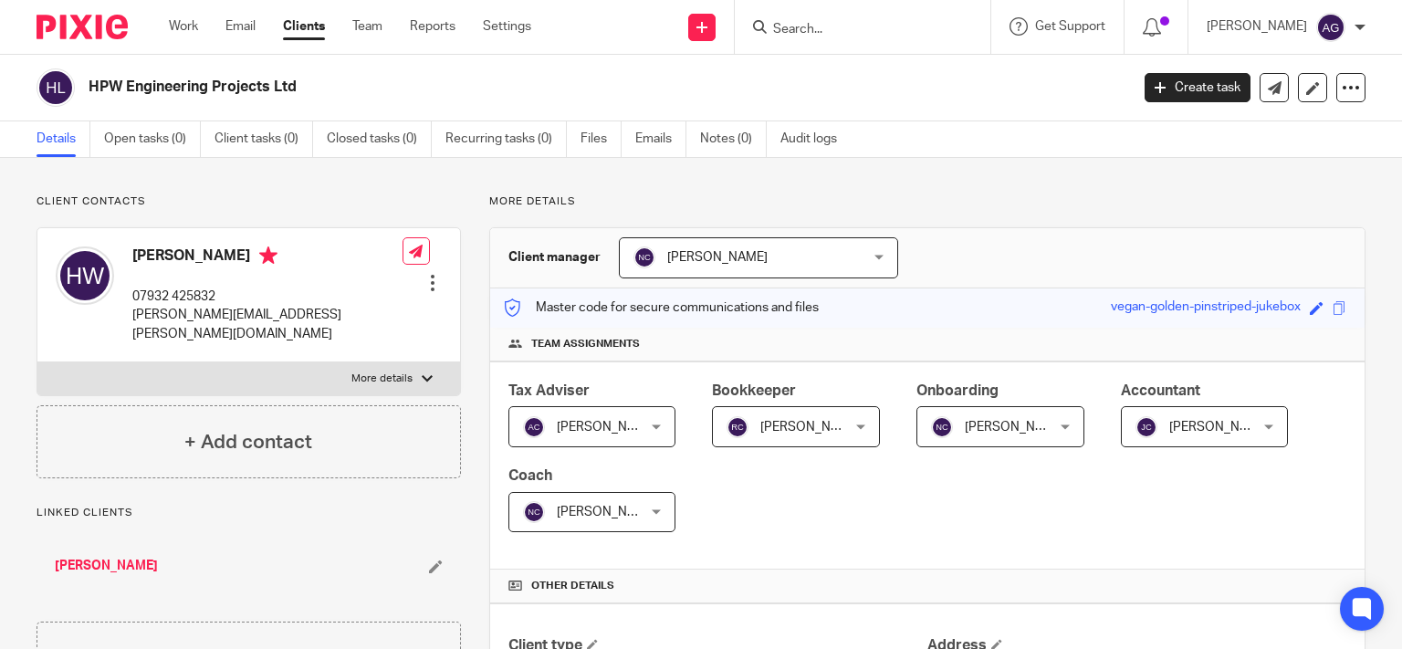
click at [920, 37] on input "Search" at bounding box center [853, 30] width 164 height 16
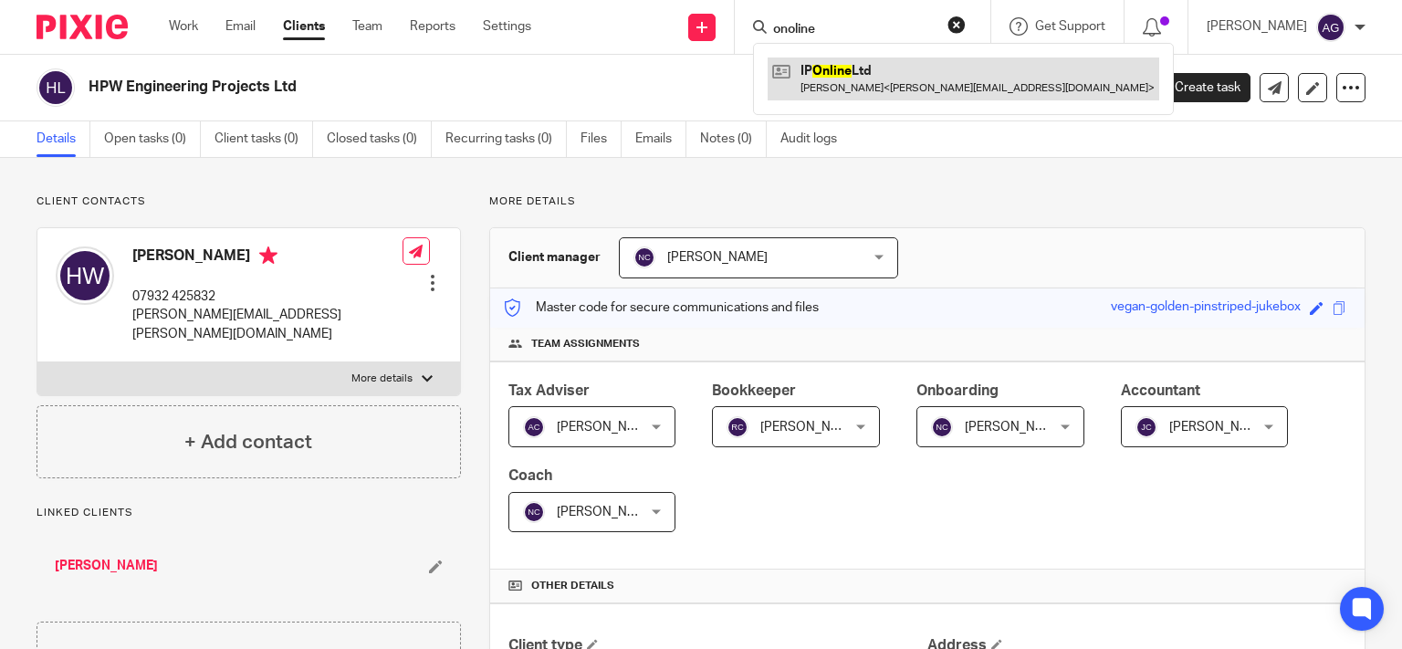
type input "onoline"
click at [906, 72] on link at bounding box center [964, 79] width 392 height 42
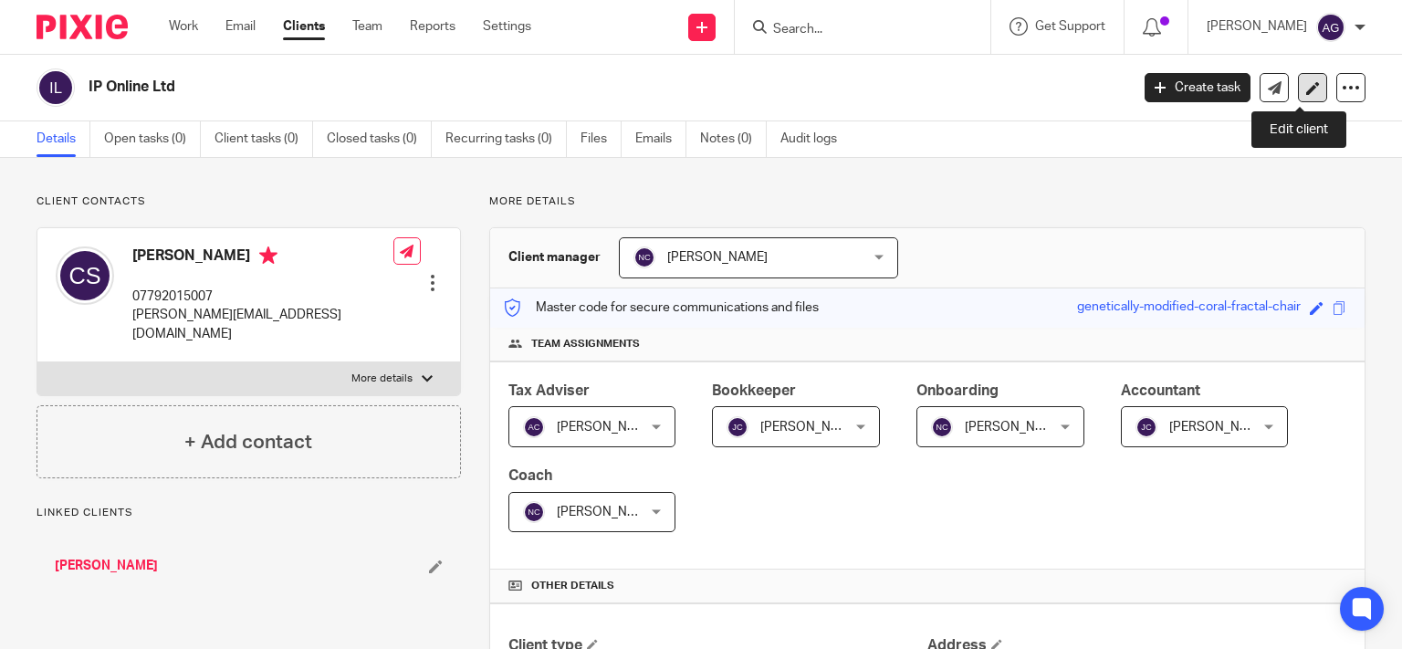
click at [1306, 83] on icon at bounding box center [1313, 88] width 14 height 14
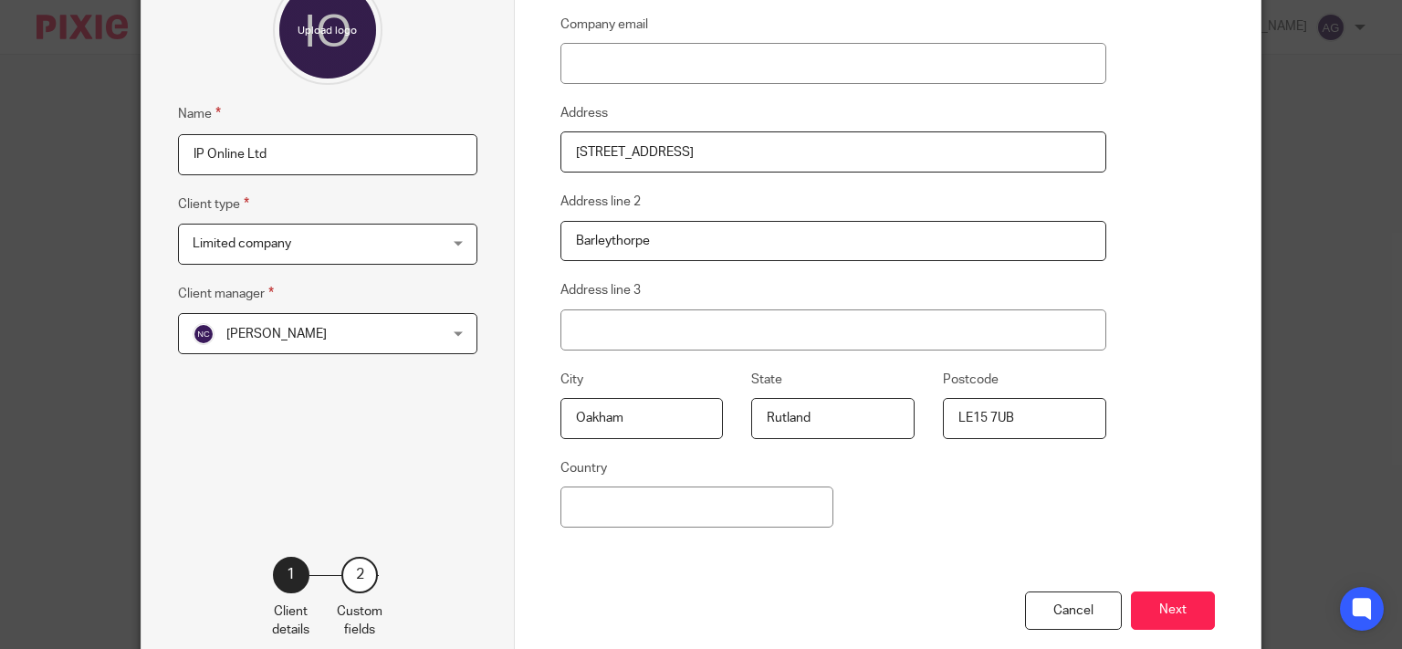
scroll to position [291, 0]
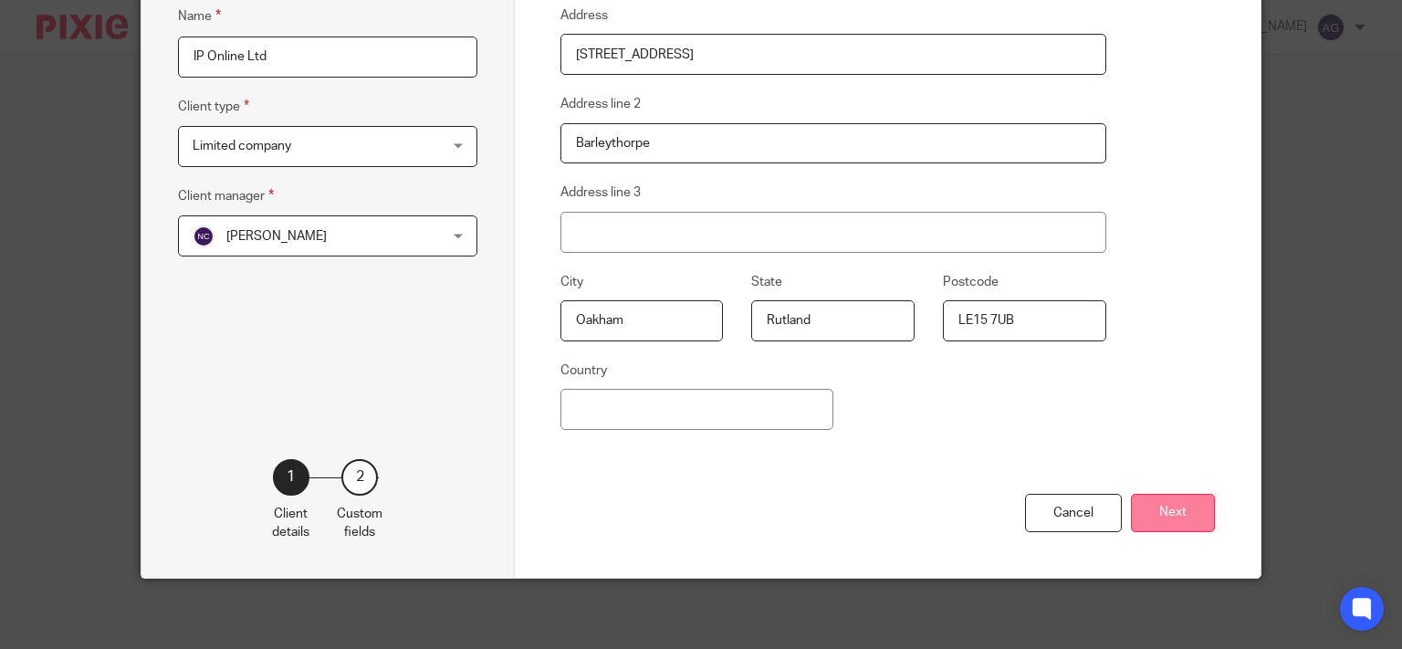
click at [1182, 511] on button "Next" at bounding box center [1173, 513] width 84 height 39
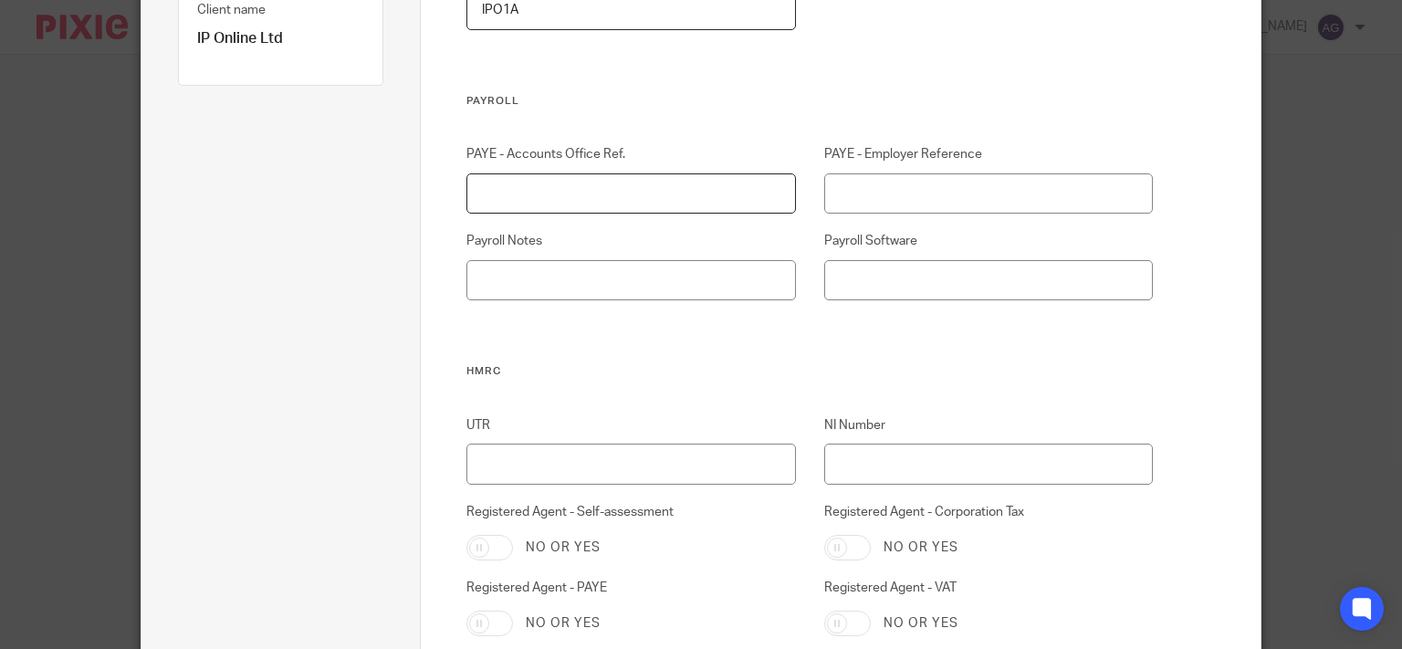
click at [650, 194] on input "PAYE - Accounts Office Ref." at bounding box center [630, 193] width 329 height 41
type input "475PX01091181"
click at [876, 185] on input "PAYE - Employer Reference" at bounding box center [988, 193] width 329 height 41
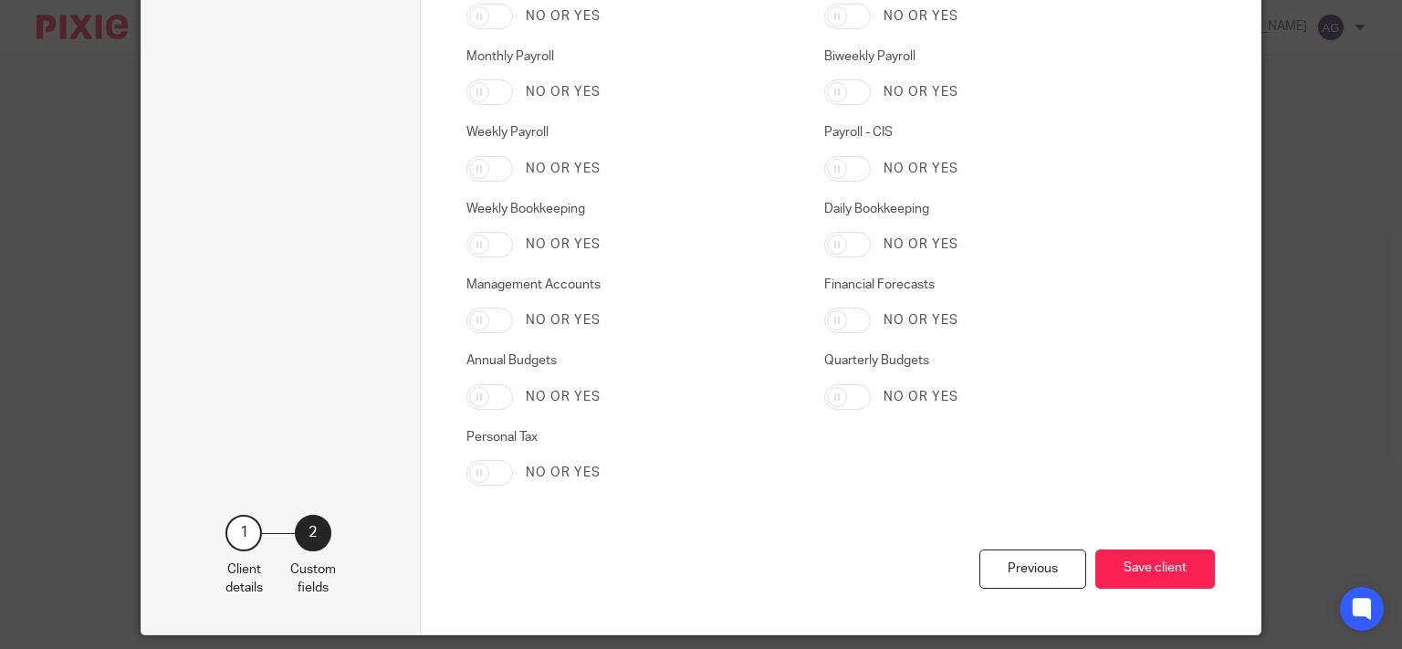
scroll to position [3088, 0]
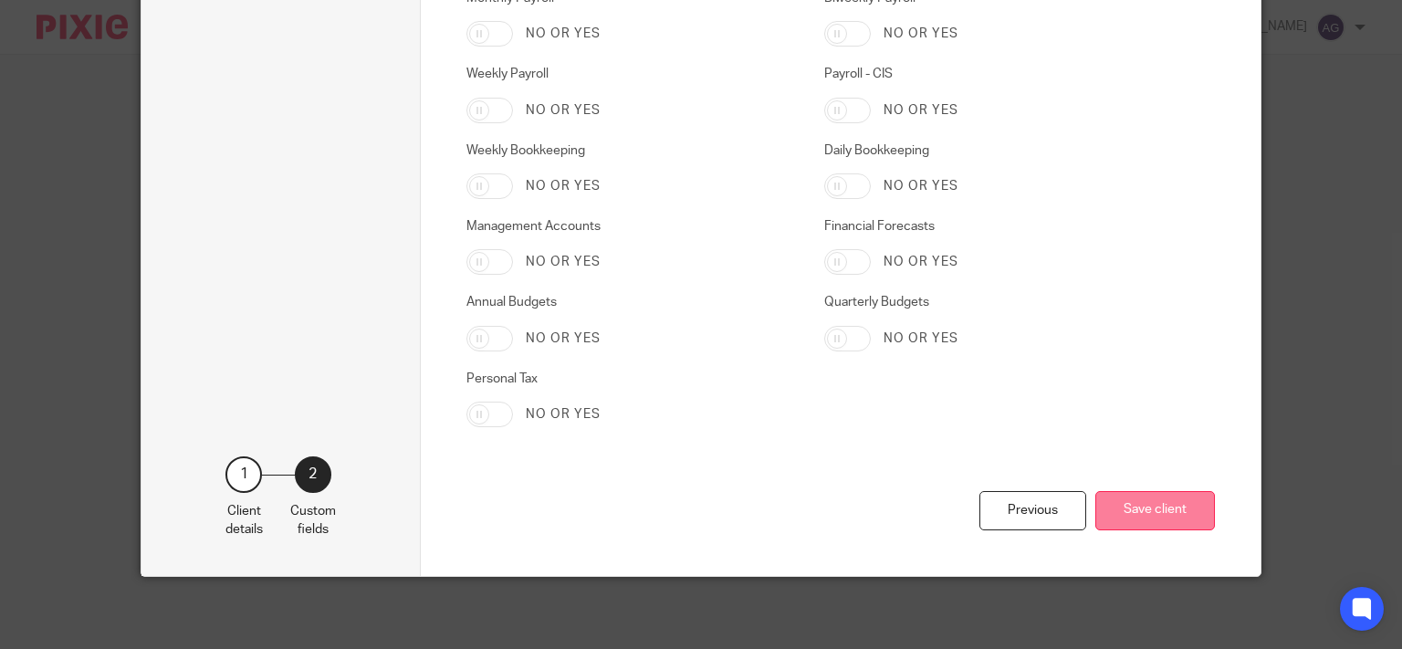
type input "475/UB57863"
drag, startPoint x: 1140, startPoint y: 518, endPoint x: 1147, endPoint y: 509, distance: 10.4
click at [1143, 517] on button "Save client" at bounding box center [1155, 510] width 120 height 39
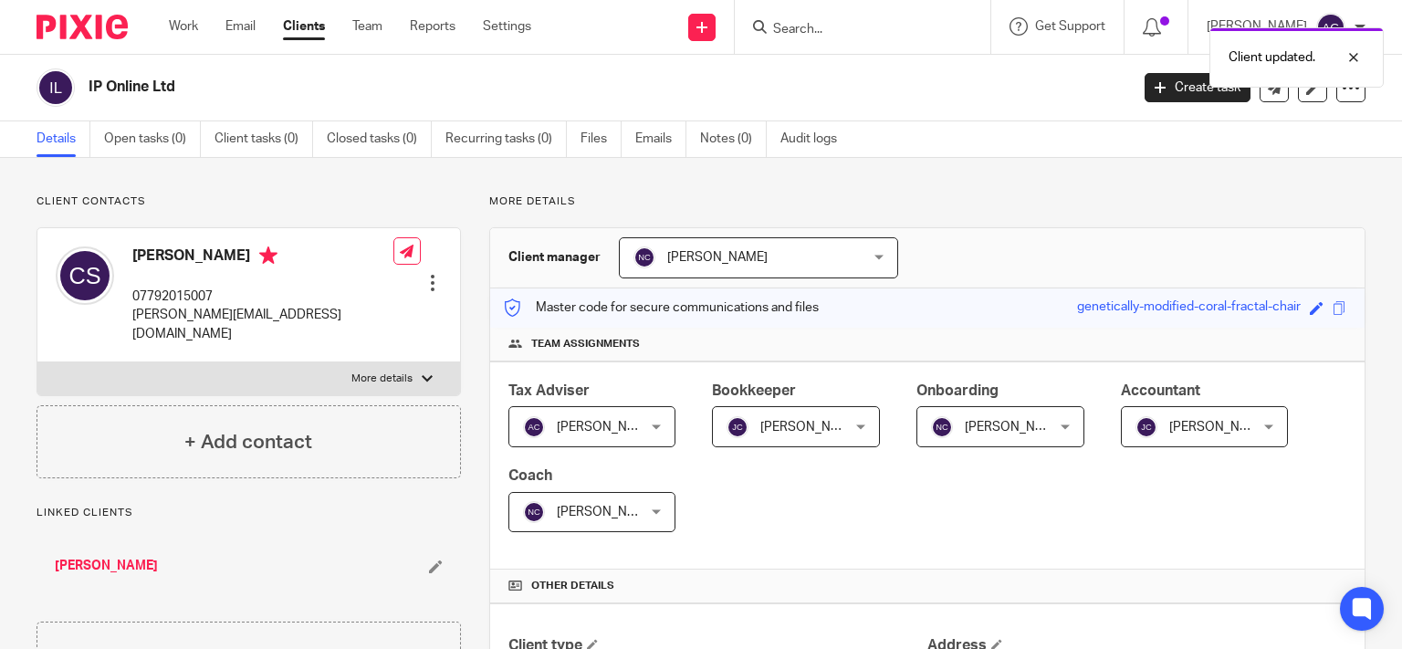
click at [851, 38] on div "Client updated." at bounding box center [1042, 52] width 683 height 69
click at [859, 28] on input "Search" at bounding box center [853, 30] width 164 height 16
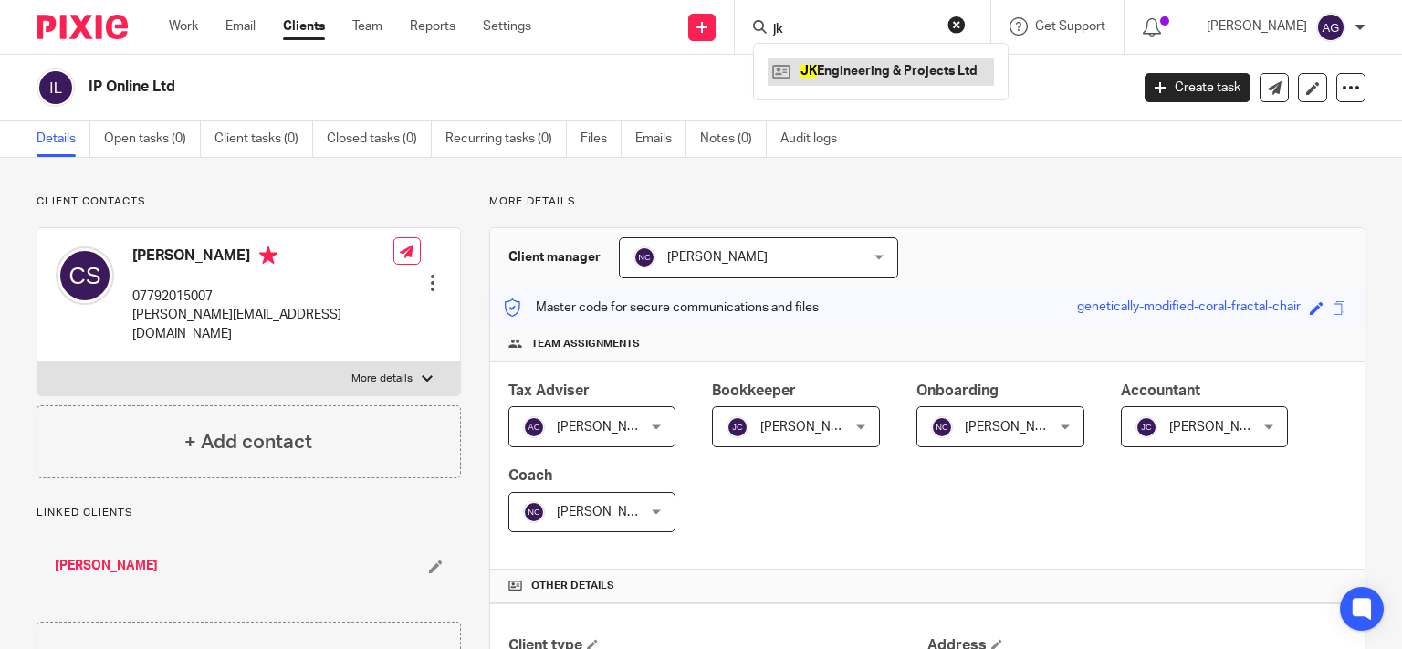
type input "jk"
click at [881, 69] on link at bounding box center [881, 71] width 226 height 27
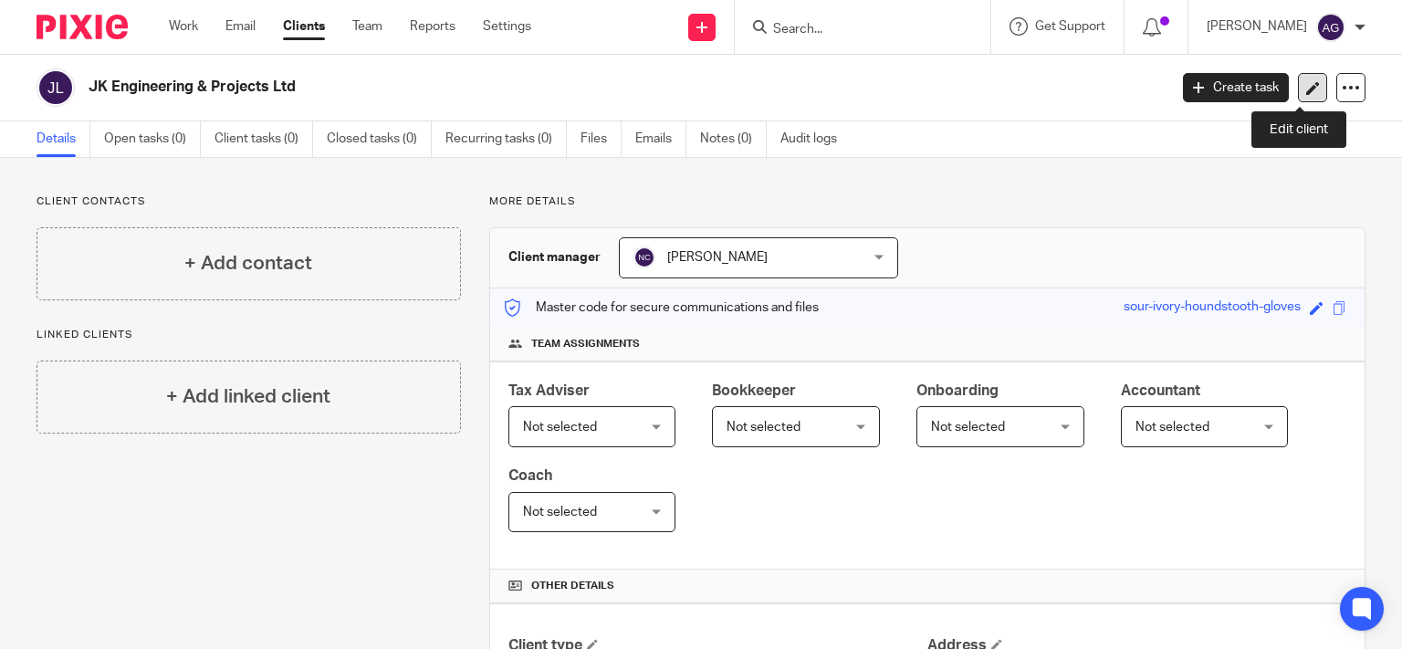
click at [1306, 90] on icon at bounding box center [1313, 88] width 14 height 14
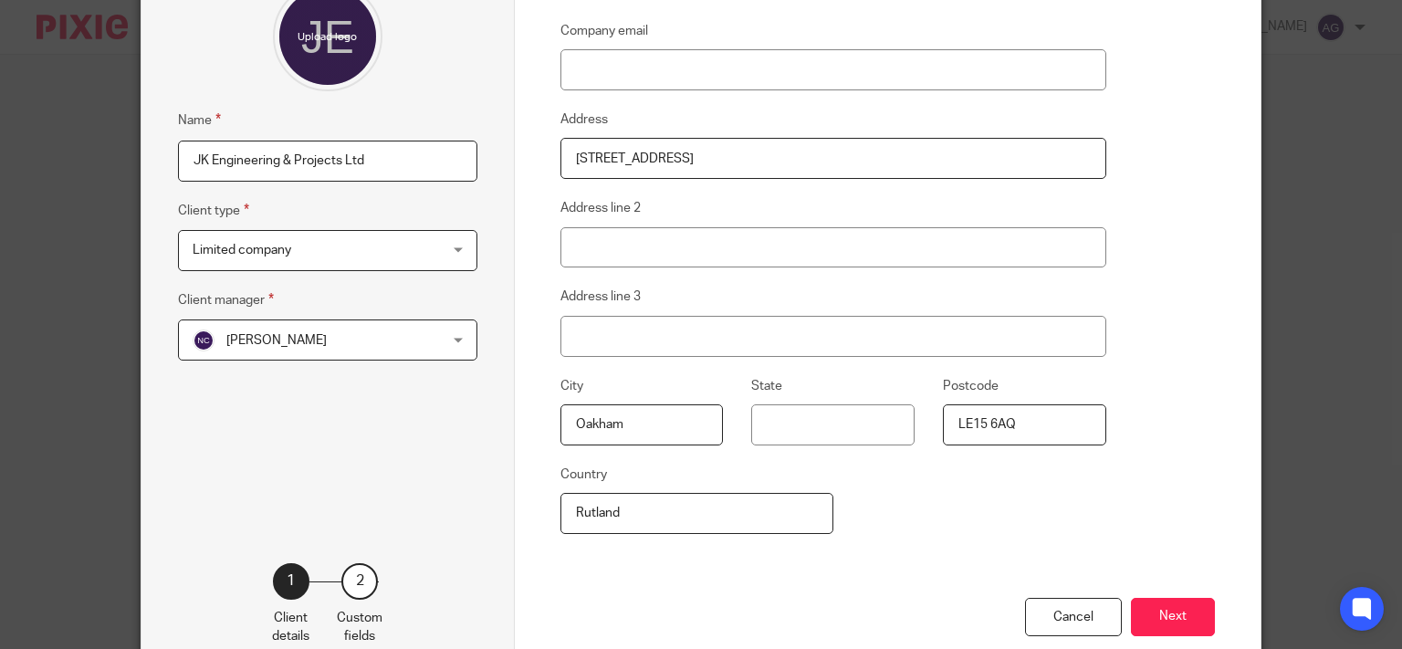
scroll to position [291, 0]
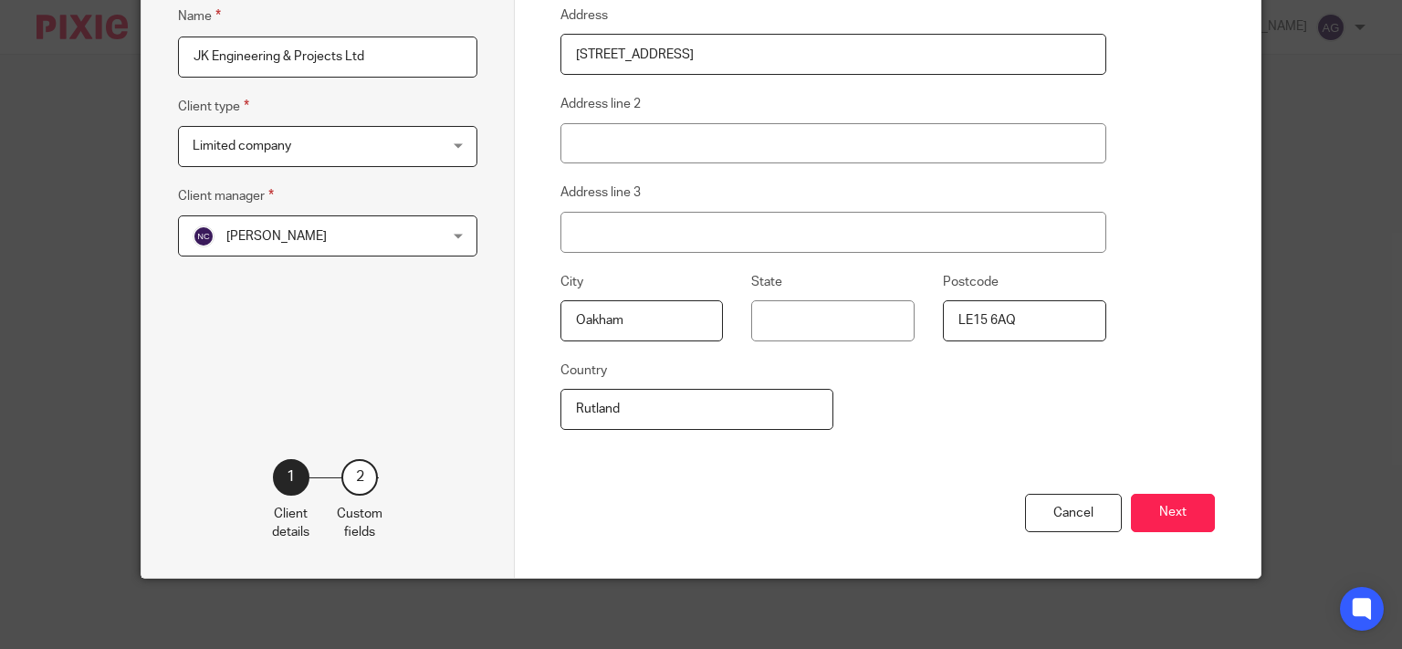
drag, startPoint x: 628, startPoint y: 408, endPoint x: 539, endPoint y: 404, distance: 89.5
click at [543, 406] on div "Client details Company email Address [STREET_ADDRESS] Address line 2 Address li…" at bounding box center [888, 180] width 747 height 795
type input "Rutland"
click at [1168, 514] on button "Next" at bounding box center [1173, 513] width 84 height 39
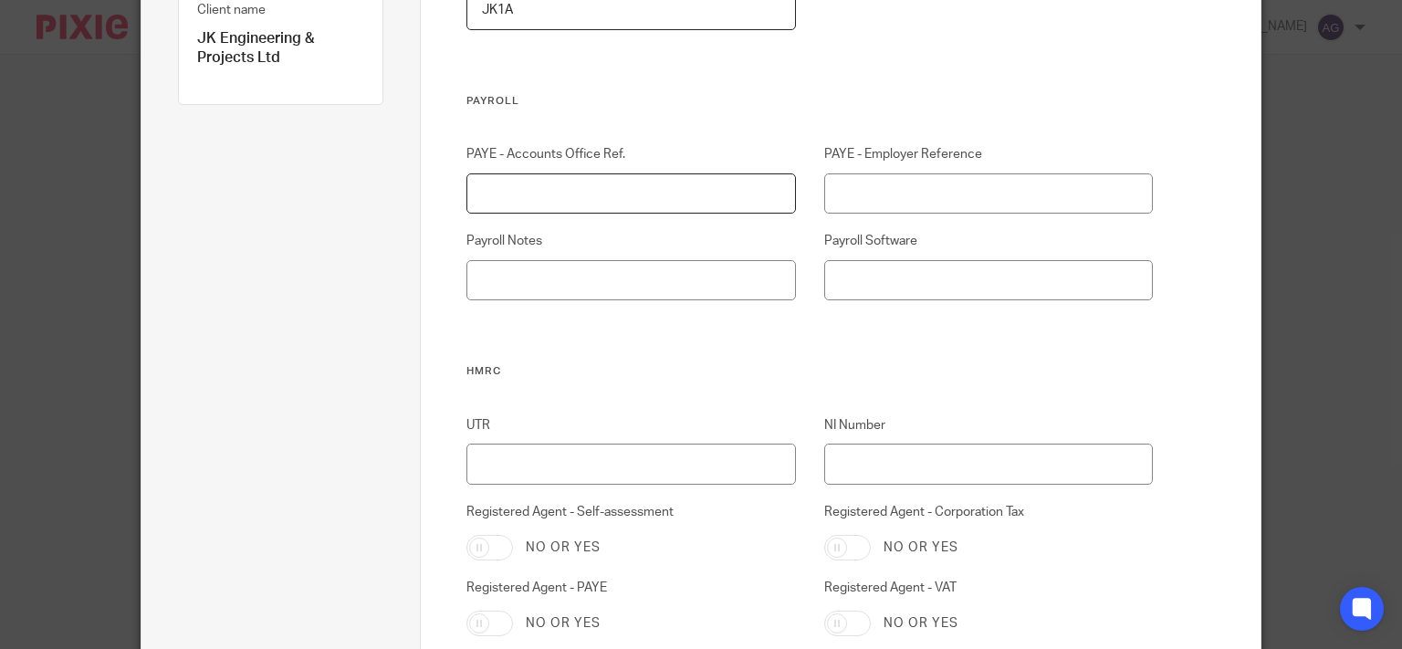
click at [639, 192] on input "PAYE - Accounts Office Ref." at bounding box center [630, 193] width 329 height 41
type input "120PP03219543"
click at [863, 184] on input "PAYE - Employer Reference" at bounding box center [988, 193] width 329 height 41
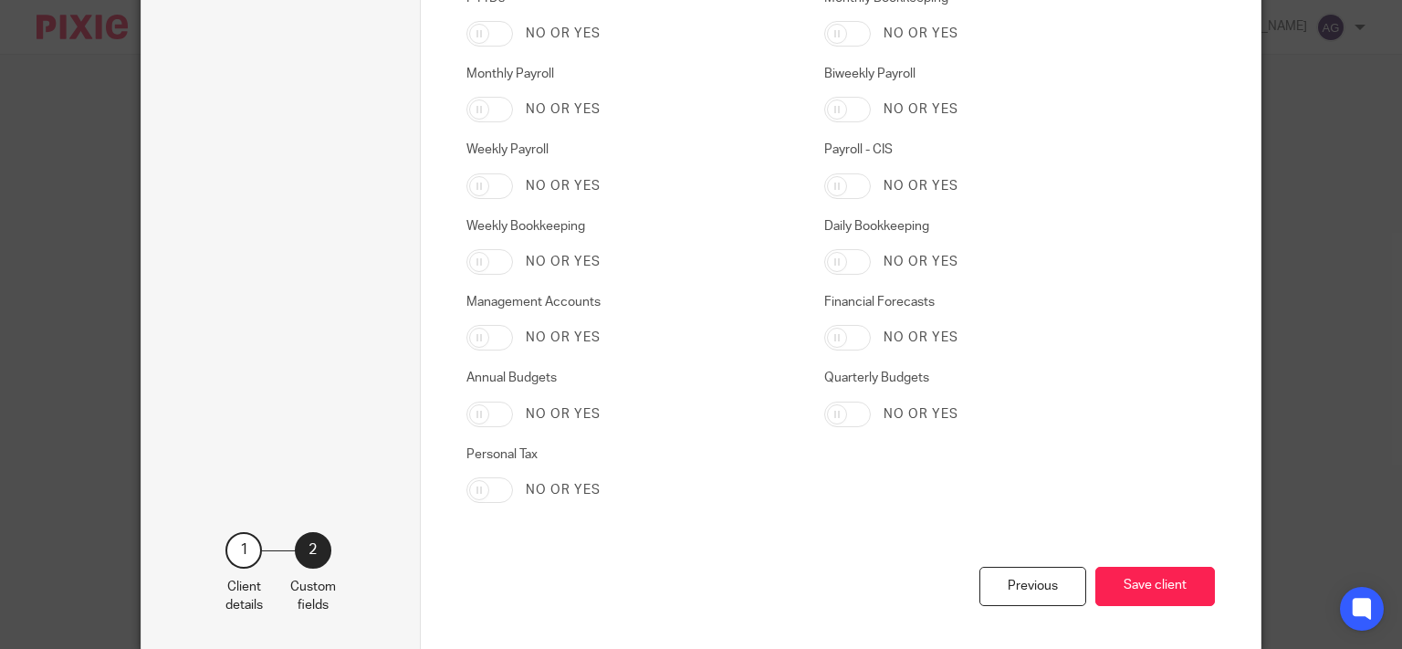
scroll to position [3088, 0]
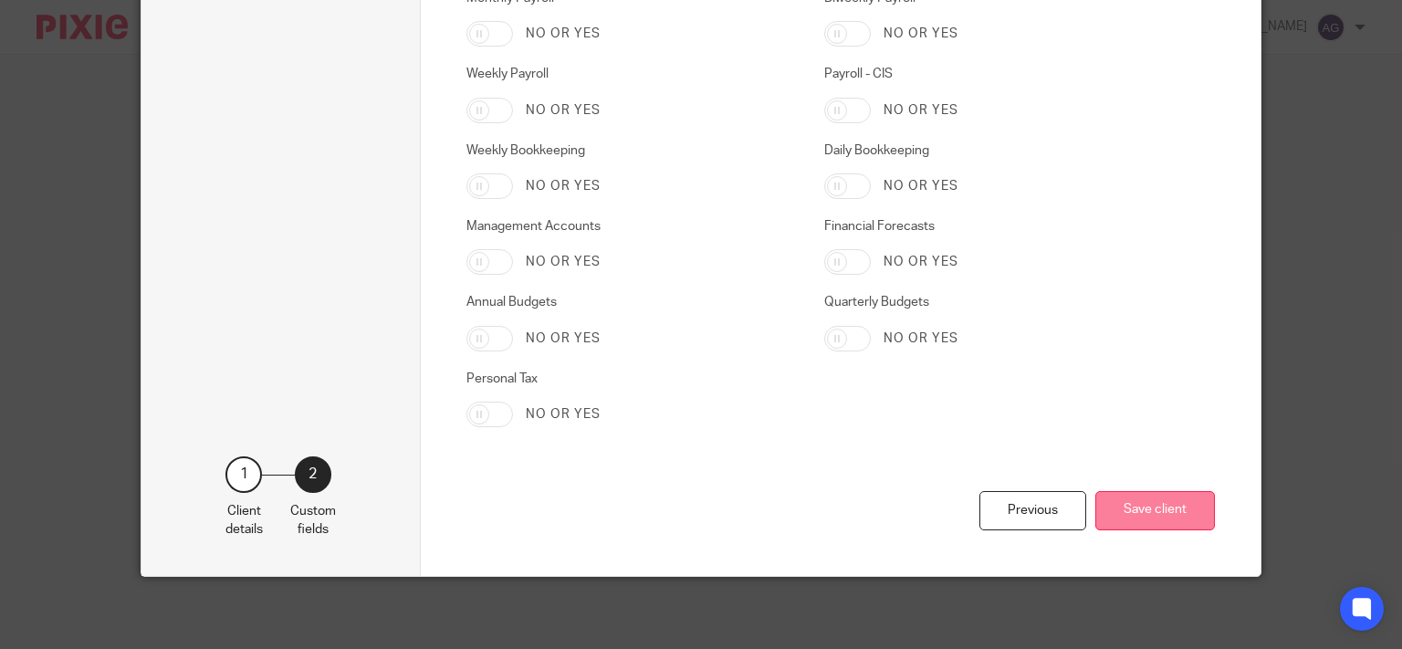
type input "120/UE80563"
click at [1143, 507] on button "Save client" at bounding box center [1155, 510] width 120 height 39
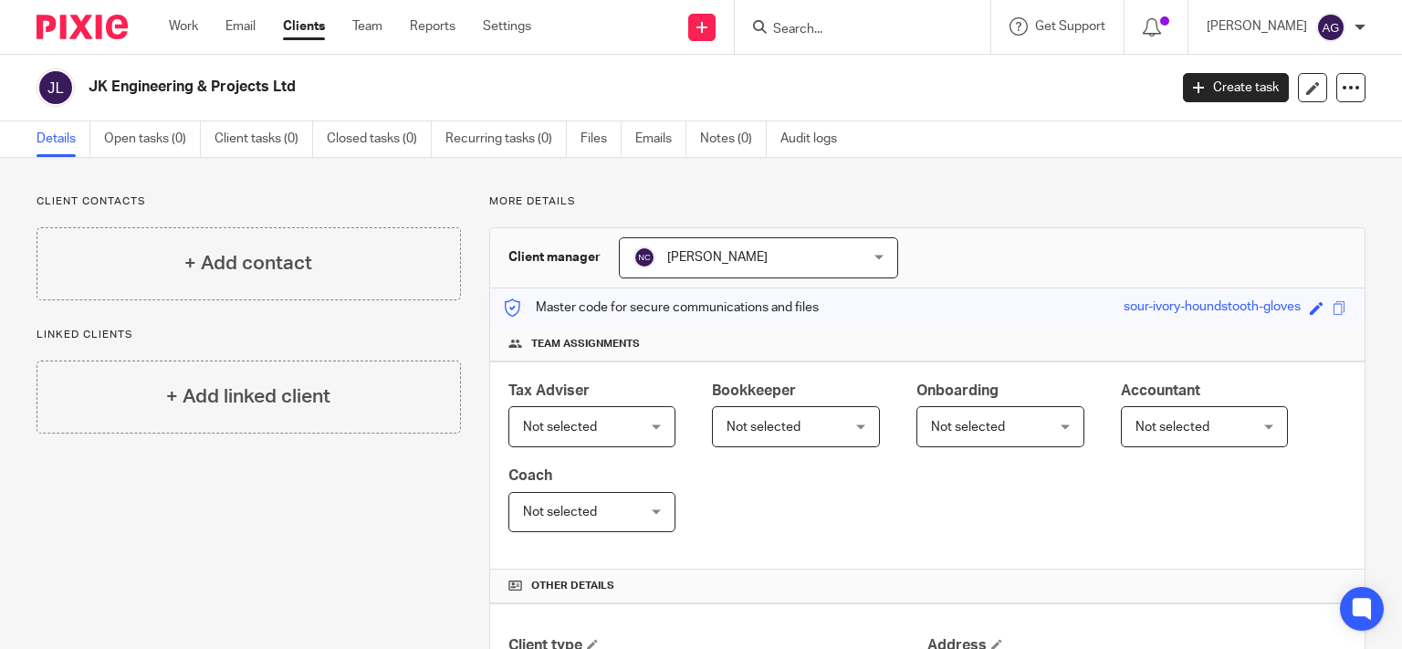
click at [829, 28] on div "Client updated." at bounding box center [1042, 52] width 683 height 69
click at [833, 25] on input "Search" at bounding box center [853, 30] width 164 height 16
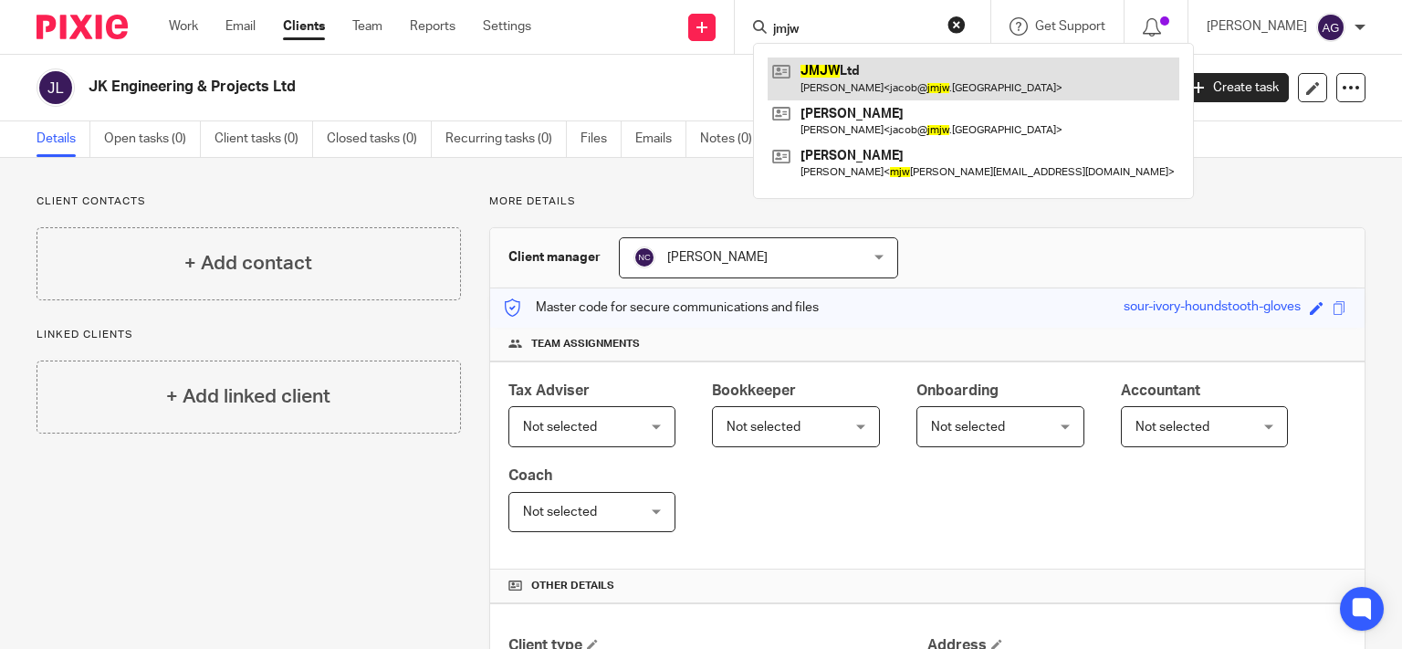
type input "jmjw"
click at [892, 89] on link at bounding box center [974, 79] width 412 height 42
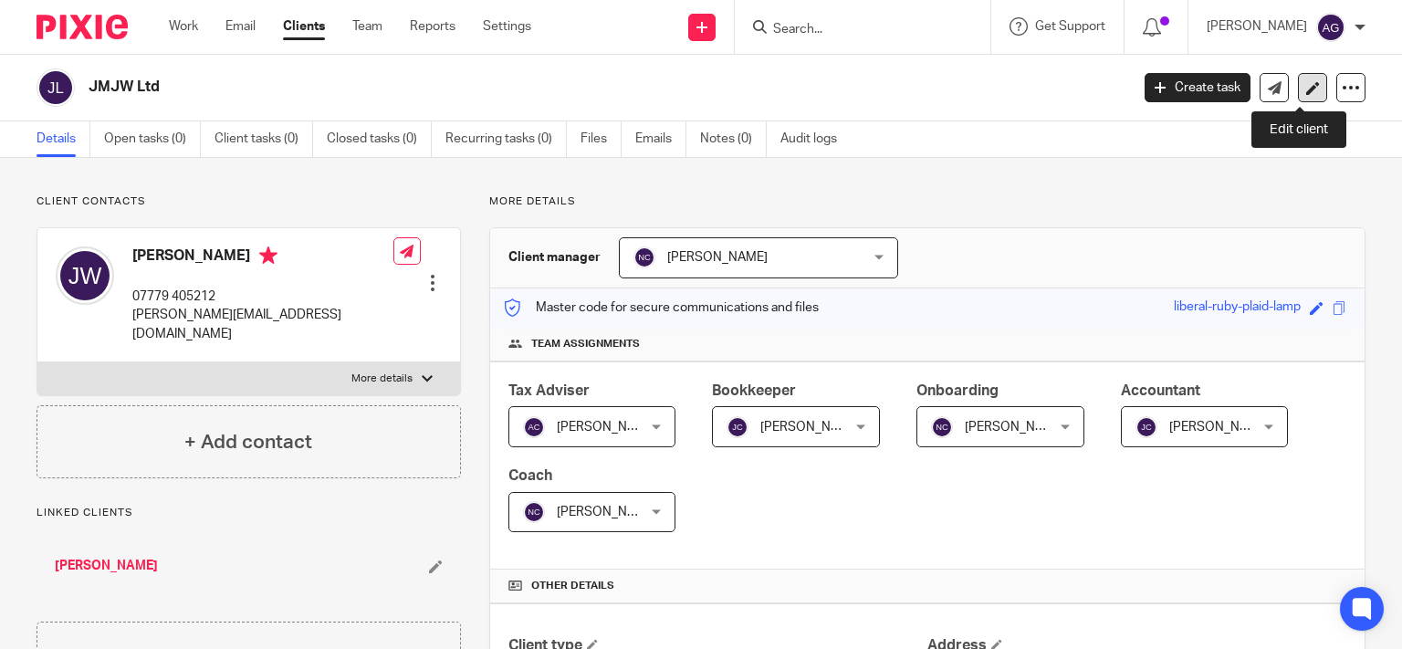
click at [1306, 82] on icon at bounding box center [1313, 88] width 14 height 14
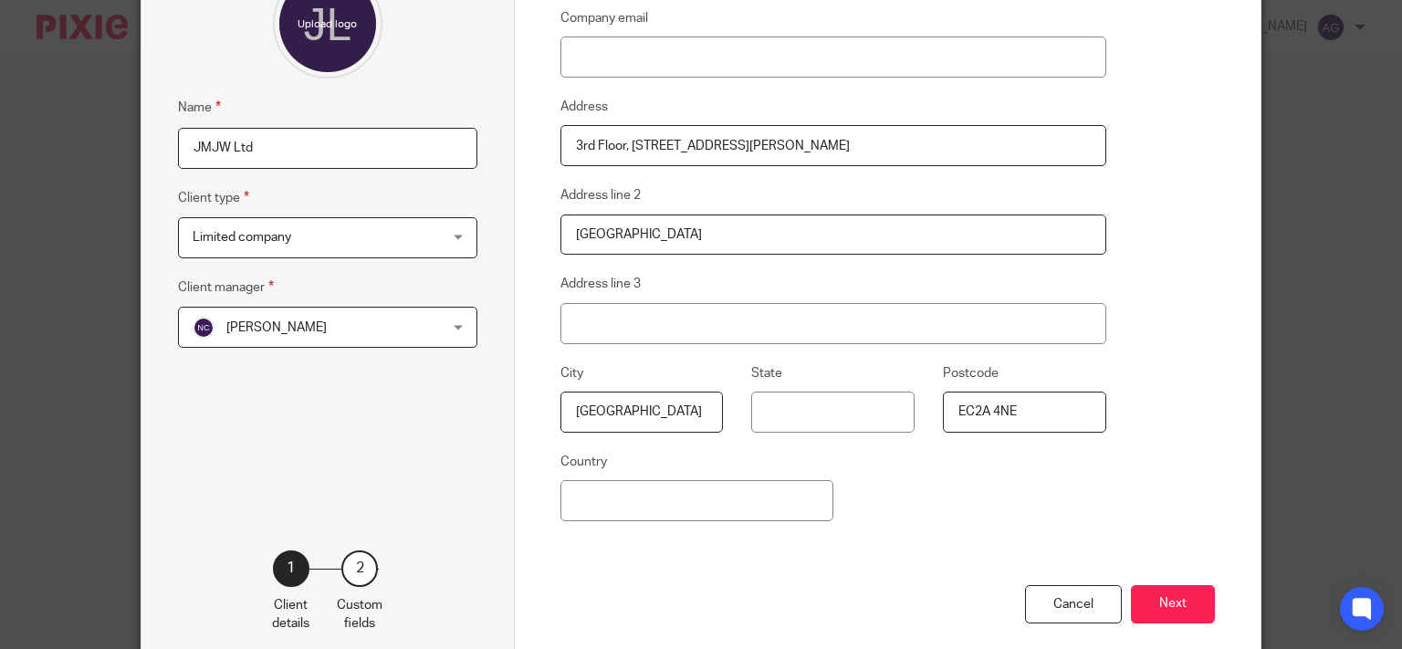
scroll to position [291, 0]
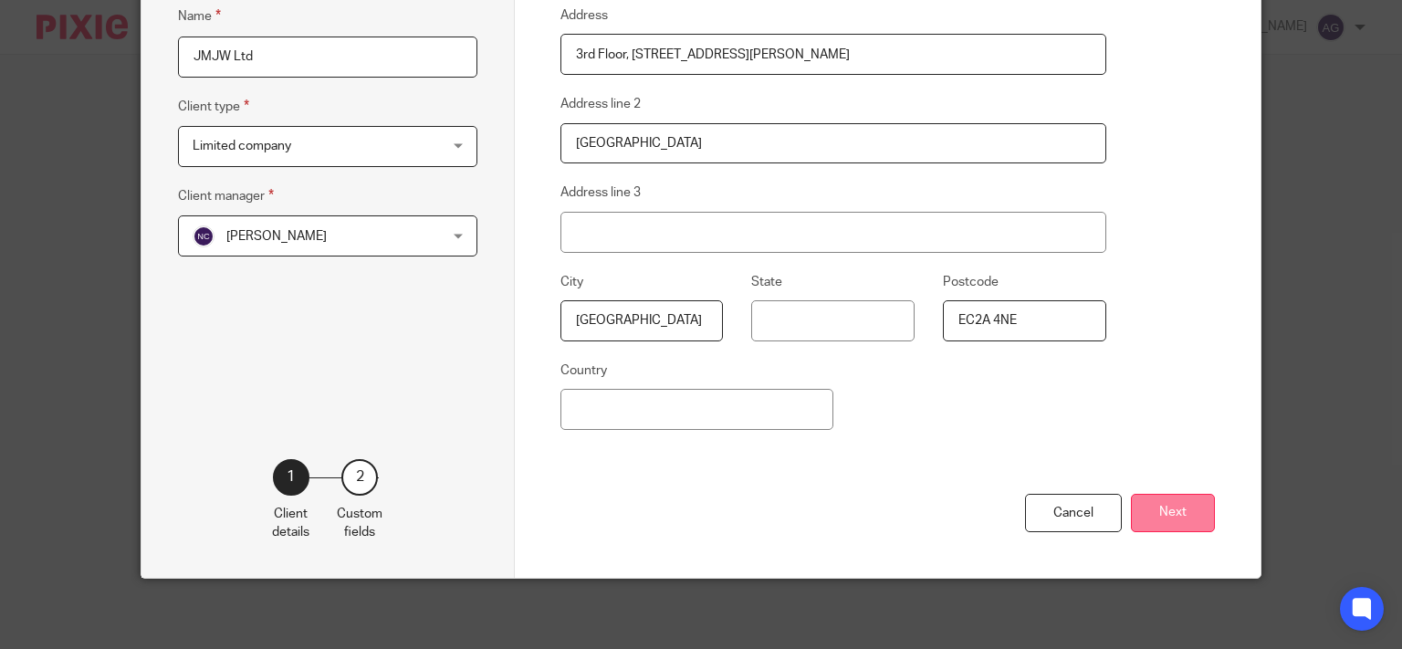
click at [1169, 513] on button "Next" at bounding box center [1173, 513] width 84 height 39
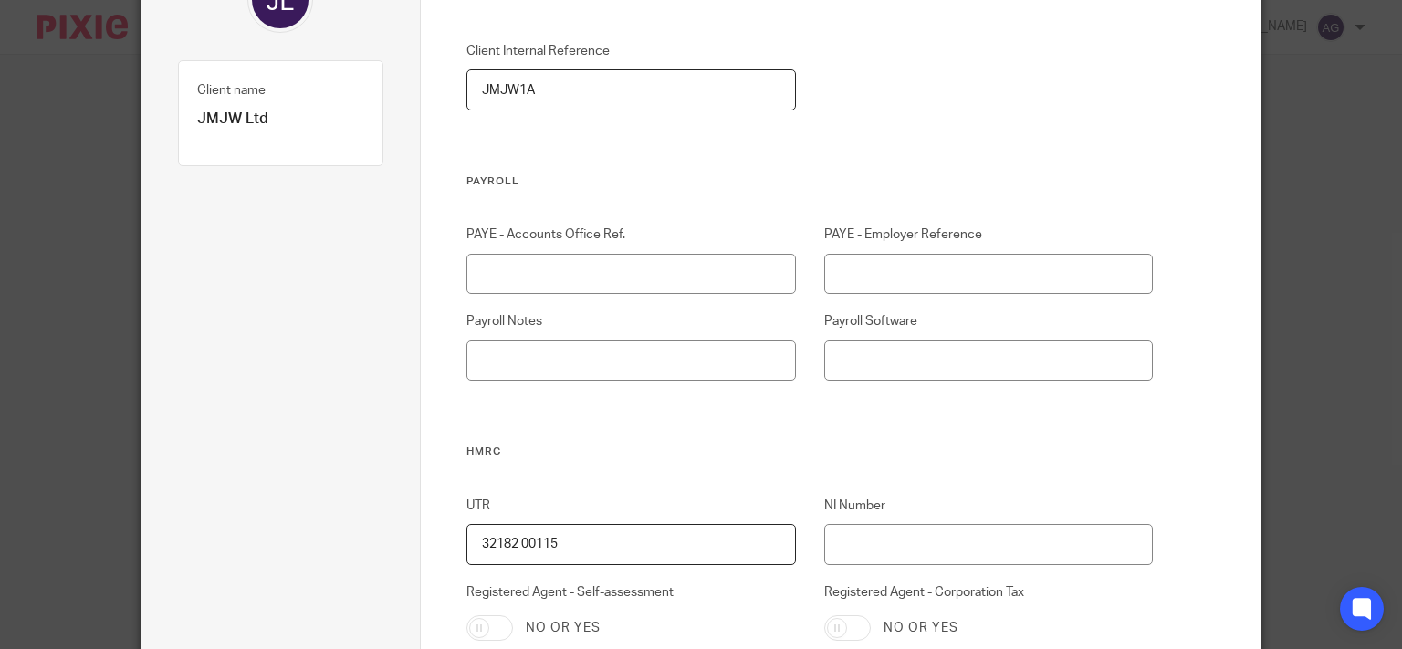
scroll to position [200, 0]
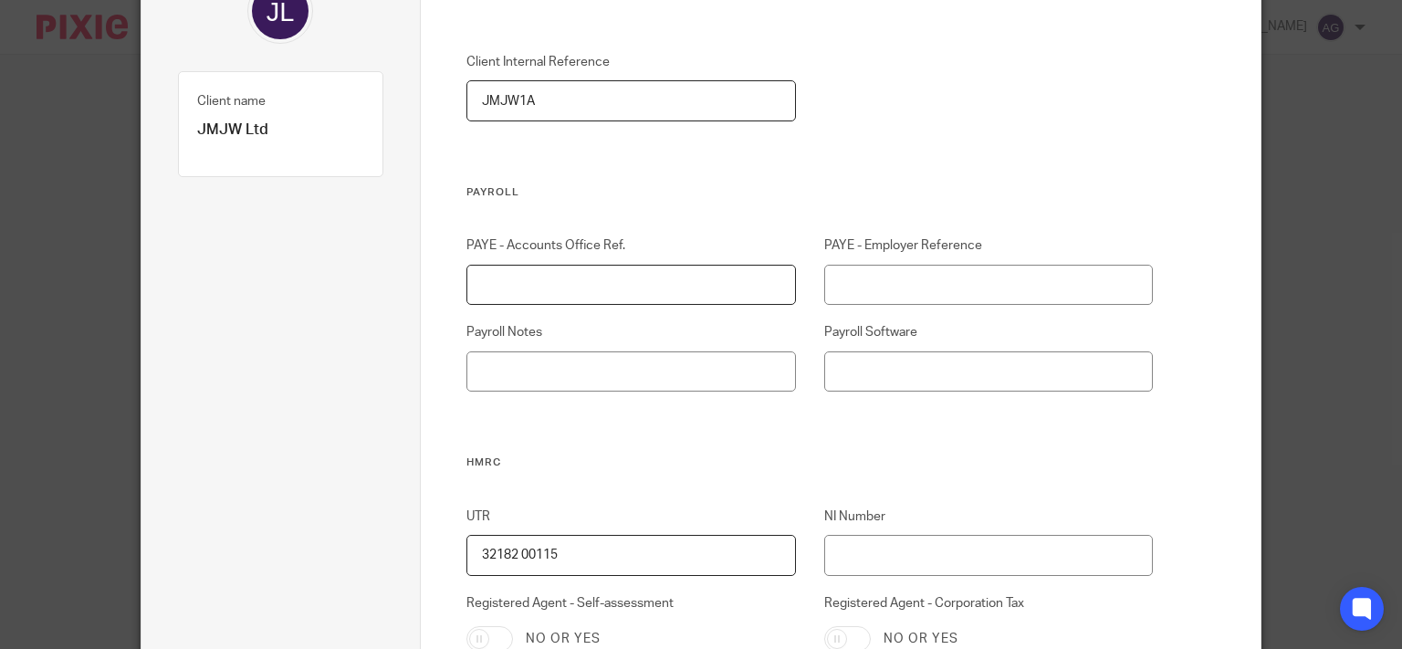
click at [694, 288] on input "PAYE - Accounts Office Ref." at bounding box center [630, 285] width 329 height 41
type input "120PF03367072"
click at [876, 288] on input "PAYE - Employer Reference" at bounding box center [988, 285] width 329 height 41
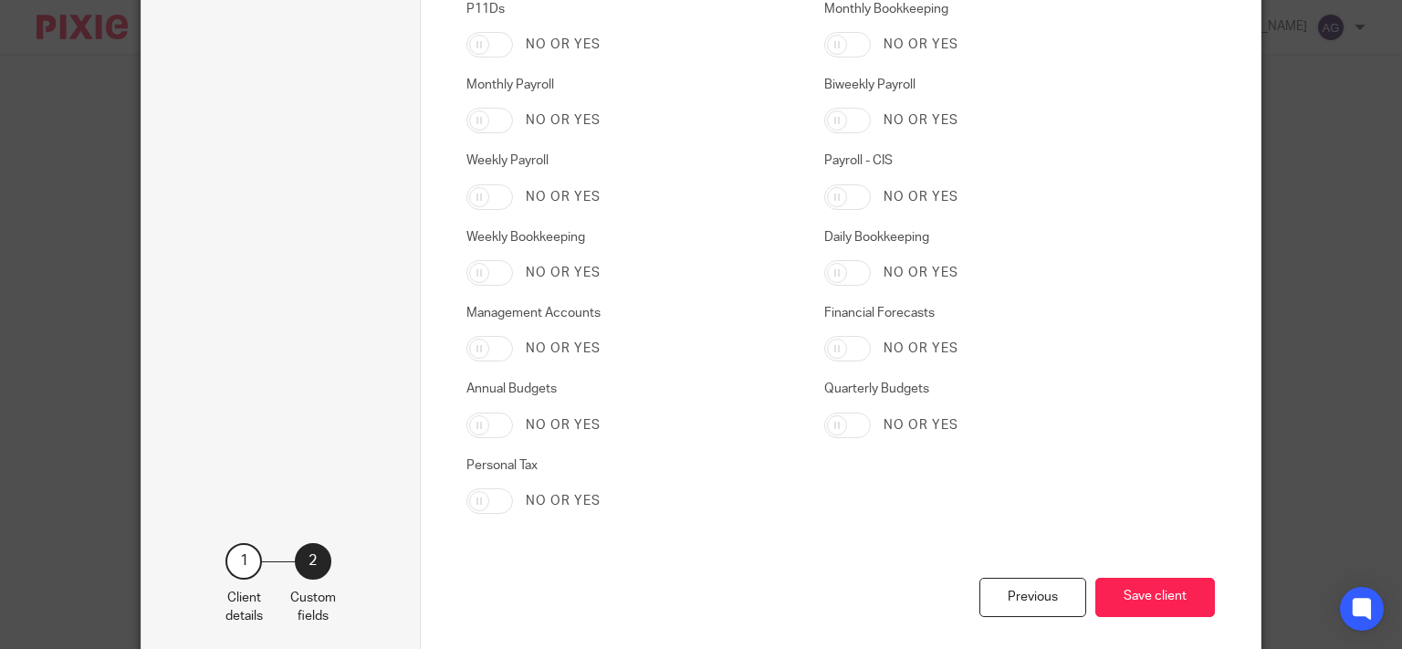
scroll to position [3088, 0]
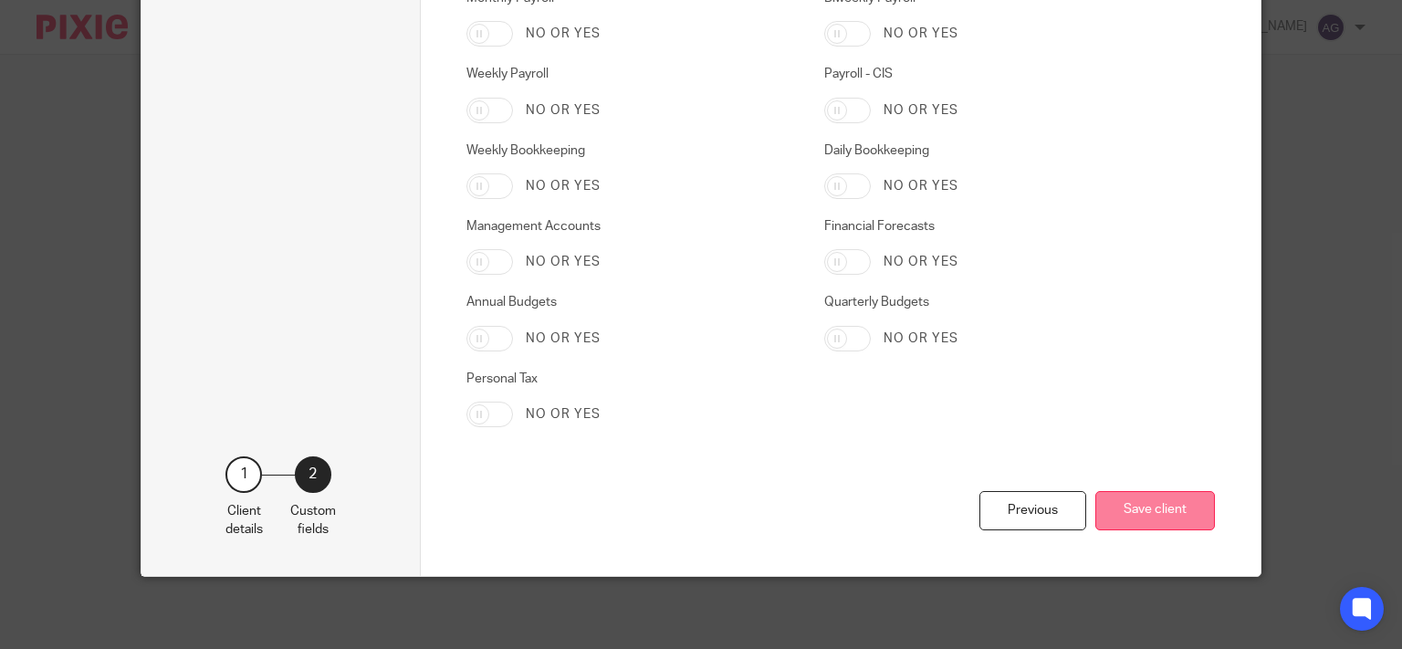
type input "120/YE88934"
click at [1127, 504] on button "Save client" at bounding box center [1155, 510] width 120 height 39
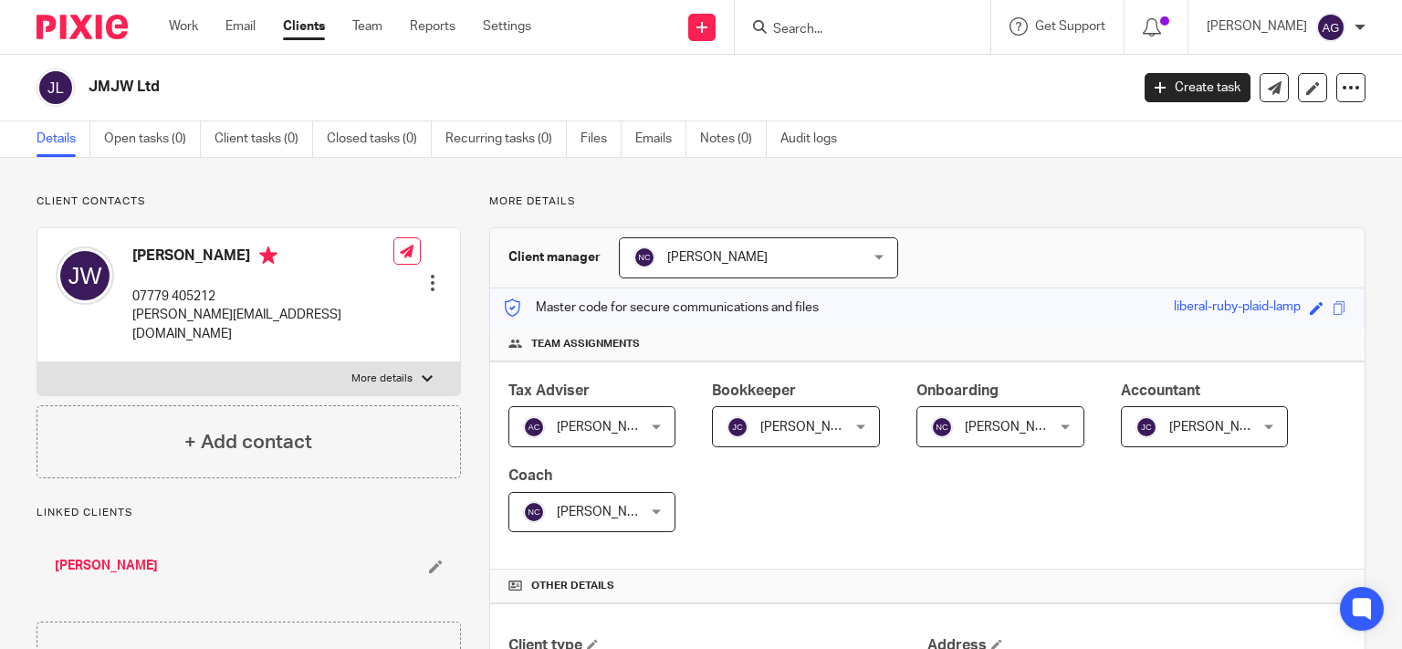
click at [856, 28] on input "Search" at bounding box center [853, 30] width 164 height 16
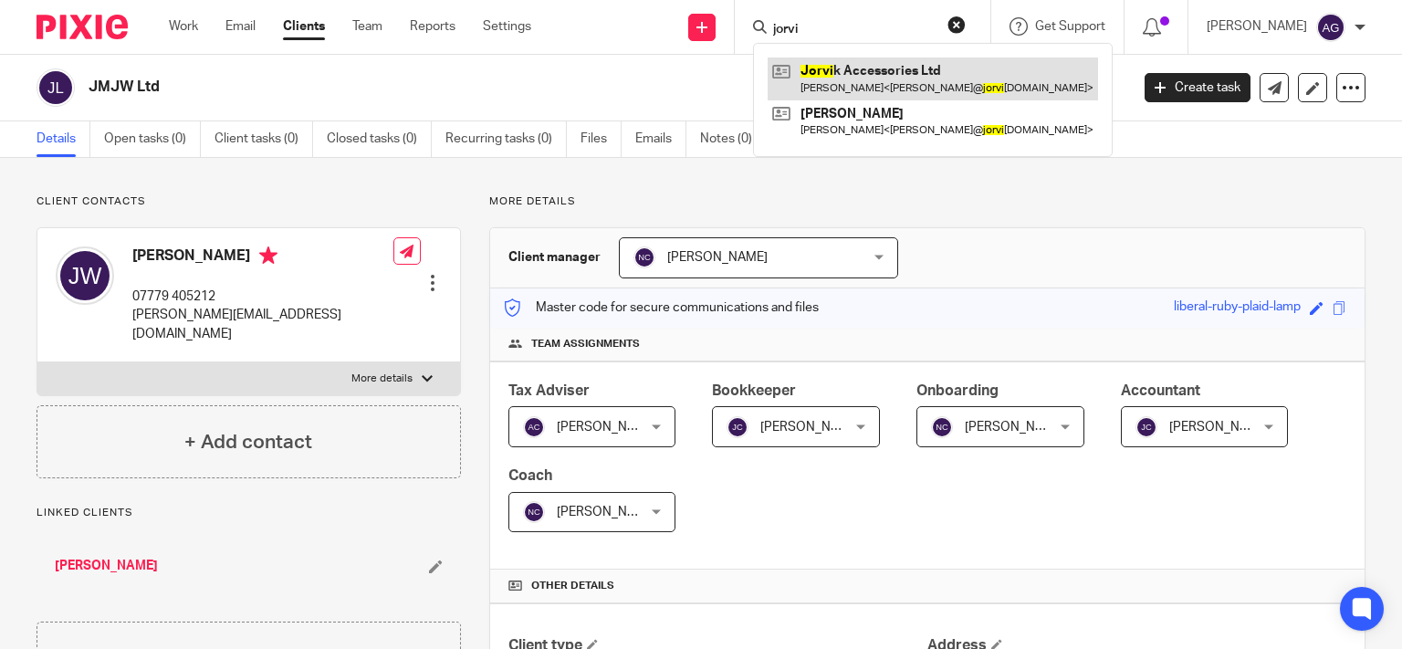
type input "jorvi"
click at [895, 75] on link at bounding box center [933, 79] width 330 height 42
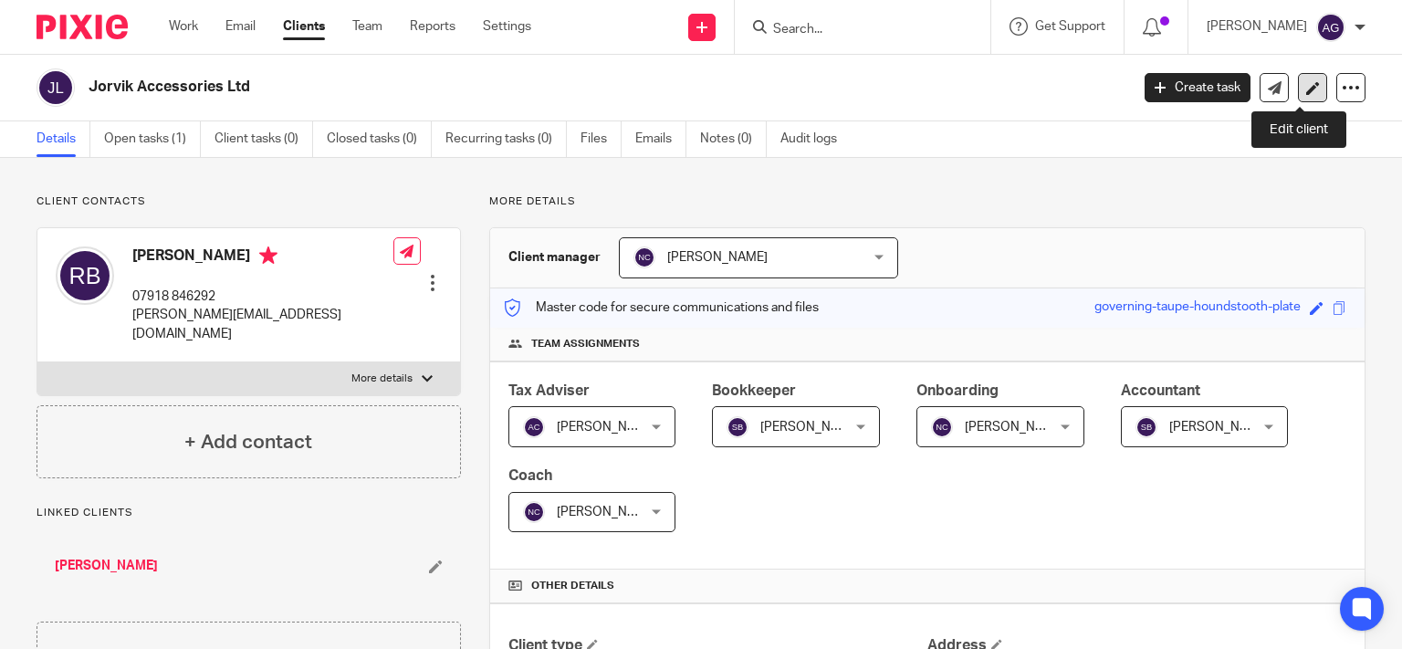
click at [1306, 81] on icon at bounding box center [1313, 88] width 14 height 14
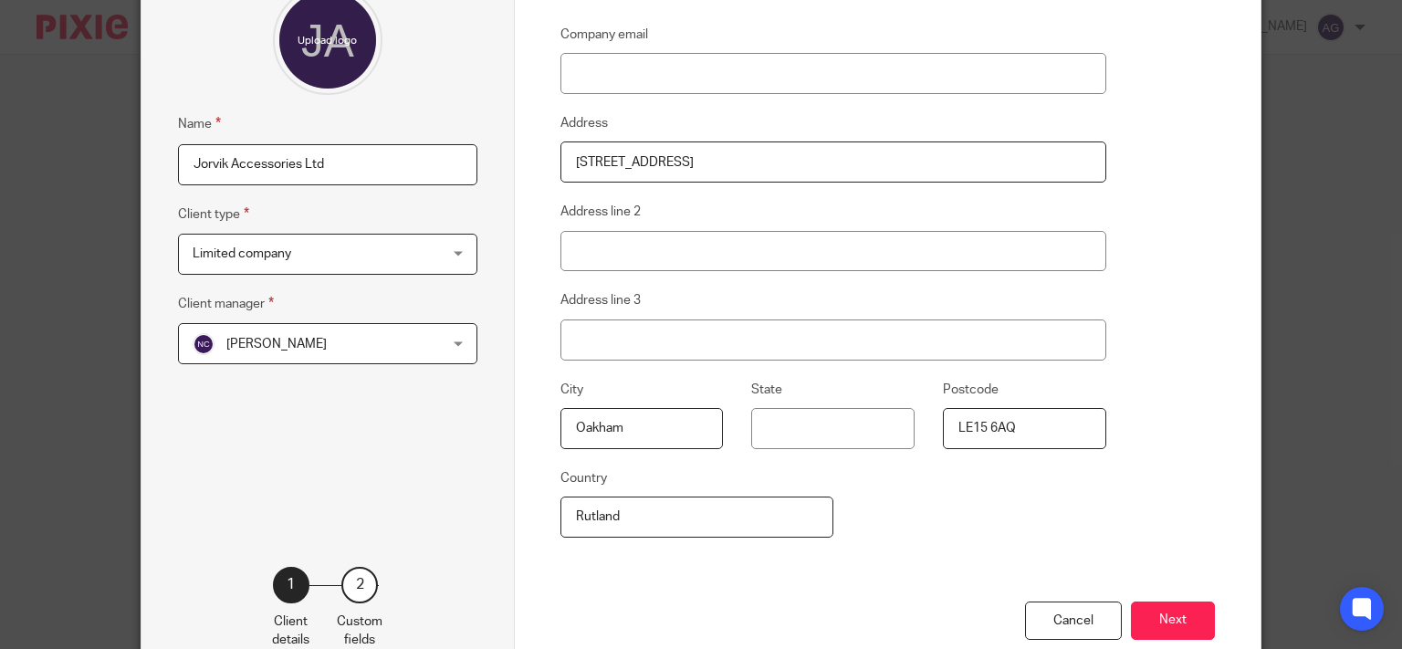
scroll to position [291, 0]
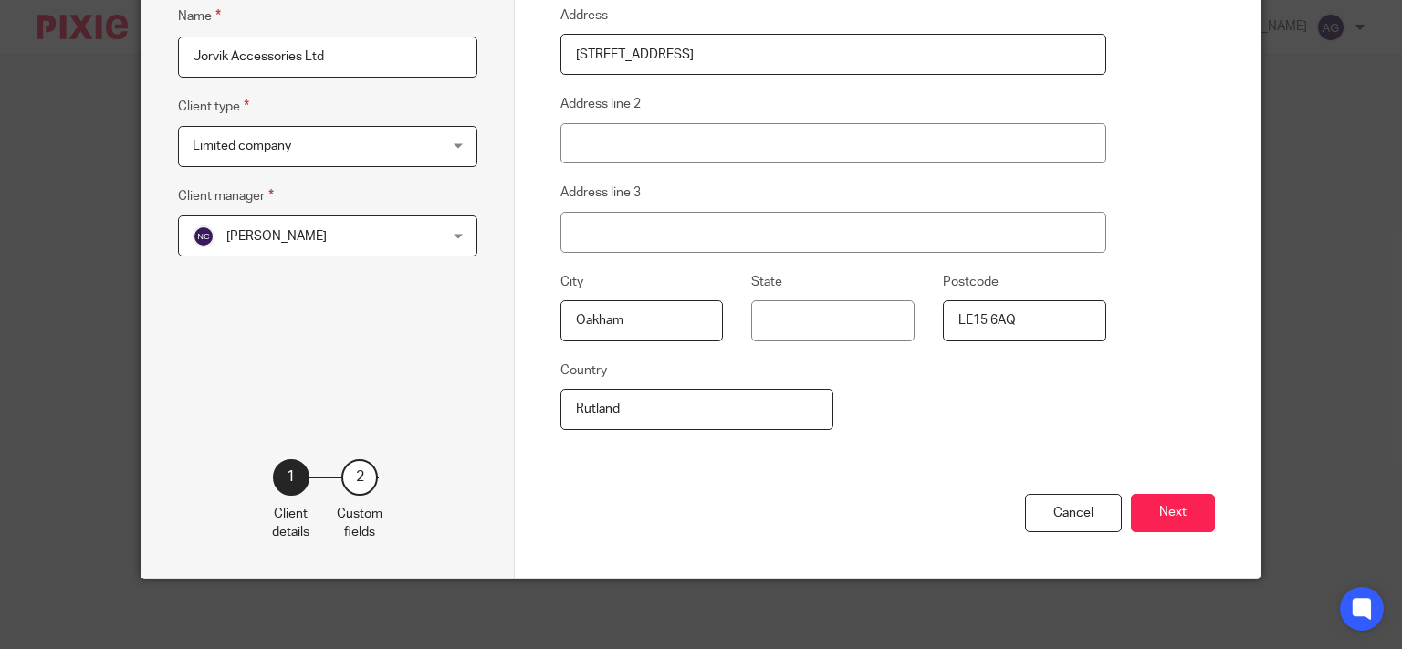
drag, startPoint x: 664, startPoint y: 404, endPoint x: 566, endPoint y: 405, distance: 97.7
click at [567, 406] on input "Rutland" at bounding box center [696, 409] width 273 height 41
type input "Rutland"
click at [1165, 512] on button "Next" at bounding box center [1173, 513] width 84 height 39
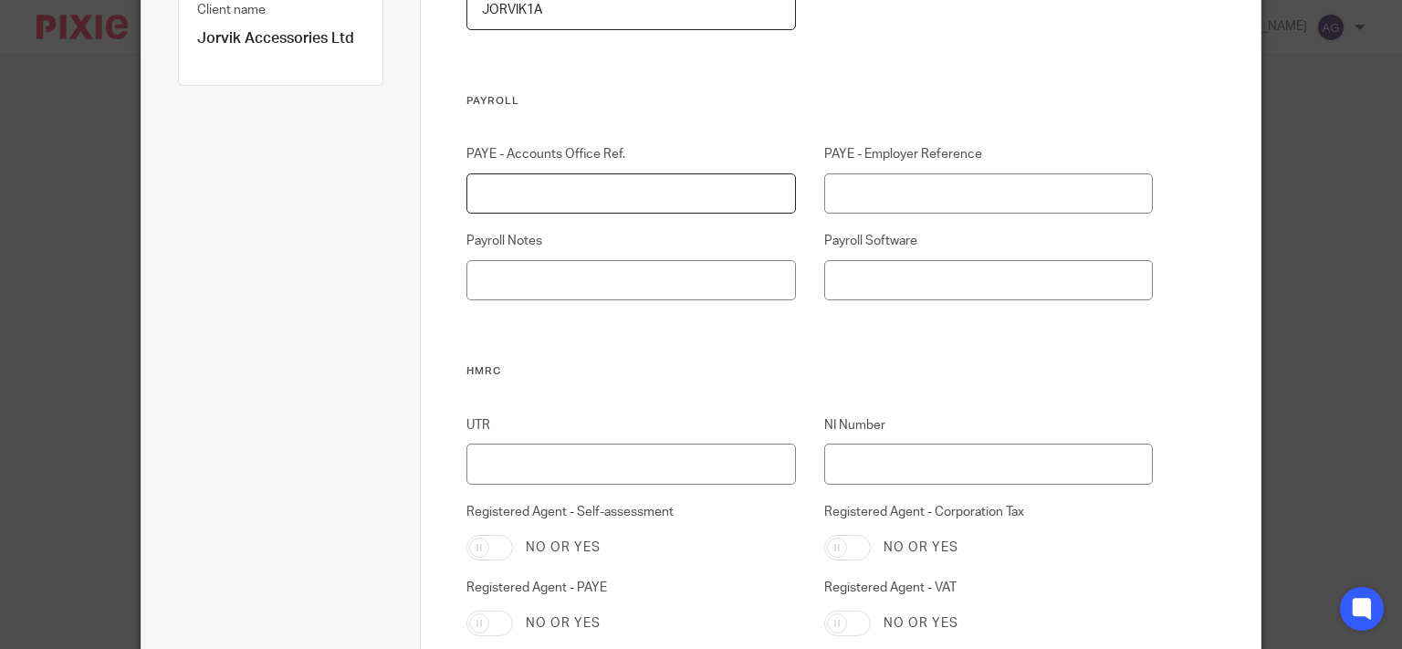
click at [613, 192] on input "PAYE - Accounts Office Ref." at bounding box center [630, 193] width 329 height 41
type input "120PW02922433"
click at [885, 185] on input "PAYE - Employer Reference" at bounding box center [988, 193] width 329 height 41
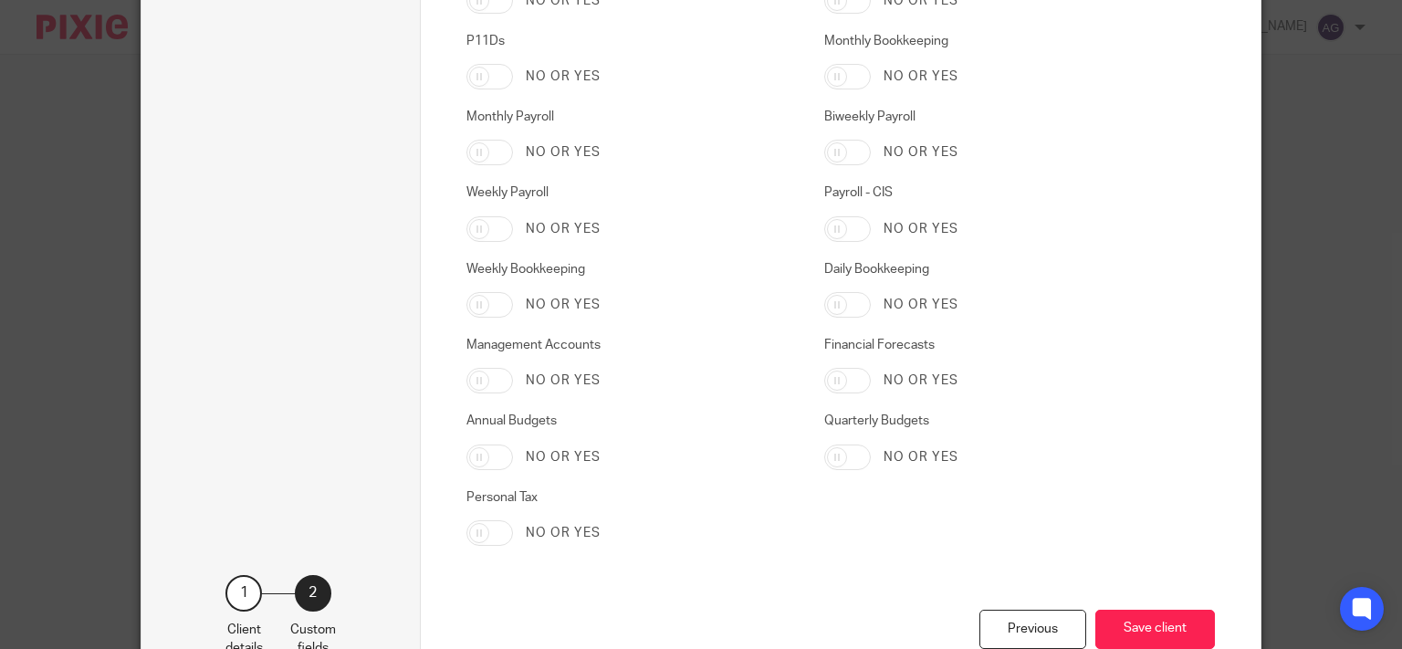
scroll to position [3088, 0]
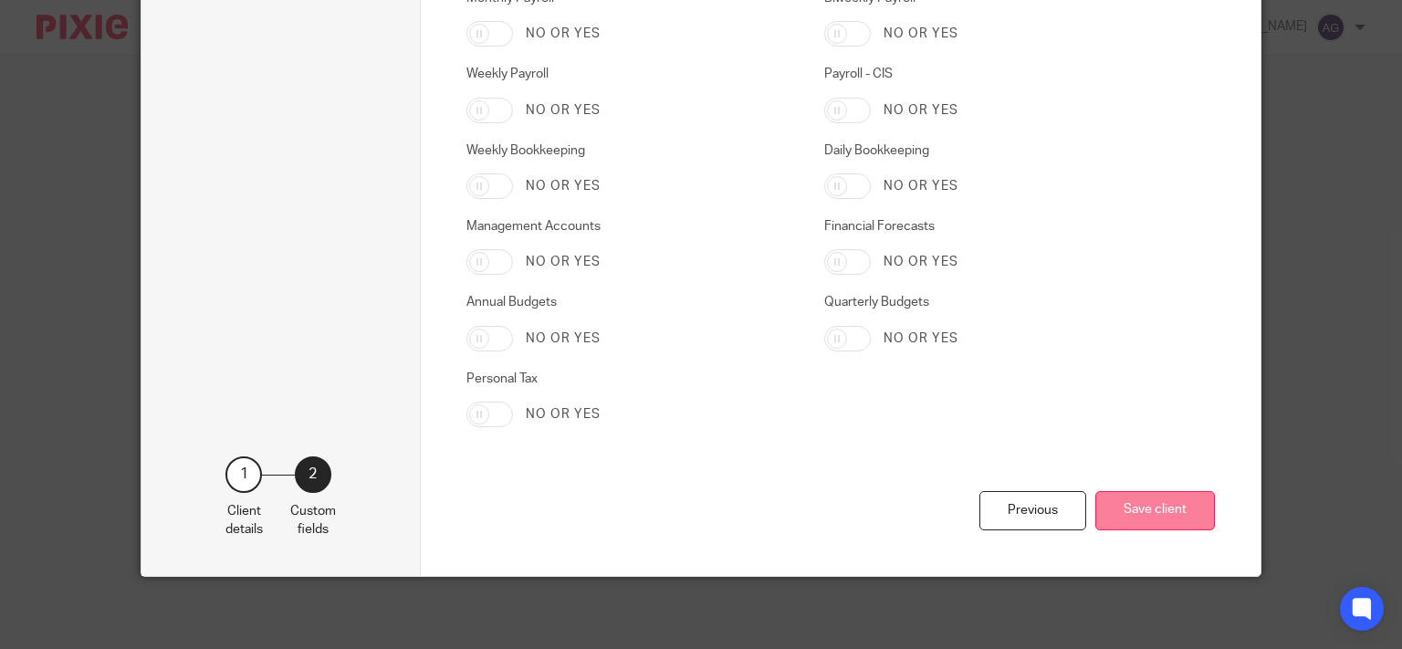
type input "120/YE63406"
click at [1136, 501] on button "Save client" at bounding box center [1155, 510] width 120 height 39
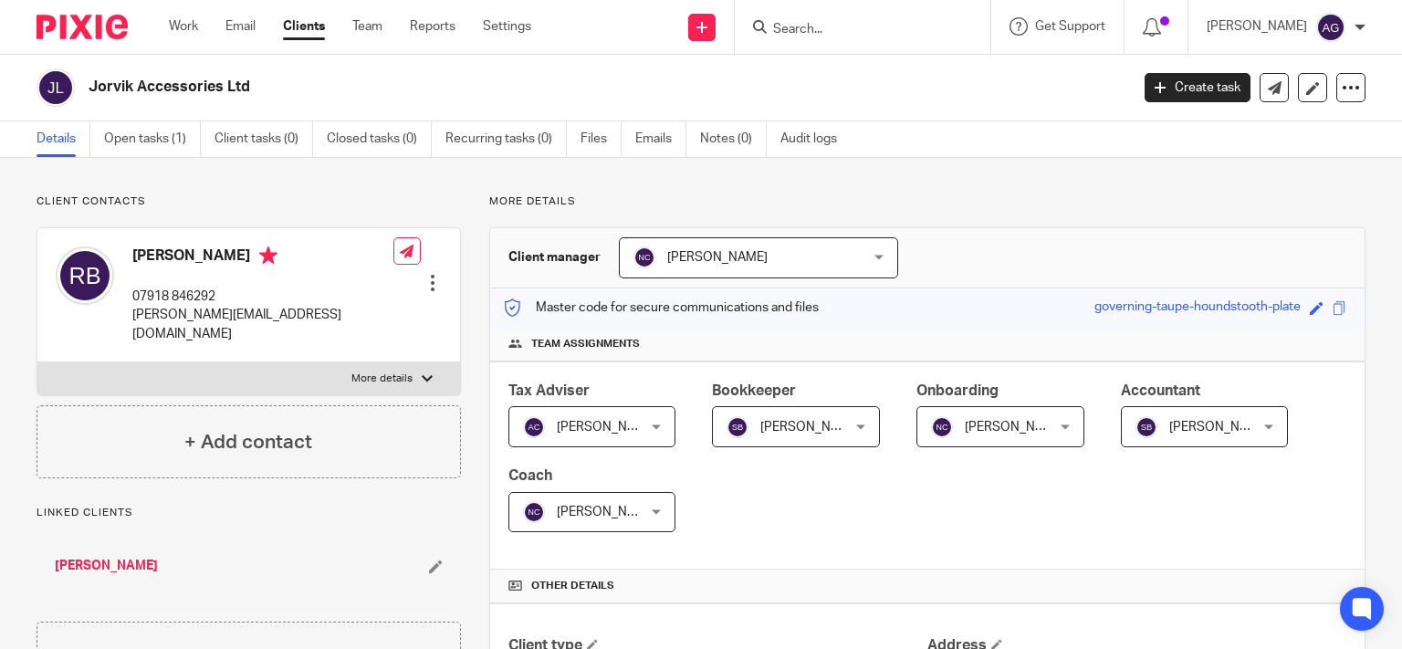
click at [901, 31] on div "Client updated." at bounding box center [1042, 52] width 683 height 69
click at [881, 32] on input "Search" at bounding box center [853, 30] width 164 height 16
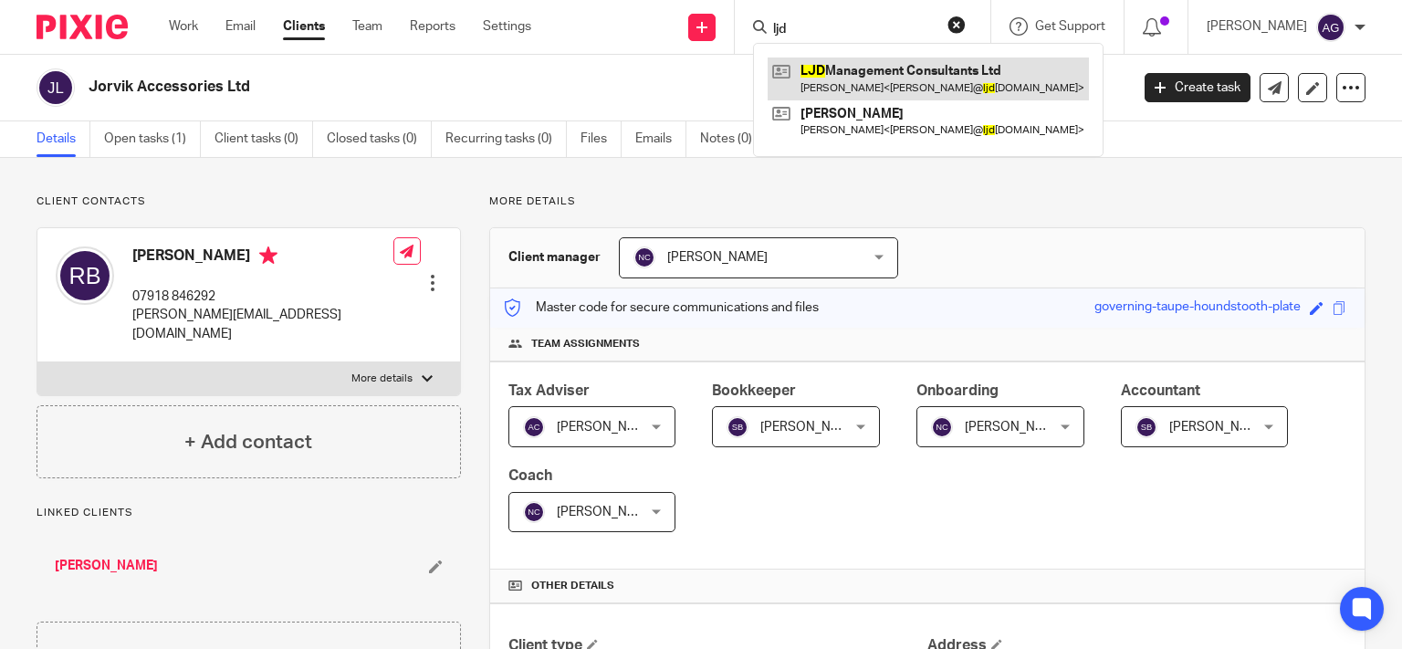
type input "ljd"
click at [915, 71] on link at bounding box center [928, 79] width 321 height 42
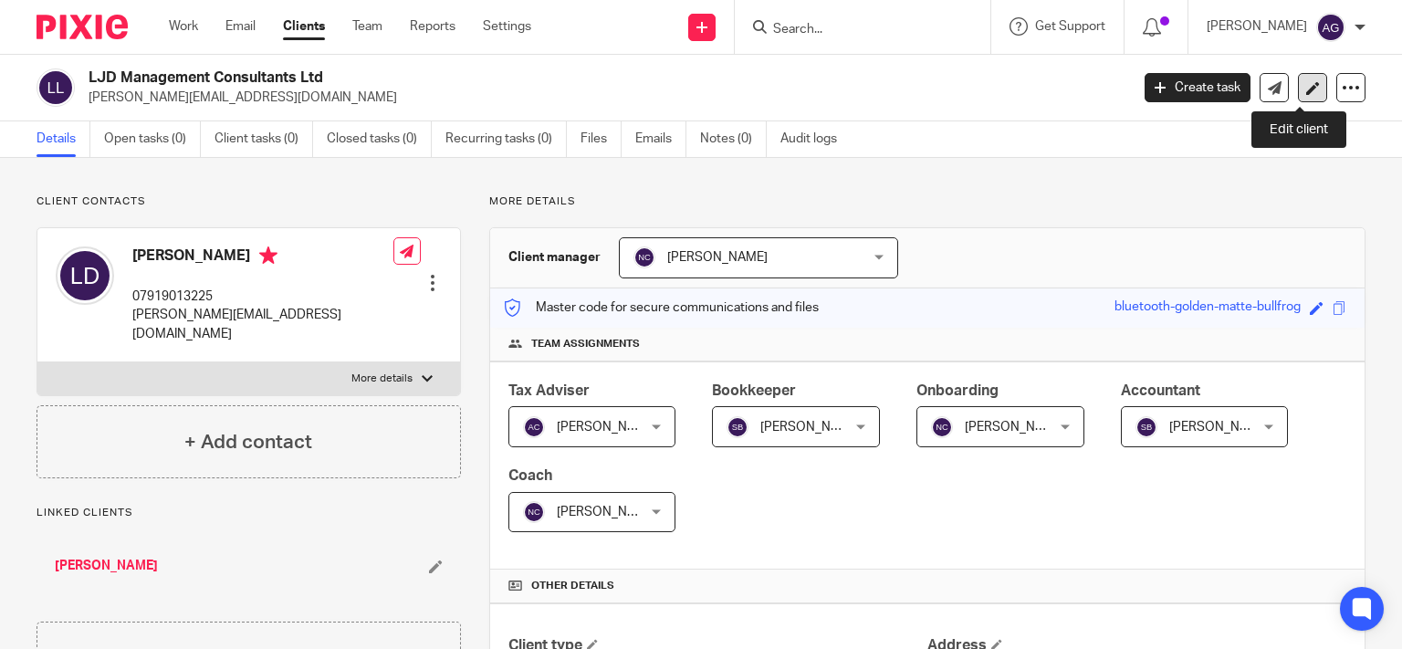
click at [1306, 84] on icon at bounding box center [1313, 88] width 14 height 14
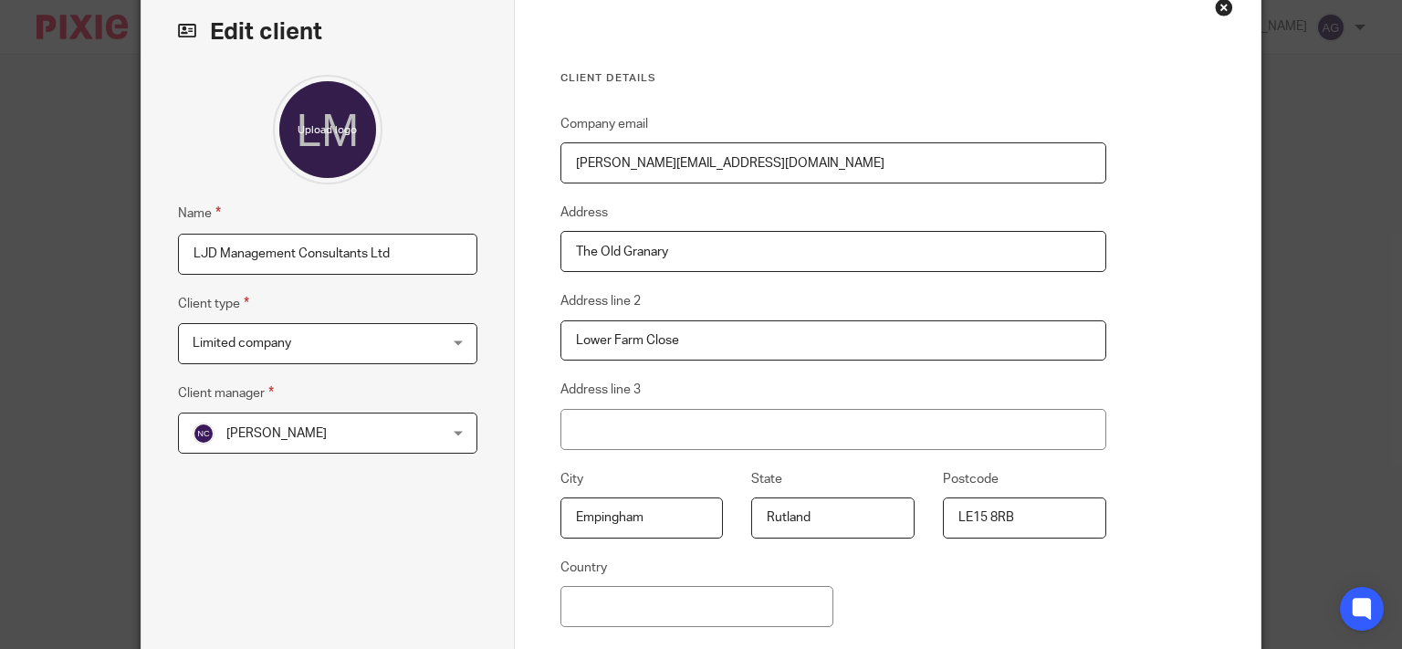
scroll to position [291, 0]
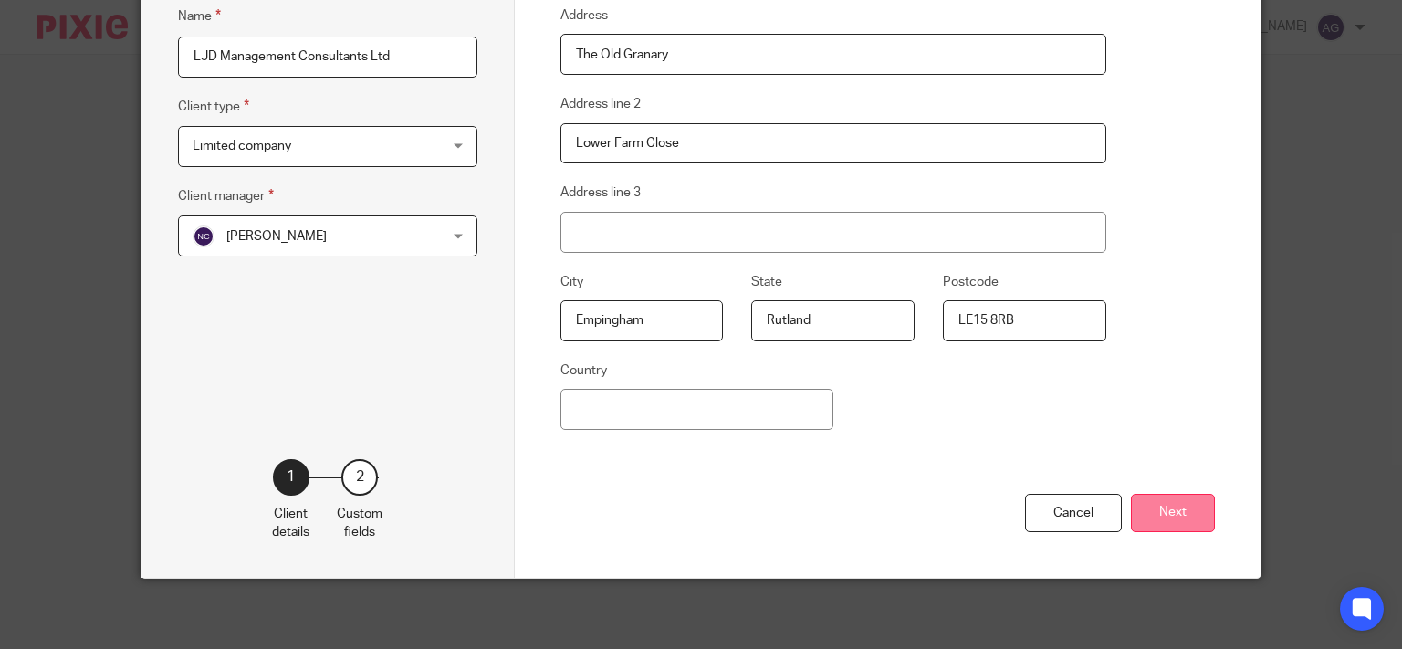
click at [1179, 510] on button "Next" at bounding box center [1173, 513] width 84 height 39
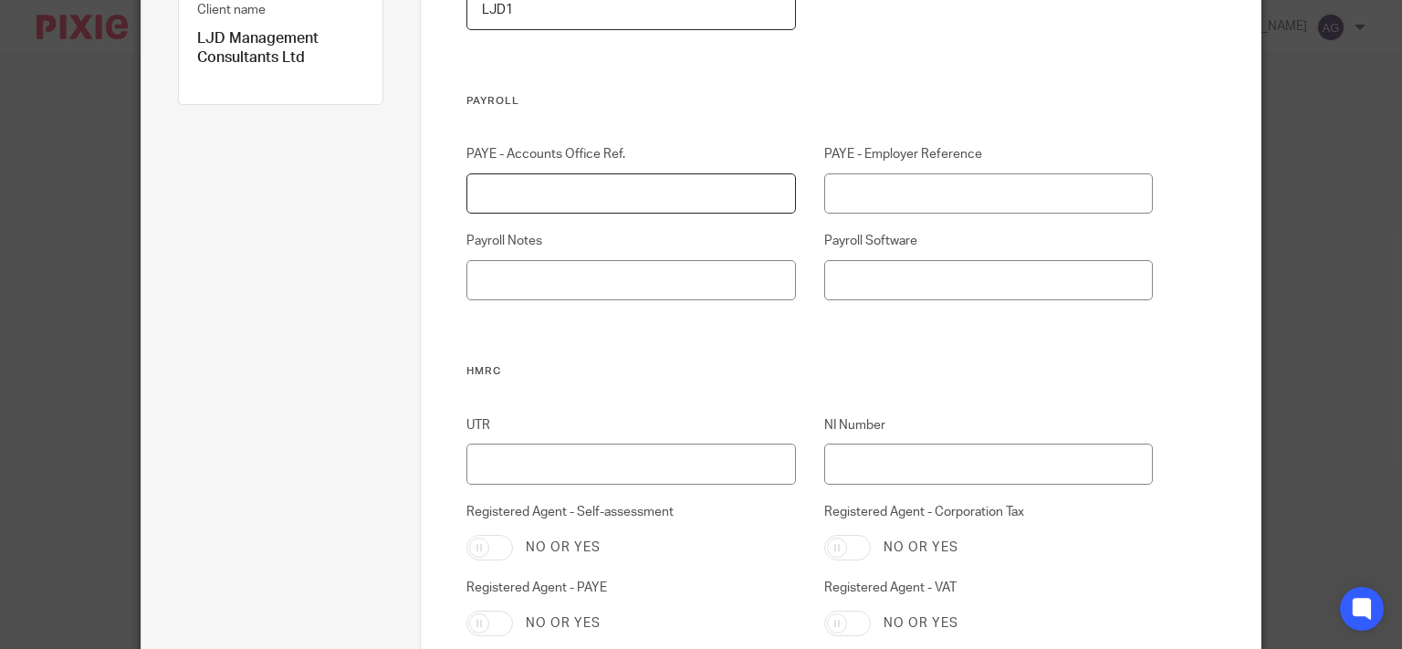
click at [603, 178] on input "PAYE - Accounts Office Ref." at bounding box center [630, 193] width 329 height 41
type input "120PT02294694"
click at [875, 195] on input "PAYE - Employer Reference" at bounding box center [988, 193] width 329 height 41
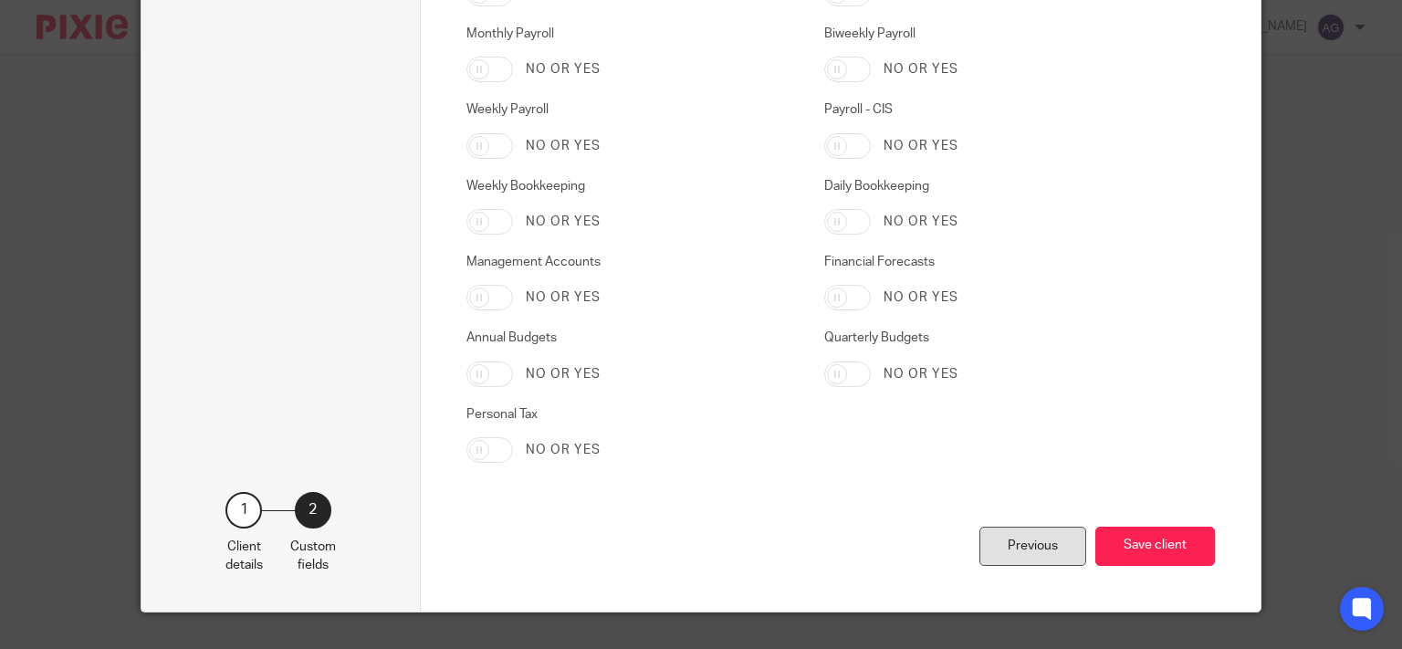
scroll to position [3088, 0]
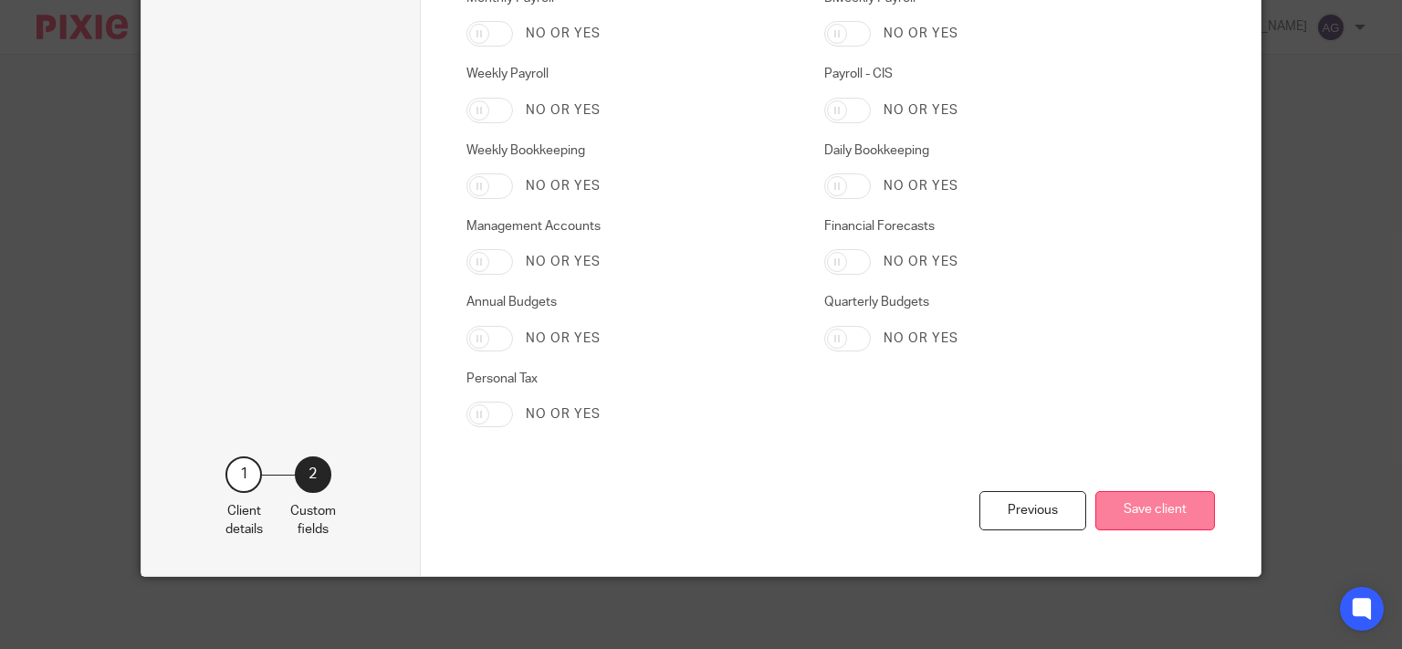
type input "120/YE26860"
click at [1128, 504] on button "Save client" at bounding box center [1155, 510] width 120 height 39
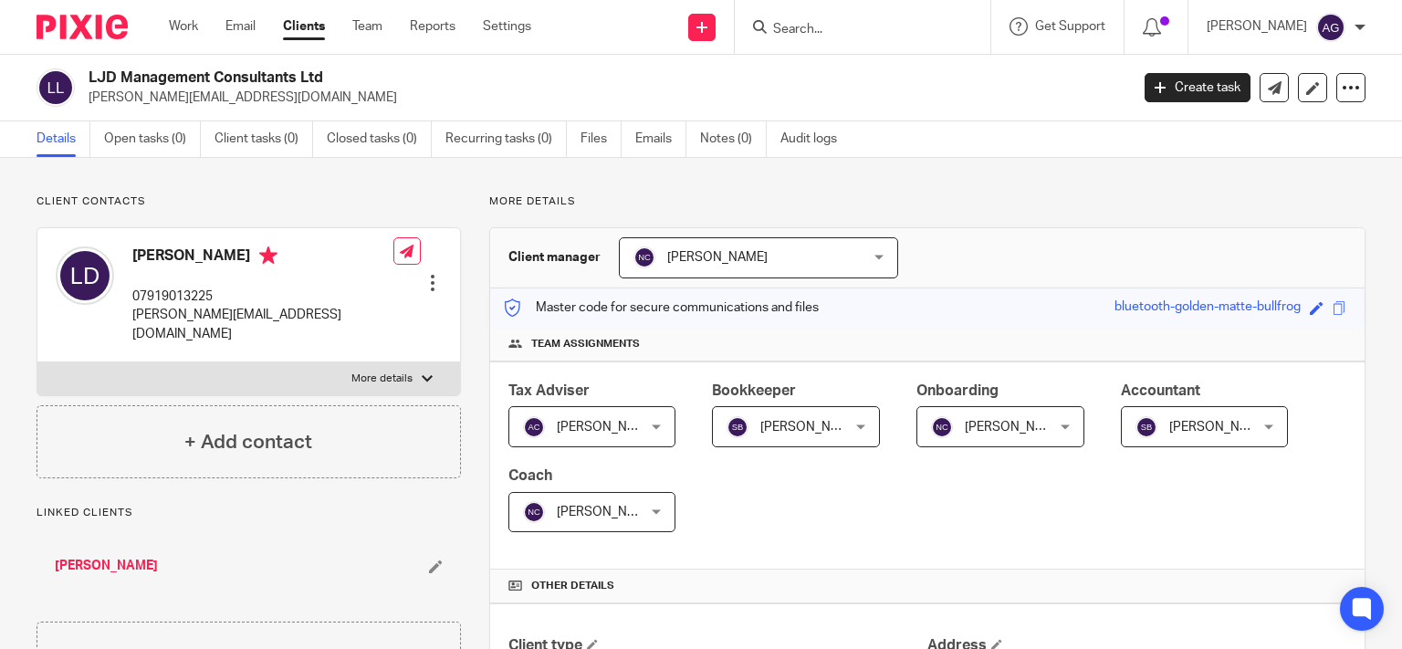
click at [898, 26] on input "Search" at bounding box center [853, 30] width 164 height 16
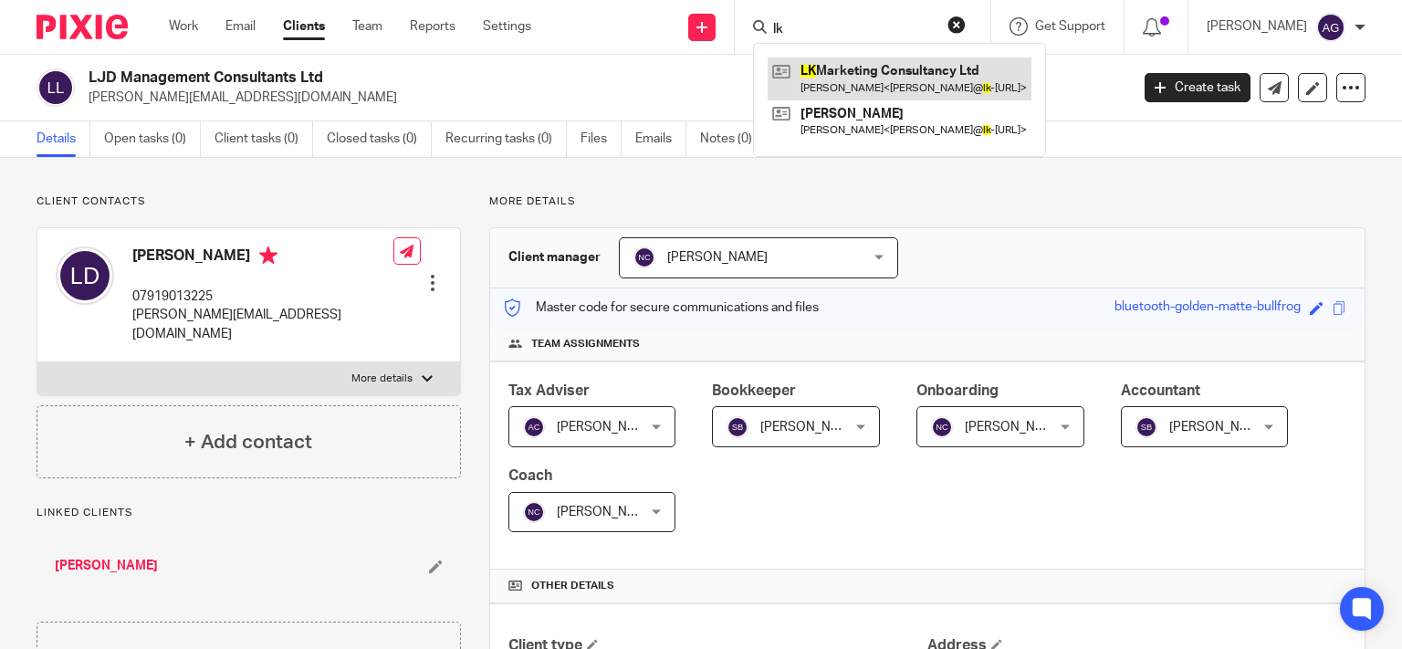
type input "lk"
click at [908, 74] on link at bounding box center [900, 79] width 264 height 42
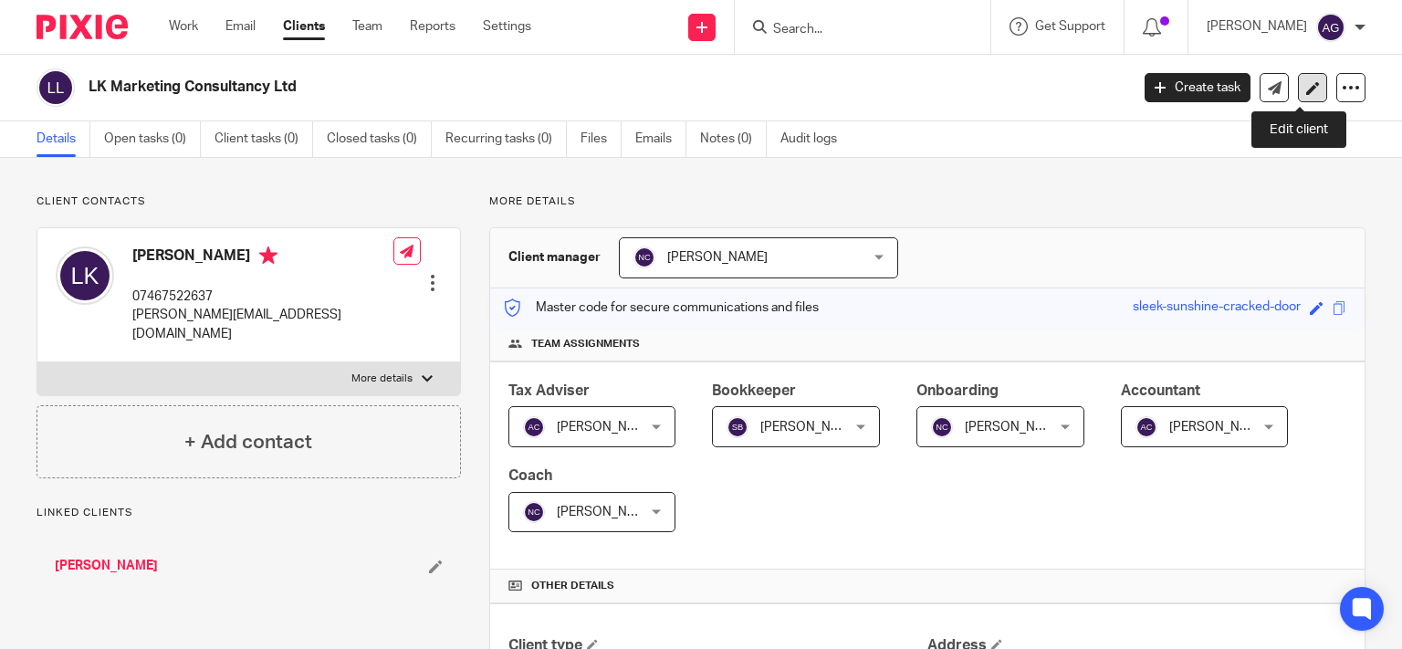
click at [1306, 81] on icon at bounding box center [1313, 88] width 14 height 14
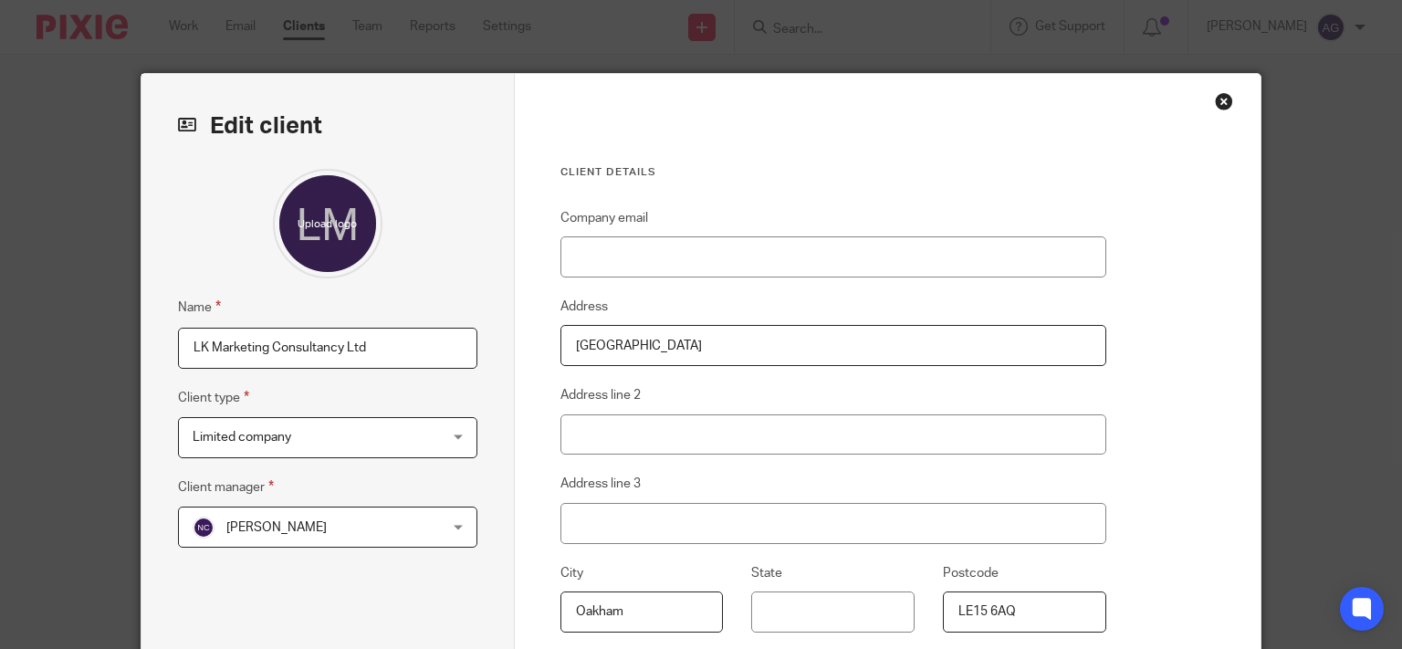
scroll to position [291, 0]
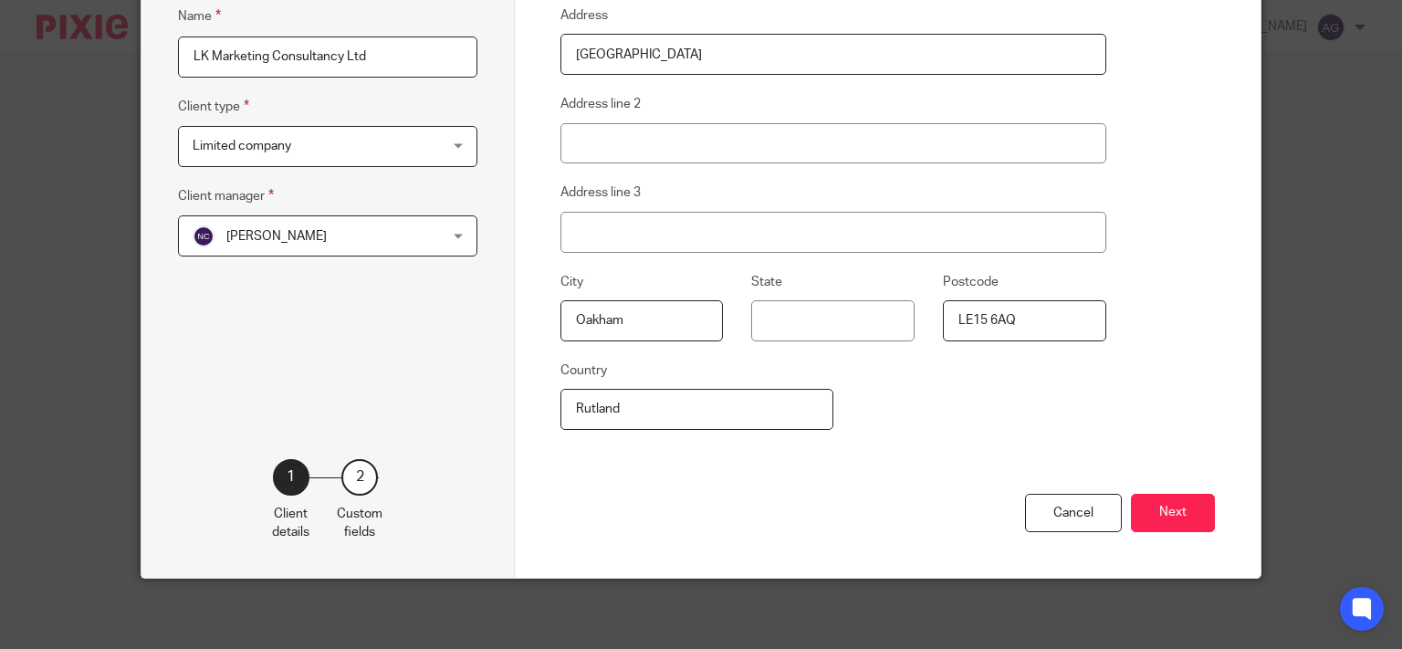
drag, startPoint x: 667, startPoint y: 402, endPoint x: 524, endPoint y: 404, distance: 143.3
click at [524, 404] on div "Client details Company email Address 2B Gaol Street Address line 2 Address line…" at bounding box center [888, 180] width 747 height 795
type input "Rutland"
click at [1161, 504] on button "Next" at bounding box center [1173, 513] width 84 height 39
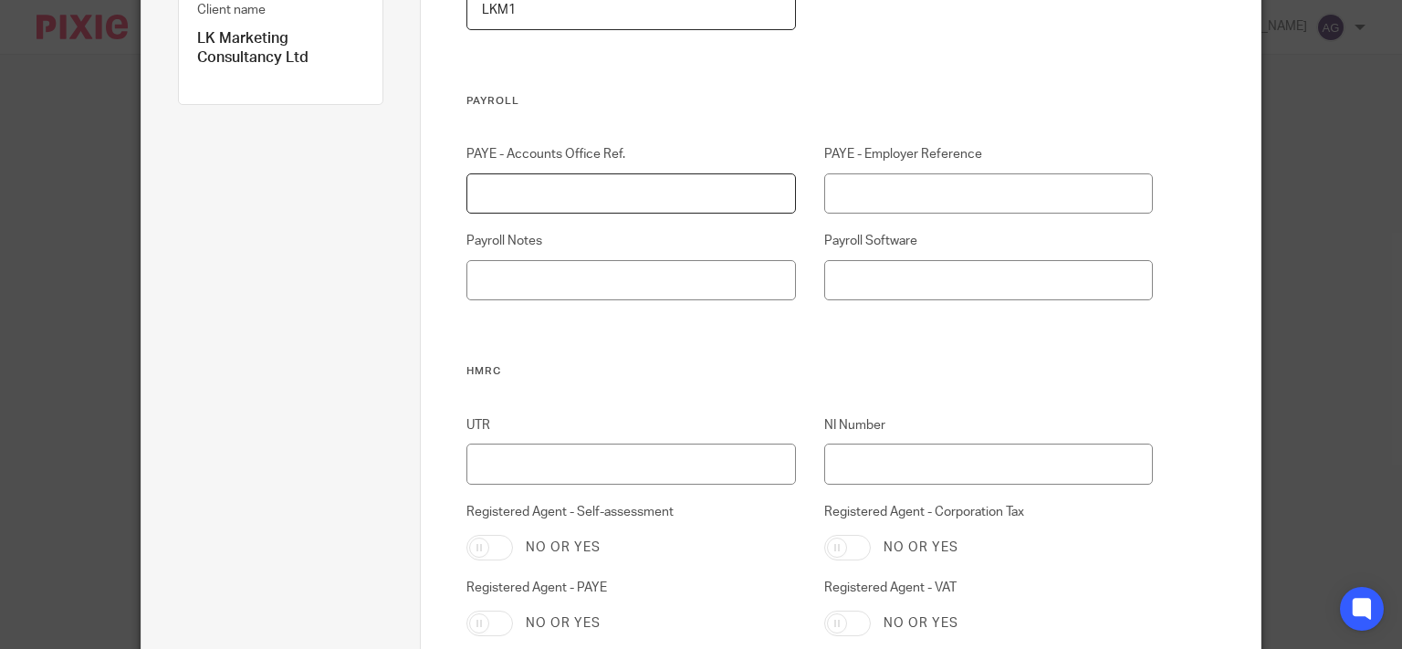
click at [682, 195] on input "PAYE - Accounts Office Ref." at bounding box center [630, 193] width 329 height 41
type input "120PN02928729"
click at [845, 193] on input "PAYE - Employer Reference" at bounding box center [988, 193] width 329 height 41
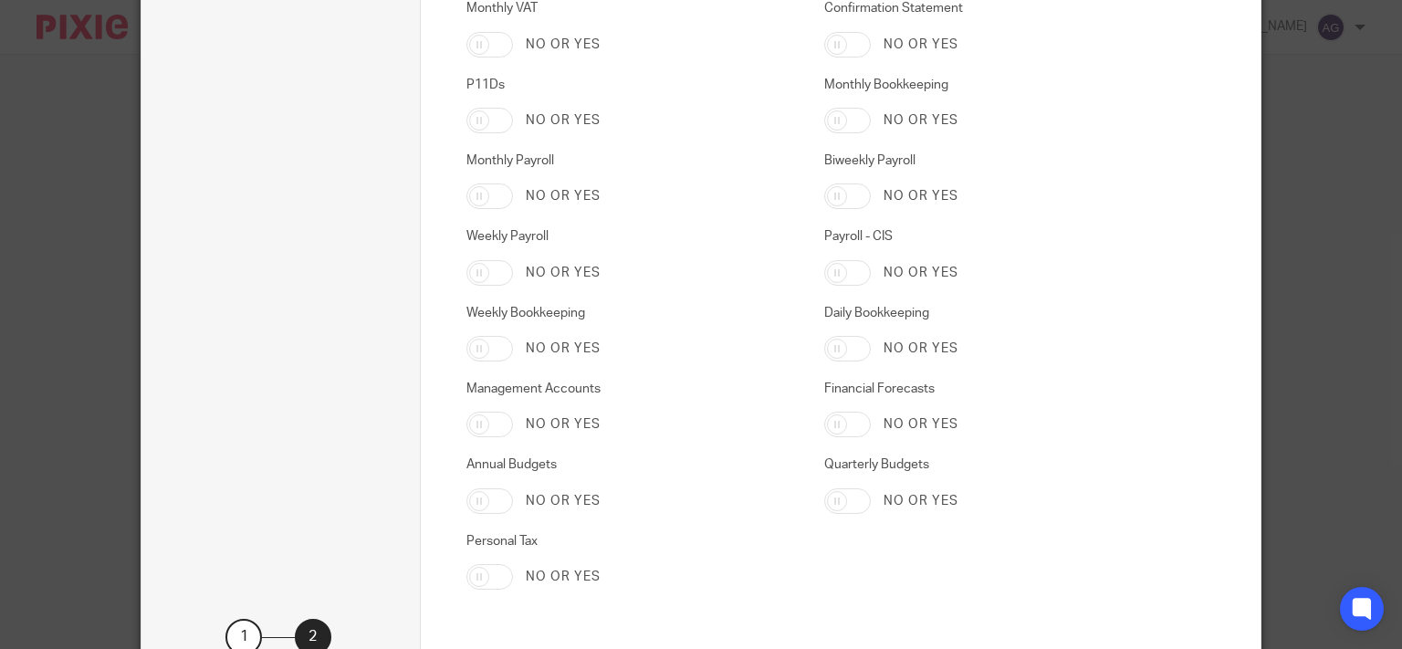
scroll to position [3088, 0]
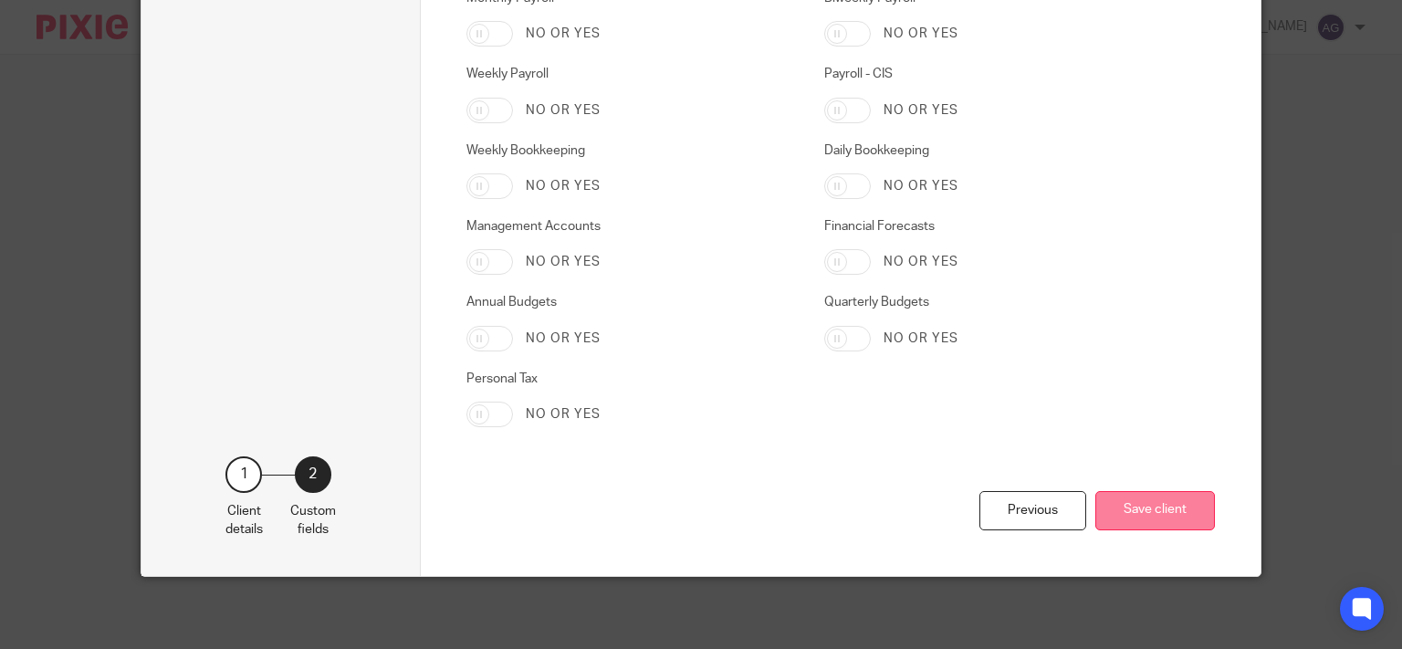
type input "120/WE63760"
click at [1128, 517] on button "Save client" at bounding box center [1155, 510] width 120 height 39
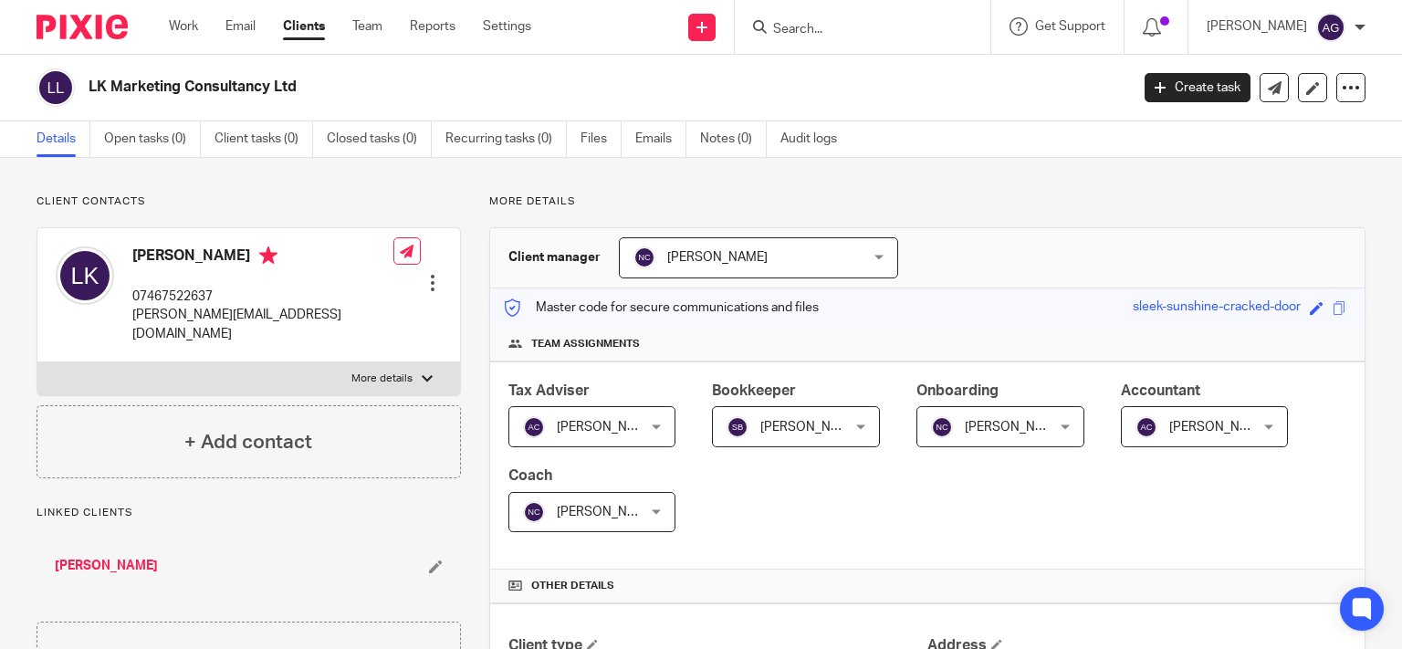
click at [856, 38] on div at bounding box center [863, 27] width 256 height 54
click at [865, 26] on input "Search" at bounding box center [853, 30] width 164 height 16
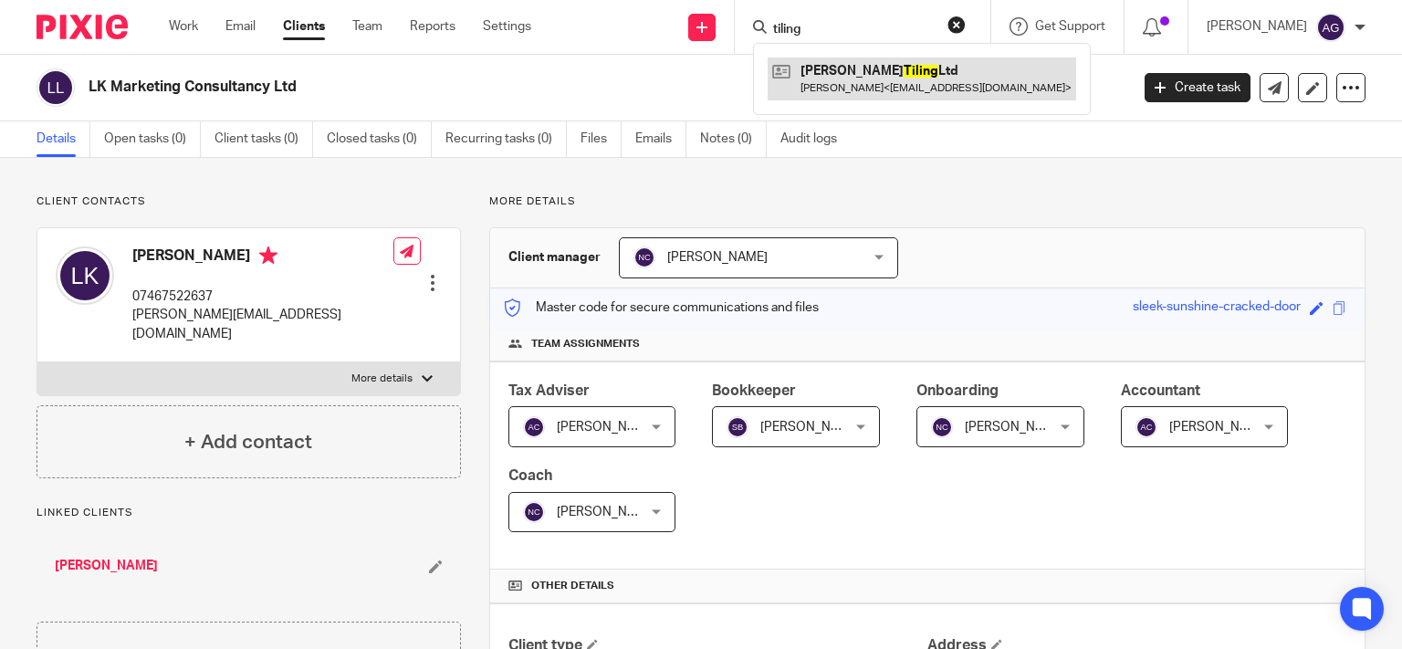
type input "tiling"
click at [922, 68] on link at bounding box center [922, 79] width 309 height 42
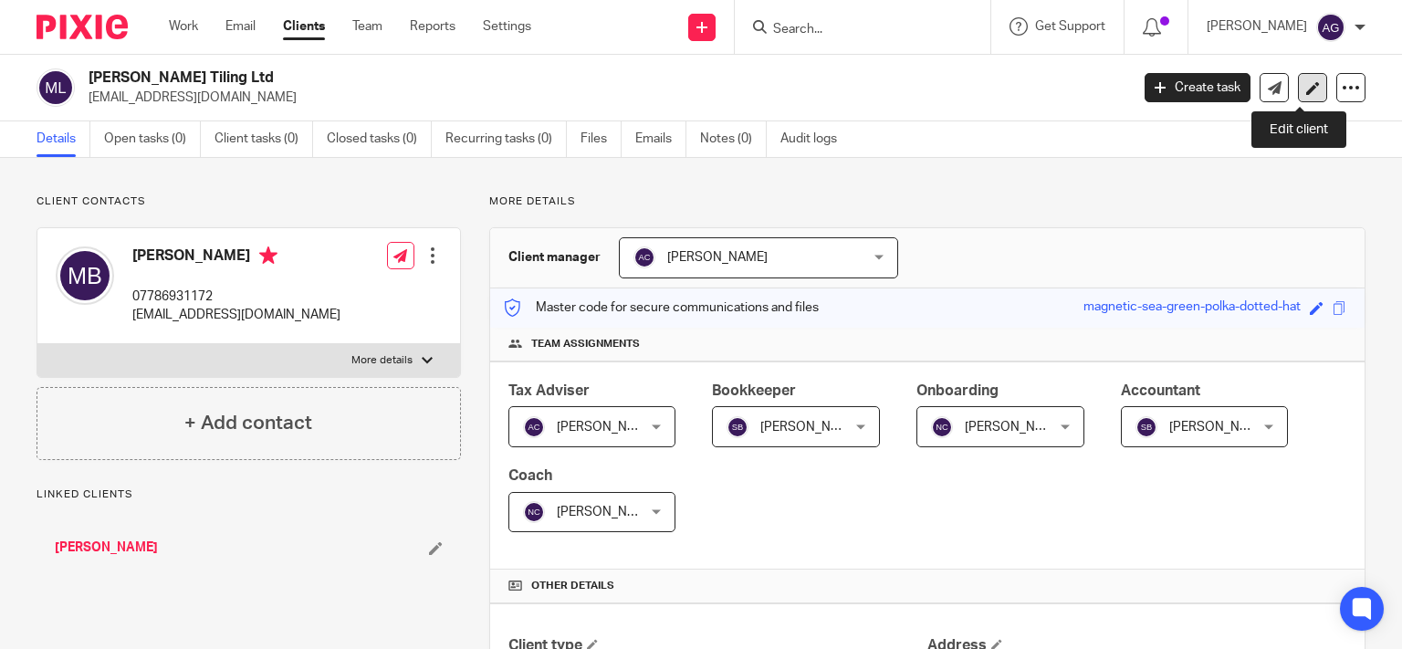
click at [1306, 82] on icon at bounding box center [1313, 88] width 14 height 14
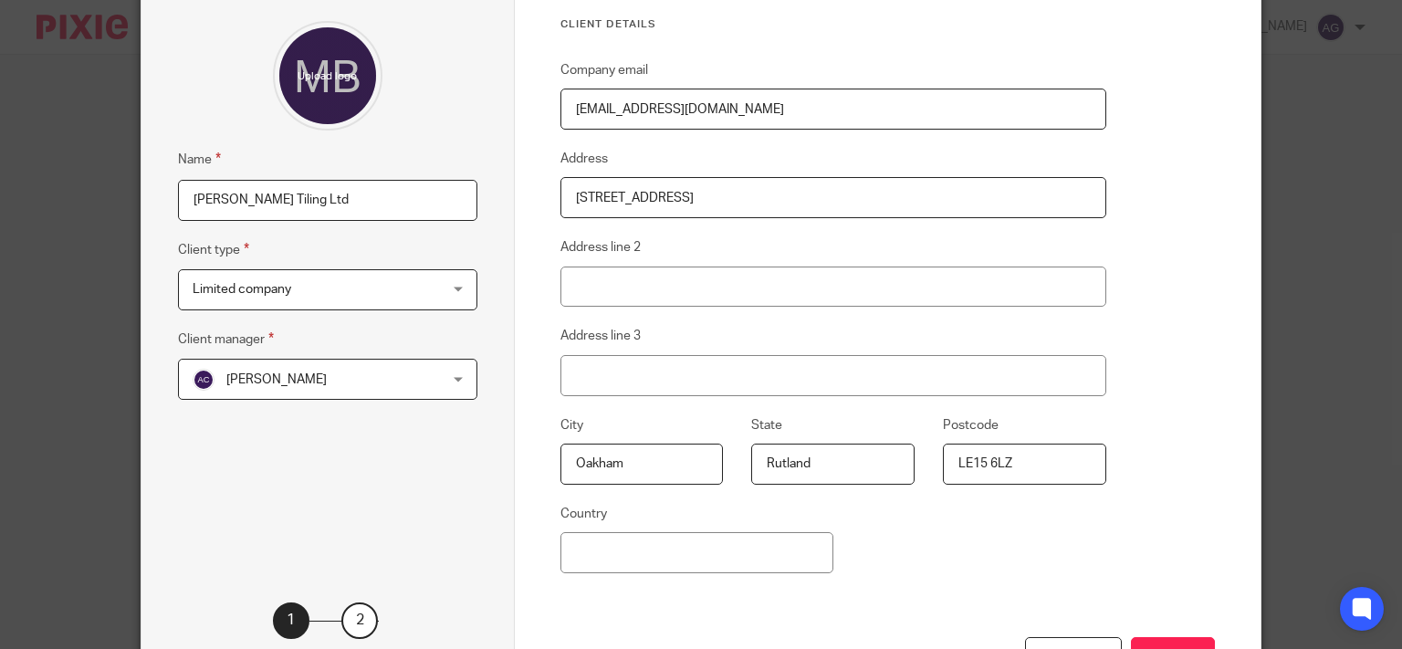
scroll to position [291, 0]
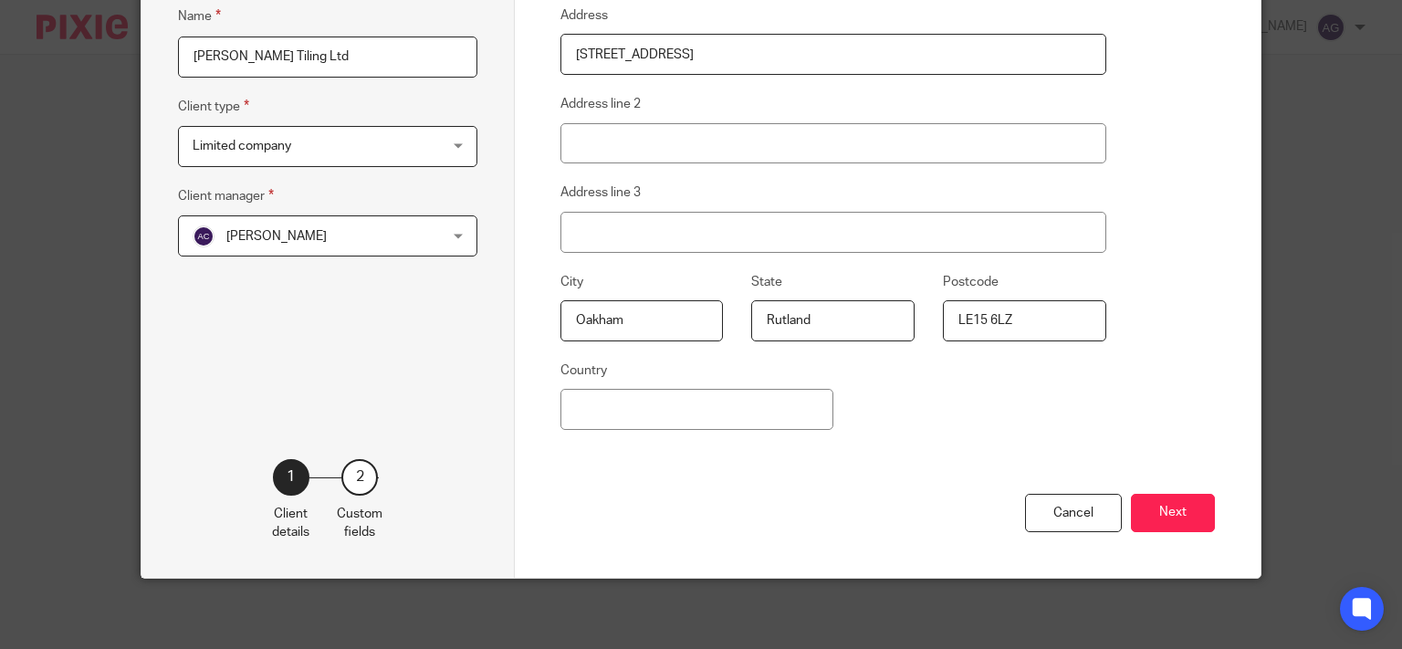
click at [1157, 506] on button "Next" at bounding box center [1173, 513] width 84 height 39
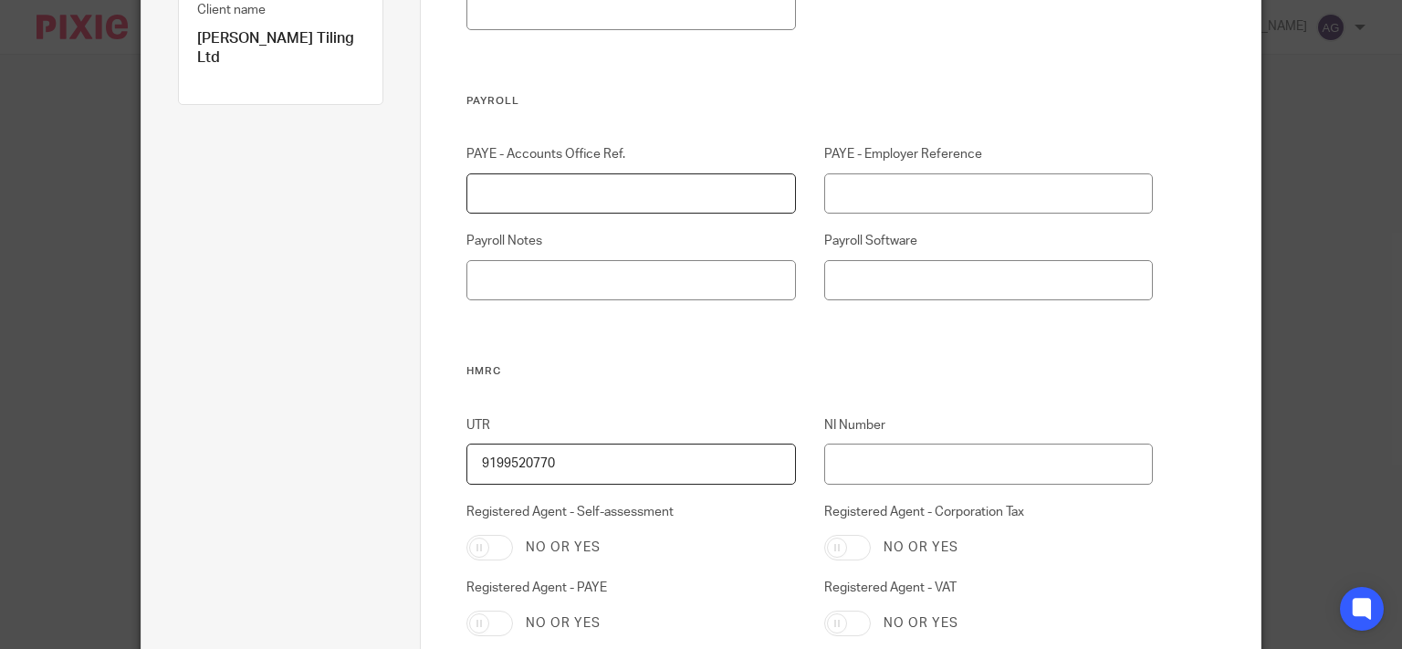
click at [602, 177] on input "PAYE - Accounts Office Ref." at bounding box center [630, 193] width 329 height 41
type input "120PF03095560"
click at [854, 190] on input "PAYE - Employer Reference" at bounding box center [988, 193] width 329 height 41
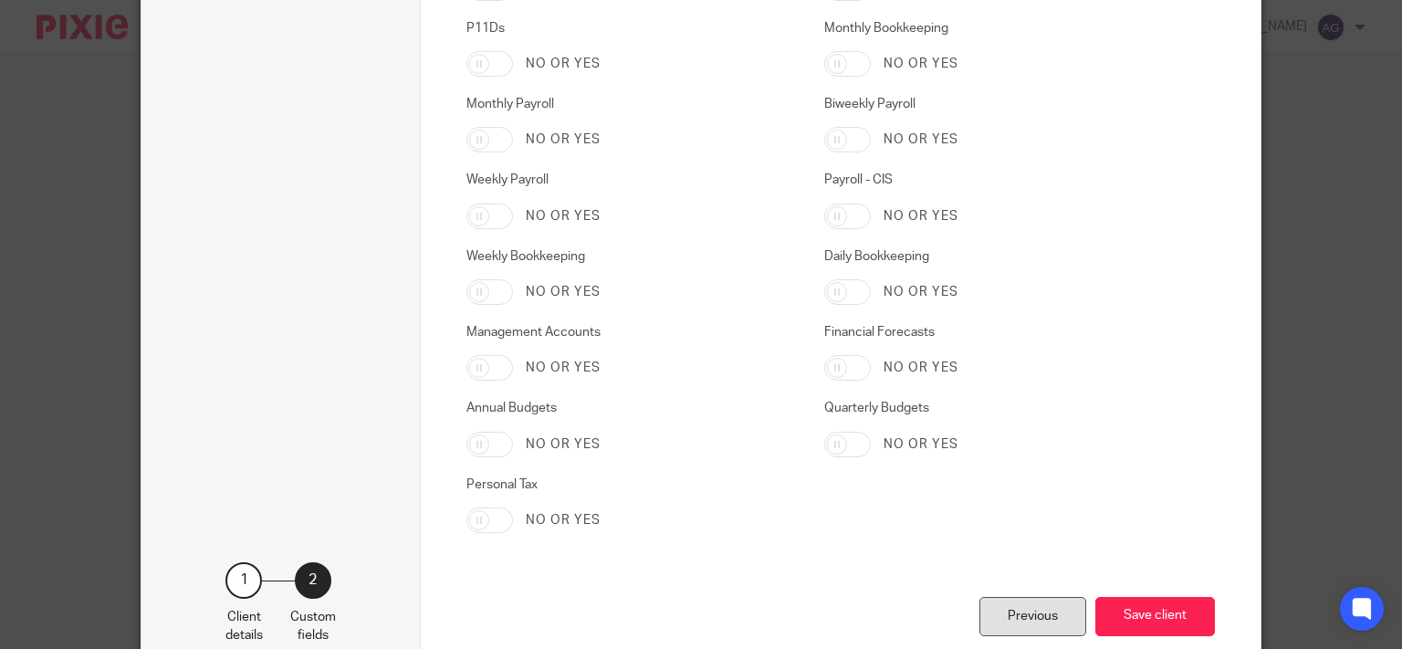
scroll to position [3088, 0]
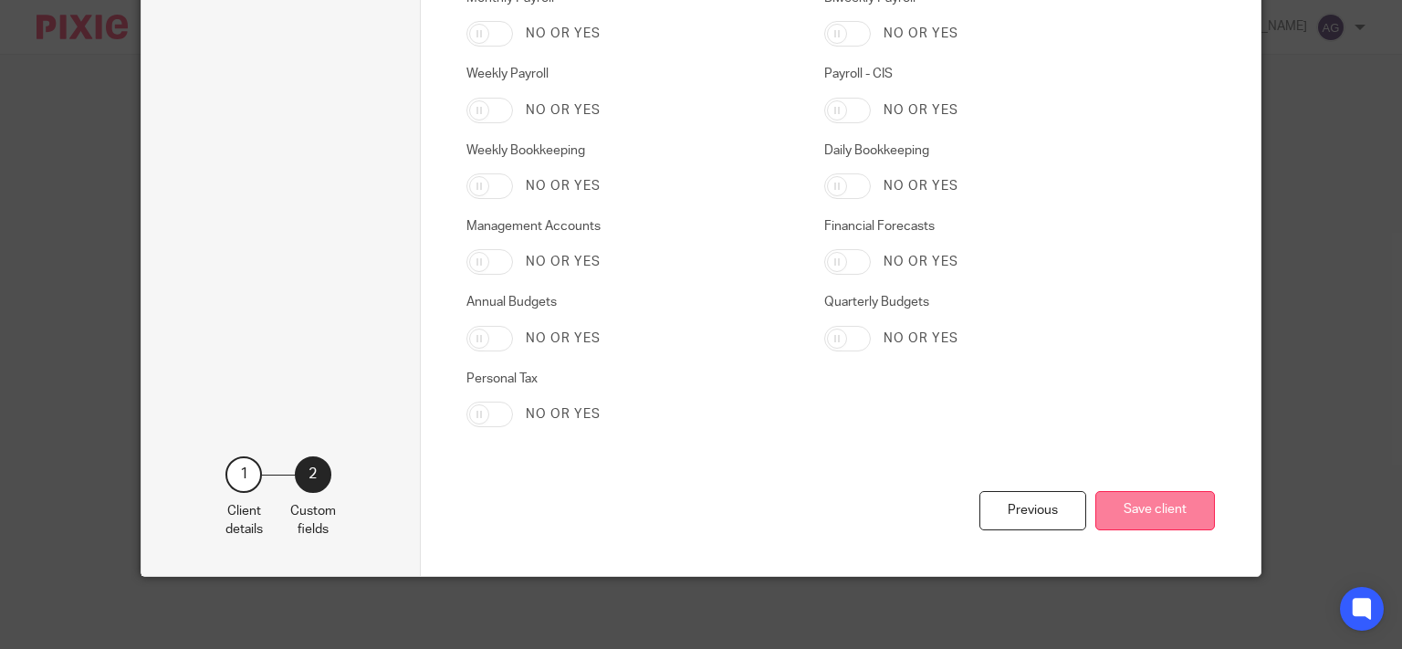
type input "120/XE73337"
click at [1169, 508] on button "Save client" at bounding box center [1155, 510] width 120 height 39
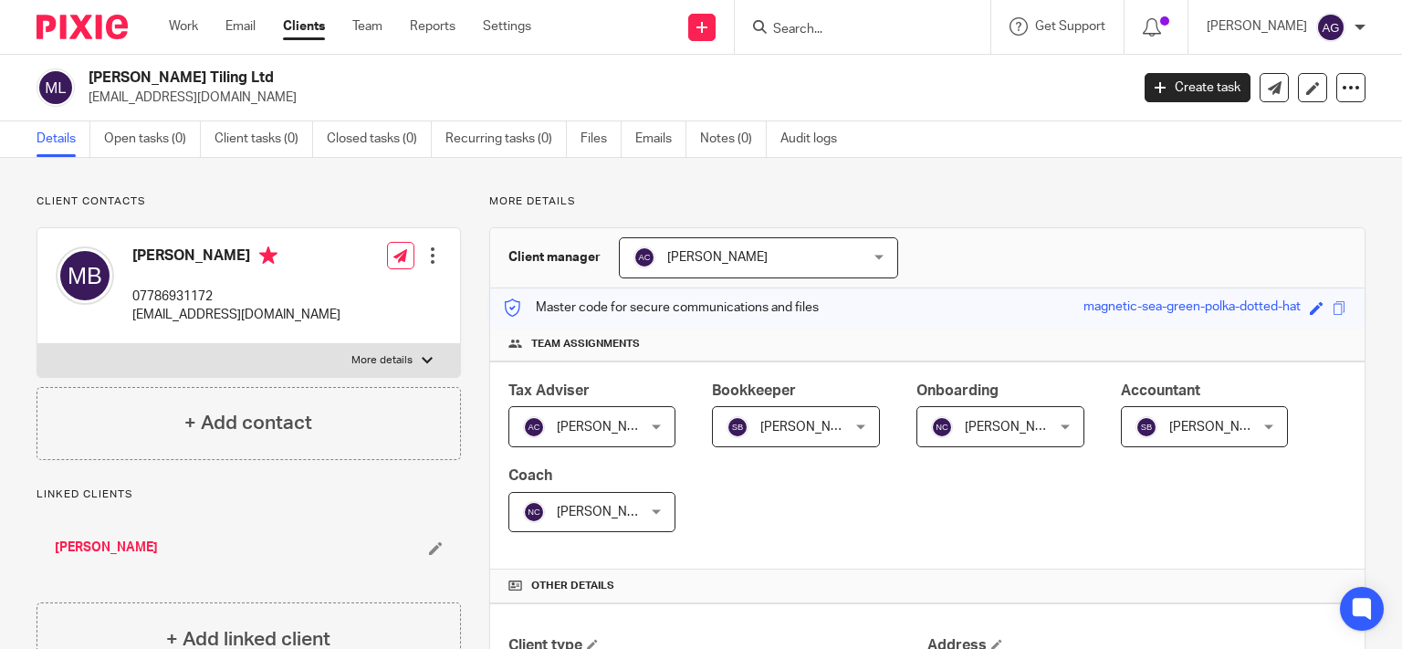
click at [895, 14] on div at bounding box center [863, 27] width 256 height 54
click at [884, 35] on input "Search" at bounding box center [853, 30] width 164 height 16
click at [885, 26] on input "magson" at bounding box center [853, 30] width 164 height 16
type input "maguire"
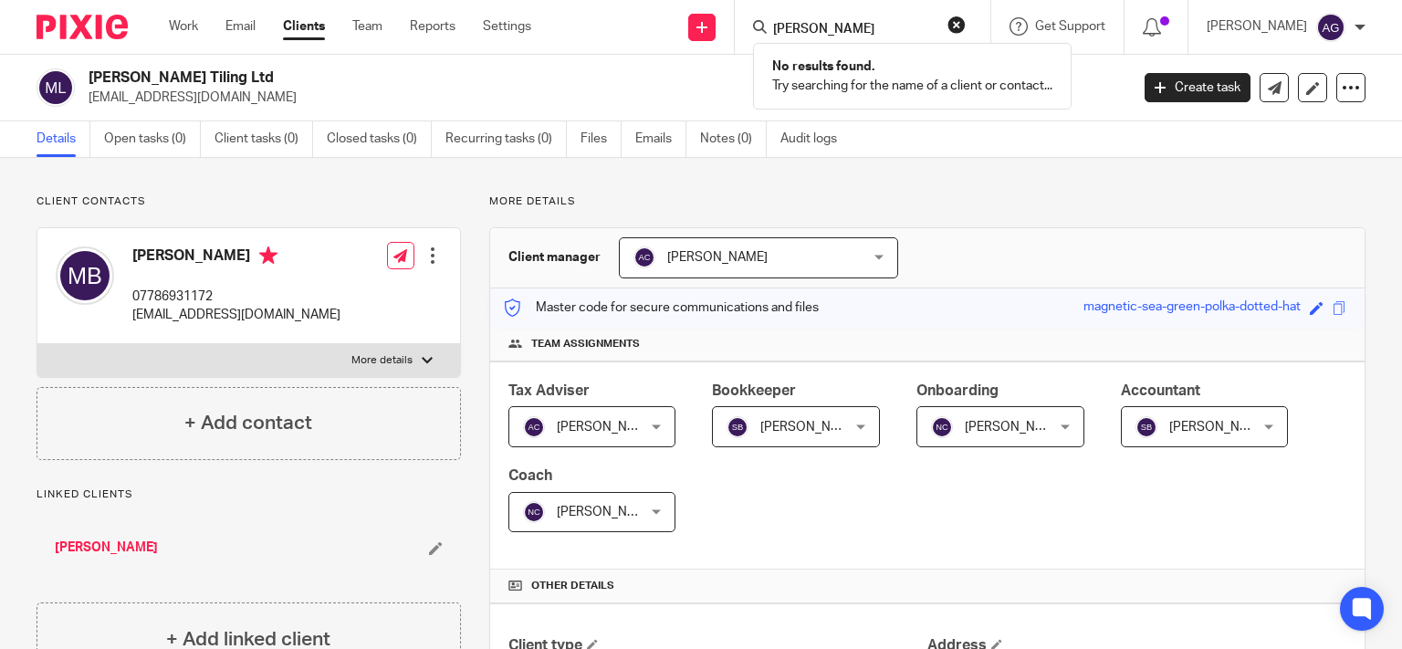
click at [883, 26] on input "maguire" at bounding box center [853, 30] width 164 height 16
drag, startPoint x: 883, startPoint y: 26, endPoint x: 760, endPoint y: 17, distance: 122.7
click at [760, 17] on div "Send new email Create task Add client Request signature maguire No results foun…" at bounding box center [980, 27] width 843 height 54
type input "agricul"
click at [901, 66] on link at bounding box center [881, 71] width 226 height 27
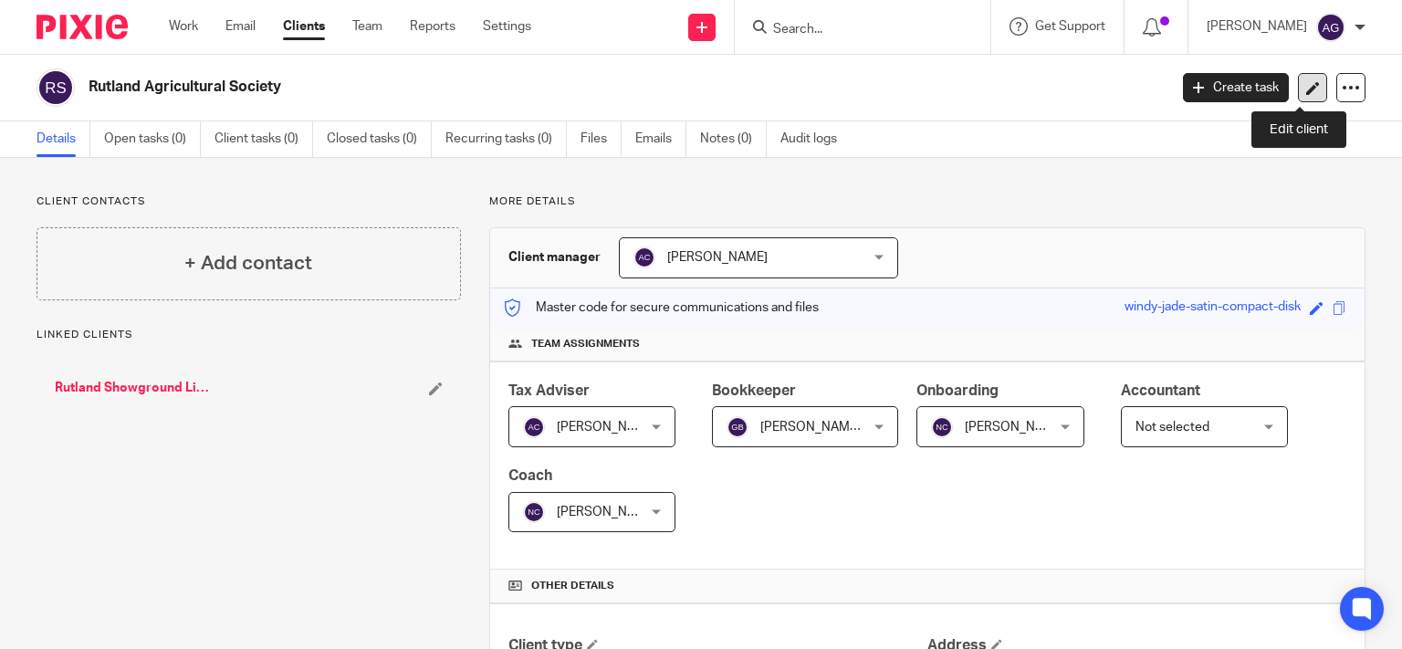
click at [1306, 88] on icon at bounding box center [1313, 88] width 14 height 14
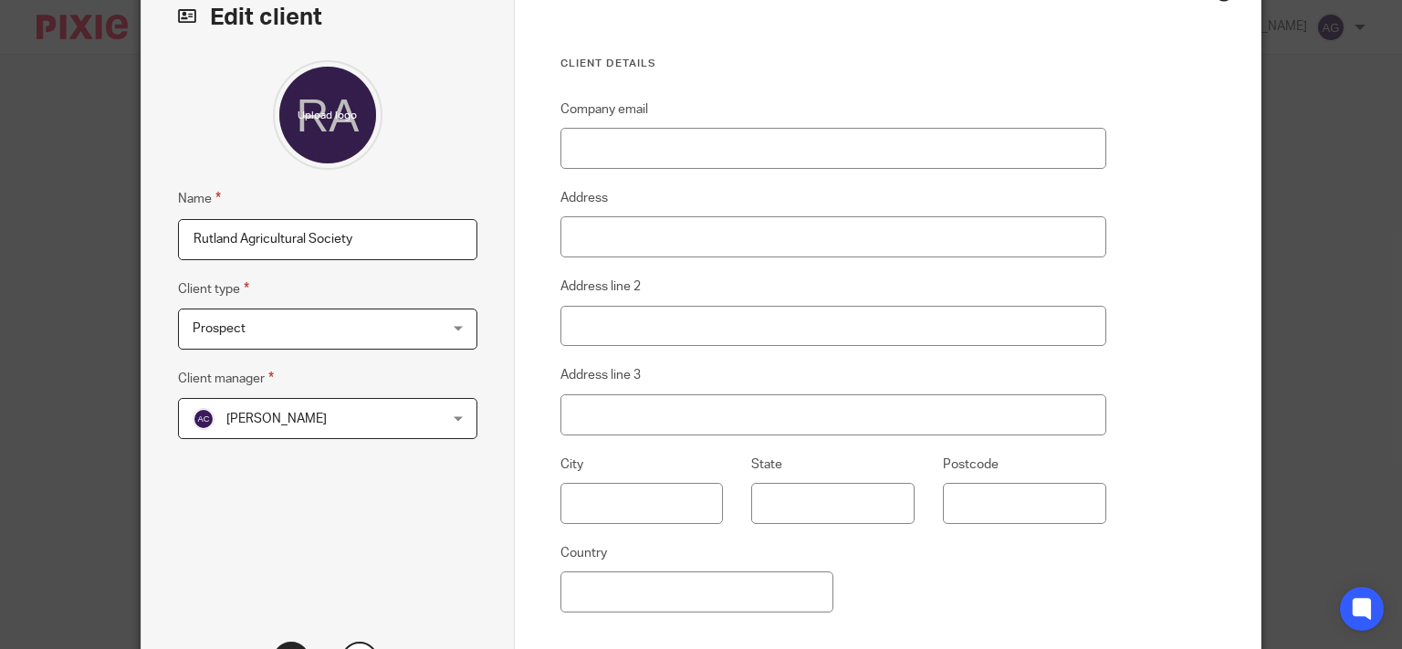
scroll to position [291, 0]
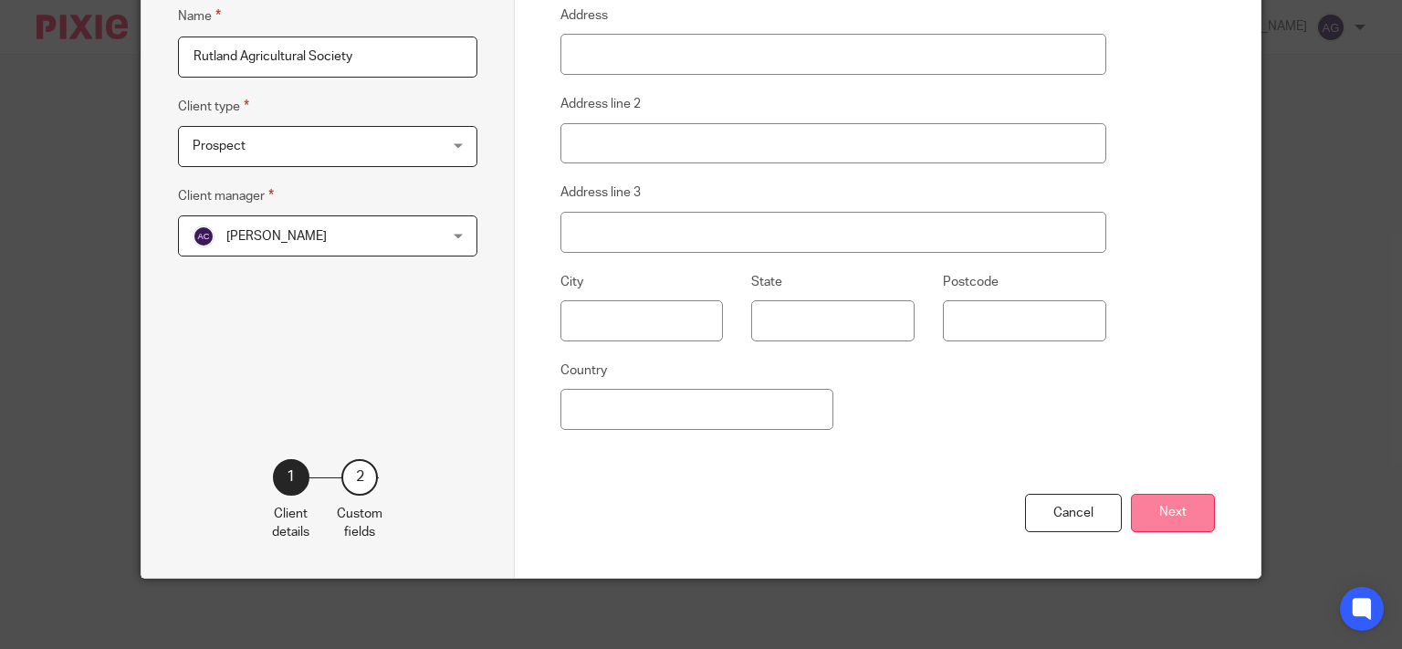
click at [1157, 516] on button "Next" at bounding box center [1173, 513] width 84 height 39
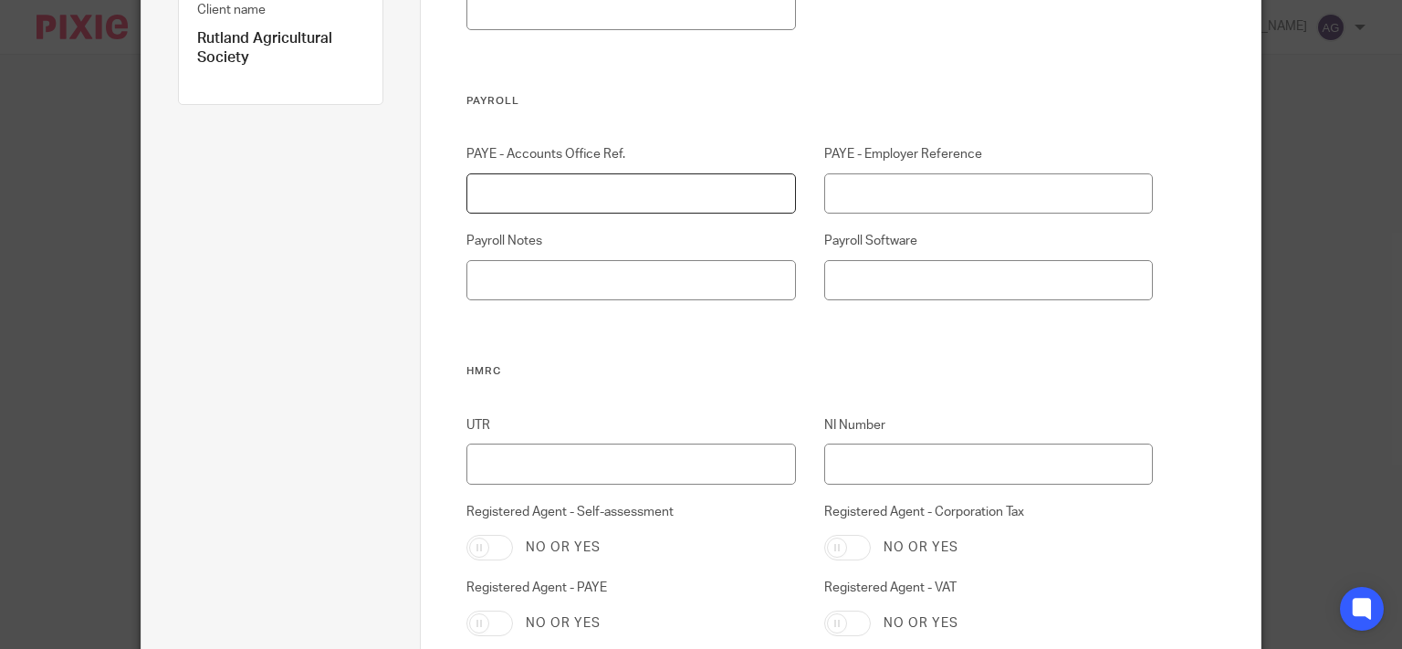
click at [639, 196] on input "PAYE - Accounts Office Ref." at bounding box center [630, 193] width 329 height 41
type input "120PE02225930"
click at [909, 188] on input "PAYE - Employer Reference" at bounding box center [988, 193] width 329 height 41
click at [865, 195] on input "PAYE - Employer Reference" at bounding box center [988, 193] width 329 height 41
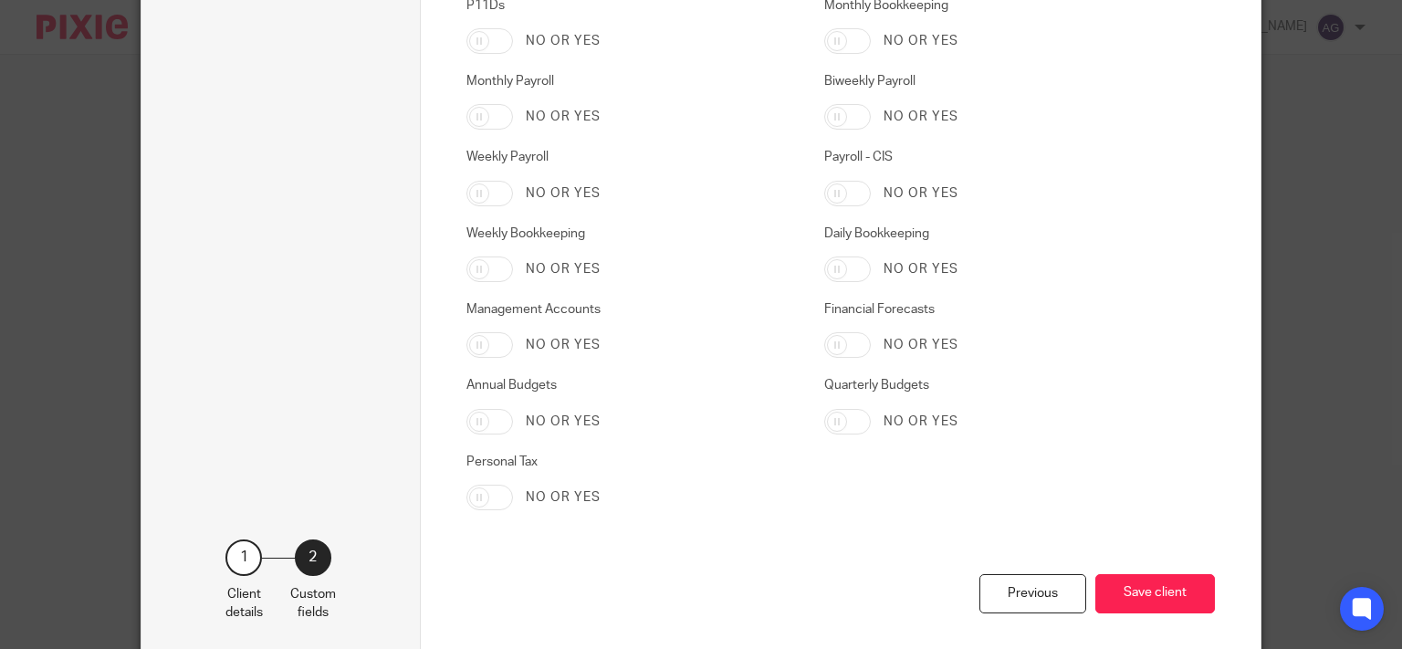
scroll to position [3088, 0]
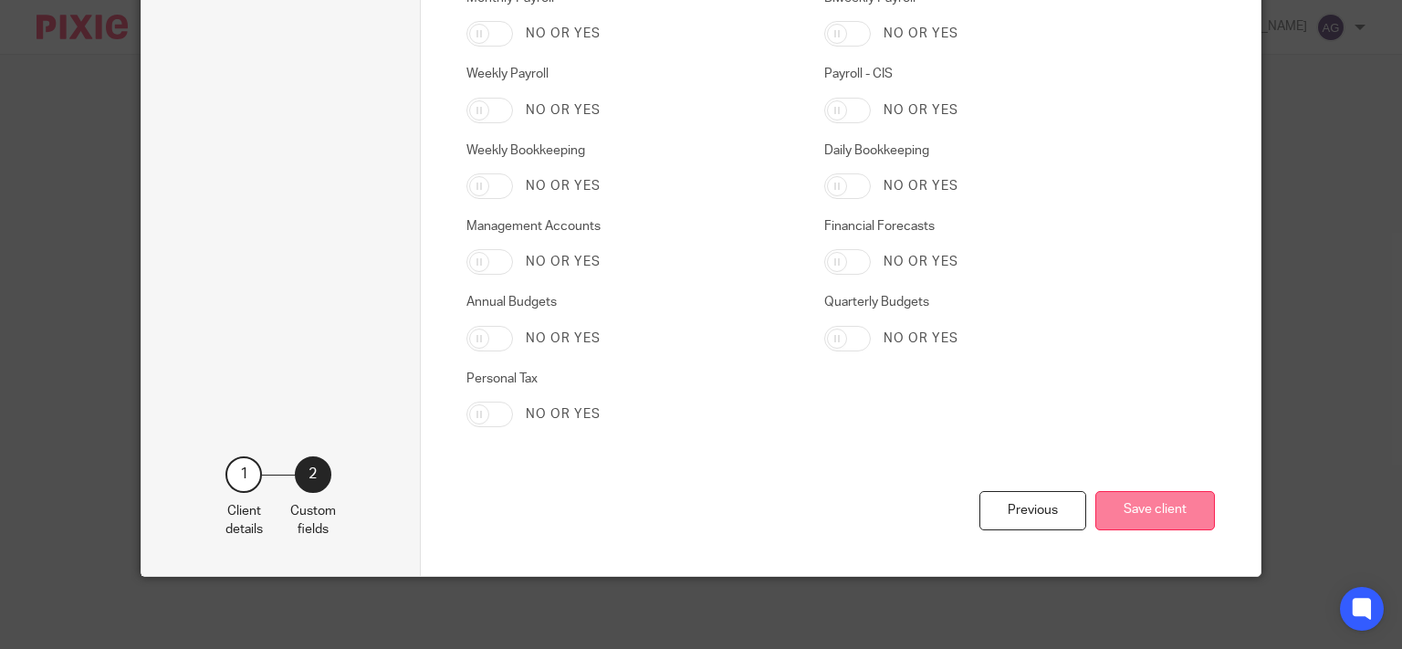
type input "120/WE22457"
click at [1124, 510] on button "Save client" at bounding box center [1155, 510] width 120 height 39
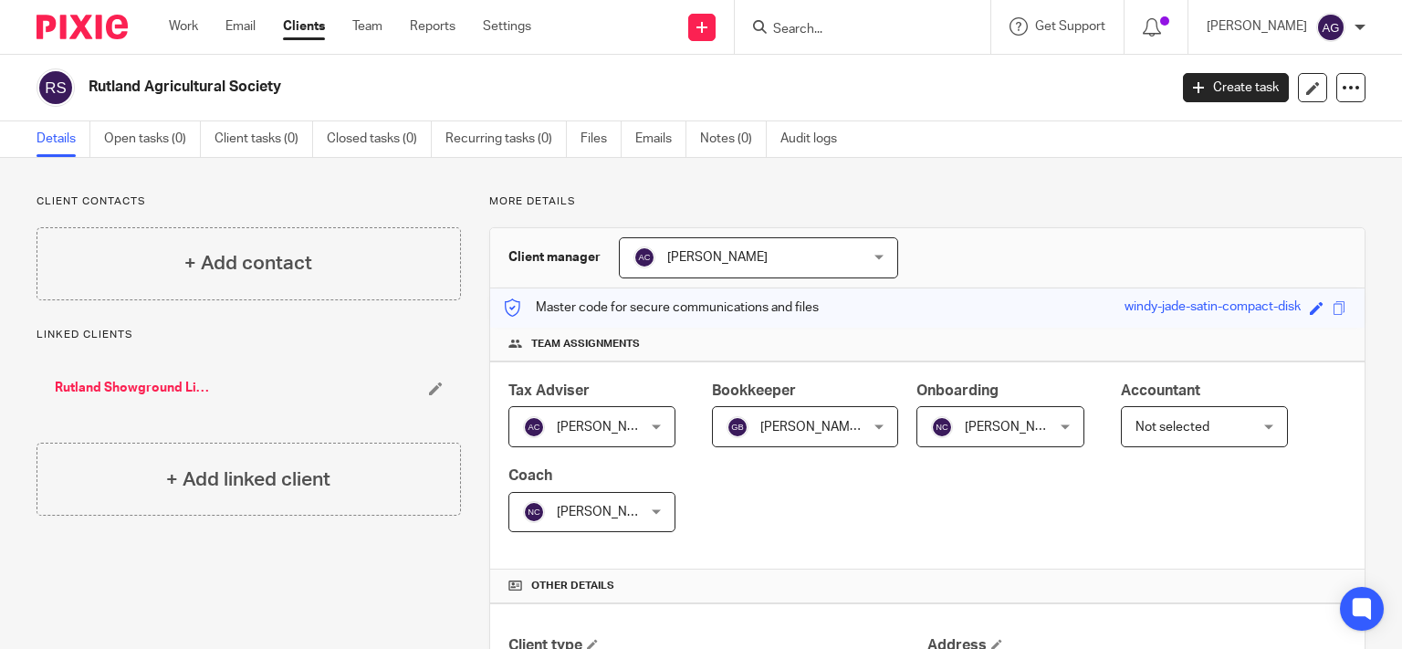
click at [884, 24] on input "Search" at bounding box center [853, 30] width 164 height 16
type input "sb"
click at [899, 72] on link at bounding box center [881, 71] width 226 height 27
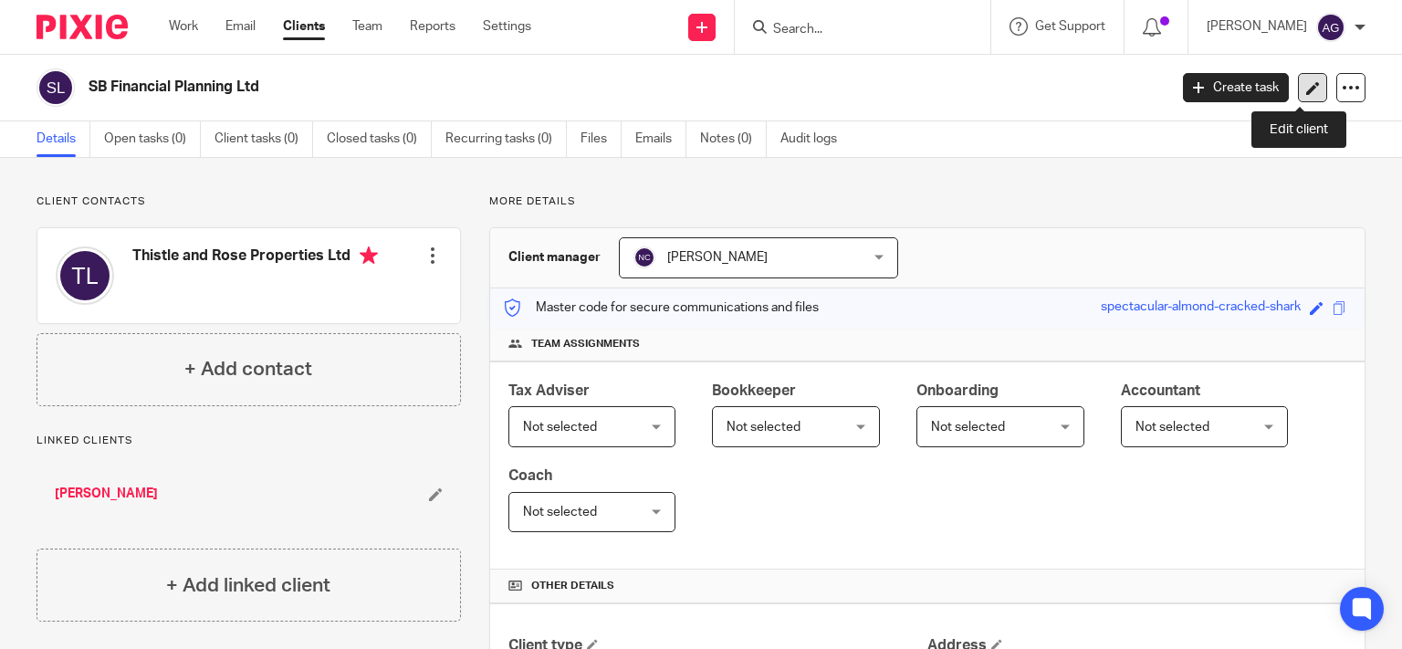
click at [1306, 86] on icon at bounding box center [1313, 88] width 14 height 14
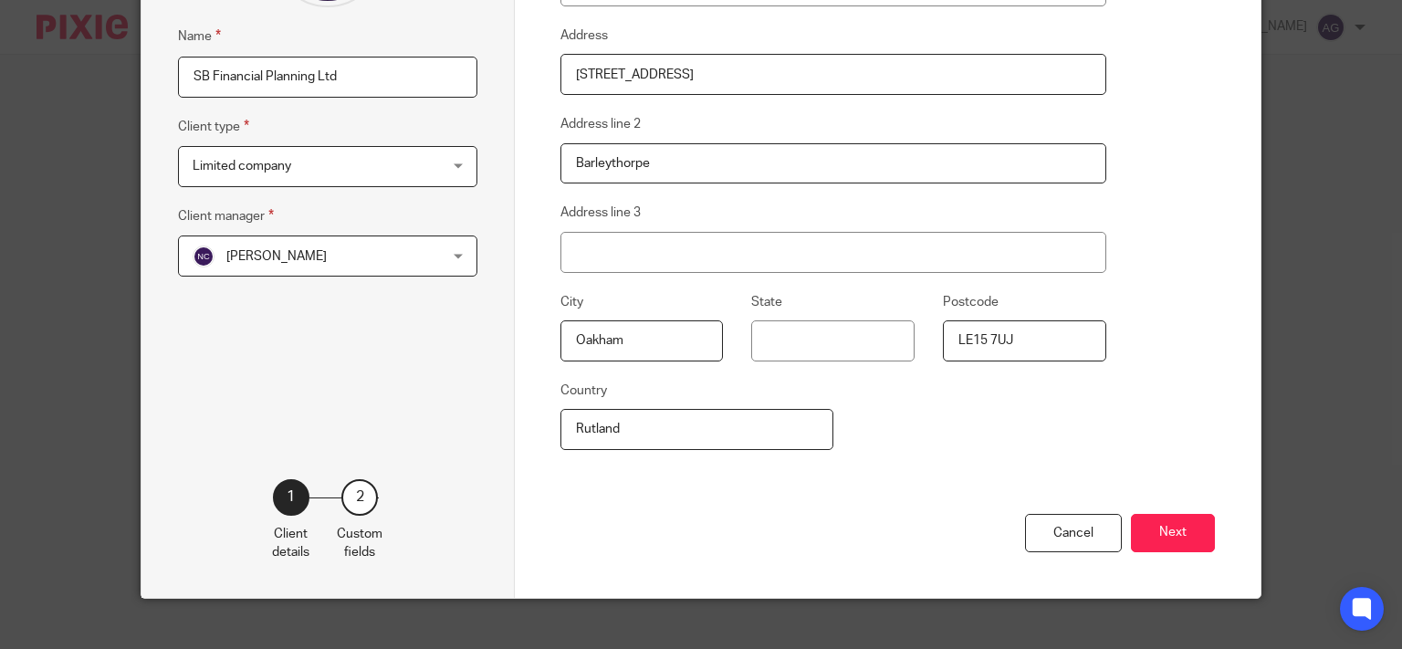
scroll to position [274, 0]
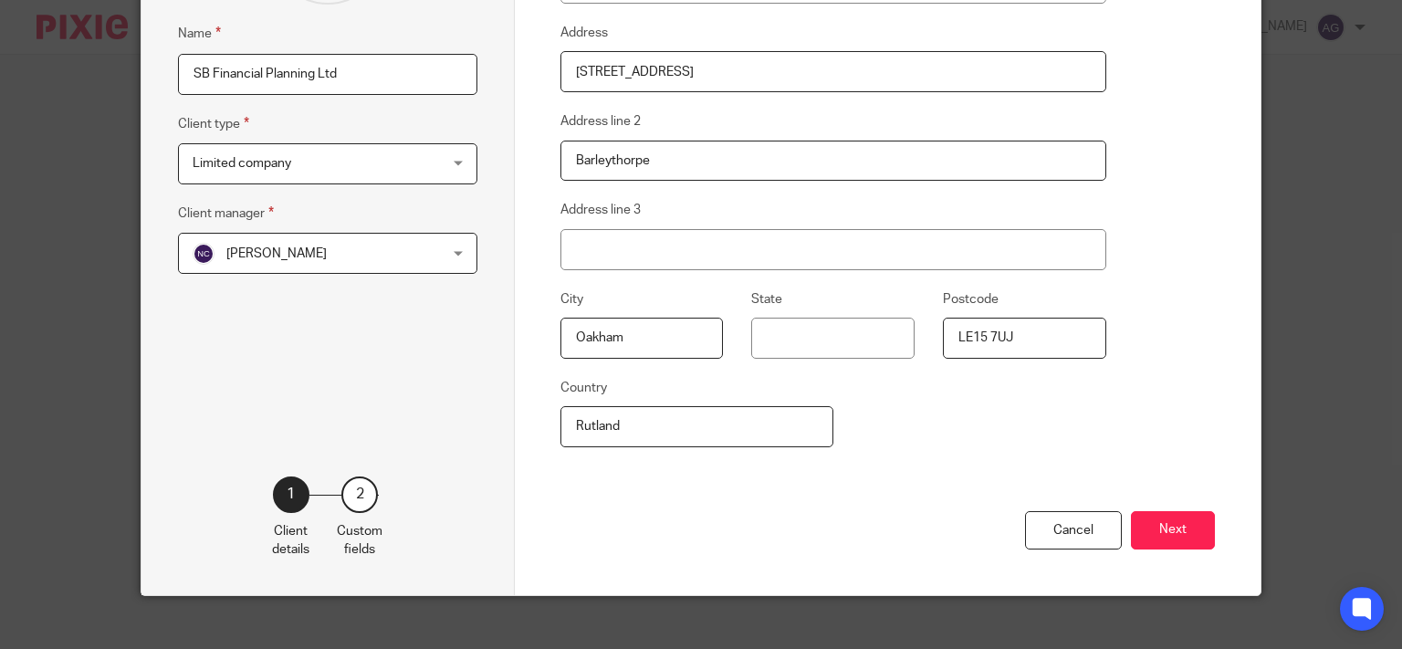
drag, startPoint x: 682, startPoint y: 430, endPoint x: 550, endPoint y: 427, distance: 131.5
click at [550, 427] on div "Client details Company email Address 3 Briar Close Address line 2 [GEOGRAPHIC_D…" at bounding box center [888, 197] width 747 height 795
type input "Rutland"
click at [1150, 521] on button "Next" at bounding box center [1173, 530] width 84 height 39
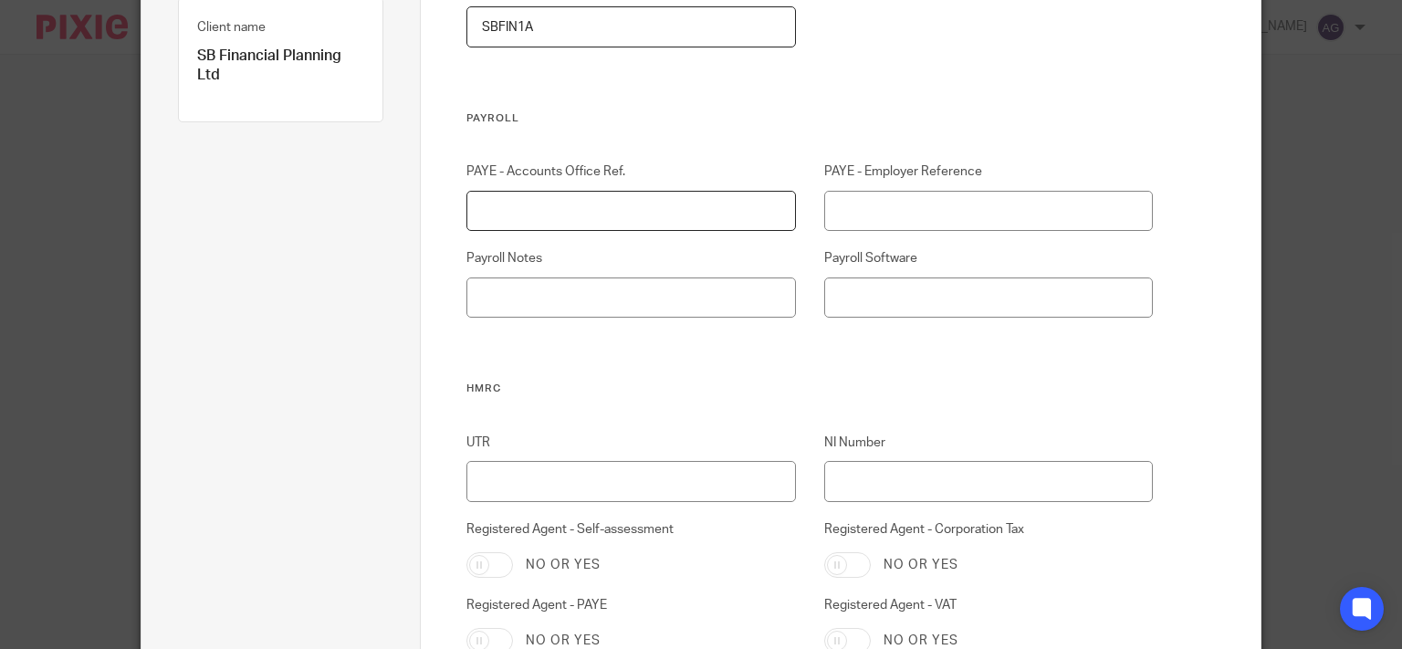
click at [676, 209] on input "PAYE - Accounts Office Ref." at bounding box center [630, 211] width 329 height 41
click at [534, 209] on input "120PJ02330452" at bounding box center [630, 211] width 329 height 41
type input "120PJ02330452"
click at [900, 209] on input "PAYE - Employer Reference" at bounding box center [988, 211] width 329 height 41
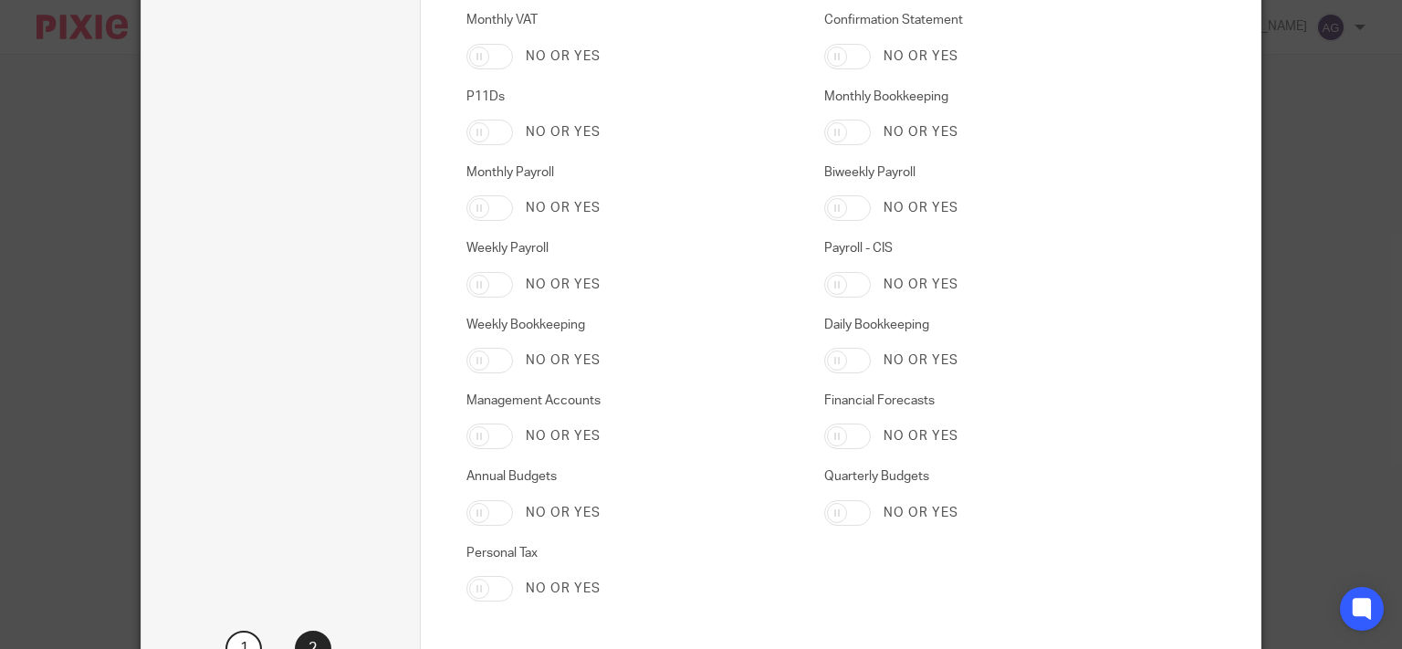
scroll to position [3088, 0]
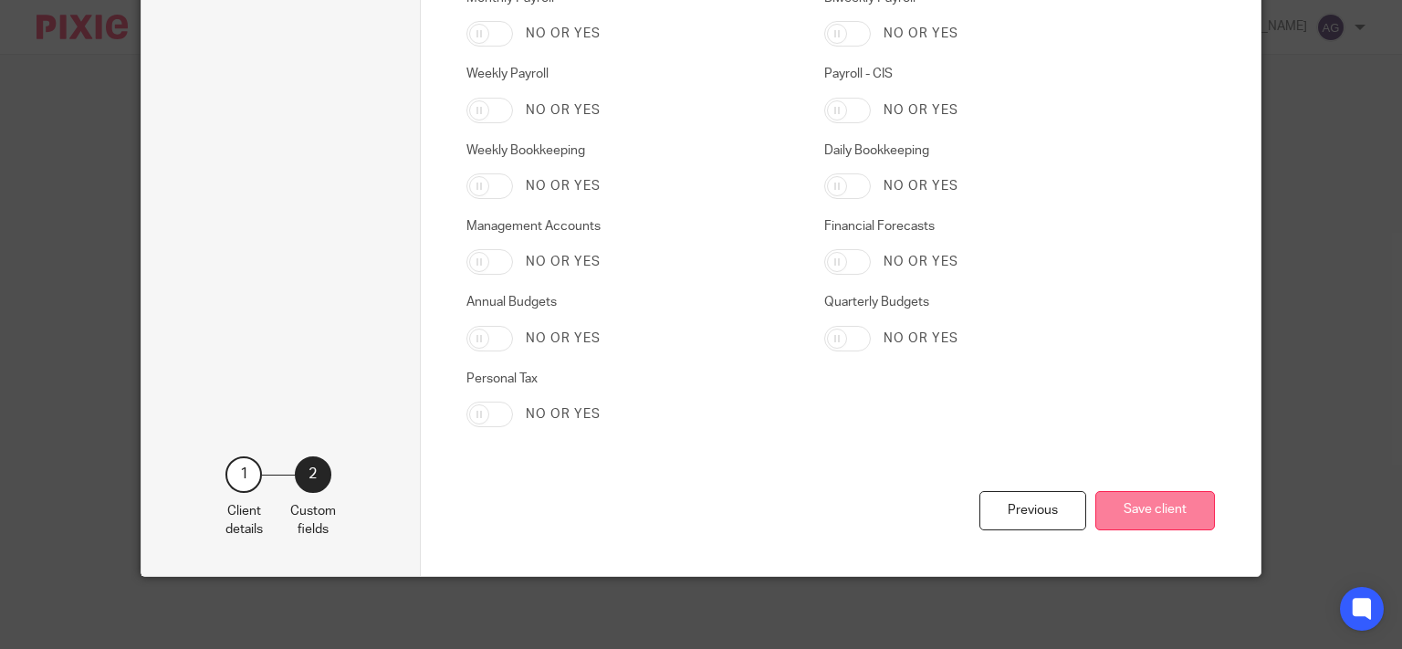
type input "120/FE29122"
click at [1112, 500] on button "Save client" at bounding box center [1155, 510] width 120 height 39
click at [1115, 491] on div "Previous Save client" at bounding box center [840, 533] width 749 height 85
click at [1129, 514] on button "Save client" at bounding box center [1155, 510] width 120 height 39
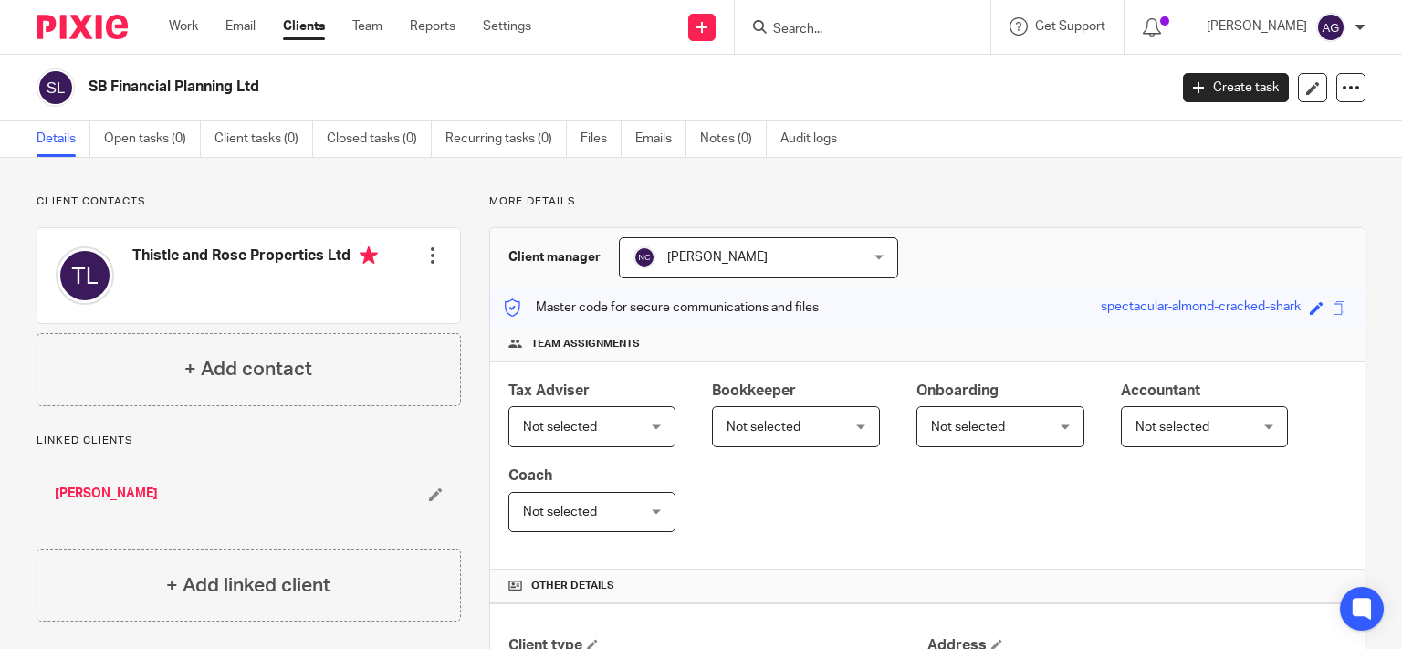
click at [936, 28] on input "Search" at bounding box center [853, 30] width 164 height 16
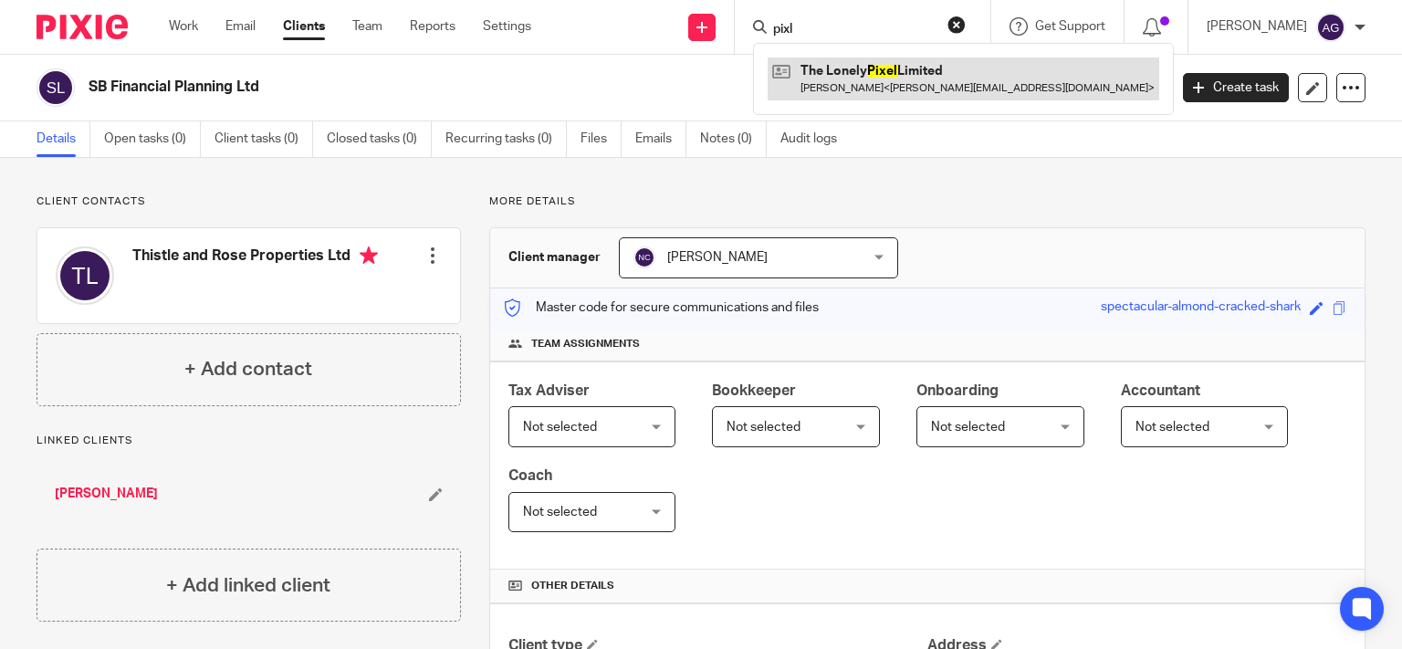
type input "pixl"
click at [937, 76] on link at bounding box center [964, 79] width 392 height 42
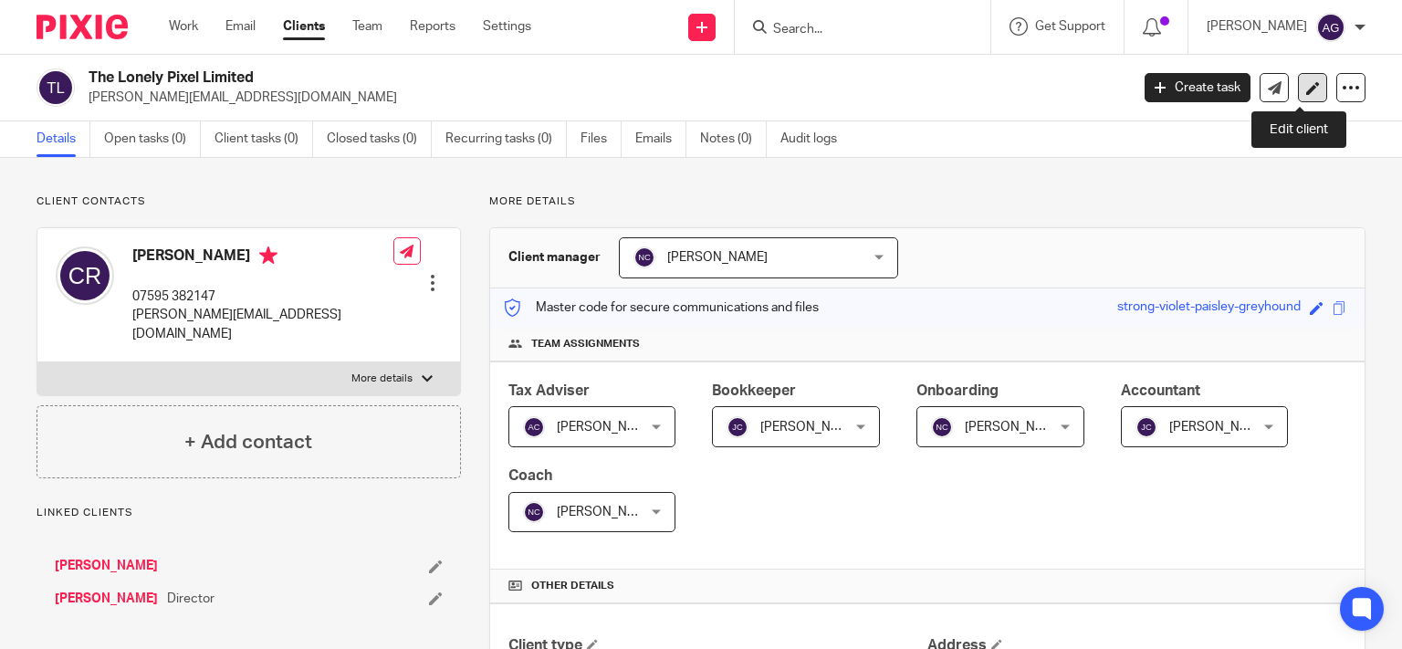
click at [1306, 87] on icon at bounding box center [1313, 88] width 14 height 14
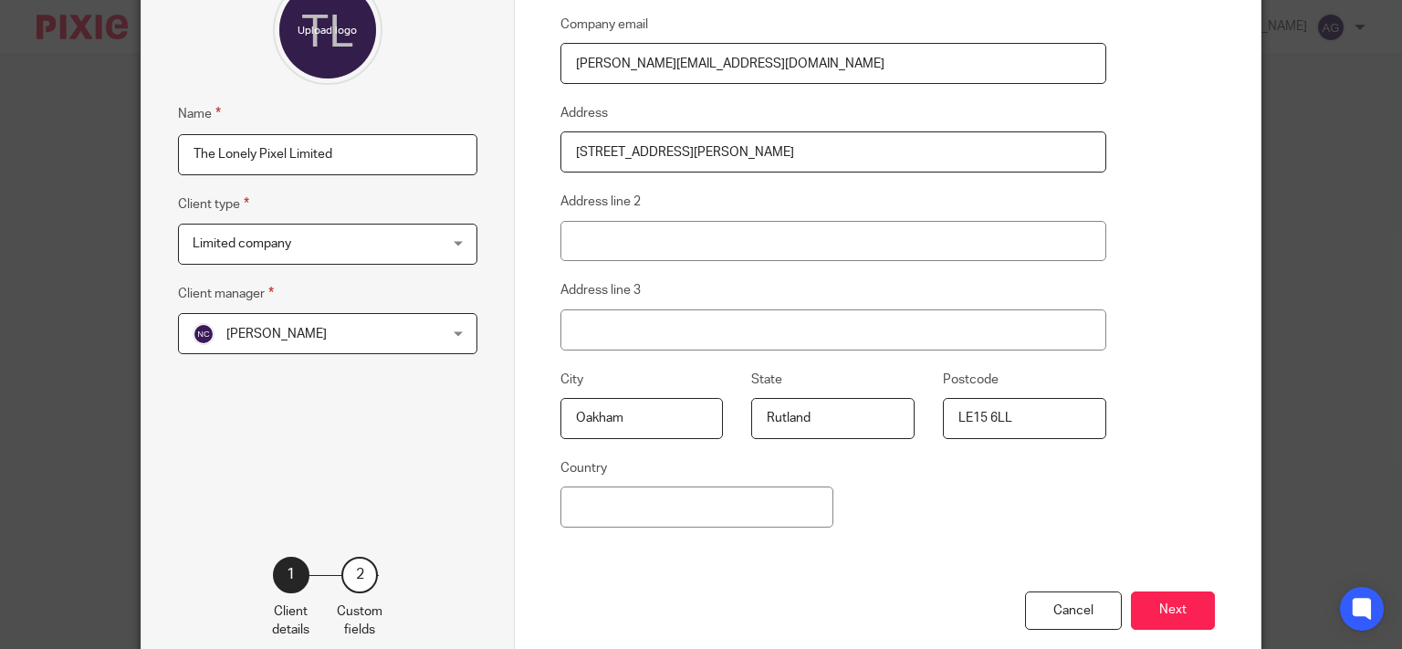
scroll to position [291, 0]
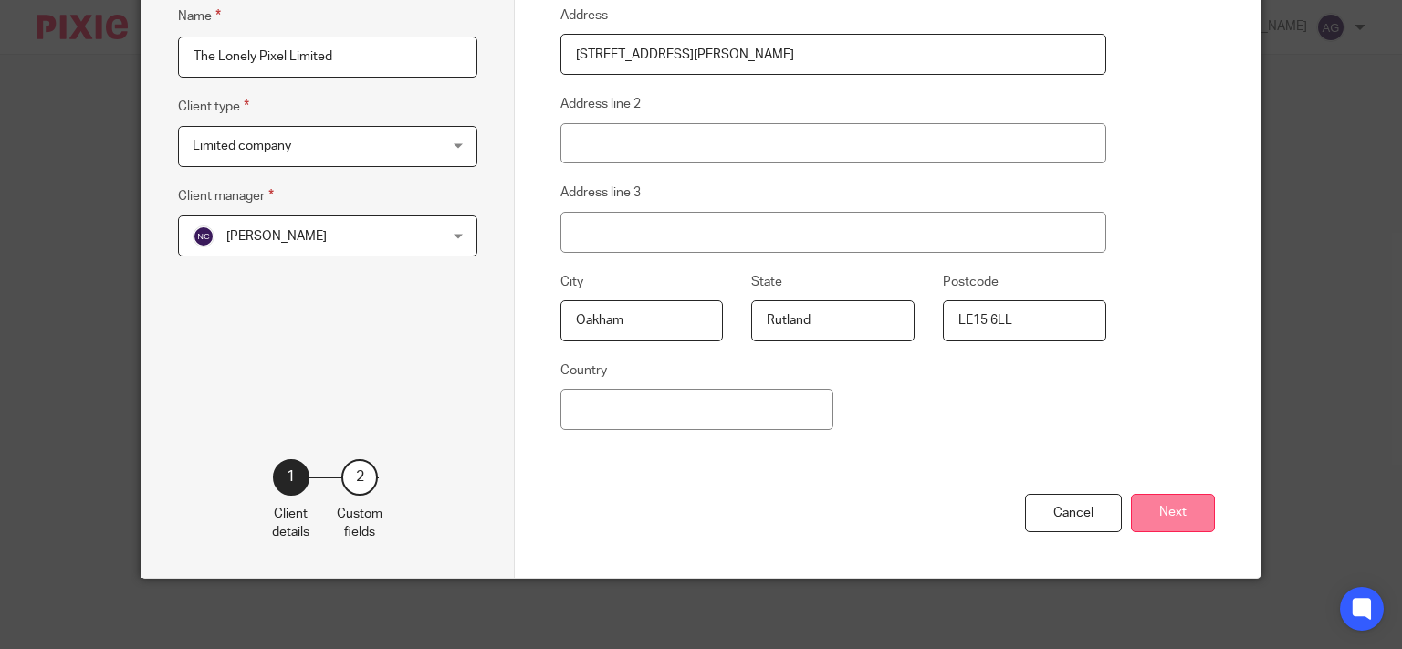
click at [1187, 522] on button "Next" at bounding box center [1173, 513] width 84 height 39
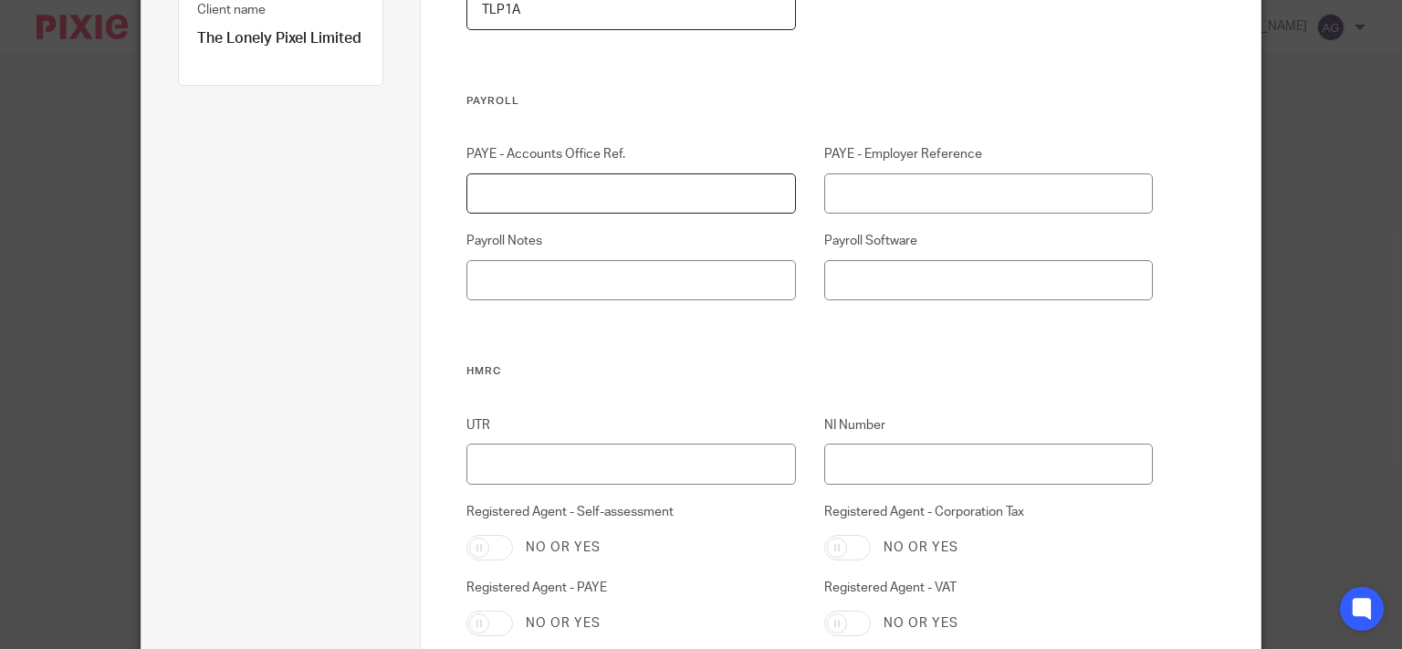
click at [659, 202] on input "PAYE - Accounts Office Ref." at bounding box center [630, 193] width 329 height 41
click at [880, 183] on input "PAYE - Employer Reference" at bounding box center [988, 193] width 329 height 41
click at [547, 191] on input "475PB01252698" at bounding box center [630, 193] width 329 height 41
type input "475PB01251698"
click at [884, 189] on input "PAYE - Employer Reference" at bounding box center [988, 193] width 329 height 41
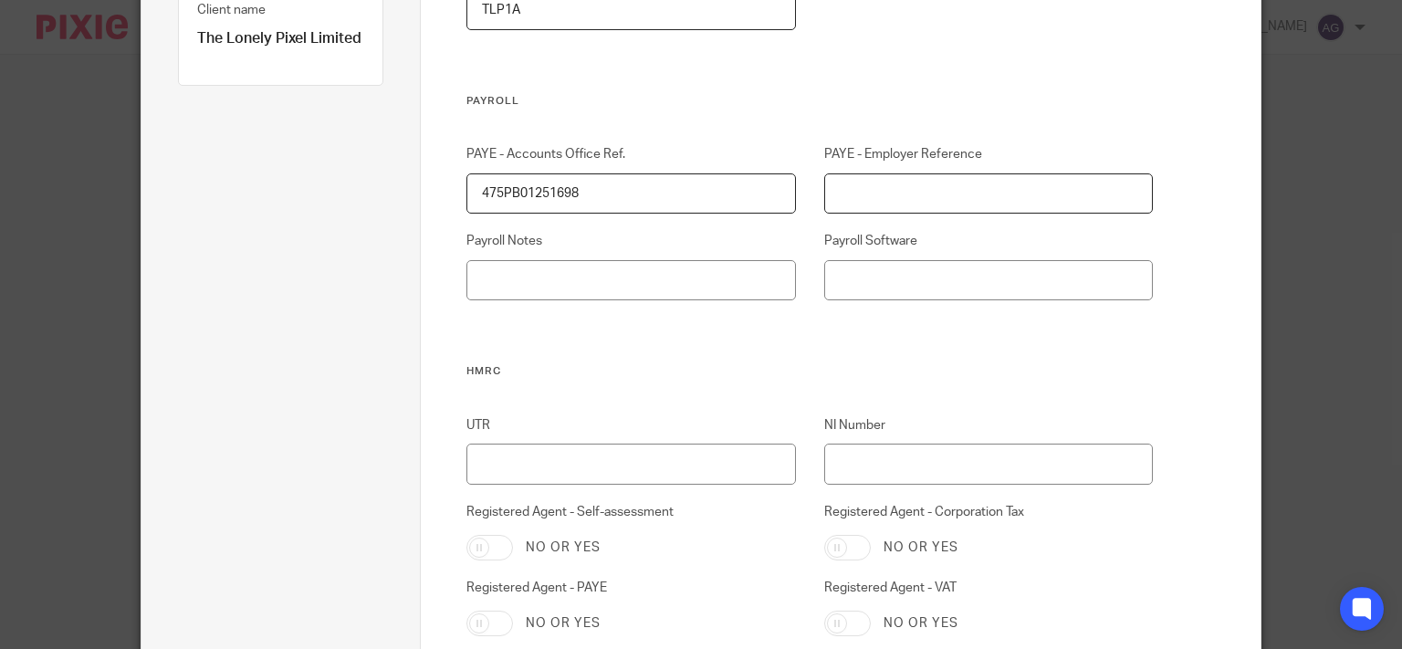
click at [883, 192] on input "PAYE - Employer Reference" at bounding box center [988, 193] width 329 height 41
click at [895, 192] on input "475/LB" at bounding box center [988, 193] width 329 height 41
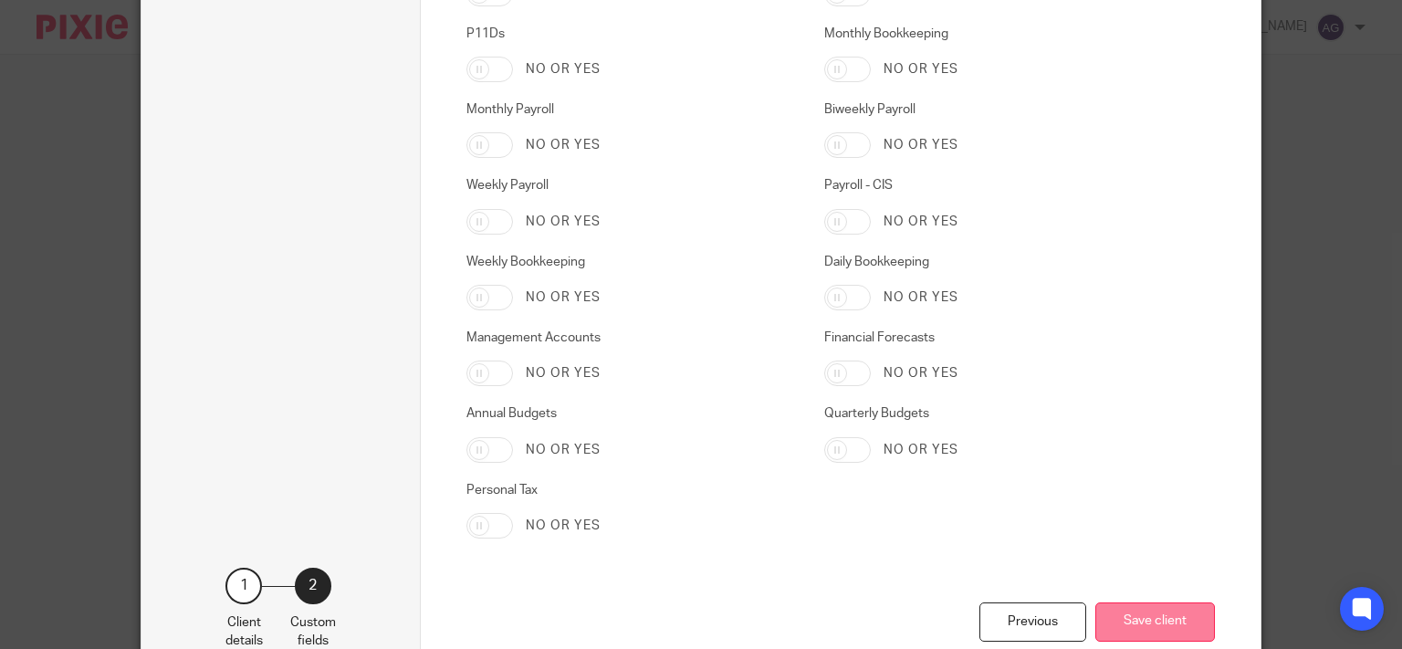
scroll to position [3088, 0]
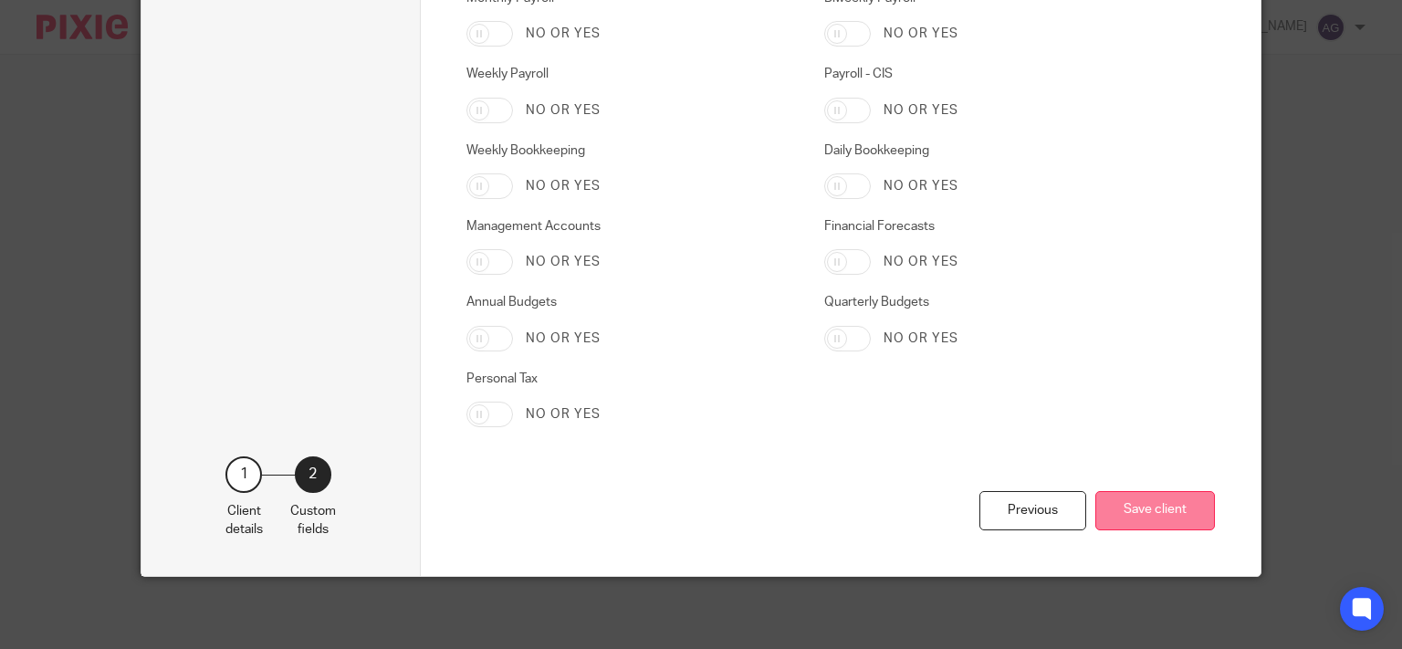
type input "475/LB76508"
click at [1162, 509] on button "Save client" at bounding box center [1155, 510] width 120 height 39
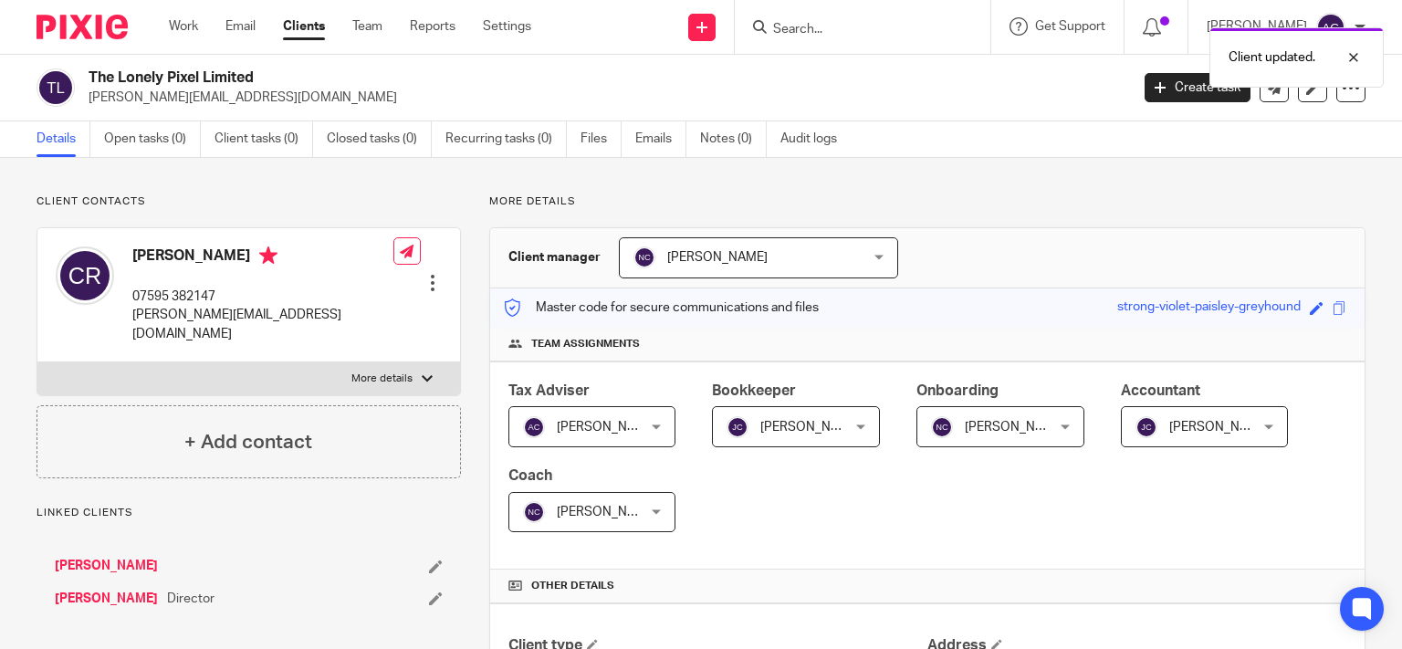
click at [833, 23] on div "Client updated." at bounding box center [1042, 52] width 683 height 69
click at [832, 26] on input "Search" at bounding box center [853, 30] width 164 height 16
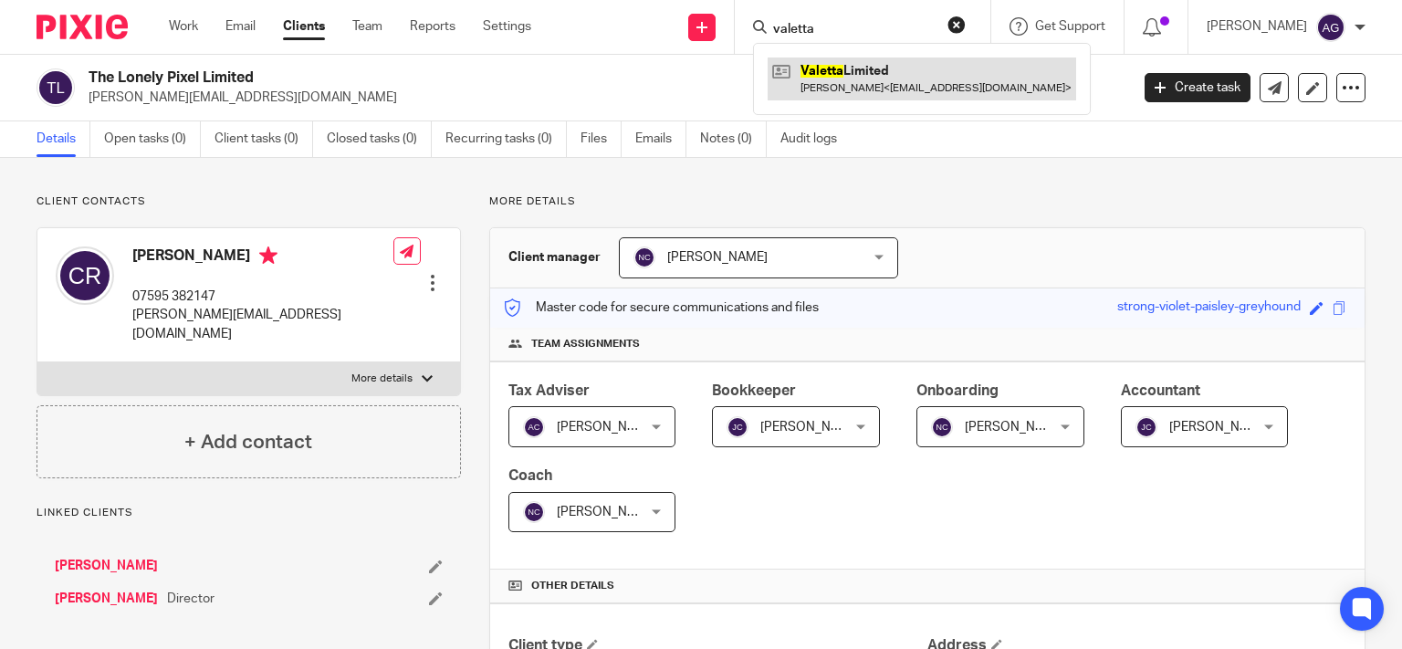
type input "valetta"
click at [888, 83] on link at bounding box center [922, 79] width 309 height 42
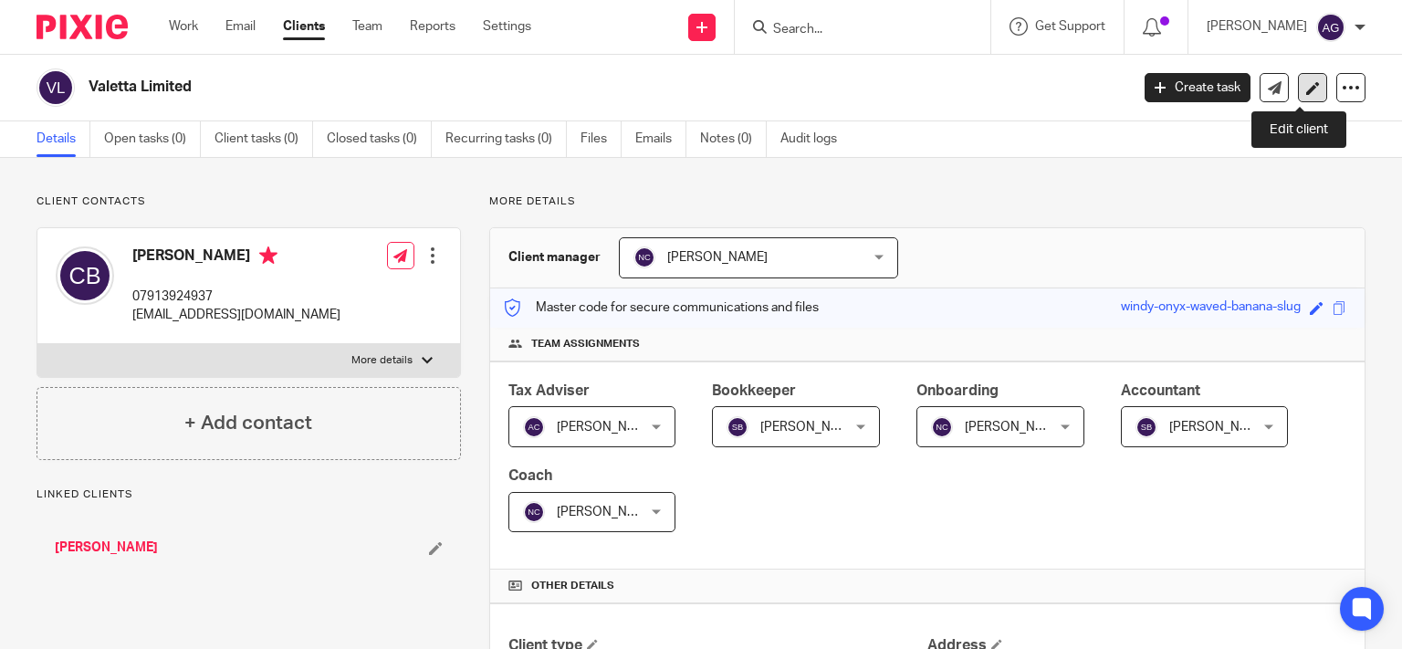
click at [1308, 82] on link at bounding box center [1312, 87] width 29 height 29
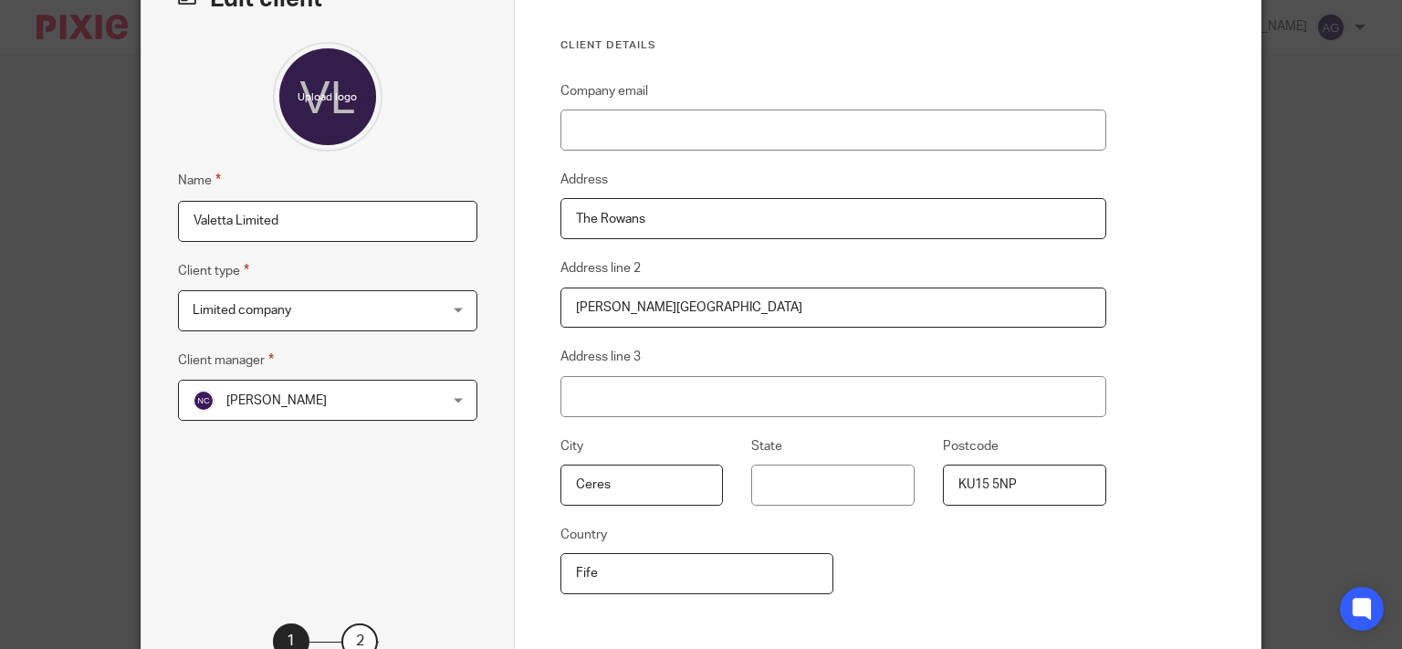
scroll to position [274, 0]
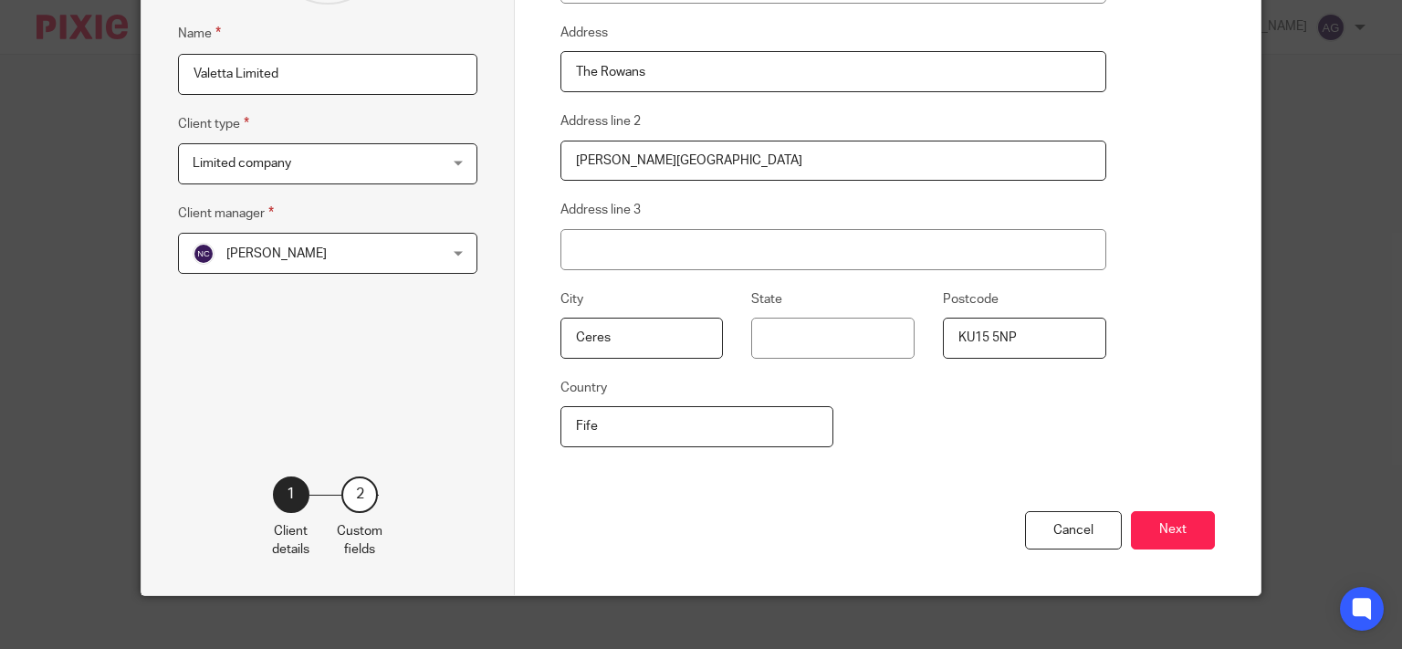
drag, startPoint x: 621, startPoint y: 428, endPoint x: 551, endPoint y: 424, distance: 69.5
click at [551, 424] on div "Client details Company email Address The Rowans Address line [STREET_ADDRESS][P…" at bounding box center [888, 197] width 747 height 795
type input "Fife"
click at [1194, 532] on button "Next" at bounding box center [1173, 530] width 84 height 39
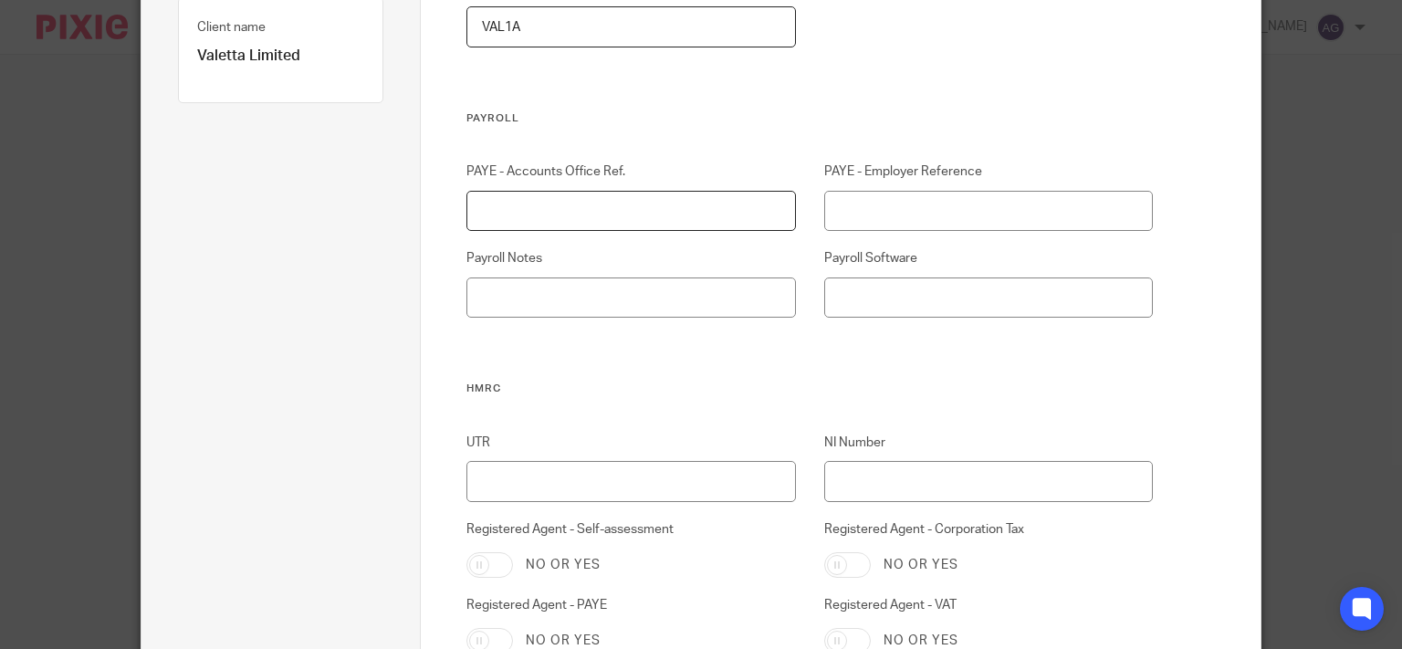
click at [632, 214] on input "PAYE - Accounts Office Ref." at bounding box center [630, 211] width 329 height 41
type input "120PW03344654"
click at [877, 200] on input "PAYE - Employer Reference" at bounding box center [988, 211] width 329 height 41
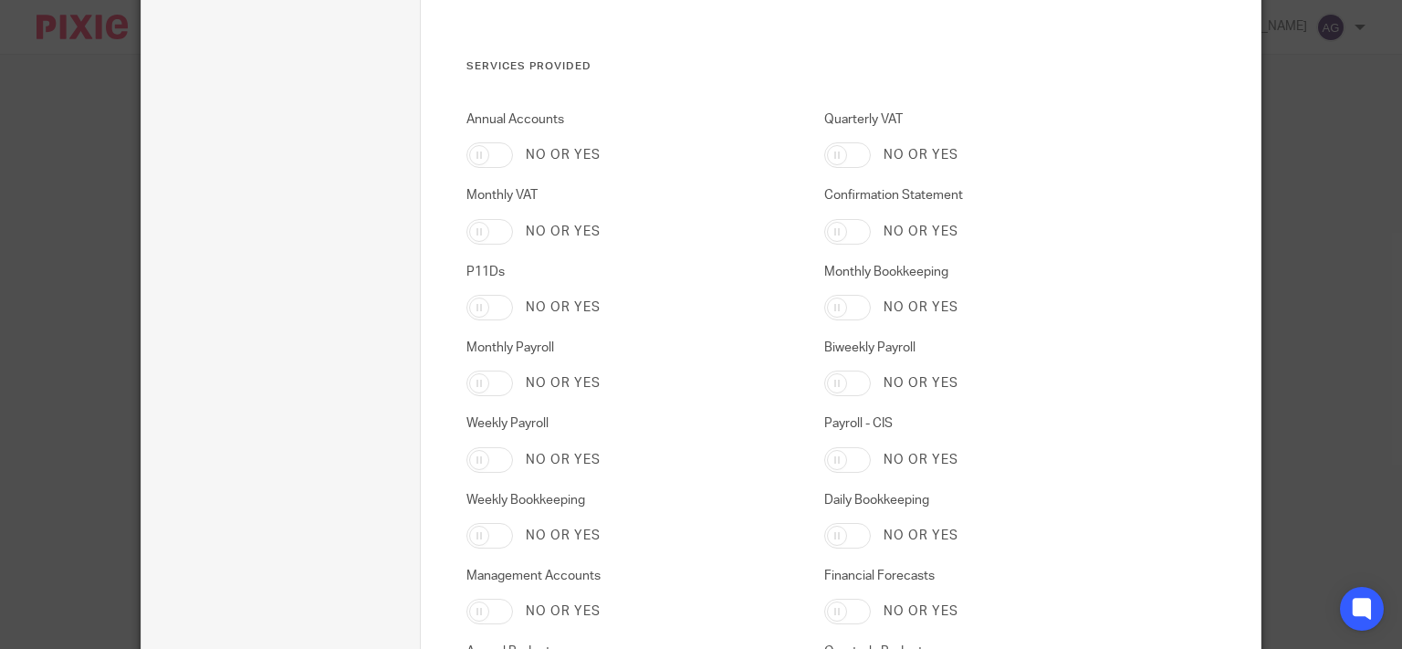
scroll to position [3088, 0]
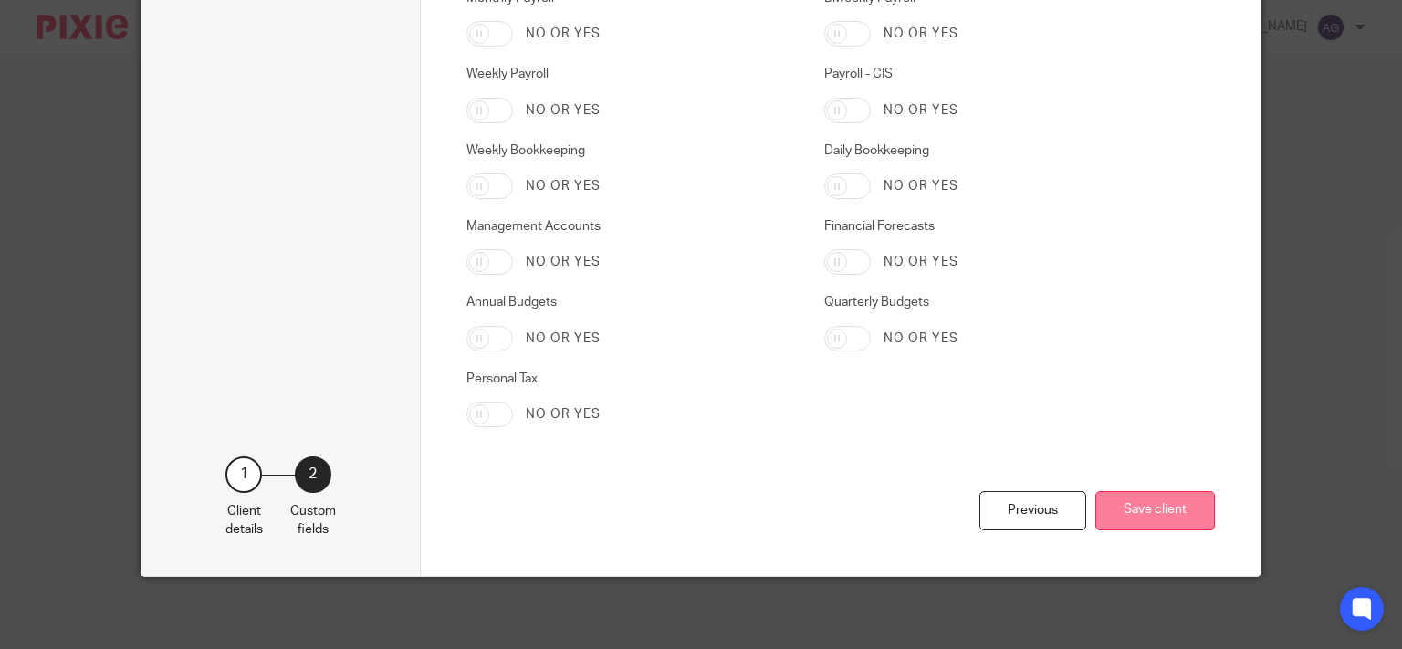
type input "120/VE87718"
click at [1128, 521] on button "Save client" at bounding box center [1155, 510] width 120 height 39
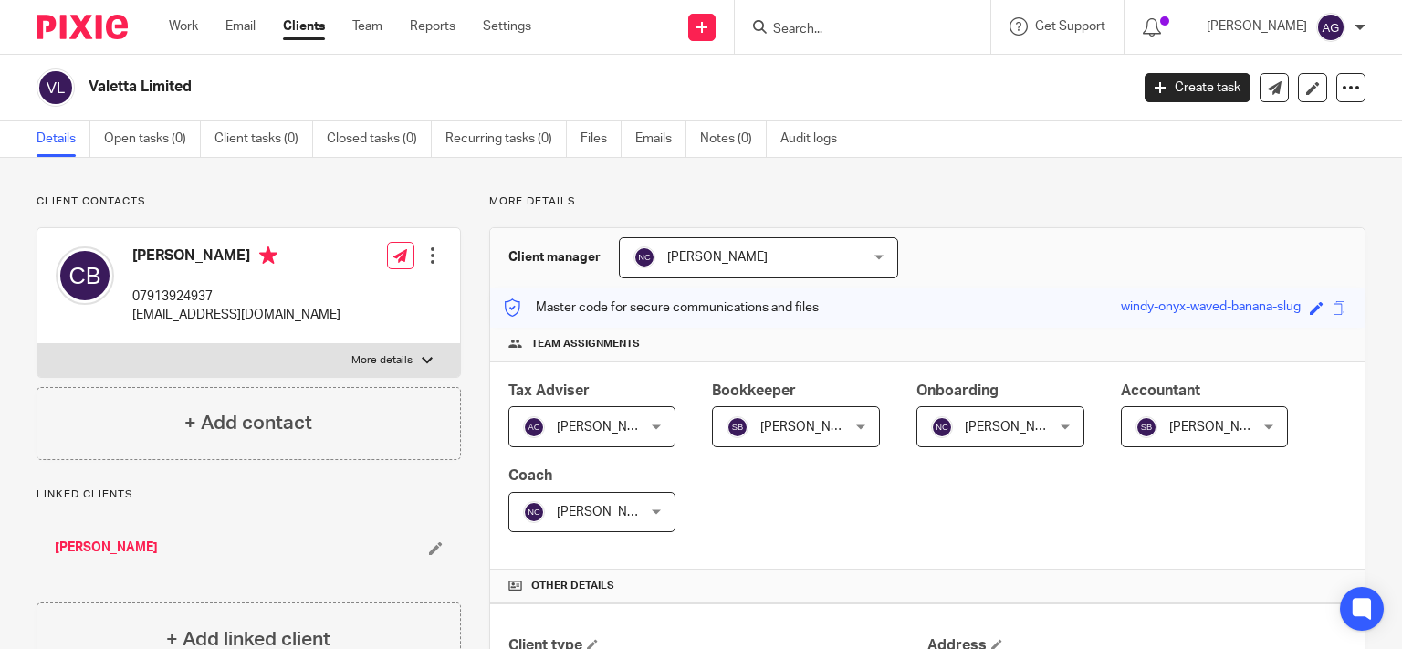
click at [862, 28] on div "Client updated." at bounding box center [1042, 52] width 683 height 69
click at [862, 28] on input "Search" at bounding box center [853, 30] width 164 height 16
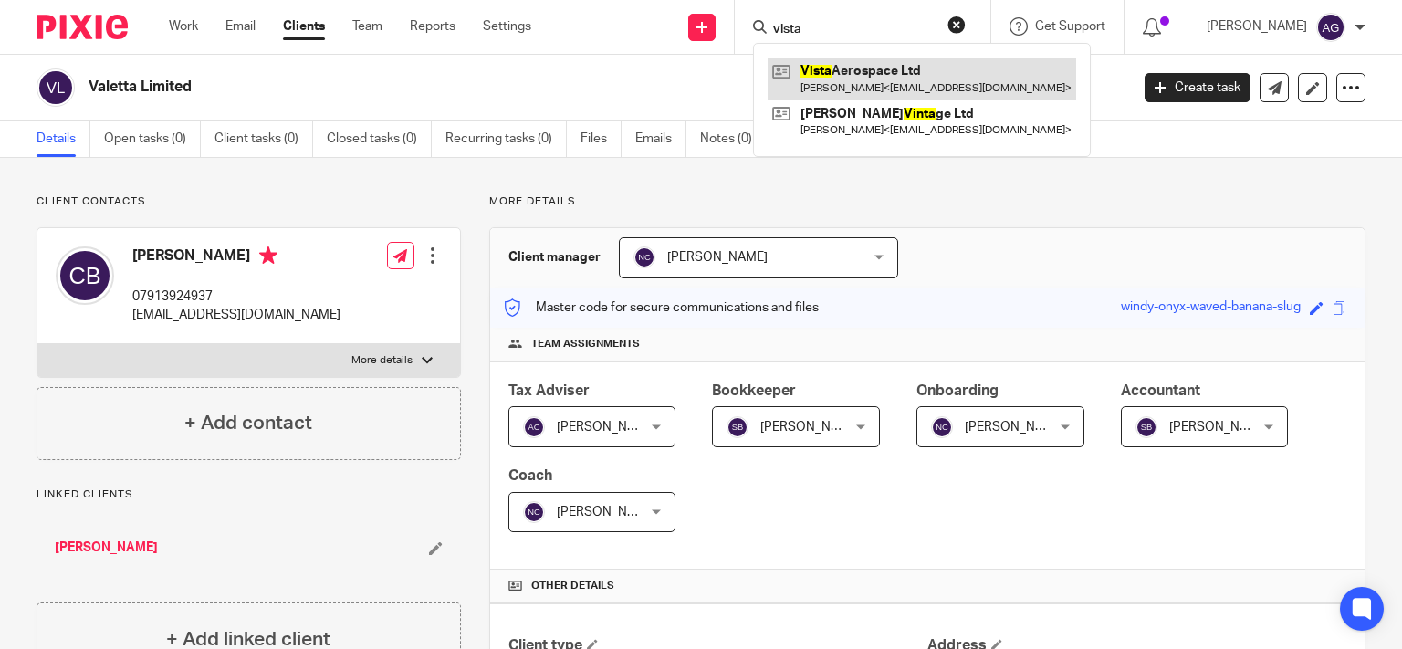
type input "vista"
click at [895, 74] on link at bounding box center [922, 79] width 309 height 42
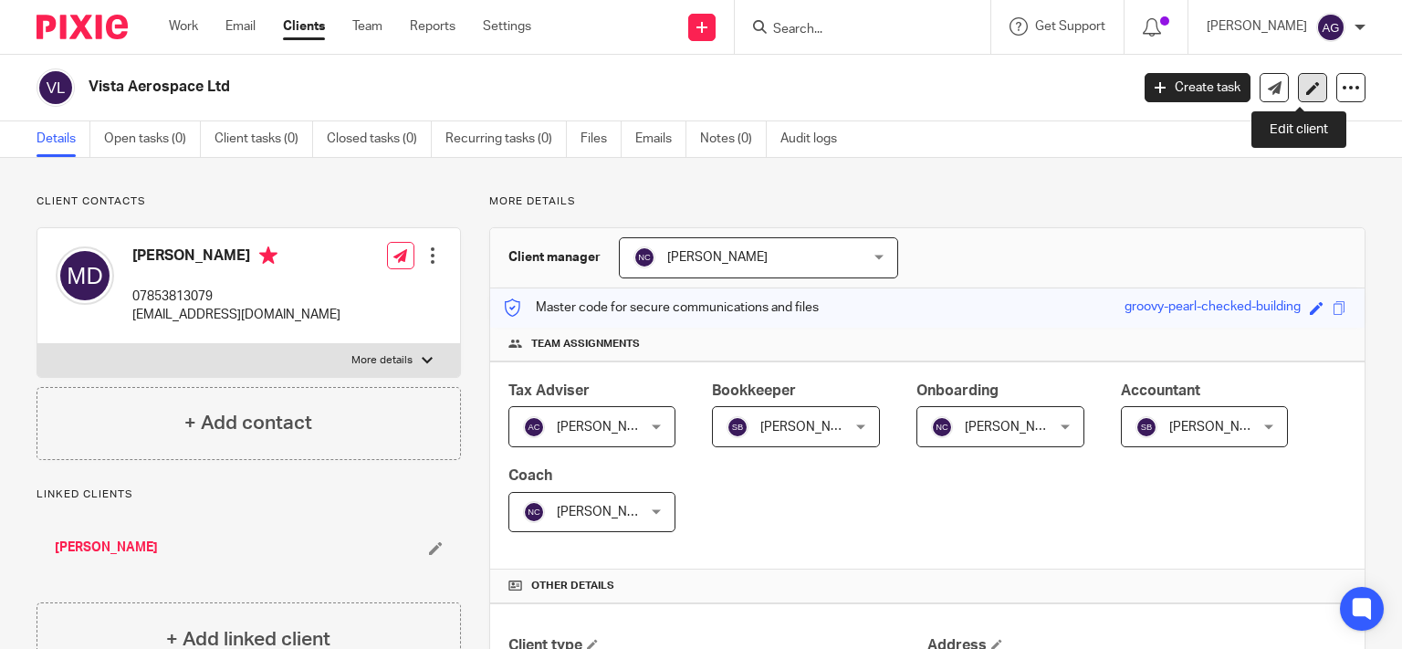
click at [1307, 86] on link at bounding box center [1312, 87] width 29 height 29
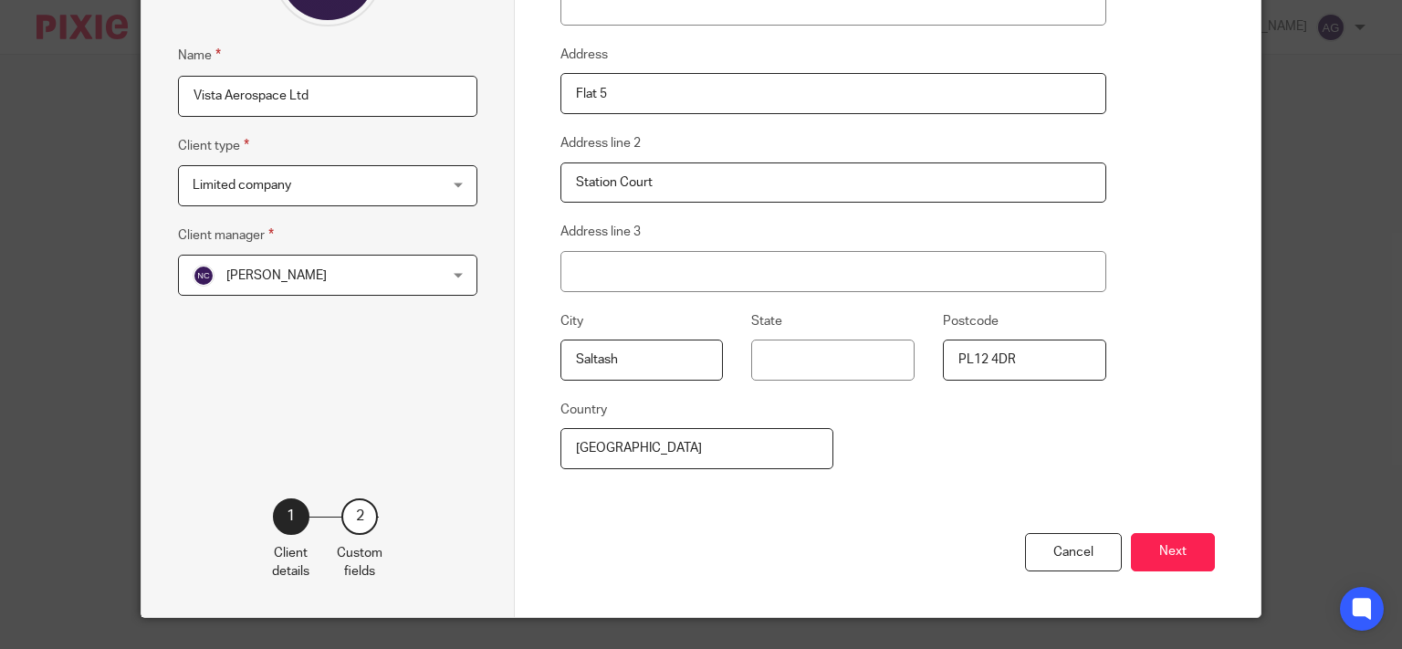
scroll to position [274, 0]
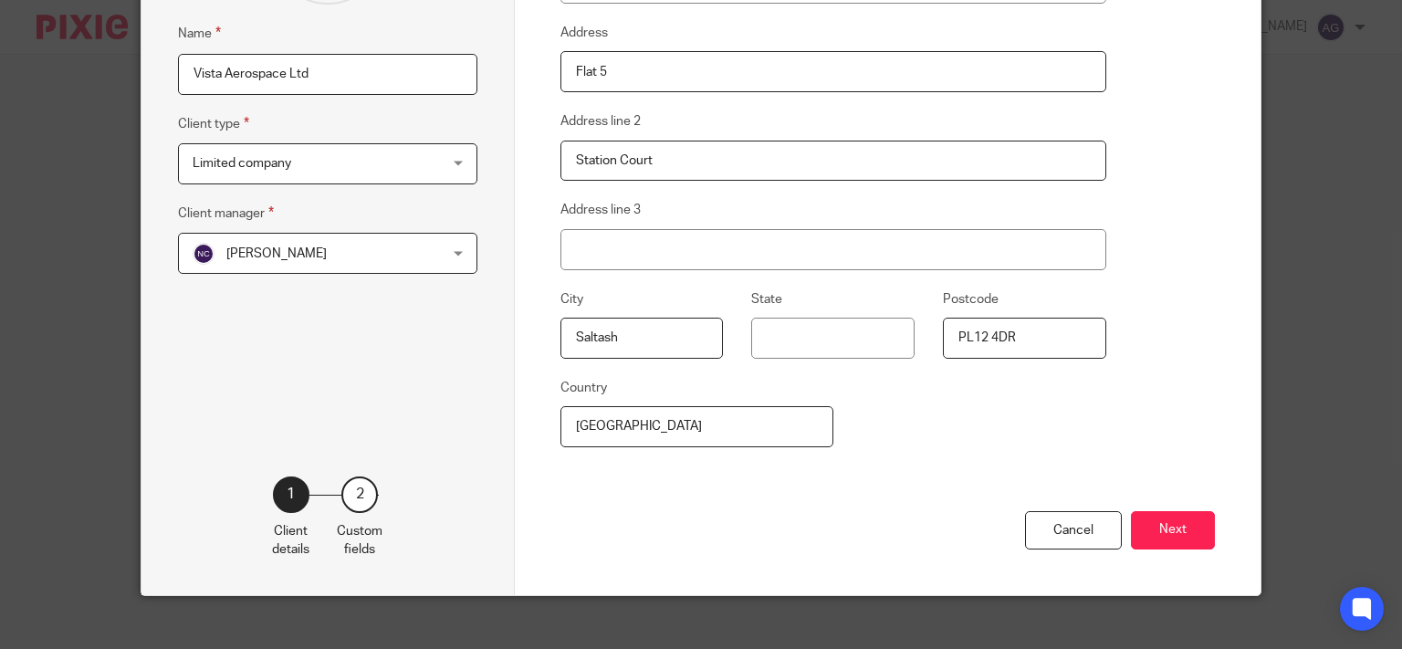
drag, startPoint x: 610, startPoint y: 427, endPoint x: 544, endPoint y: 426, distance: 65.7
click at [546, 426] on div "Client details Company email Address Flat 5 Address line 2 Station Court Addres…" at bounding box center [888, 197] width 747 height 795
type input "[GEOGRAPHIC_DATA]"
click at [1146, 516] on button "Next" at bounding box center [1173, 530] width 84 height 39
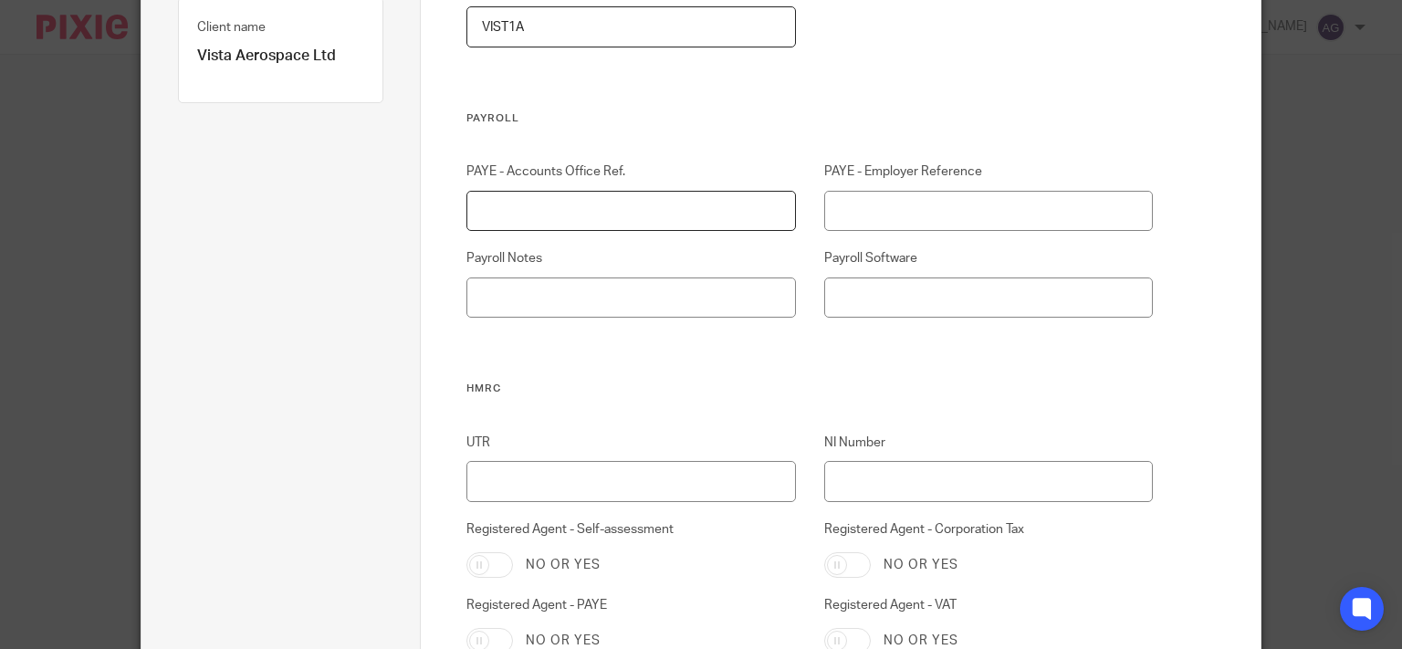
click at [695, 217] on input "PAYE - Accounts Office Ref." at bounding box center [630, 211] width 329 height 41
type input "120PD02192587"
click at [896, 208] on input "PAYE - Employer Reference" at bounding box center [988, 211] width 329 height 41
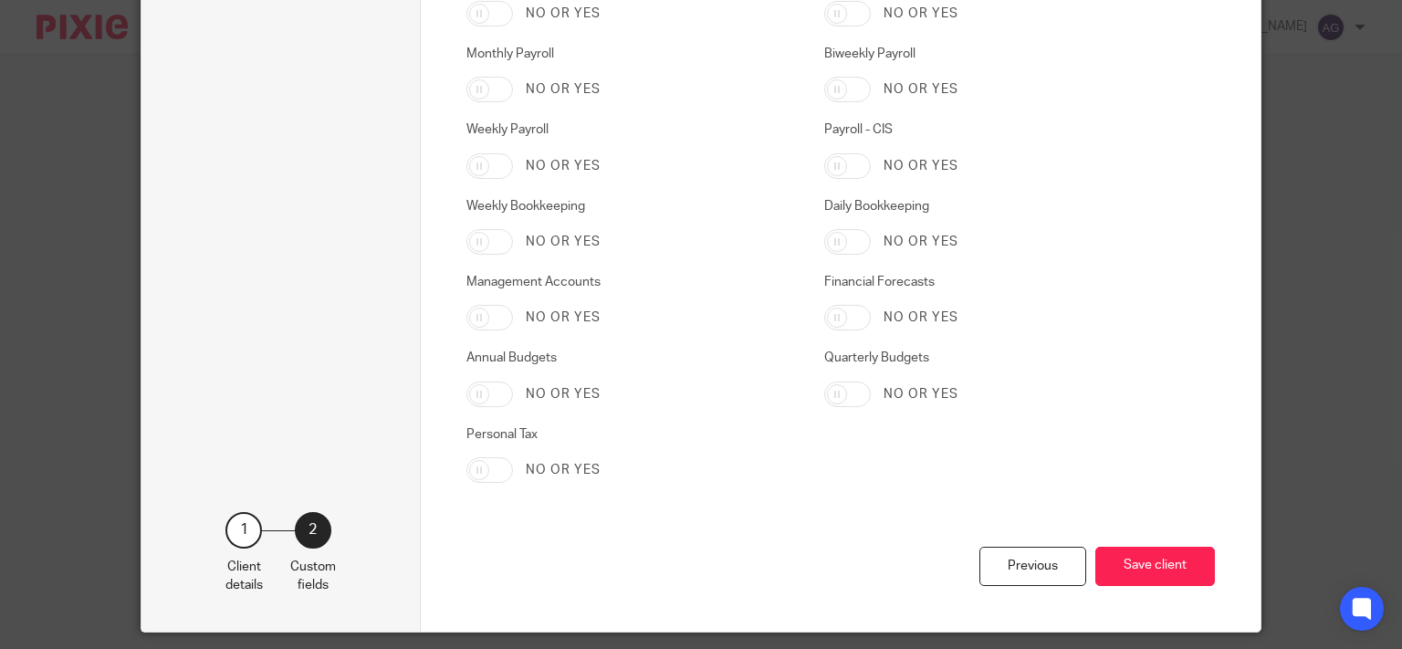
scroll to position [3088, 0]
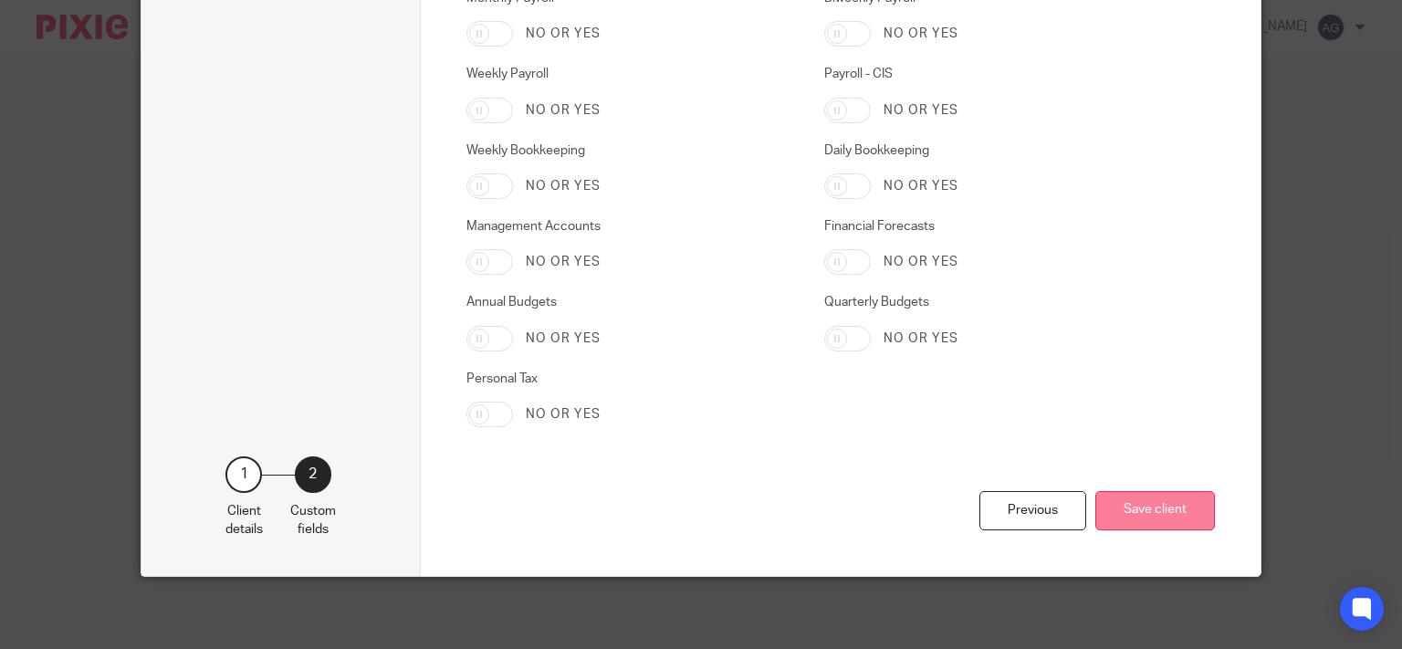
type input "120/LE20245"
click at [1139, 507] on button "Save client" at bounding box center [1155, 510] width 120 height 39
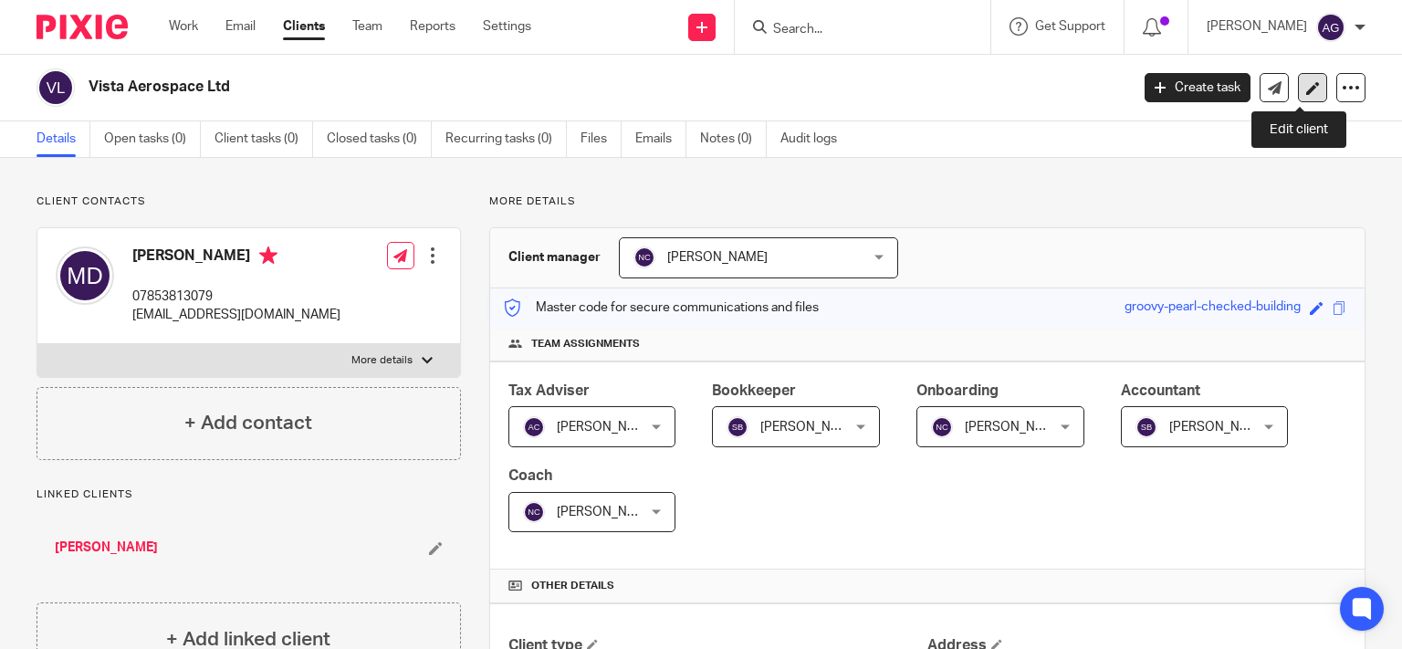
click at [1306, 87] on icon at bounding box center [1313, 88] width 14 height 14
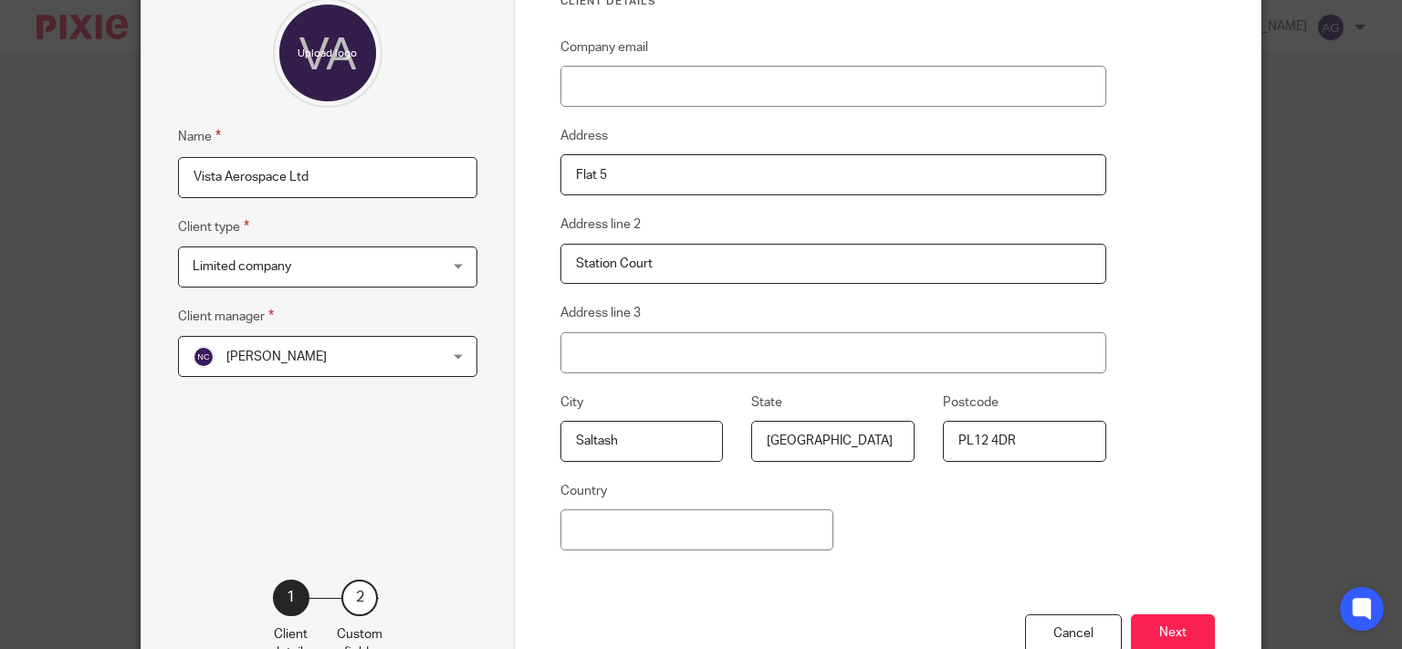
scroll to position [291, 0]
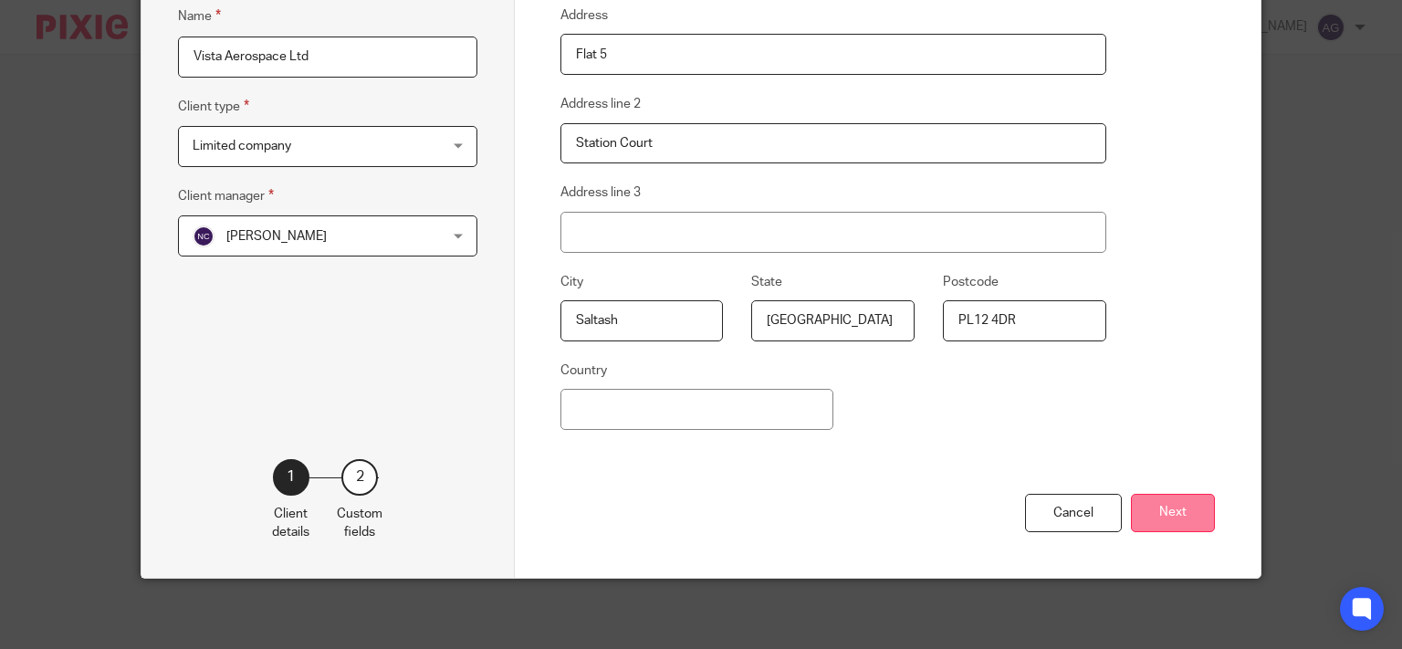
click at [1154, 498] on button "Next" at bounding box center [1173, 513] width 84 height 39
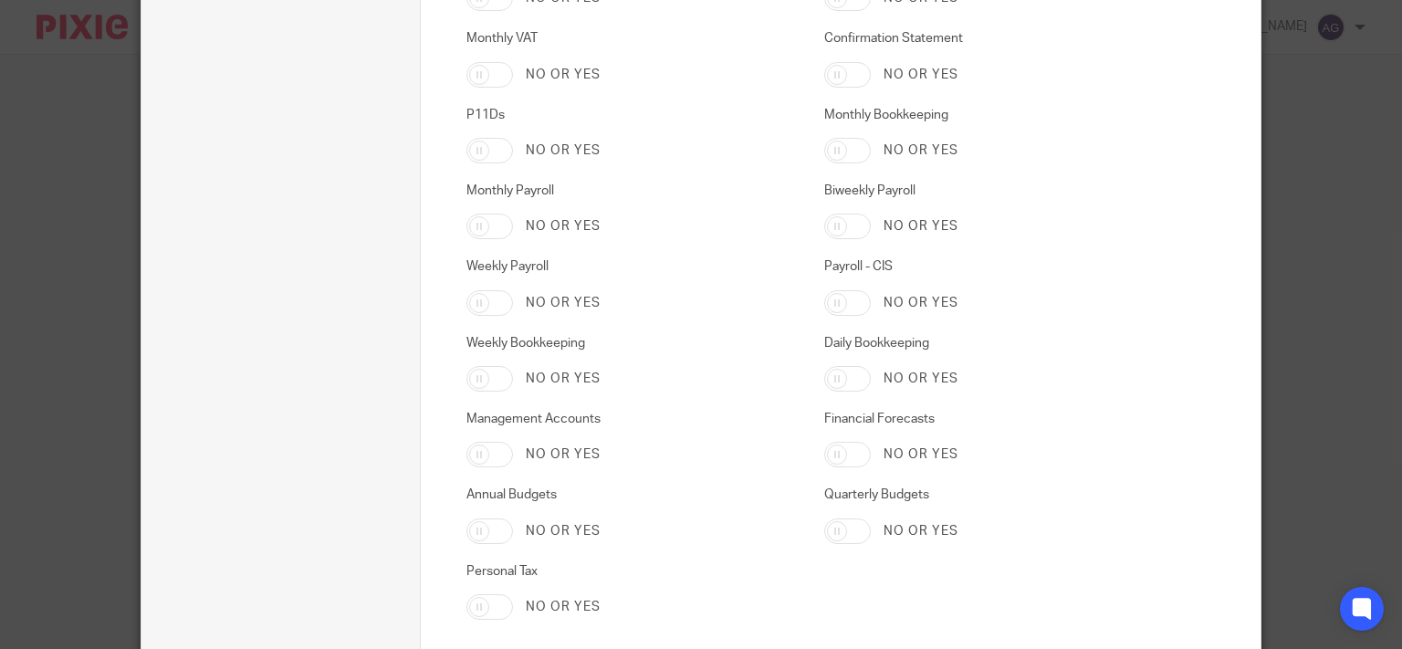
scroll to position [3088, 0]
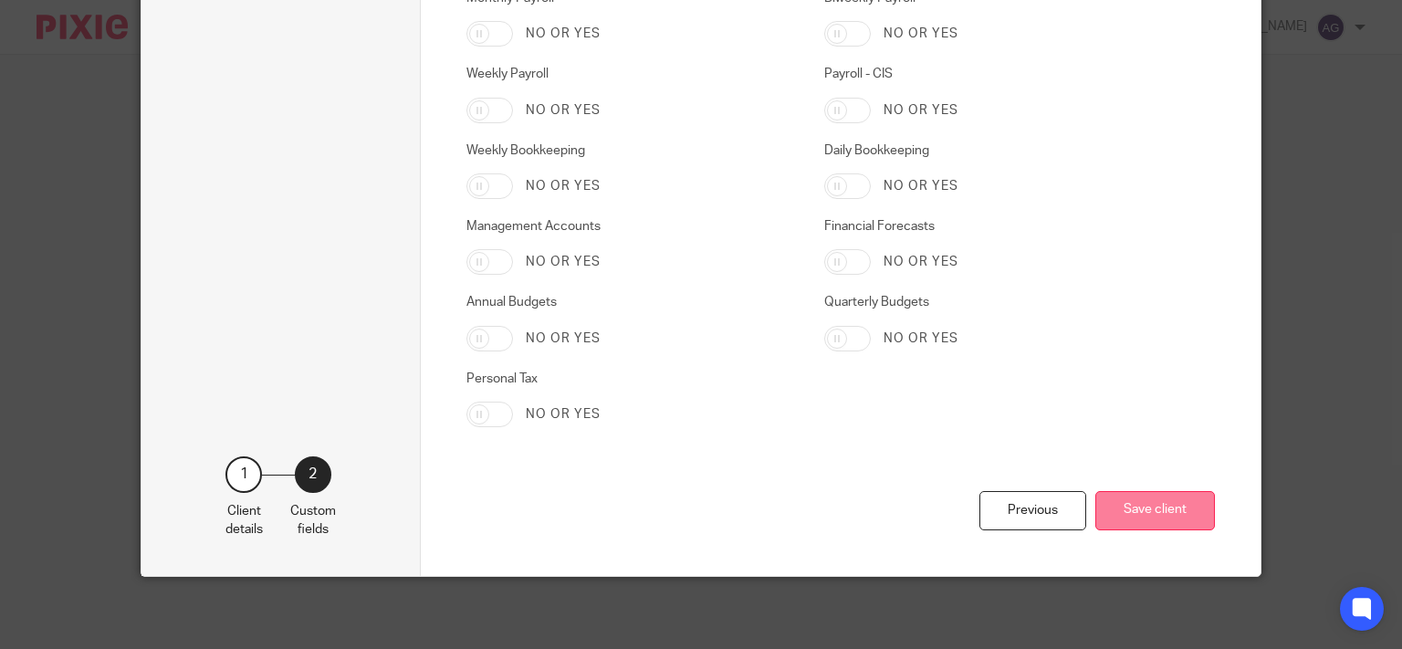
click at [1163, 514] on button "Save client" at bounding box center [1155, 510] width 120 height 39
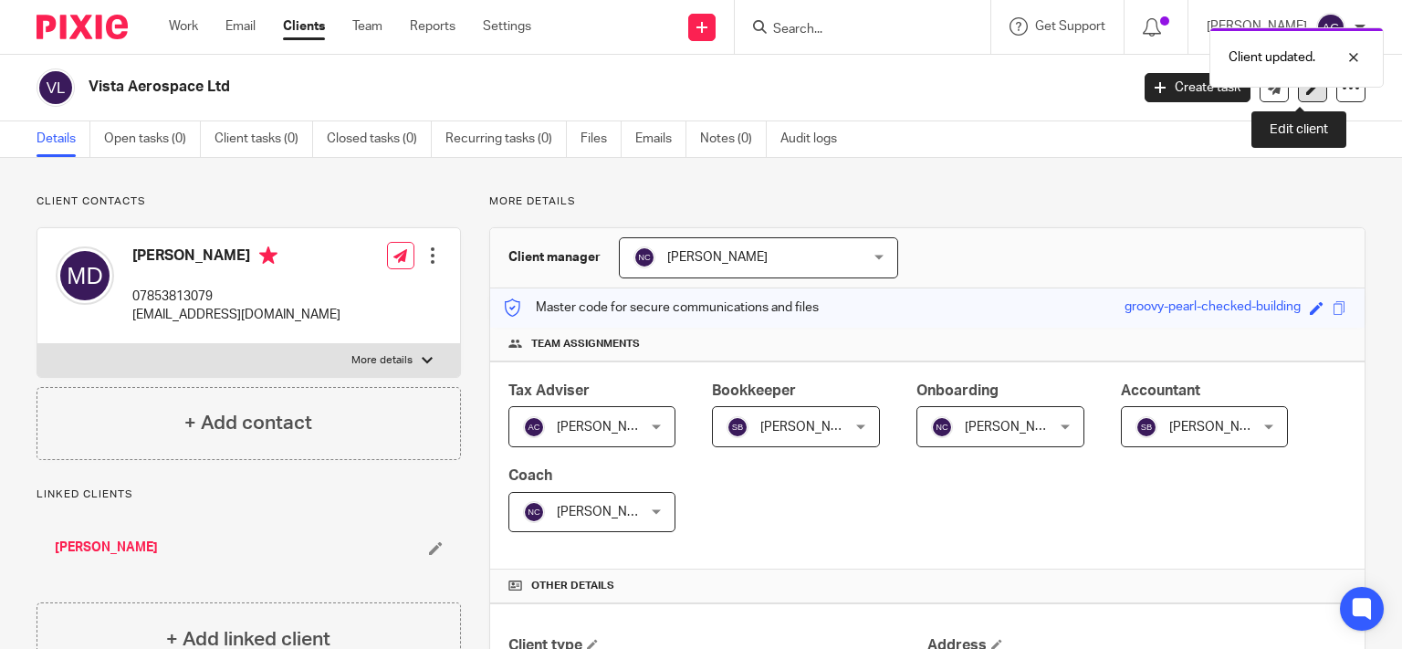
click at [1306, 89] on icon at bounding box center [1313, 88] width 14 height 14
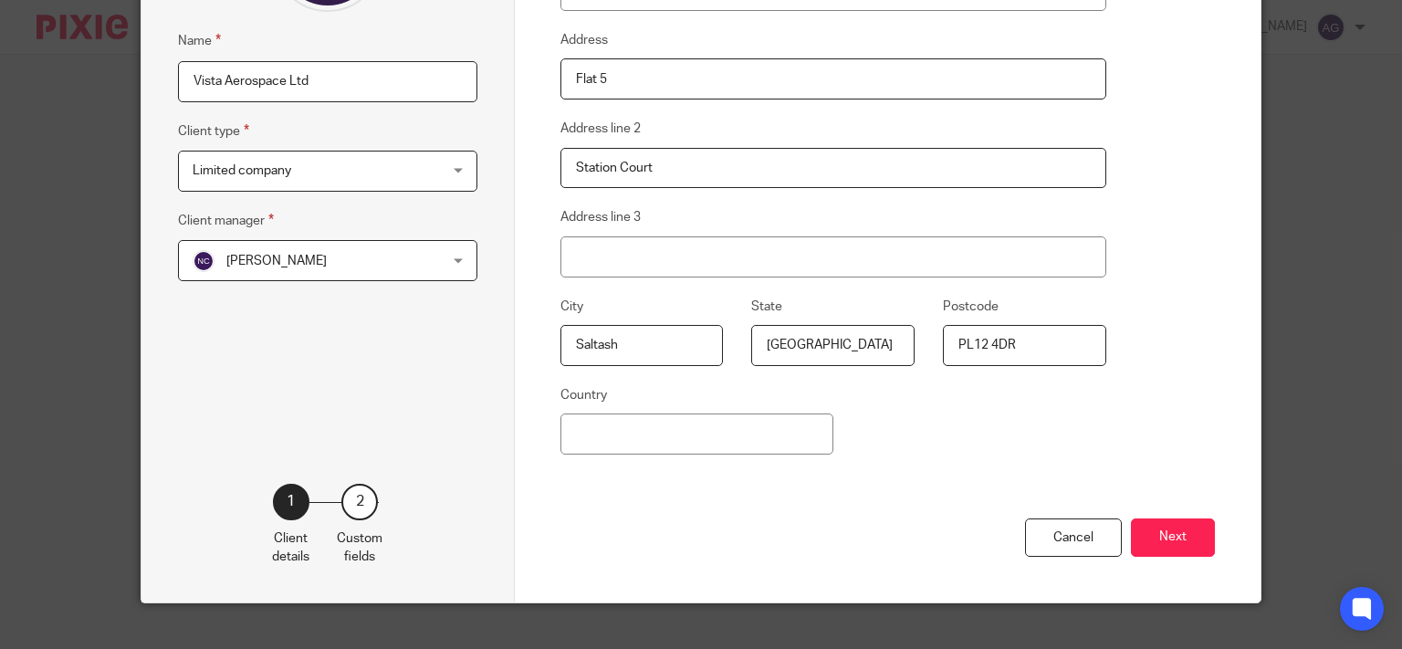
scroll to position [291, 0]
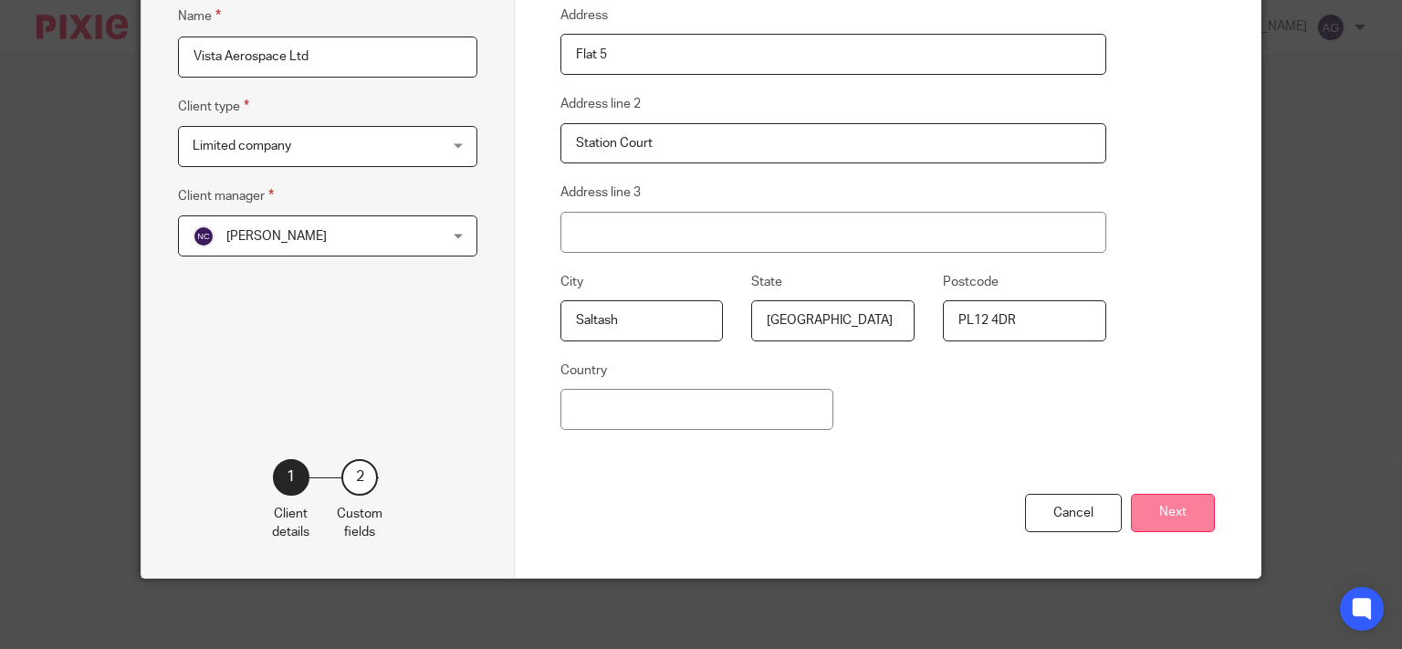
click at [1150, 504] on button "Next" at bounding box center [1173, 513] width 84 height 39
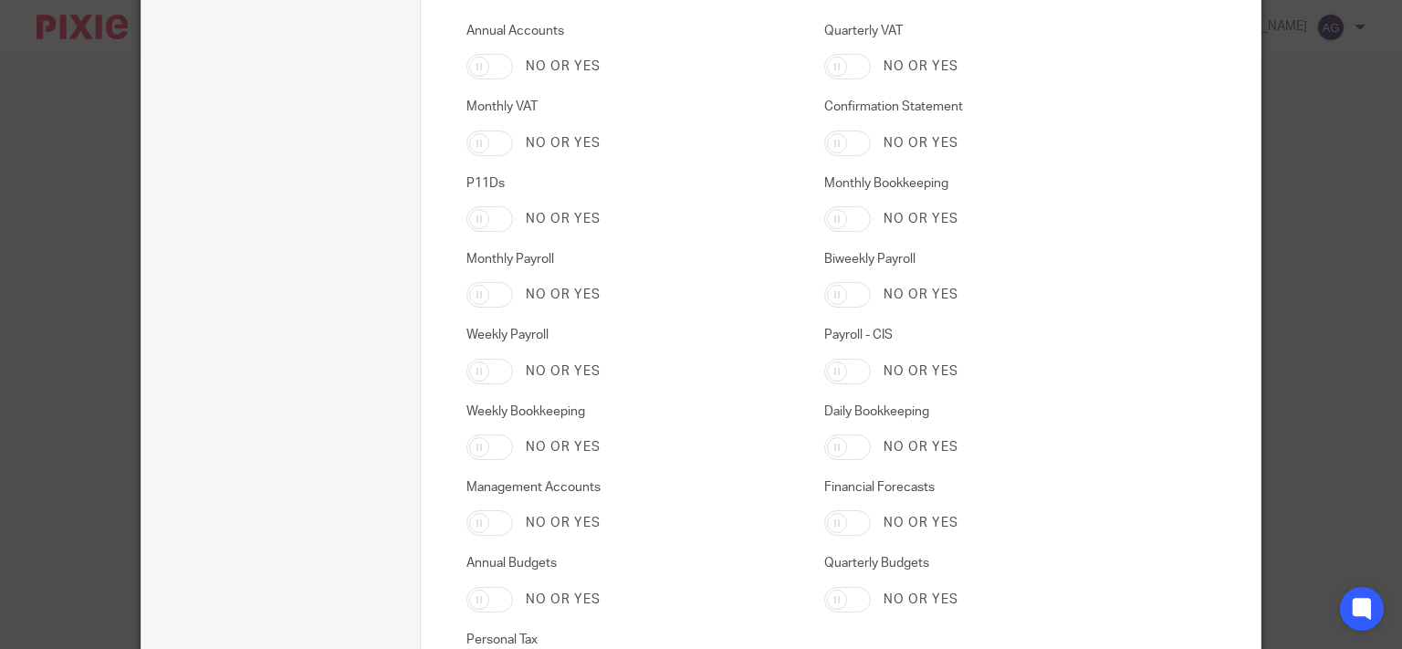
scroll to position [3088, 0]
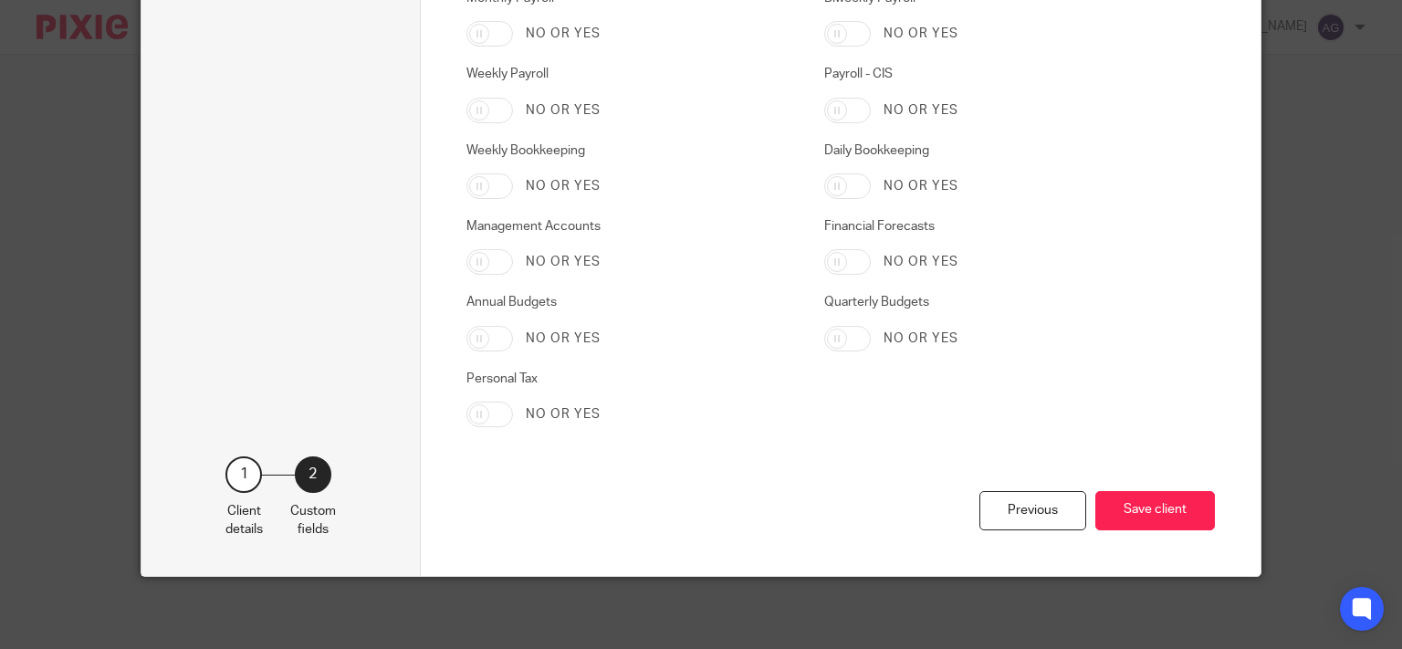
click at [1150, 510] on button "Save client" at bounding box center [1155, 510] width 120 height 39
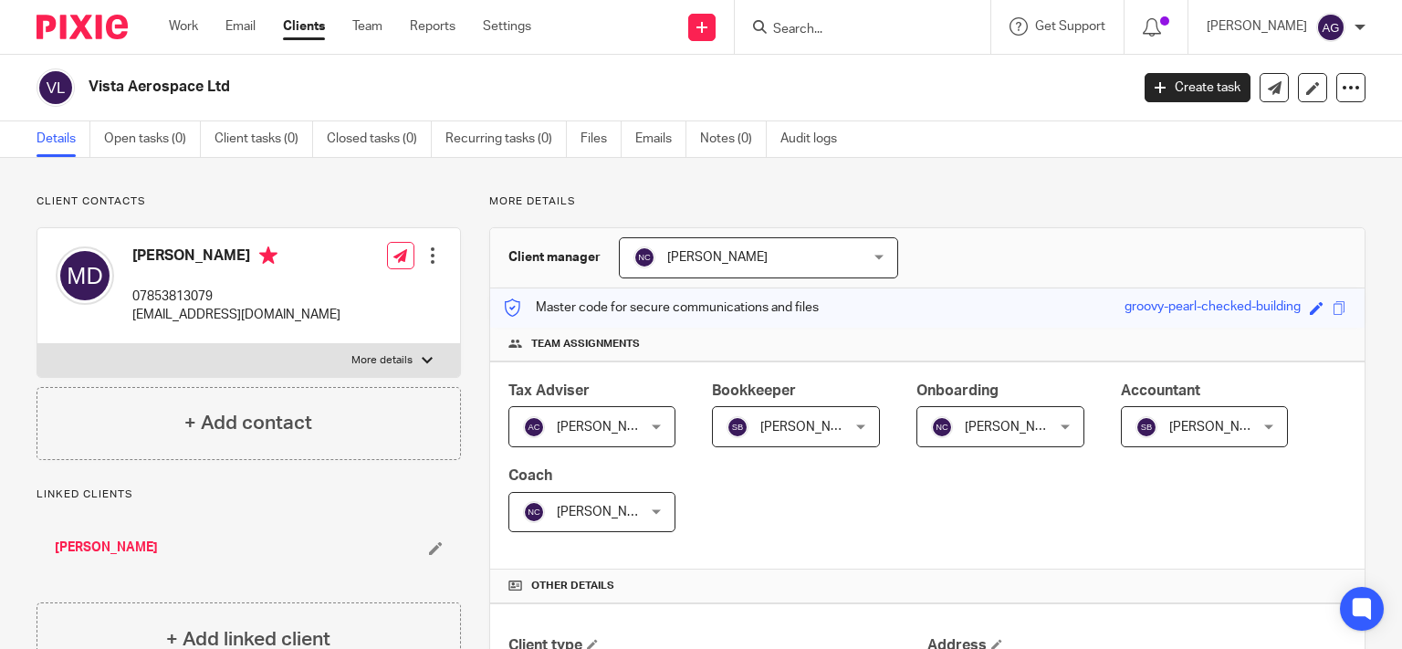
click at [845, 31] on input "Search" at bounding box center [853, 30] width 164 height 16
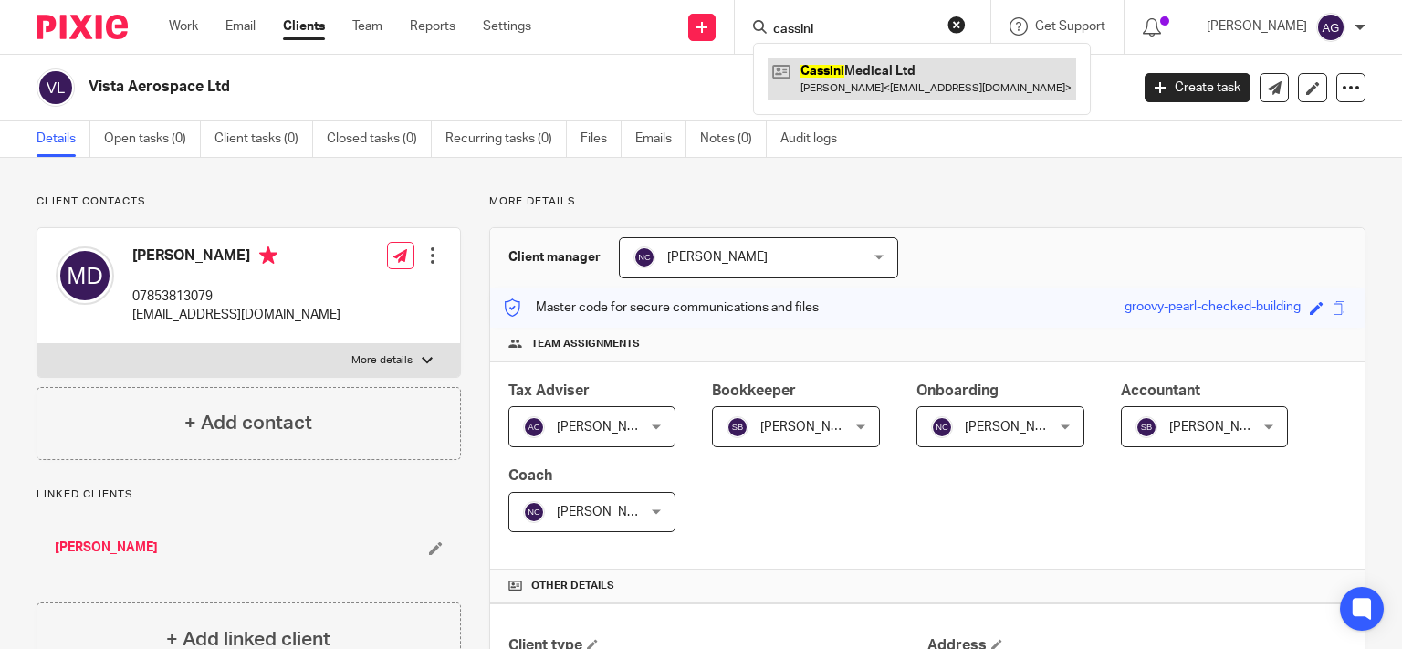
type input "cassini"
click at [847, 79] on link at bounding box center [922, 79] width 309 height 42
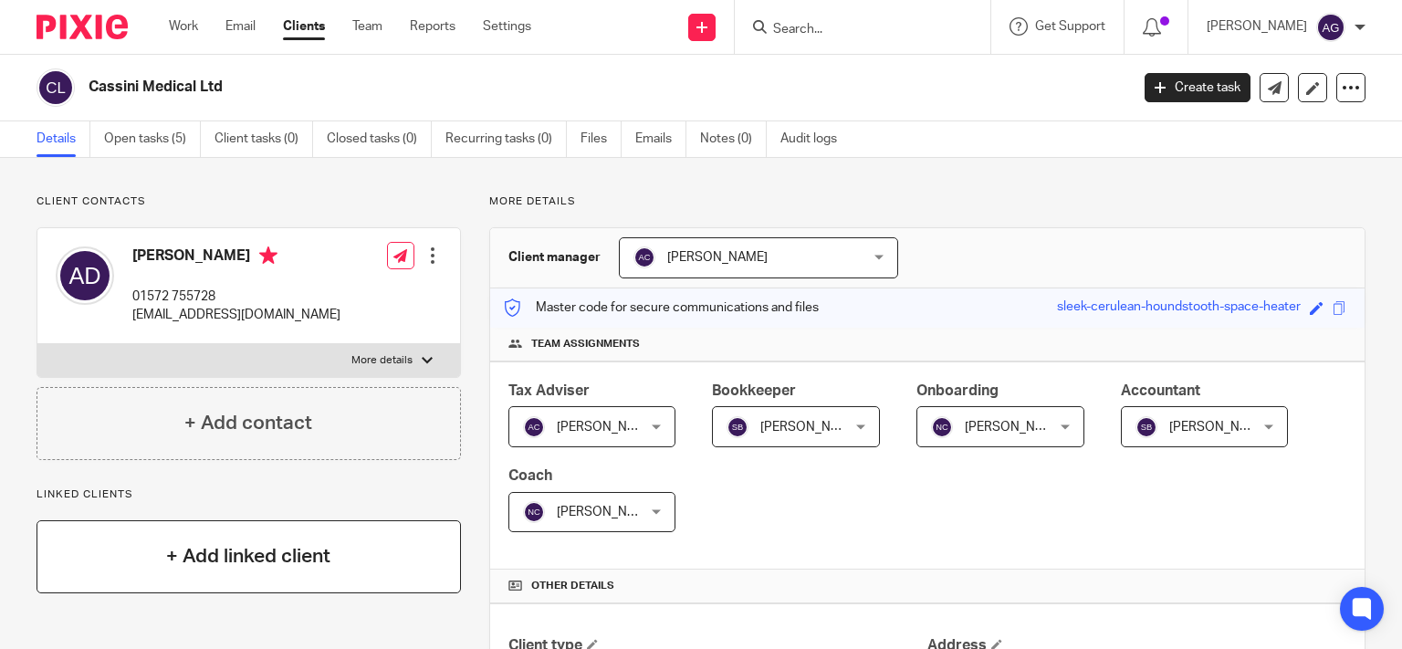
click at [217, 564] on h4 "+ Add linked client" at bounding box center [248, 556] width 164 height 28
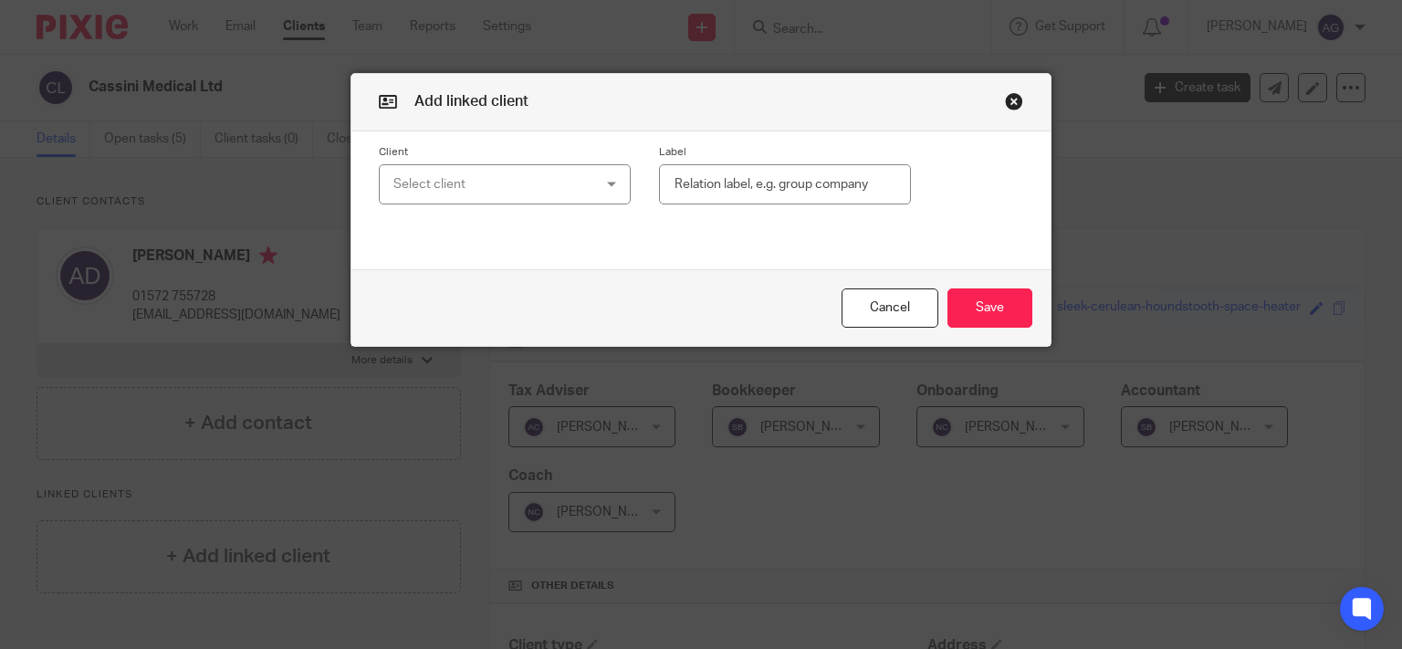
click at [467, 178] on div "Select client" at bounding box center [487, 184] width 189 height 38
type input "c"
click at [1008, 94] on button "button" at bounding box center [1014, 101] width 18 height 18
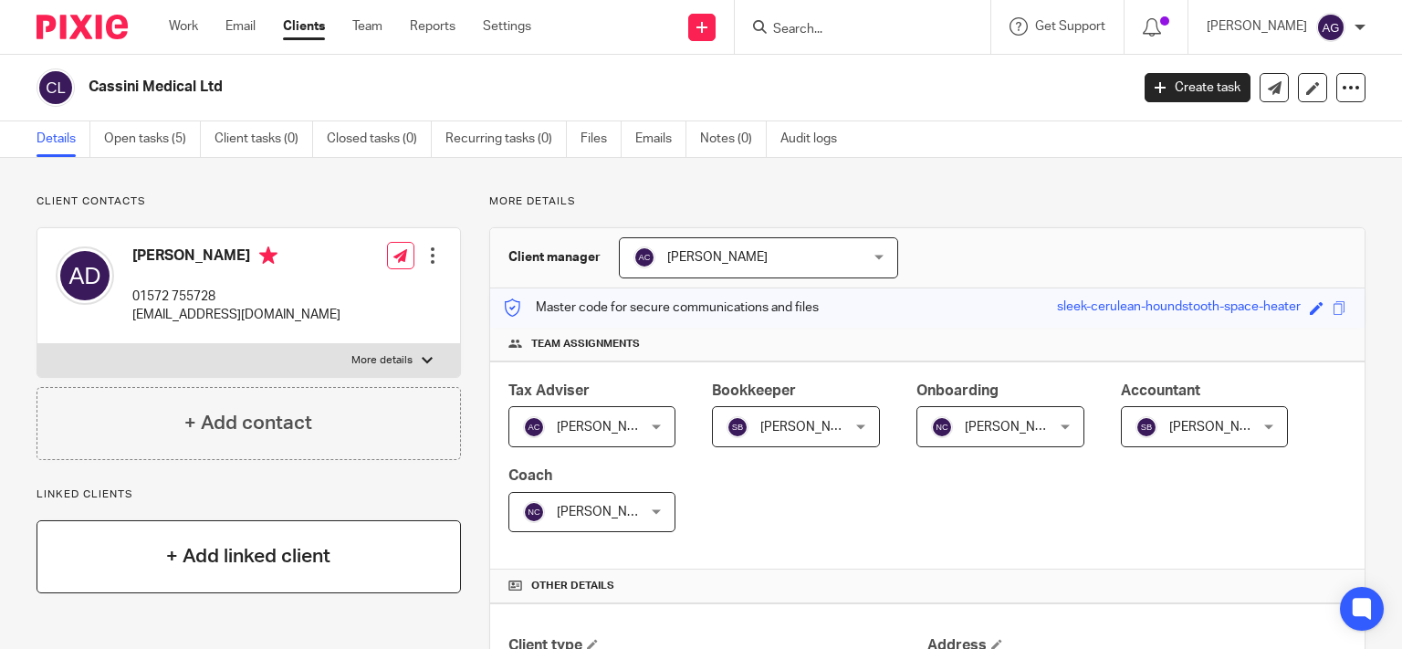
click at [264, 537] on div "+ Add linked client" at bounding box center [249, 556] width 424 height 73
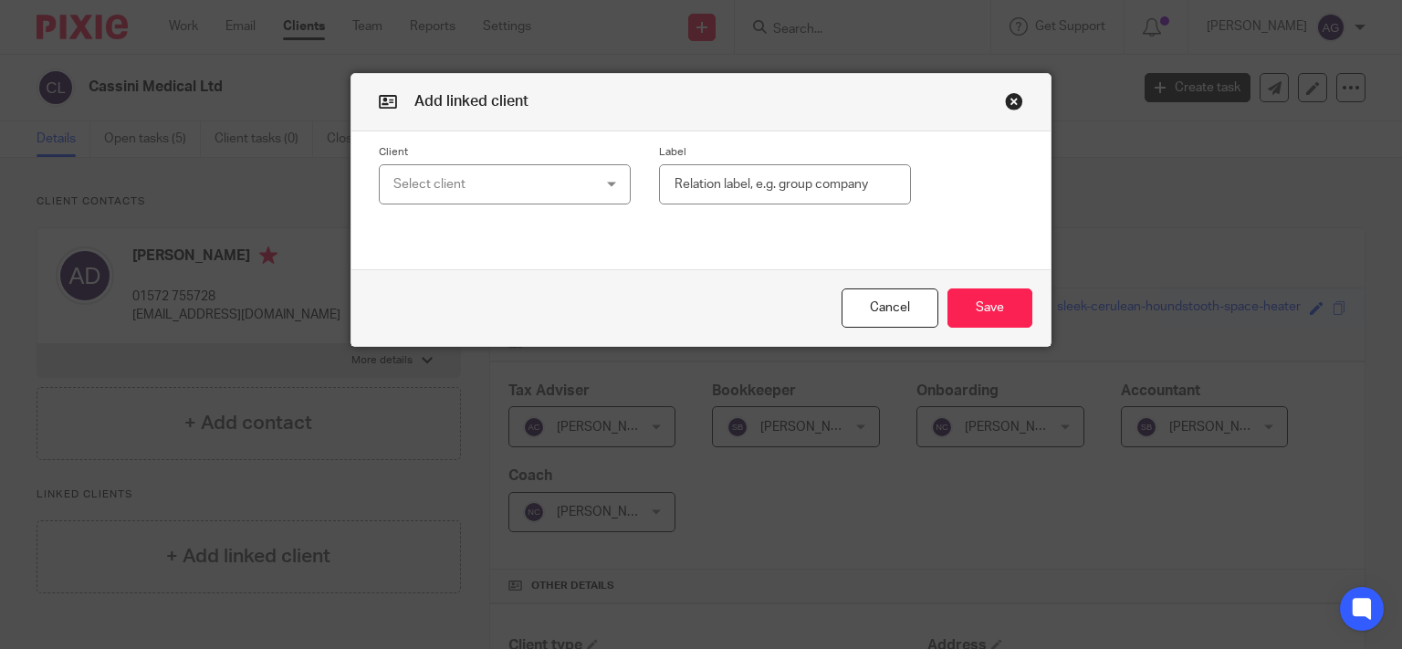
click at [515, 172] on div "Select client" at bounding box center [487, 184] width 189 height 38
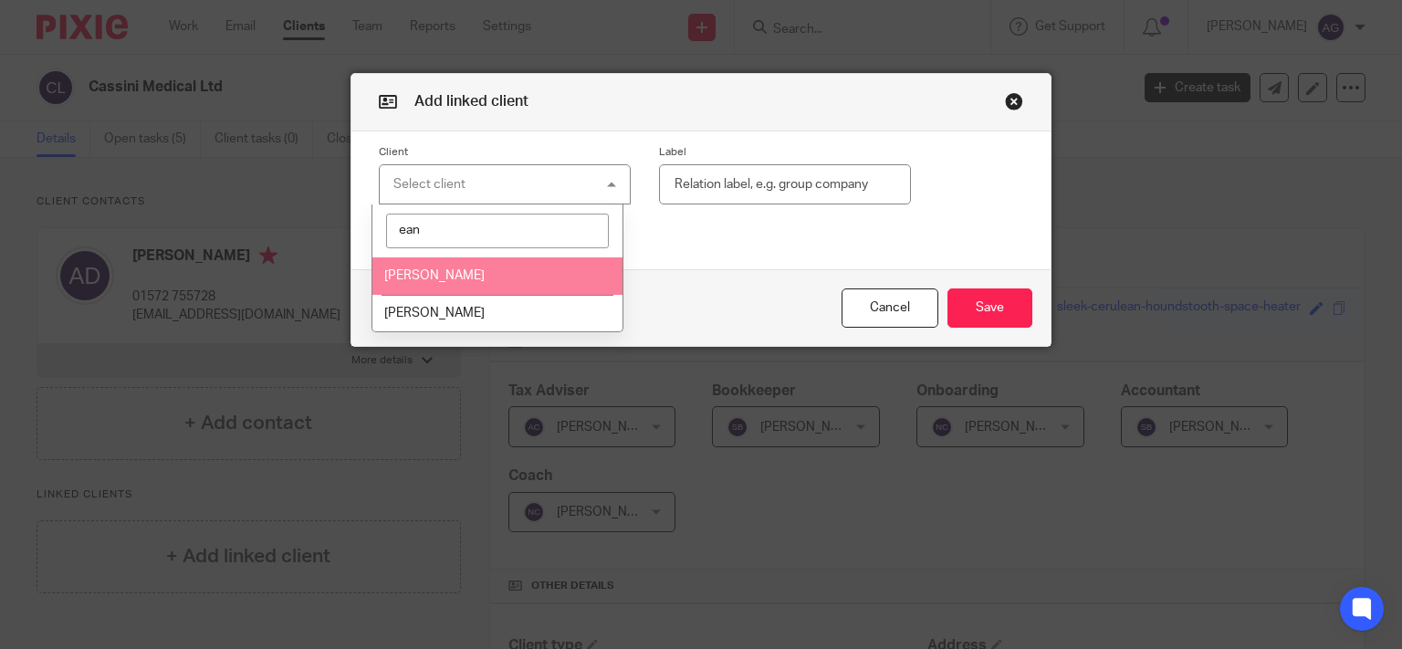
type input "ean"
click at [415, 277] on span "Andrew Dean" at bounding box center [434, 275] width 100 height 13
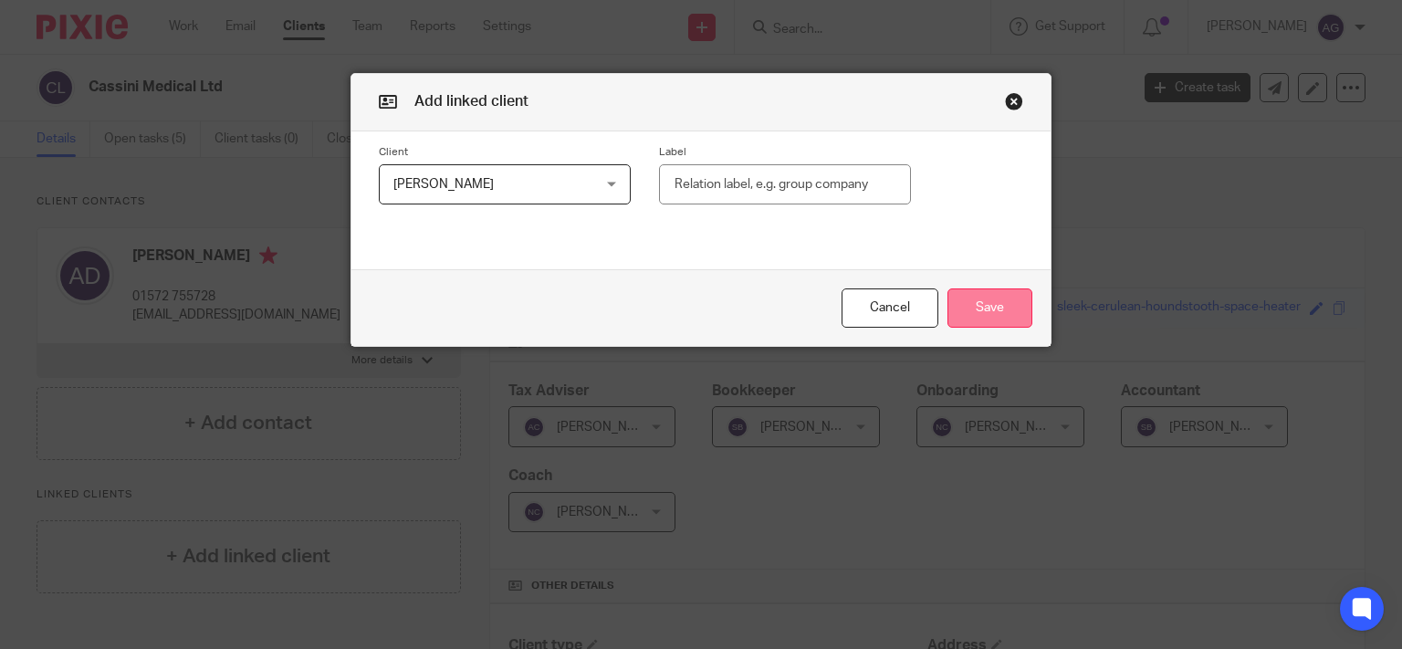
click at [988, 307] on button "Save" at bounding box center [990, 307] width 85 height 39
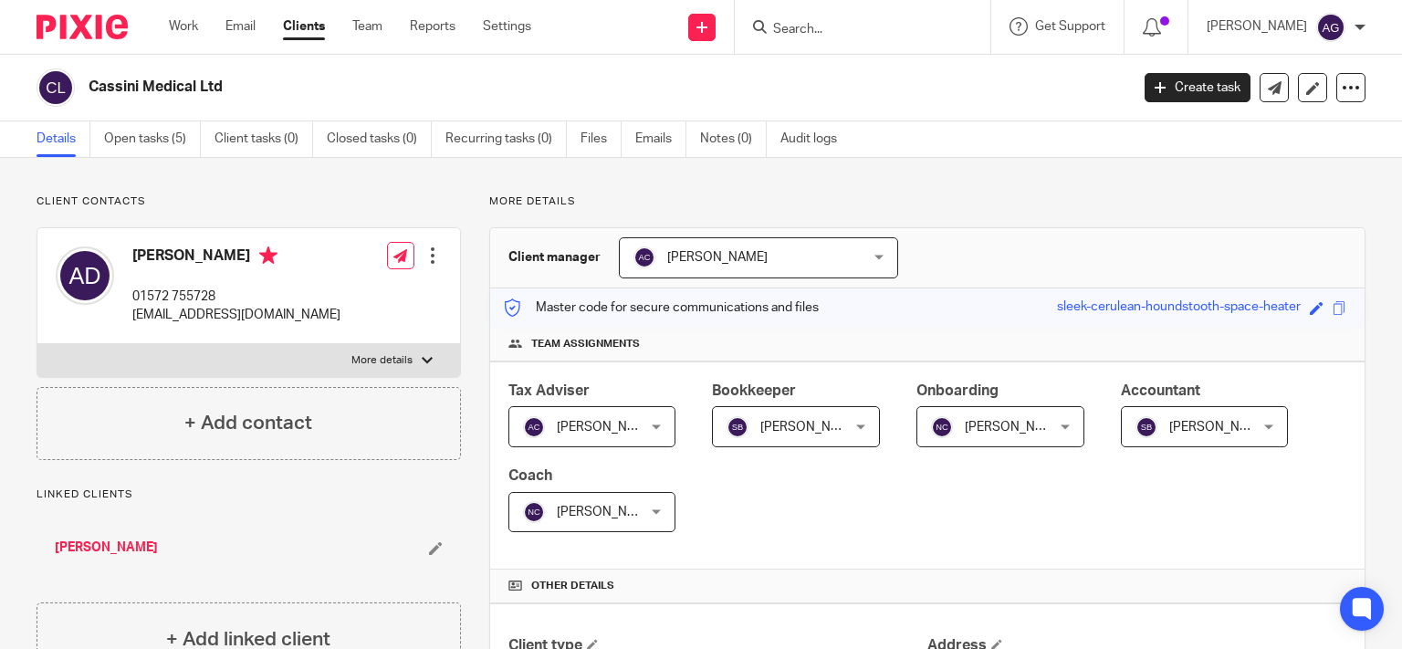
click at [886, 22] on input "Search" at bounding box center [853, 30] width 164 height 16
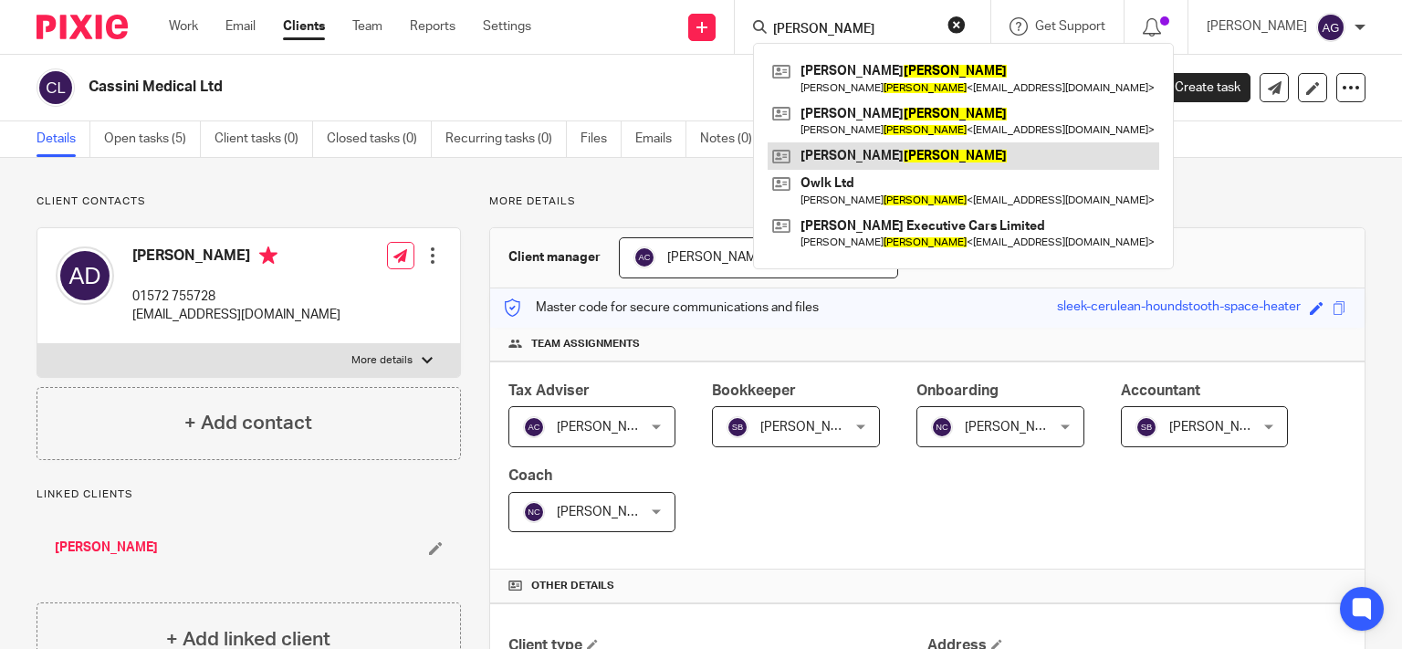
type input "cooper"
click at [911, 162] on link at bounding box center [964, 155] width 392 height 27
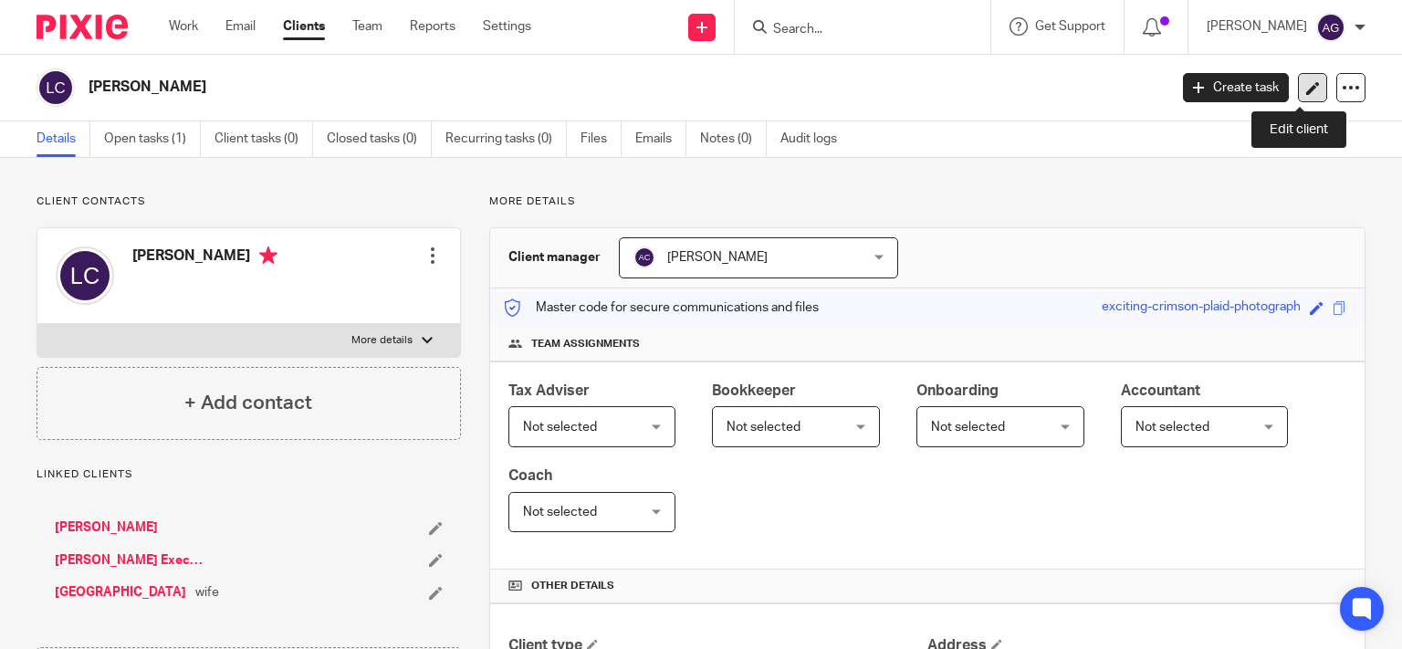
click at [1307, 87] on link at bounding box center [1312, 87] width 29 height 29
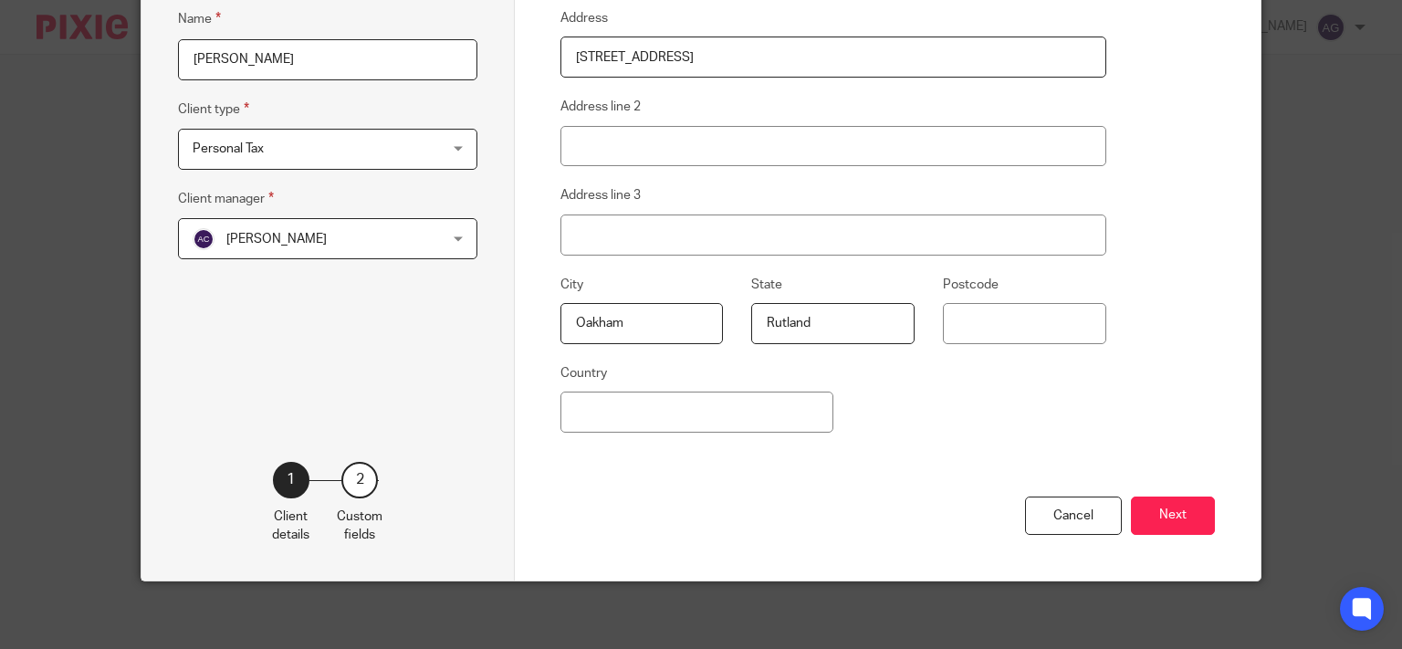
scroll to position [291, 0]
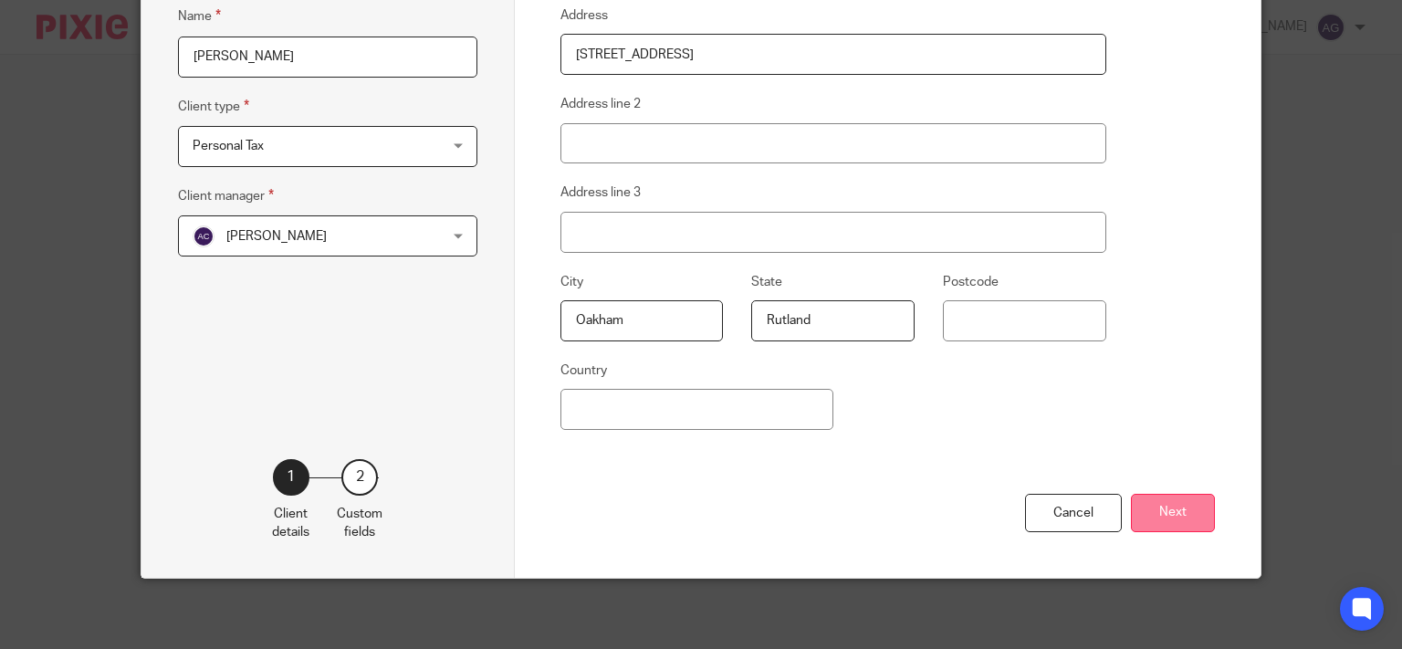
click at [1157, 507] on button "Next" at bounding box center [1173, 513] width 84 height 39
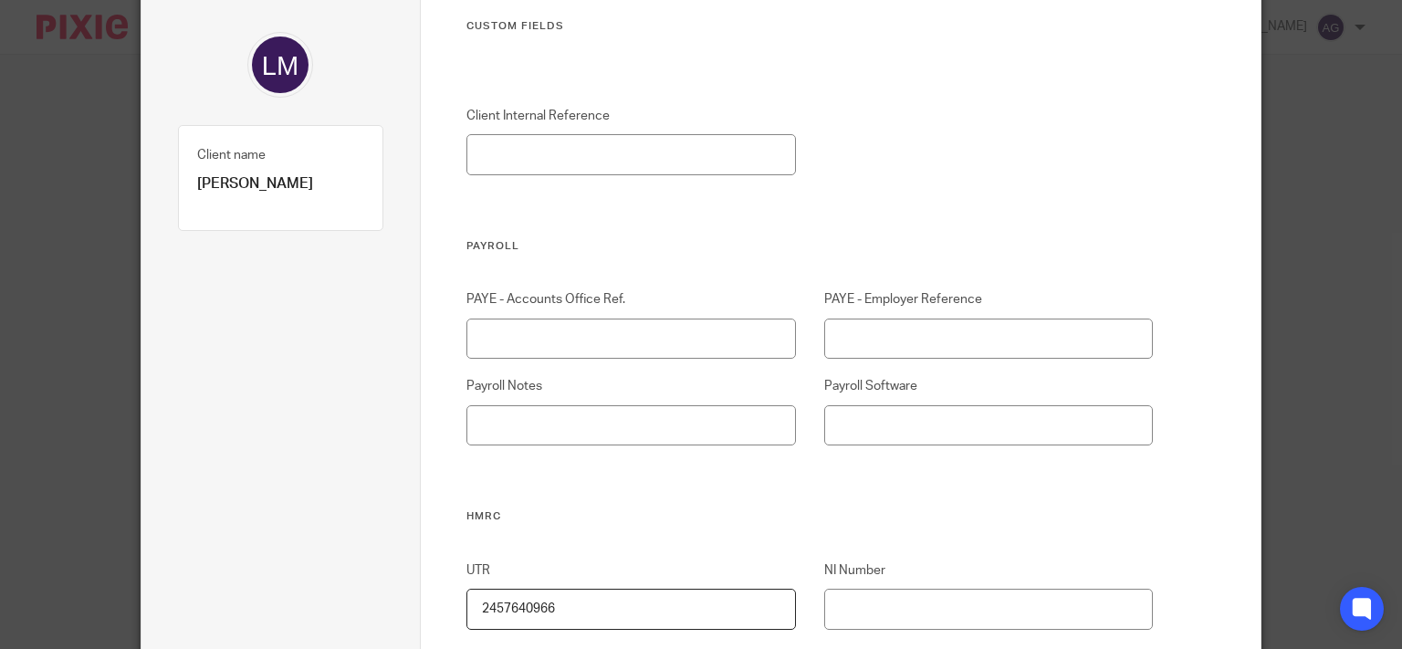
scroll to position [0, 0]
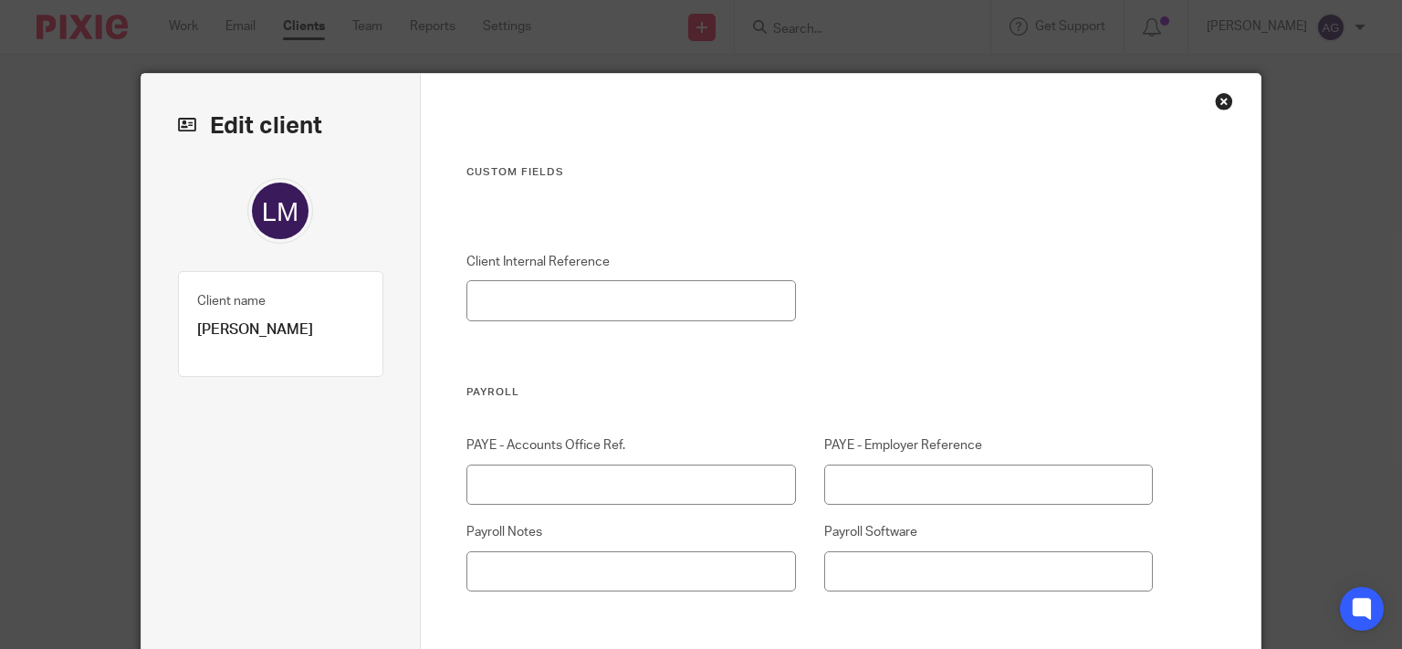
click at [1220, 101] on div "Close this dialog window" at bounding box center [1224, 101] width 18 height 18
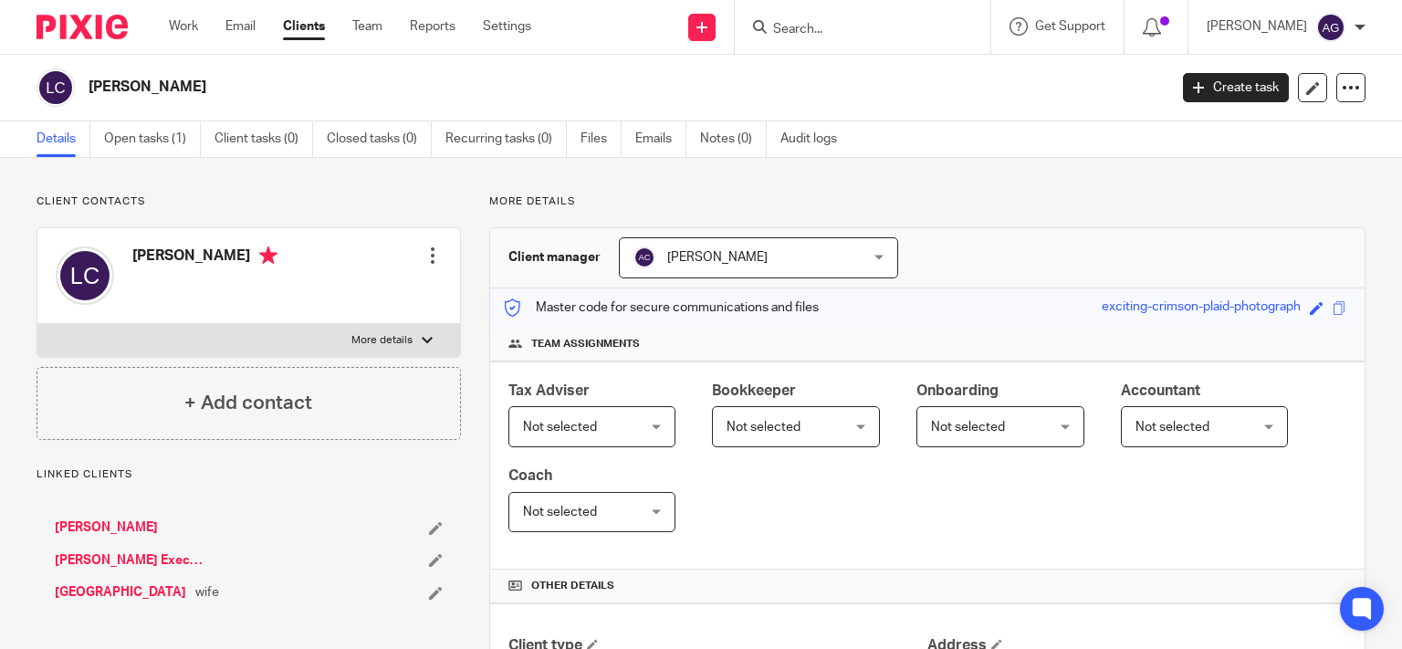
drag, startPoint x: 0, startPoint y: 0, endPoint x: 901, endPoint y: 32, distance: 901.5
click at [901, 32] on input "Search" at bounding box center [853, 30] width 164 height 16
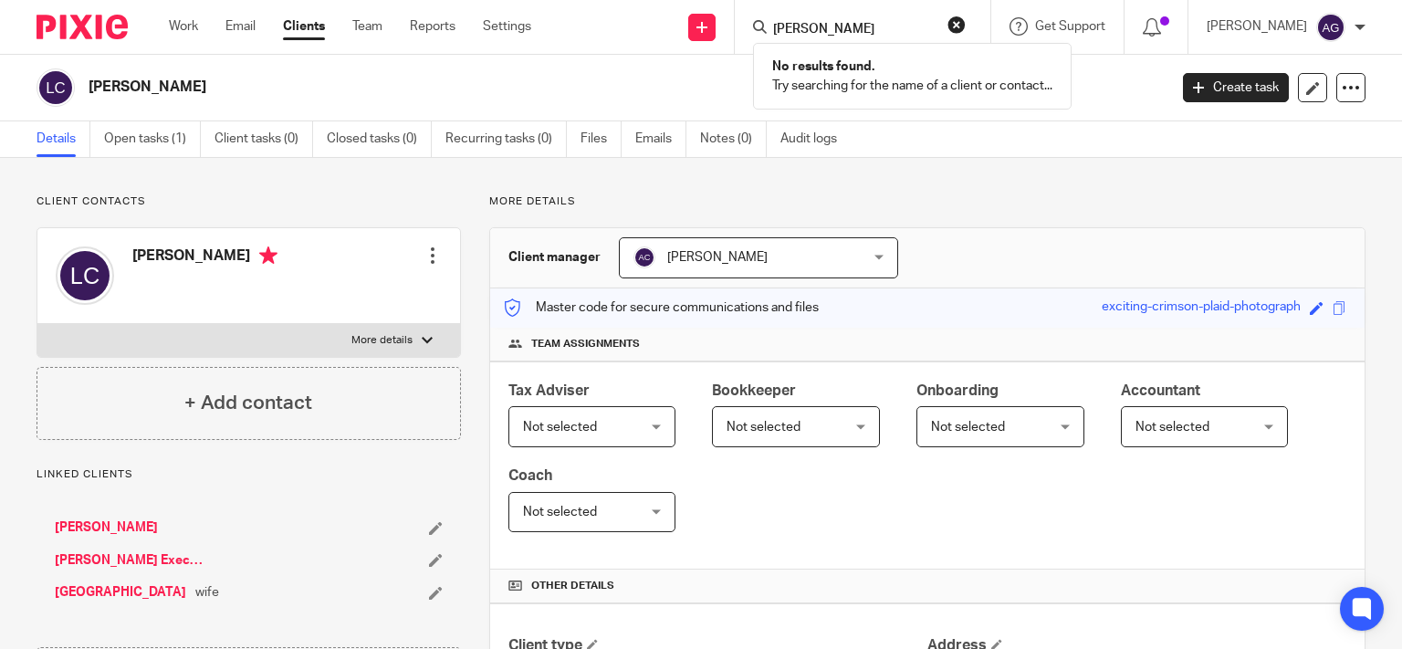
type input "vickers"
drag, startPoint x: 880, startPoint y: 25, endPoint x: 728, endPoint y: 16, distance: 152.7
click at [728, 16] on div "Send new email Create task Add client Request signature vickers No results foun…" at bounding box center [980, 27] width 843 height 54
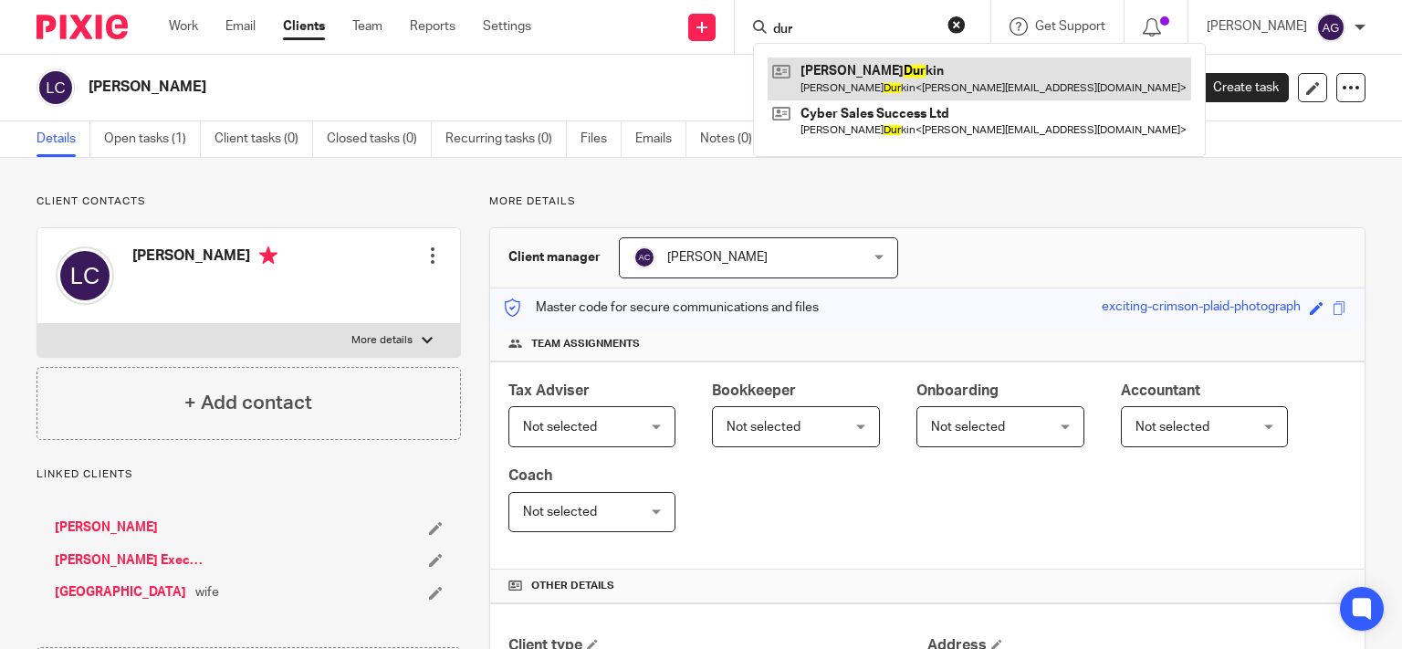
type input "dur"
click at [932, 79] on link at bounding box center [980, 79] width 424 height 42
